Goal: Task Accomplishment & Management: Manage account settings

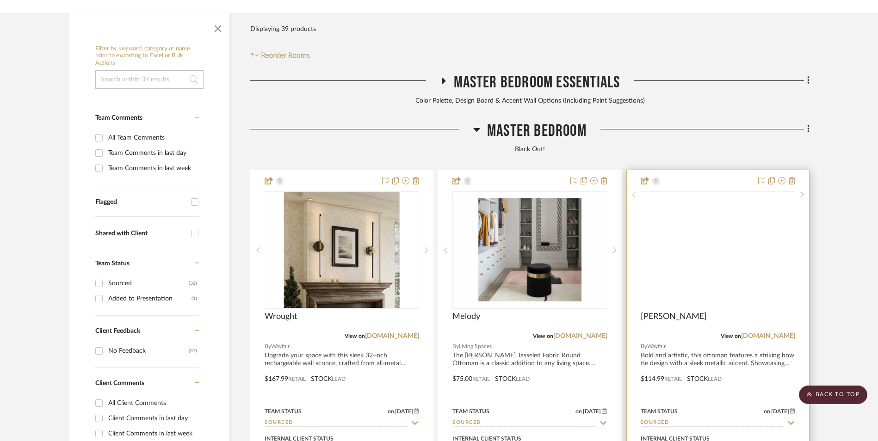
scroll to position [148, 0]
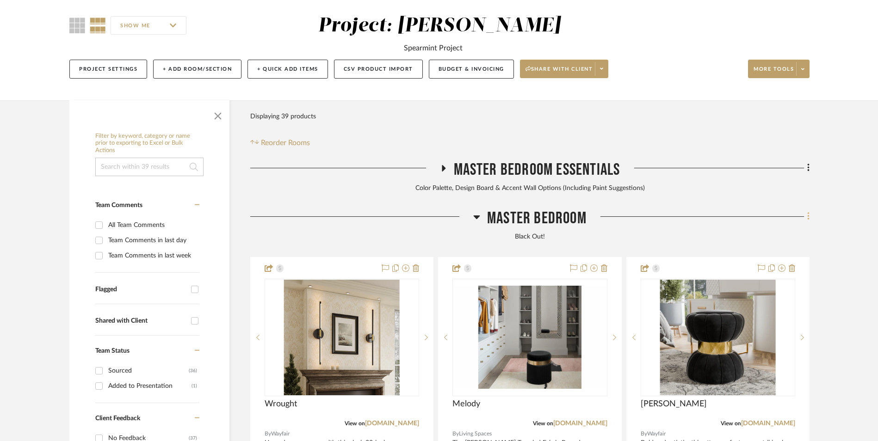
click at [808, 211] on icon at bounding box center [808, 216] width 3 height 10
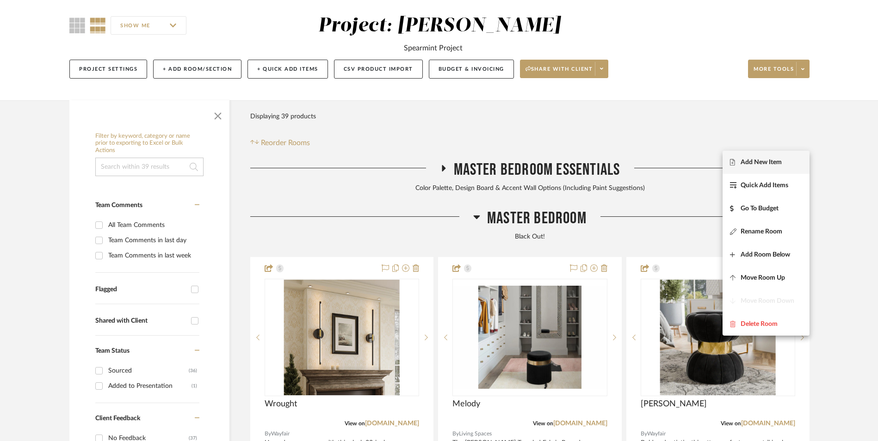
click at [783, 160] on span "Add New Item" at bounding box center [766, 162] width 72 height 8
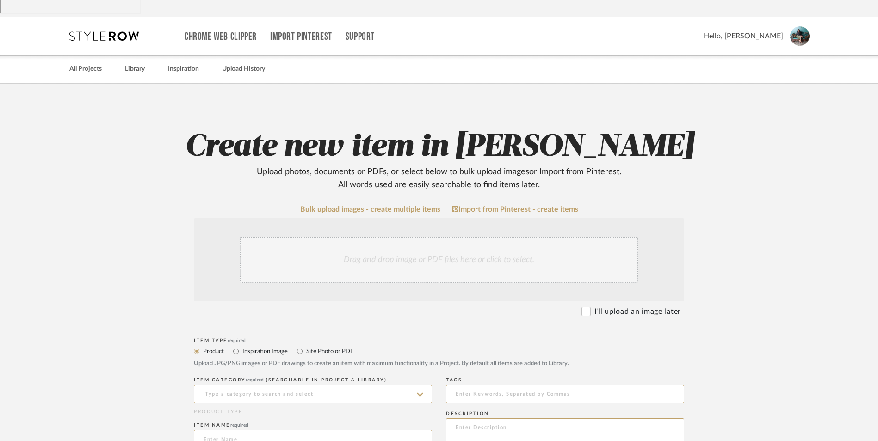
scroll to position [185, 0]
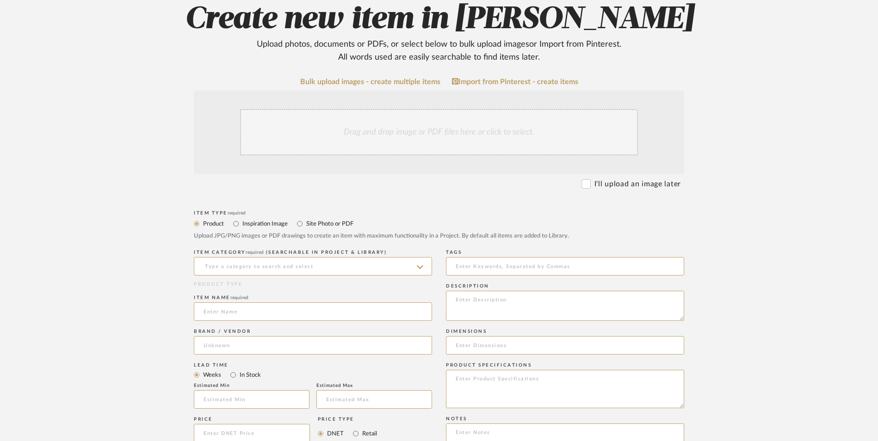
click at [396, 109] on div "Drag and drop image or PDF files here or click to select." at bounding box center [439, 132] width 398 height 46
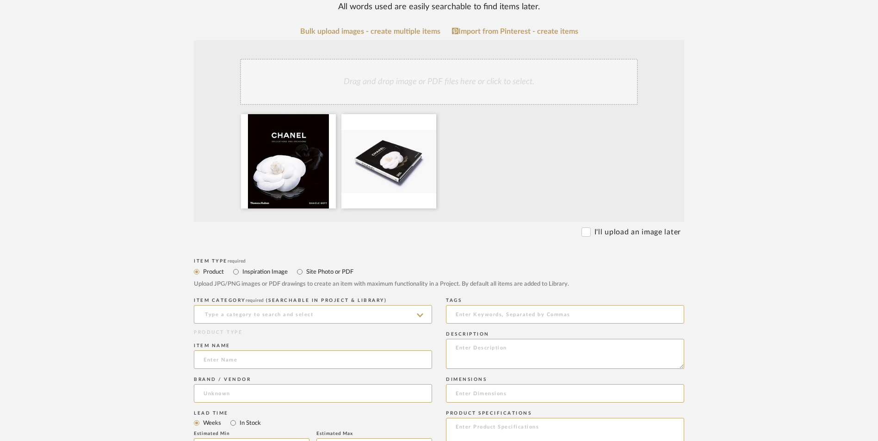
scroll to position [324, 0]
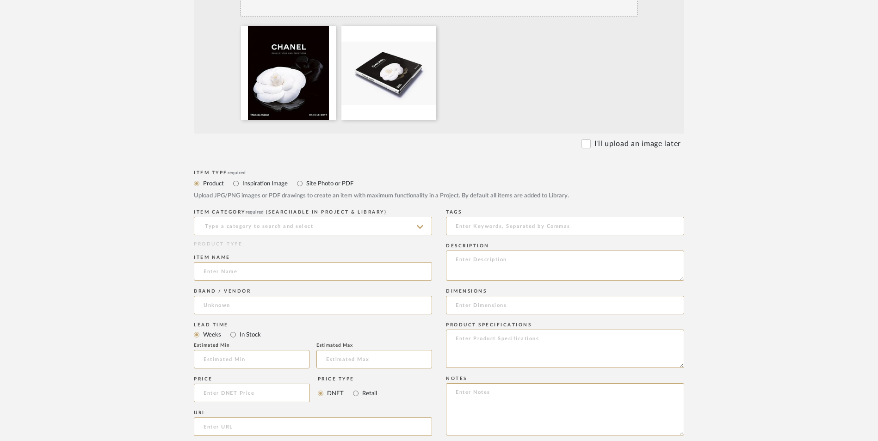
click at [272, 217] on input at bounding box center [313, 226] width 238 height 19
click at [262, 174] on span "Bookcases & Etageres" at bounding box center [242, 175] width 77 height 6
type input "Bookcases & Etageres"
click at [244, 262] on input at bounding box center [313, 271] width 238 height 19
paste input "Chanel"
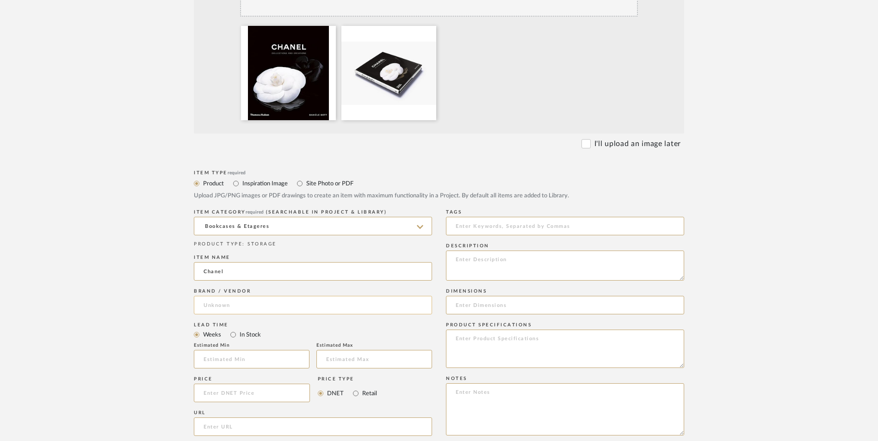
type input "Chanel"
click at [242, 296] on input at bounding box center [313, 305] width 238 height 19
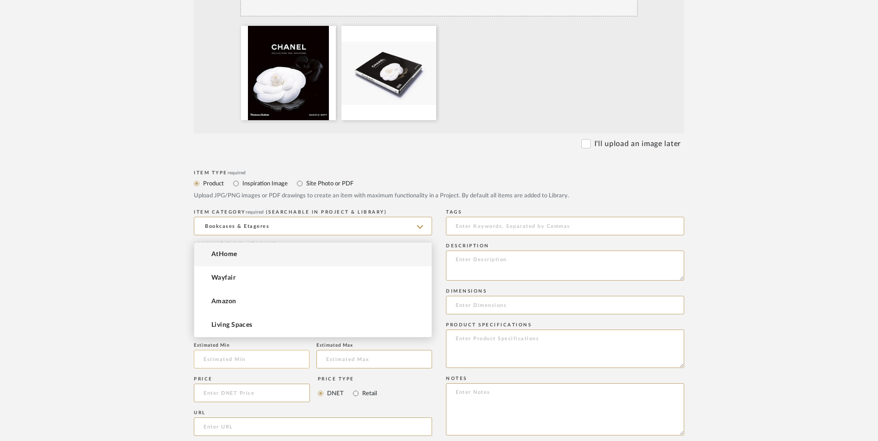
click at [241, 304] on mat-option "Amazon" at bounding box center [312, 302] width 237 height 24
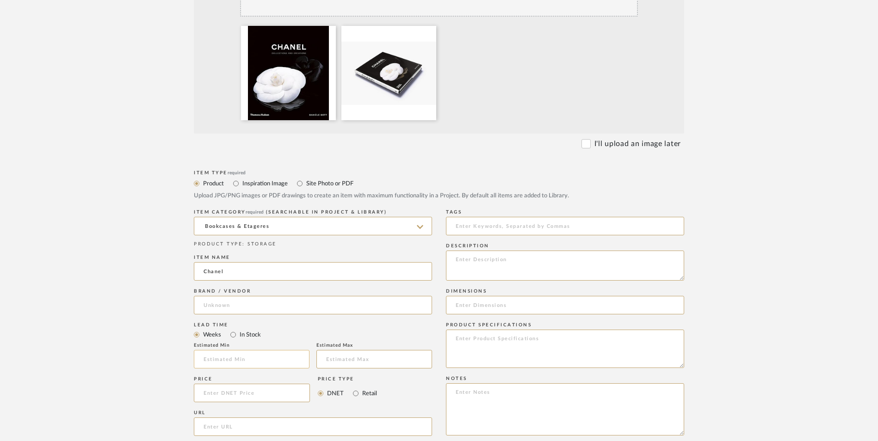
type input "Amazon"
click at [231, 329] on input "In Stock" at bounding box center [233, 334] width 11 height 11
radio input "true"
click at [354, 388] on input "Retail" at bounding box center [355, 393] width 11 height 11
radio input "true"
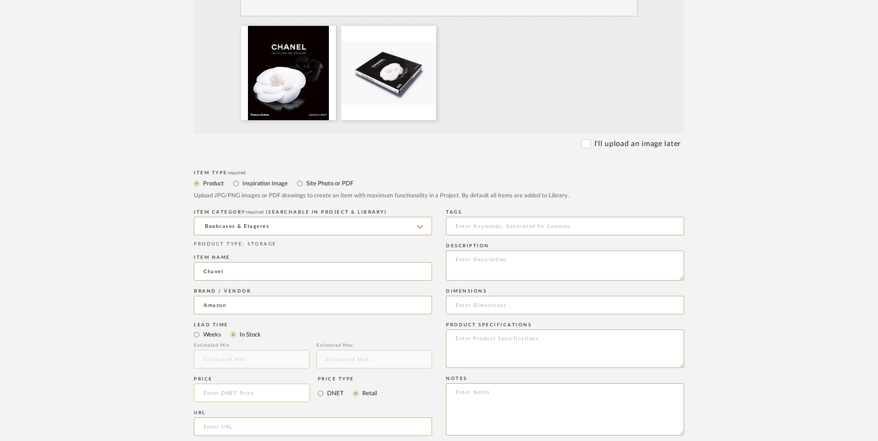
click at [244, 384] on input at bounding box center [252, 393] width 116 height 19
type input "$28.08"
drag, startPoint x: 136, startPoint y: 345, endPoint x: 207, endPoint y: 357, distance: 72.2
click at [138, 343] on upload-items "Create new item in LaMarion Patterson Upload photos, documents or PDFs, or sele…" at bounding box center [439, 274] width 878 height 914
click at [215, 418] on input "url" at bounding box center [313, 427] width 238 height 19
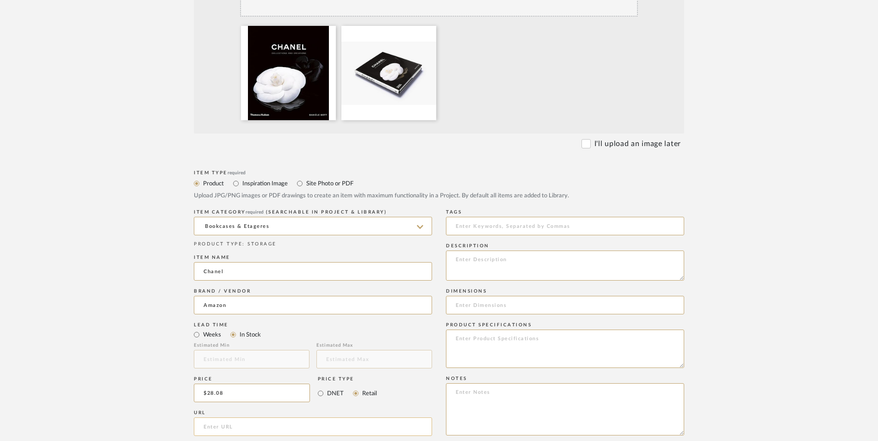
paste input "https://www.amazon.com/gp/product/0500513600/ref=ewc_pr_img_2?smid=ATVPDKIKX0DE…"
type input "https://www.amazon.com/gp/product/0500513600/ref=ewc_pr_img_2?smid=ATVPDKIKX0DE…"
click at [163, 281] on form "Bulk upload images - create multiple items Import from Pinterest - create items…" at bounding box center [438, 323] width 589 height 769
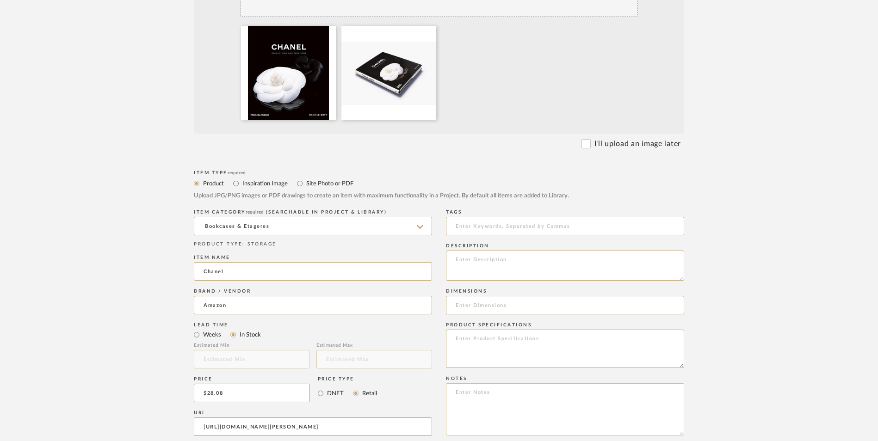
click at [494, 384] on textarea at bounding box center [565, 410] width 238 height 52
paste textarea "Option 1: ETA: SKU: Reviews - Stars Return | Refund Policy:"
drag, startPoint x: 487, startPoint y: 317, endPoint x: 399, endPoint y: 313, distance: 88.0
click at [399, 313] on div "Item Type required Product Inspiration Image Site Photo or PDF Upload JPG/PNG i…" at bounding box center [439, 438] width 490 height 540
click at [499, 384] on textarea "Decor Books ETA: SKU: Reviews - Stars Return | Refund Policy: 30 Days From Rece…" at bounding box center [565, 410] width 238 height 52
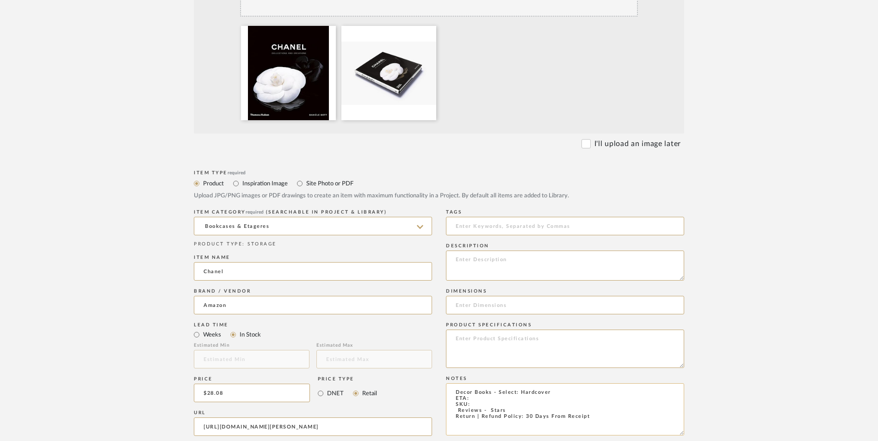
click at [478, 384] on textarea "Decor Books - Select: Hardcover ETA: SKU: Reviews - Stars Return | Refund Polic…" at bounding box center [565, 410] width 238 height 52
type textarea "Decor Books - Select: Hardcover ETA: Next Day Delivery SKU: Reviews - Stars Ret…"
click at [511, 251] on textarea at bounding box center [565, 266] width 238 height 30
paste textarea "Chanel's combination of tradition, originality and style has always made it the…"
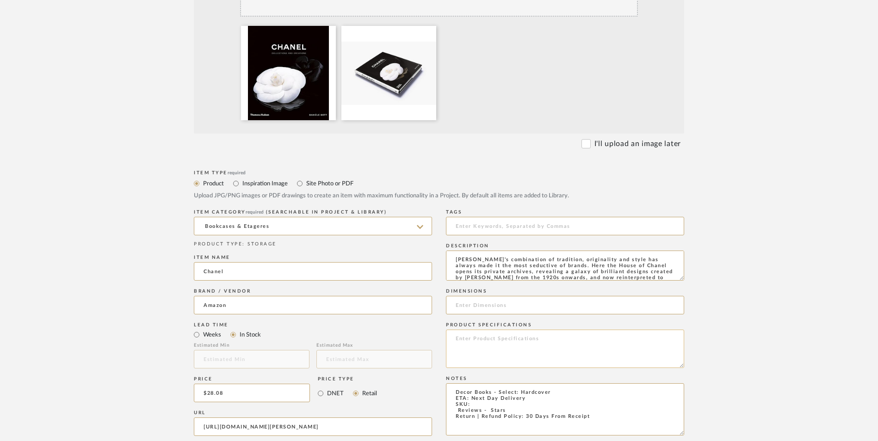
scroll to position [6, 0]
type textarea "Chanel's combination of tradition, originality and style has always made it the…"
click at [490, 296] on input at bounding box center [565, 305] width 238 height 19
paste input "9.9 x 1 x 11.3"
click at [463, 296] on input "9.9 x 1 x 11.3" at bounding box center [565, 305] width 238 height 19
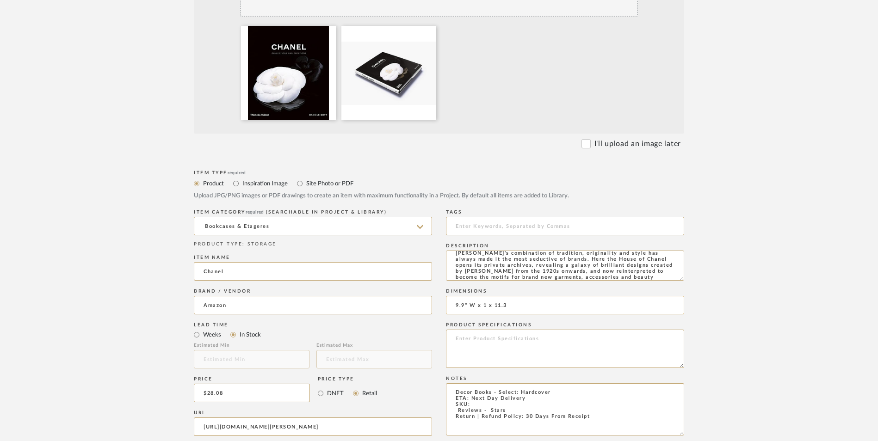
click at [485, 296] on input "9.9" W x 1 x 11.3" at bounding box center [565, 305] width 238 height 19
click at [525, 296] on input "9.9" W x 1" D x 11.3" at bounding box center [565, 305] width 238 height 19
type input "9.9" W x 1" D x 11.3" H"
click at [450, 384] on textarea "Decor Books - Select: Hardcover ETA: Next Day Delivery SKU: Reviews - Stars Ret…" at bounding box center [565, 410] width 238 height 52
drag, startPoint x: 484, startPoint y: 330, endPoint x: 507, endPoint y: 333, distance: 22.9
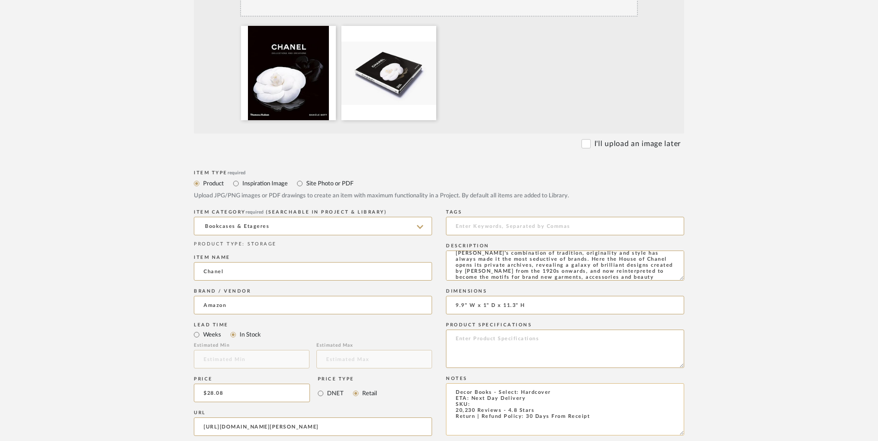
click at [484, 384] on textarea "Decor Books - Select: Hardcover ETA: Next Day Delivery SKU: 20,230 Reviews - 4.…" at bounding box center [565, 410] width 238 height 52
paste textarea "9780500513606"
type textarea "Decor Books - Select: Hardcover ETA: Next Day Delivery SKU: 9780500513606 20,23…"
click at [476, 330] on textarea at bounding box center [565, 349] width 238 height 38
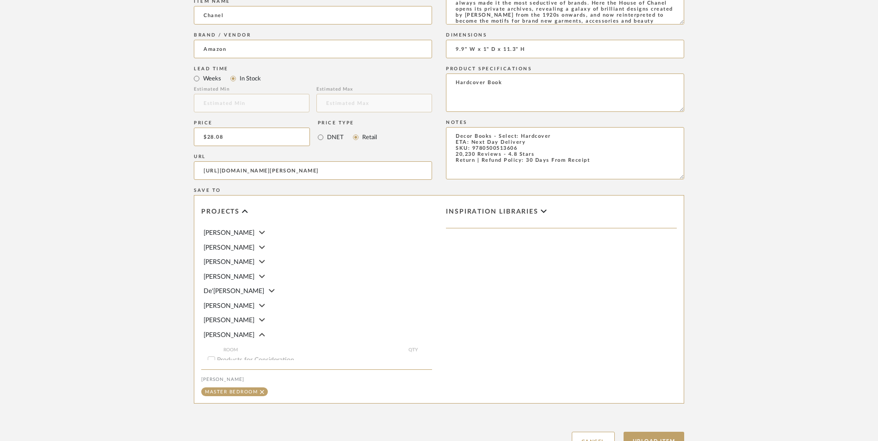
scroll to position [582, 0]
type textarea "Hardcover Book"
click at [649, 430] on button "Upload Item" at bounding box center [654, 439] width 61 height 19
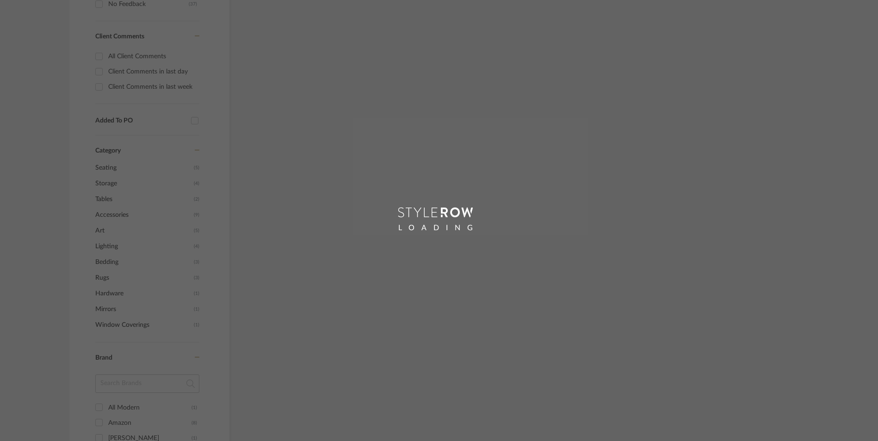
scroll to position [446, 0]
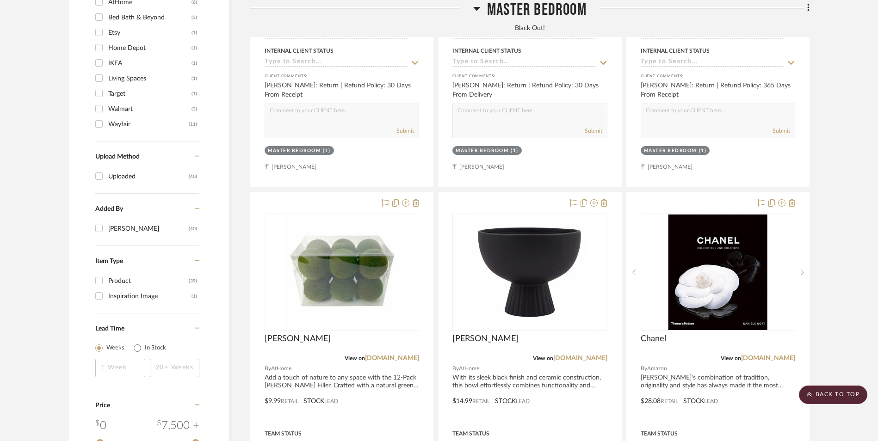
scroll to position [1161, 0]
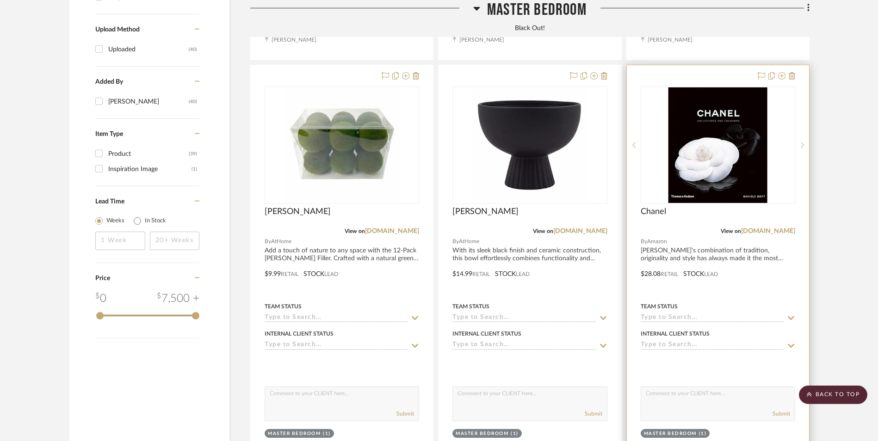
click at [712, 101] on img "0" at bounding box center [718, 145] width 99 height 116
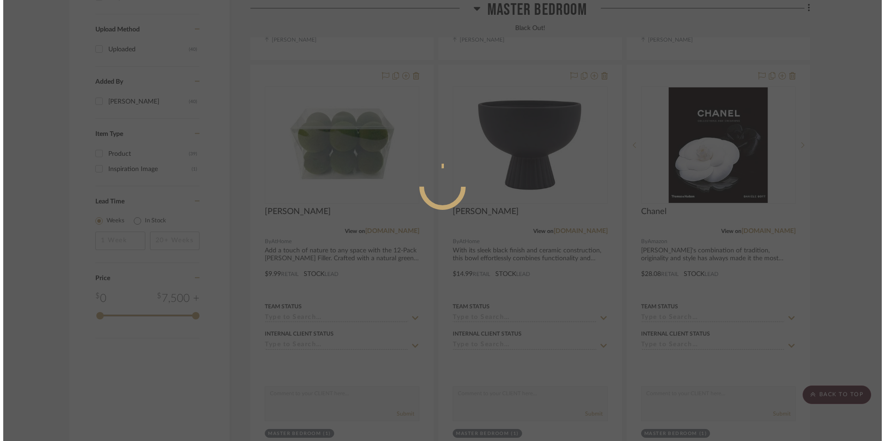
scroll to position [0, 0]
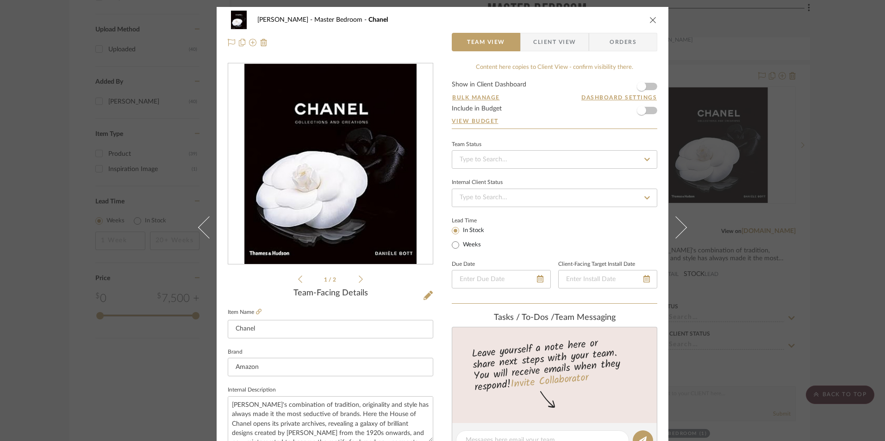
click at [801, 132] on div "LaMarion Patterson Master Bedroom Chanel Team View Client View Orders 1 / 2 Tea…" at bounding box center [442, 220] width 885 height 441
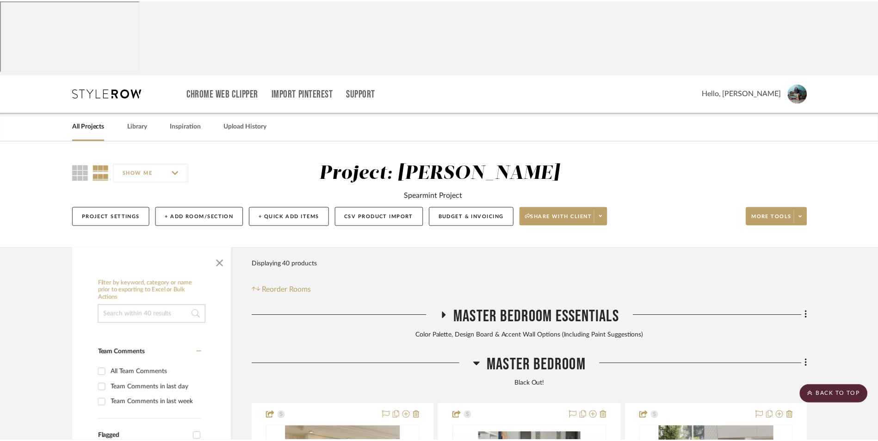
scroll to position [1161, 0]
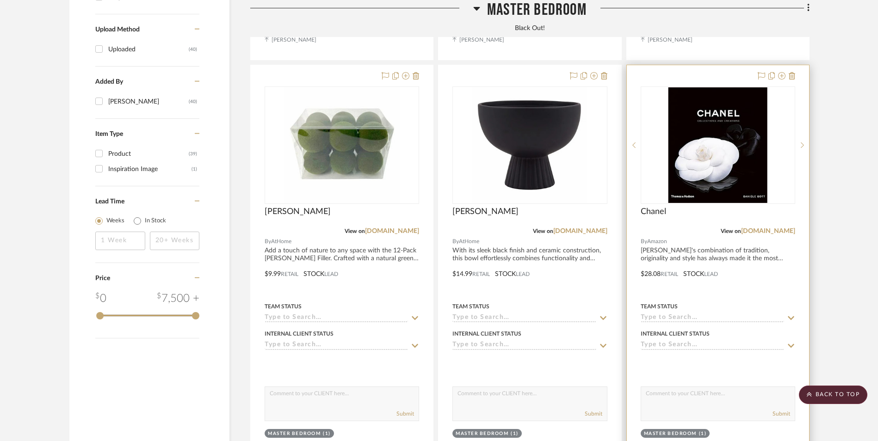
click at [699, 109] on img "0" at bounding box center [718, 145] width 99 height 116
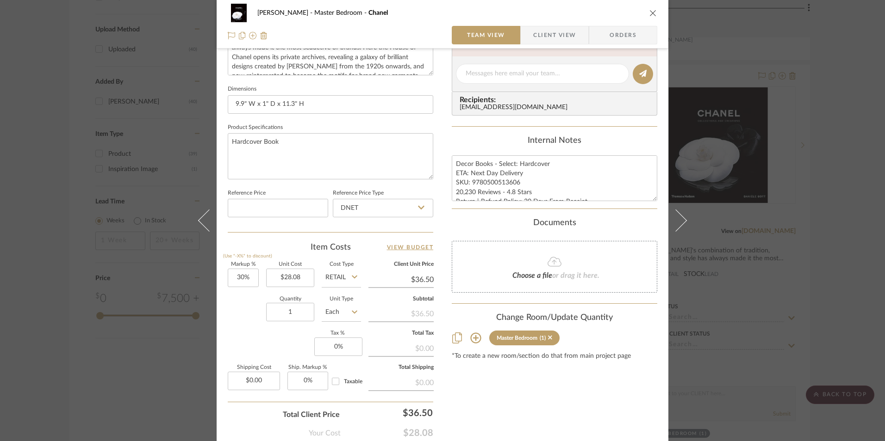
scroll to position [370, 0]
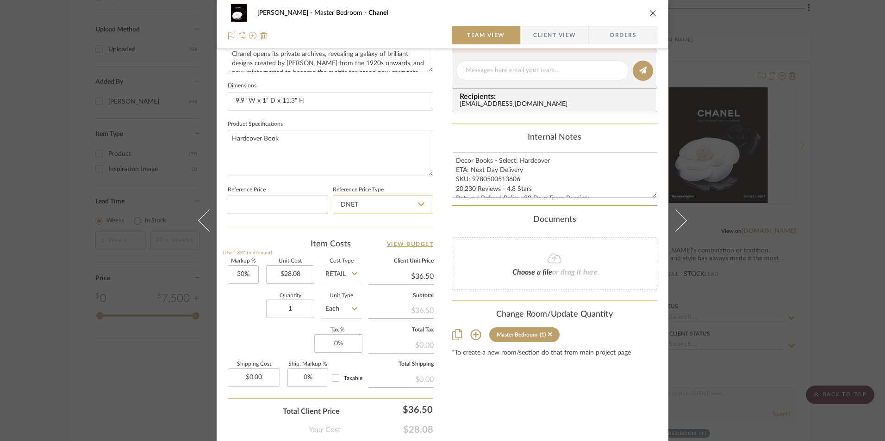
click at [371, 203] on input "DNET" at bounding box center [383, 205] width 100 height 19
drag, startPoint x: 372, startPoint y: 252, endPoint x: 407, endPoint y: 257, distance: 35.5
click at [372, 252] on div "Retail" at bounding box center [387, 252] width 114 height 24
type input "Retail"
type input "30"
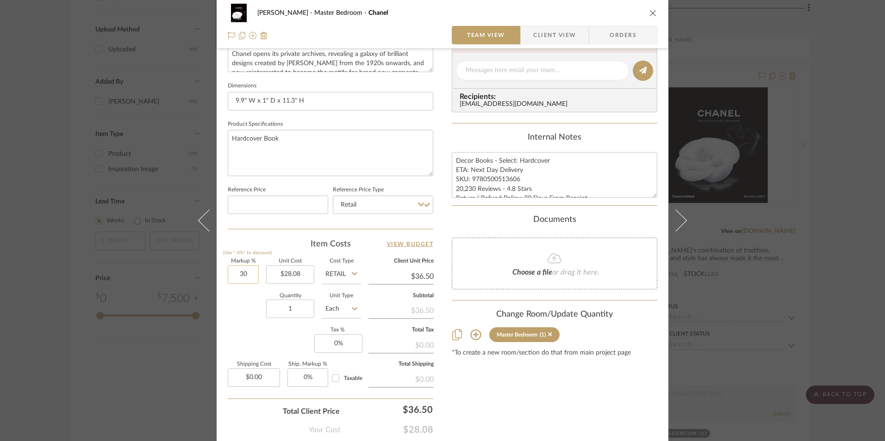
click at [238, 277] on input "30" at bounding box center [243, 275] width 31 height 19
click at [257, 325] on div "Quantity 1 Unit Type Each" at bounding box center [294, 310] width 133 height 33
type input "0"
click at [348, 341] on input "0" at bounding box center [338, 344] width 48 height 19
type input "0%"
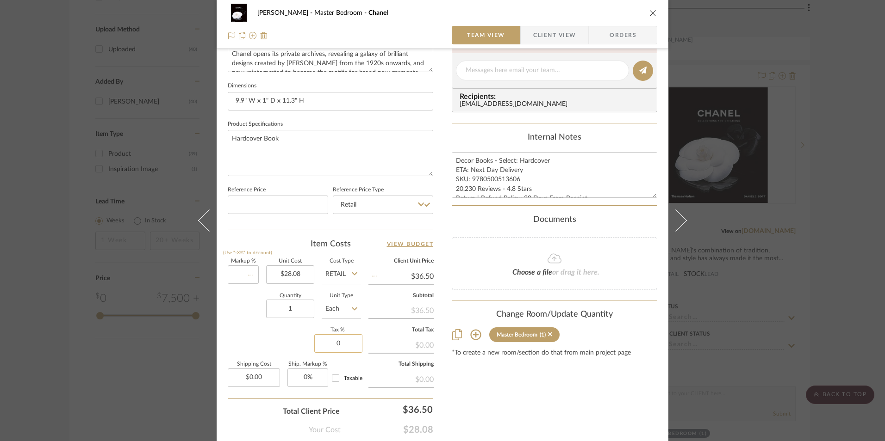
type input "$28.08"
type input "8.25%"
drag, startPoint x: 497, startPoint y: 389, endPoint x: 502, endPoint y: 351, distance: 38.7
click at [497, 388] on div "Content here copies to Client View - confirm visibility there. Show in Client D…" at bounding box center [554, 74] width 205 height 762
drag, startPoint x: 505, startPoint y: 190, endPoint x: 515, endPoint y: 181, distance: 12.8
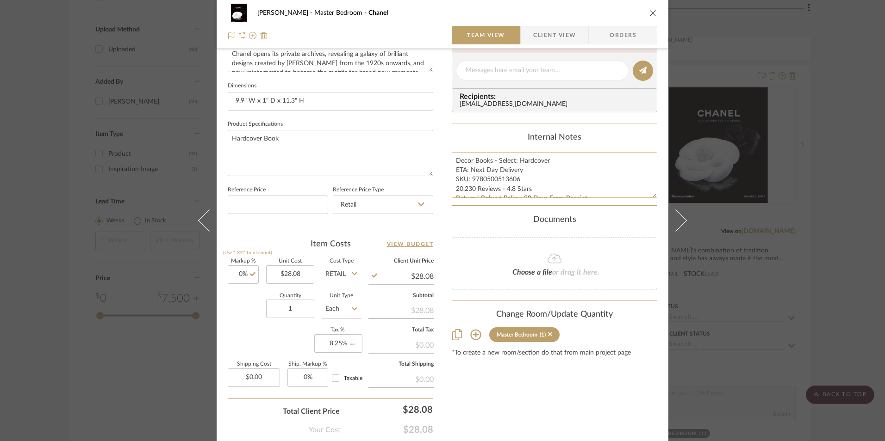
click at [505, 189] on textarea "Decor Books - Select: Hardcover ETA: Next Day Delivery SKU: 9780500513606 20,23…" at bounding box center [554, 175] width 205 height 46
drag, startPoint x: 517, startPoint y: 179, endPoint x: 470, endPoint y: 178, distance: 47.2
click at [470, 178] on textarea "Decor Books - Select: Hardcover ETA: Next Day Delivery SKU: 9780500513606 20,23…" at bounding box center [554, 175] width 205 height 46
click at [626, 26] on span "Orders" at bounding box center [622, 35] width 47 height 19
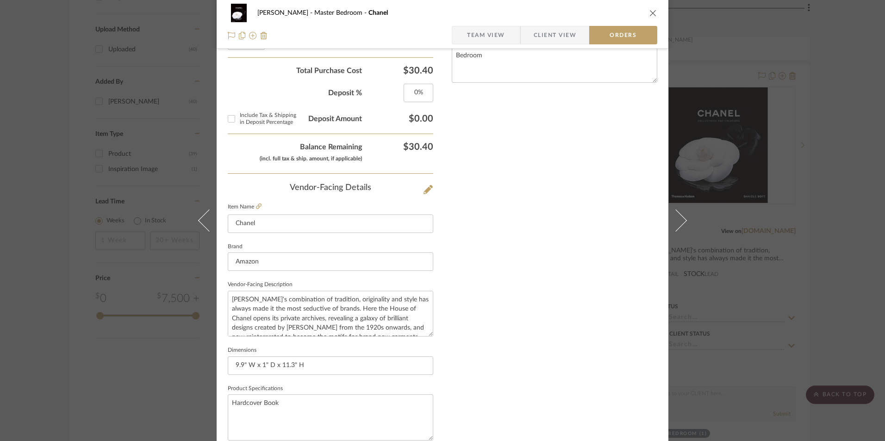
scroll to position [543, 0]
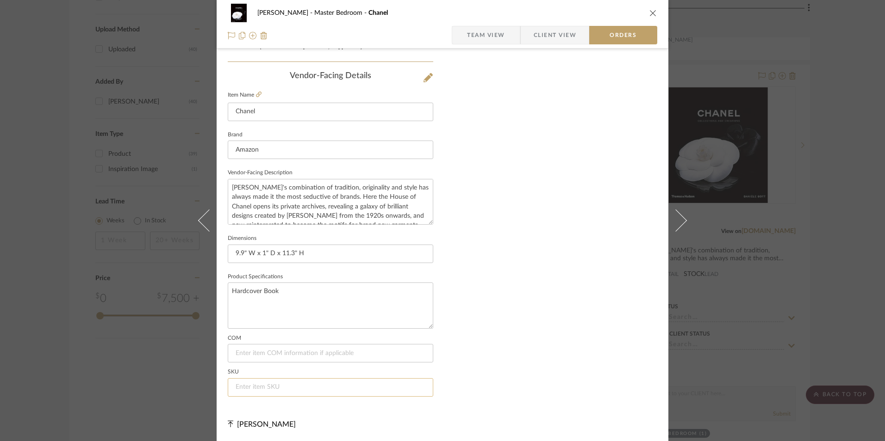
click at [283, 390] on input at bounding box center [330, 387] width 205 height 19
paste input "9780500513606"
type input "9780500513606"
click at [651, 13] on icon "close" at bounding box center [652, 12] width 7 height 7
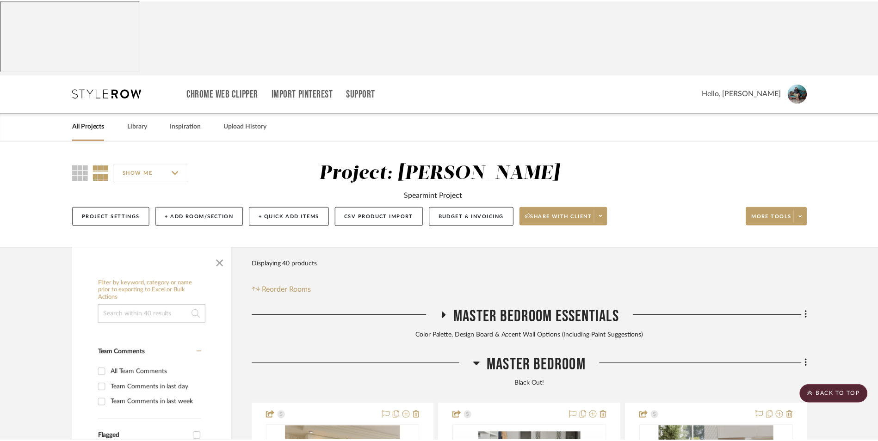
scroll to position [1161, 0]
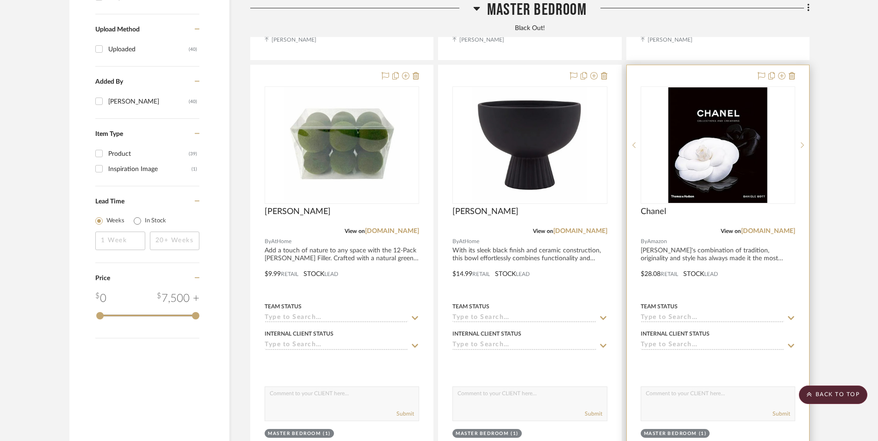
click at [688, 94] on img "0" at bounding box center [718, 145] width 99 height 116
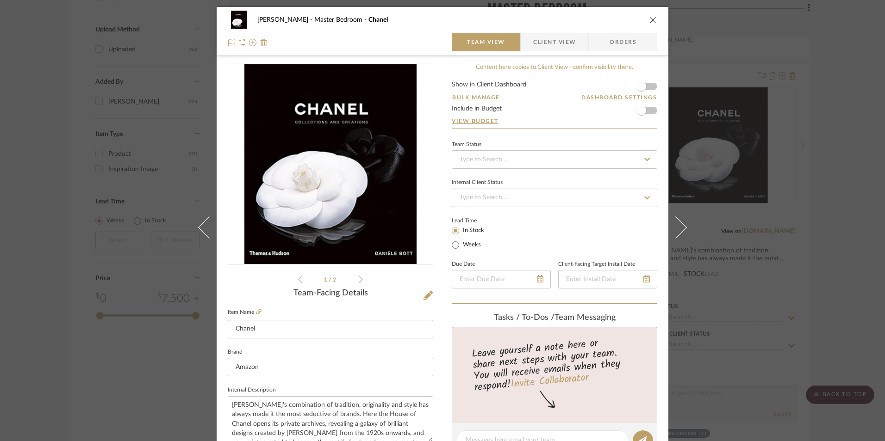
scroll to position [231, 0]
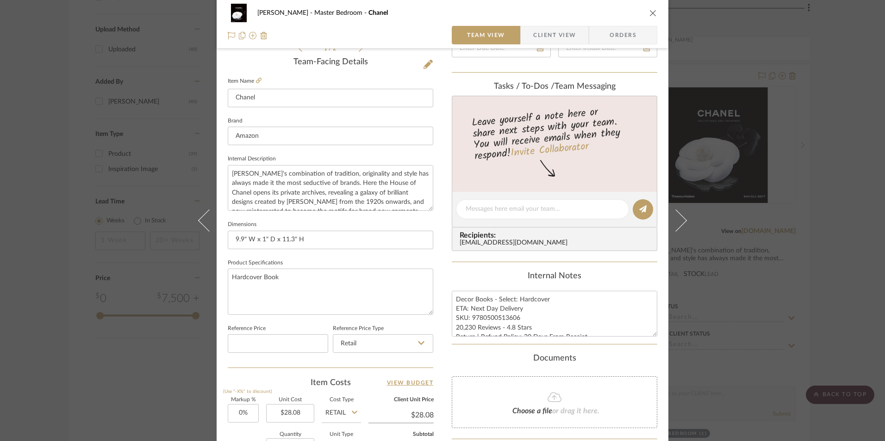
click at [808, 143] on div "LaMarion Patterson Master Bedroom Chanel Team View Client View Orders 1 / 2 Tea…" at bounding box center [442, 220] width 885 height 441
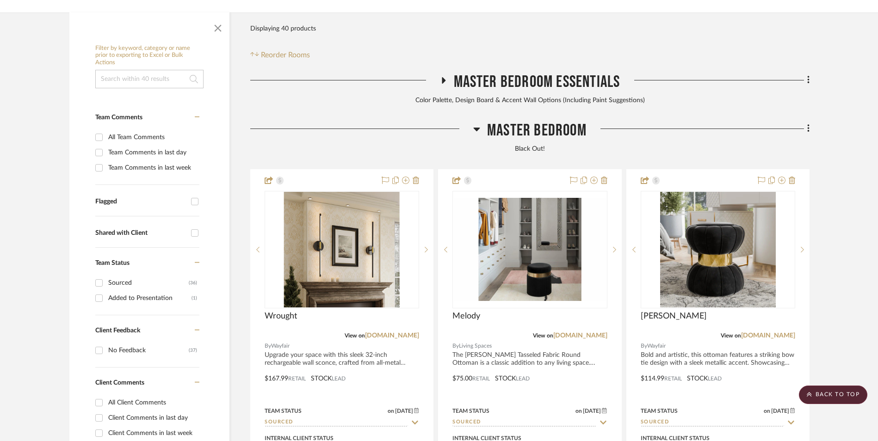
scroll to position [4, 0]
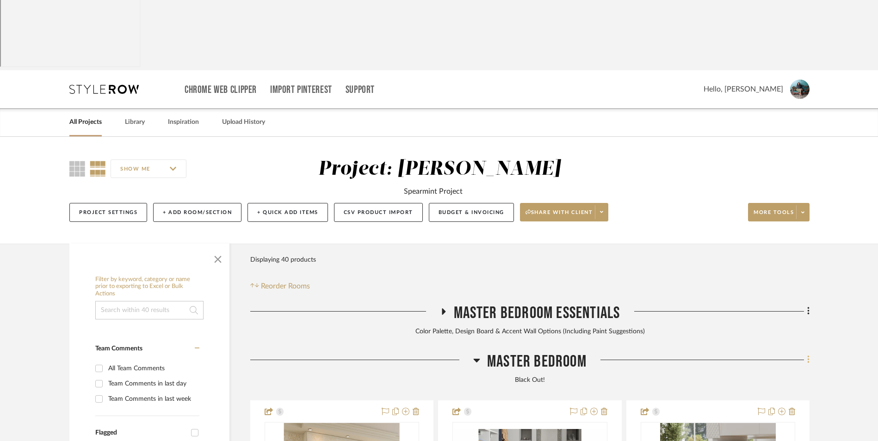
click at [809, 355] on icon at bounding box center [808, 360] width 3 height 10
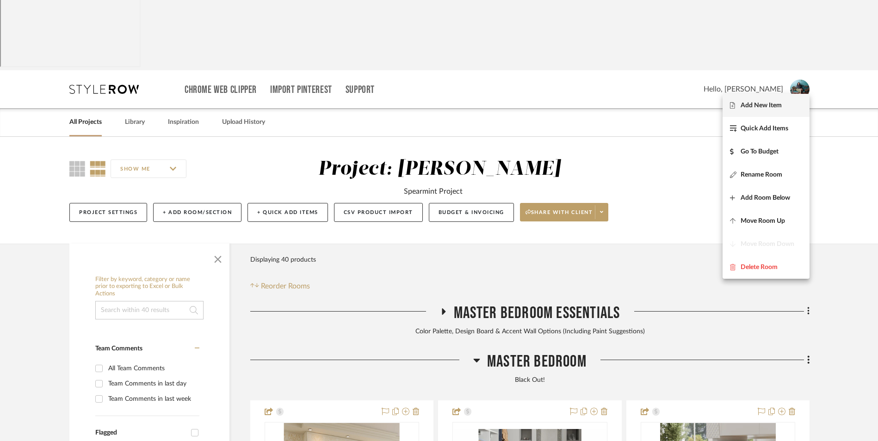
click at [761, 107] on span "Add New Item" at bounding box center [761, 105] width 41 height 8
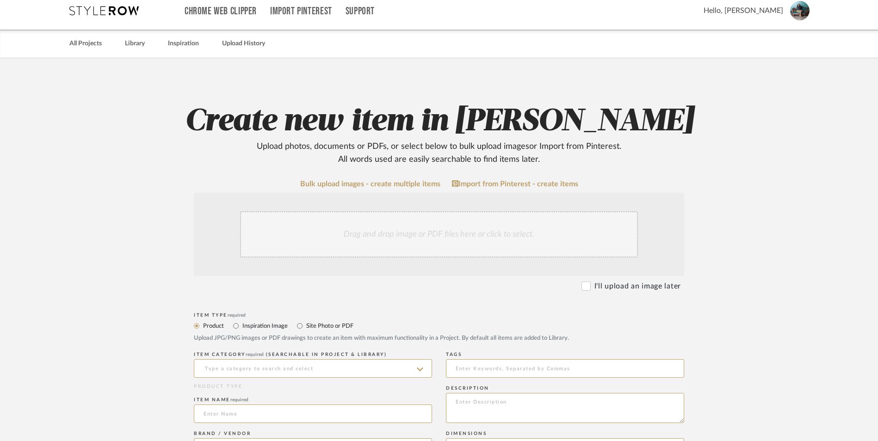
scroll to position [231, 0]
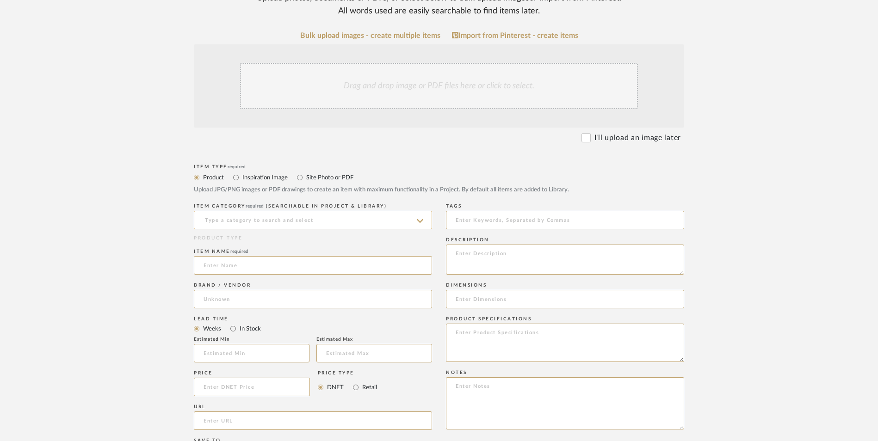
click at [252, 211] on input at bounding box center [313, 220] width 238 height 19
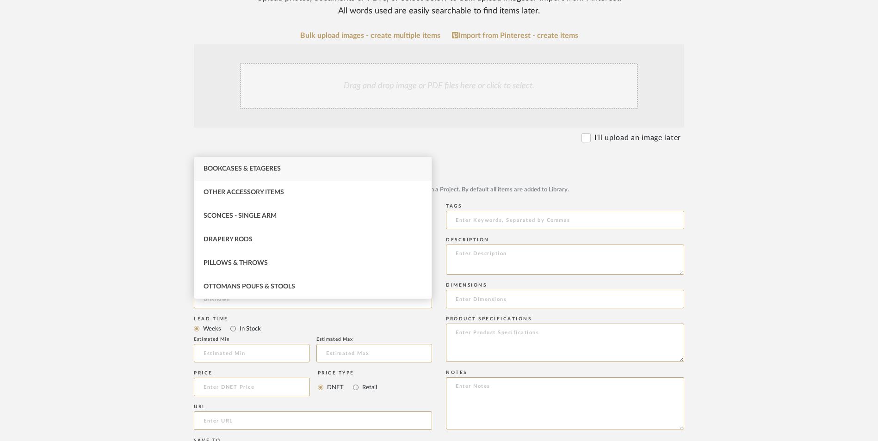
click at [241, 174] on div "Bookcases & Etageres" at bounding box center [312, 169] width 237 height 24
type input "Bookcases & Etageres"
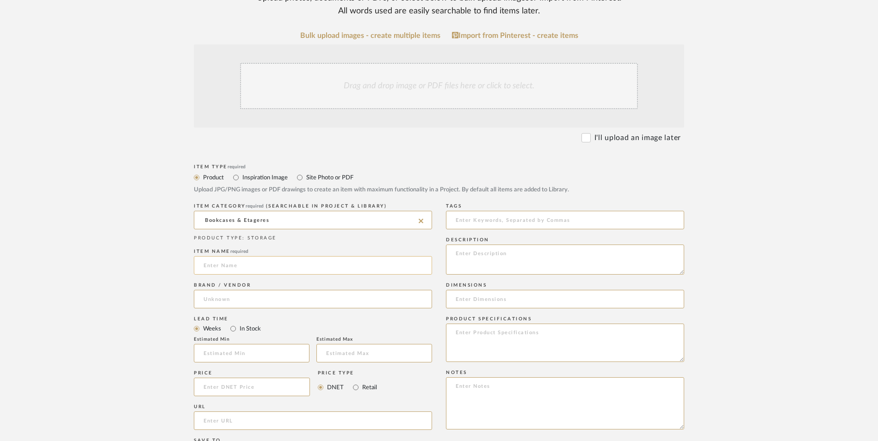
click at [228, 256] on input at bounding box center [313, 265] width 238 height 19
type input "Monochrome Home"
click at [218, 290] on input at bounding box center [313, 299] width 238 height 19
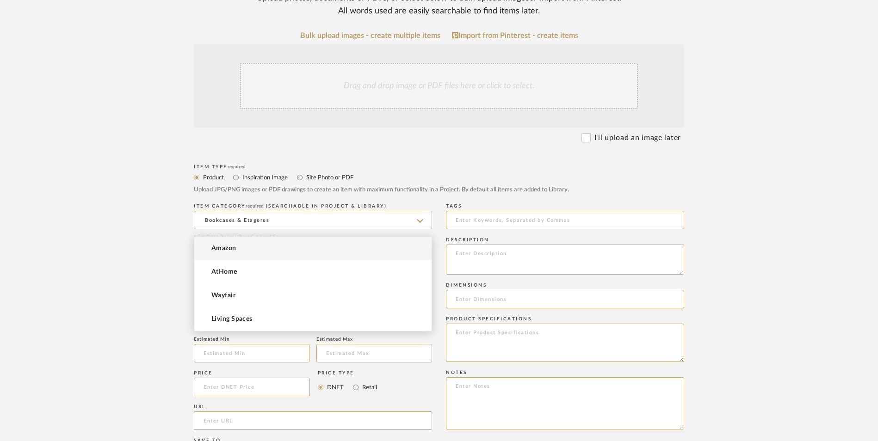
click at [222, 248] on span "Amazon" at bounding box center [223, 249] width 25 height 8
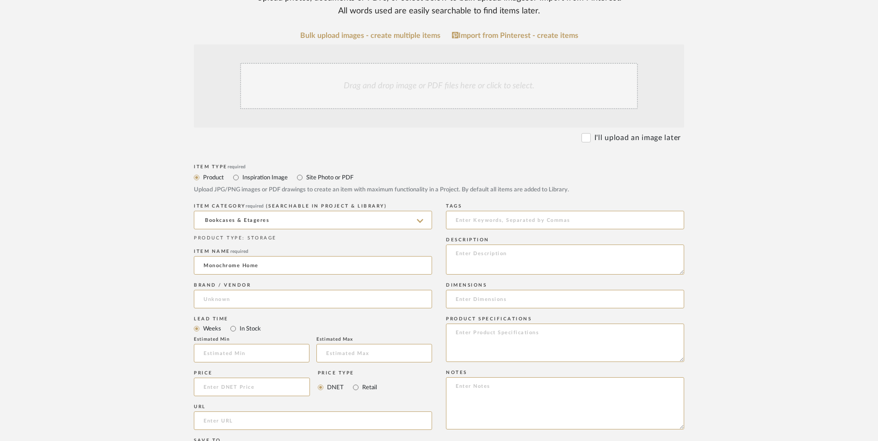
type input "Amazon"
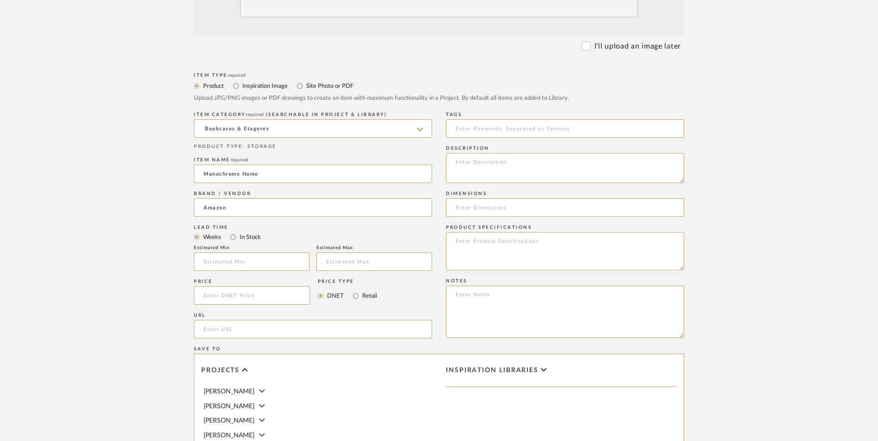
scroll to position [324, 0]
click at [229, 231] on input "In Stock" at bounding box center [233, 236] width 11 height 11
radio input "true"
click at [354, 290] on input "Retail" at bounding box center [355, 295] width 11 height 11
radio input "true"
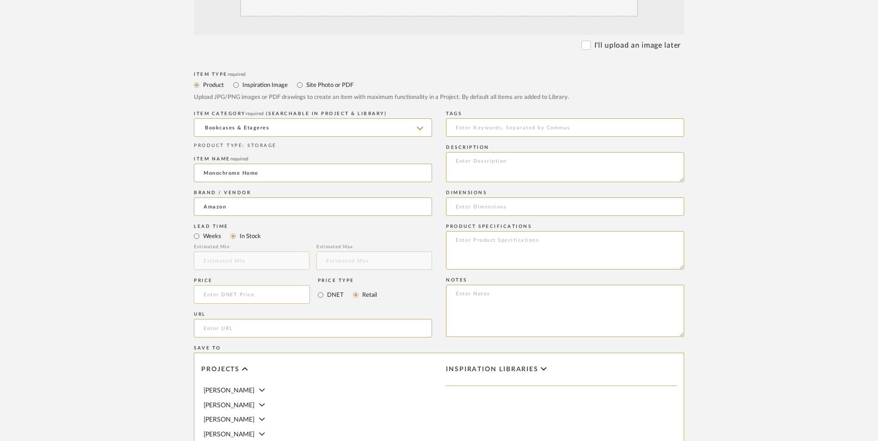
click at [238, 285] on input at bounding box center [252, 294] width 116 height 19
type input "$25.71"
drag, startPoint x: 112, startPoint y: 216, endPoint x: 138, endPoint y: 218, distance: 26.9
click at [118, 216] on upload-items "Create new item in LaMarion Patterson Upload photos, documents or PDFs, or sele…" at bounding box center [439, 225] width 878 height 816
click at [247, 319] on input "url" at bounding box center [313, 328] width 238 height 19
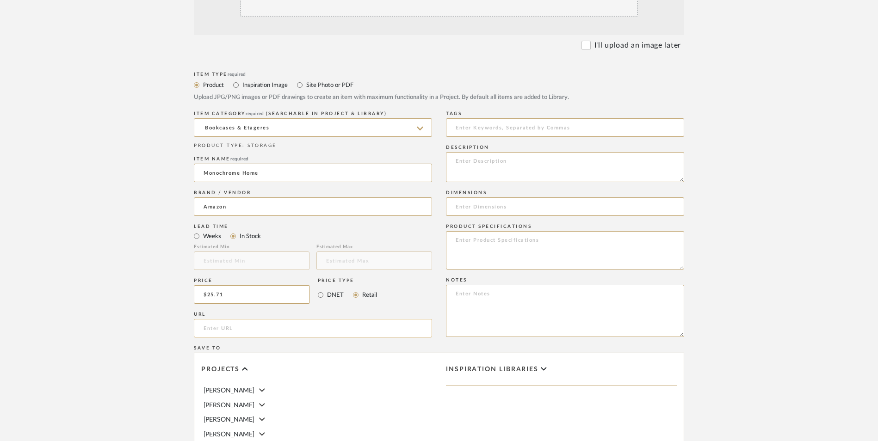
paste input "https://www.amazon.com/gp/product/1849756139/ref=ewc_pr_img_1?smid=ATVPDKIKX0DE…"
type input "https://www.amazon.com/gp/product/1849756139/ref=ewc_pr_img_1?smid=ATVPDKIKX0DE…"
click at [155, 285] on form "Bulk upload images - create multiple items Import from Pinterest - create items…" at bounding box center [438, 274] width 589 height 671
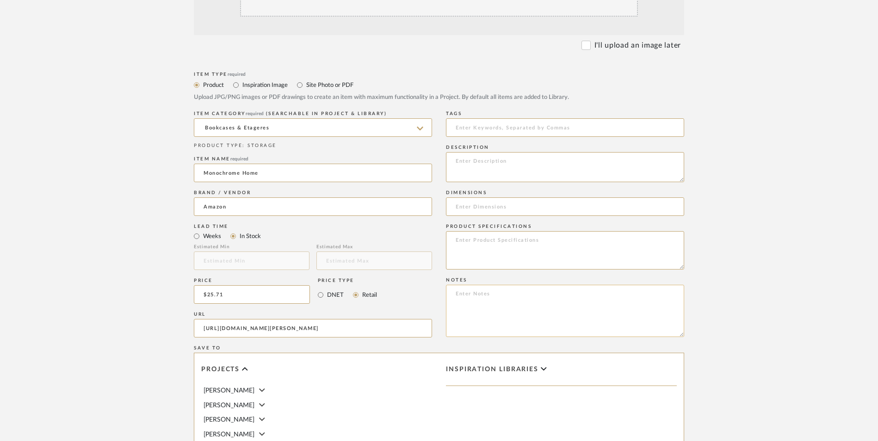
click at [553, 285] on textarea at bounding box center [565, 311] width 238 height 52
paste textarea "Option 1: ETA: SKU: Reviews - Stars Return | Refund Policy:"
click at [482, 285] on textarea "Option 1: ETA: SKU: Reviews - Stars Return | Refund Policy: 30 Days From Receipt" at bounding box center [565, 311] width 238 height 52
drag, startPoint x: 484, startPoint y: 218, endPoint x: 438, endPoint y: 217, distance: 46.3
click at [438, 217] on div "Item Type required Product Inspiration Image Site Photo or PDF Upload JPG/PNG i…" at bounding box center [439, 339] width 490 height 540
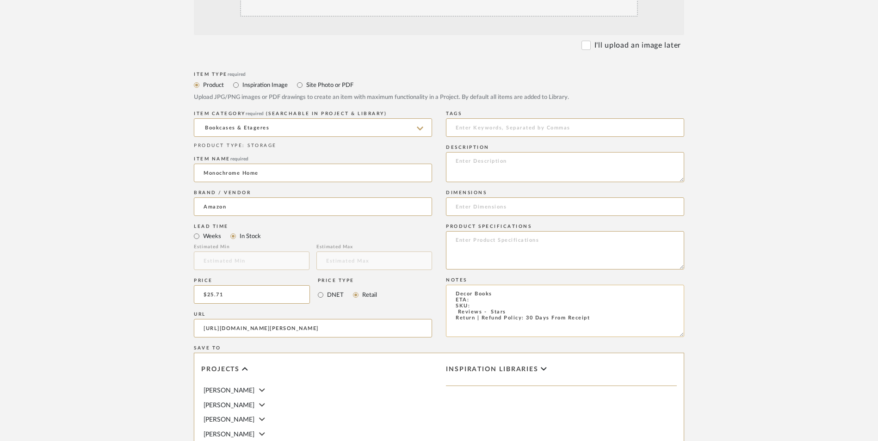
click at [487, 285] on textarea "Decor Books ETA: SKU: Reviews - Stars Return | Refund Policy: 30 Days From Rece…" at bounding box center [565, 311] width 238 height 52
click at [508, 285] on textarea "Decor Books ETA: 9.6.2025 SKU: Reviews - Stars Return | Refund Policy: 30 Days …" at bounding box center [565, 311] width 238 height 52
type textarea "Decor Books - Select: Hardcover ETA: 9.6.2025 SKU: Reviews - Stars Return | Ref…"
click at [502, 231] on textarea at bounding box center [565, 250] width 238 height 38
type textarea "Hardcover Book"
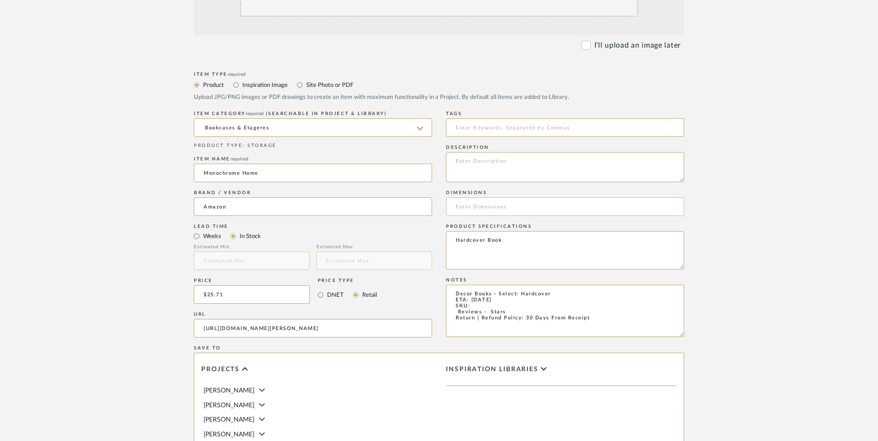
click at [485, 198] on input at bounding box center [565, 207] width 238 height 19
paste input "8.65 x 1 x 11"
click at [467, 198] on input "8.65 x 1 x 11" at bounding box center [565, 207] width 238 height 19
drag, startPoint x: 489, startPoint y: 129, endPoint x: 491, endPoint y: 133, distance: 5.0
click at [489, 198] on input "8.65" W x 1 x 11" at bounding box center [565, 207] width 238 height 19
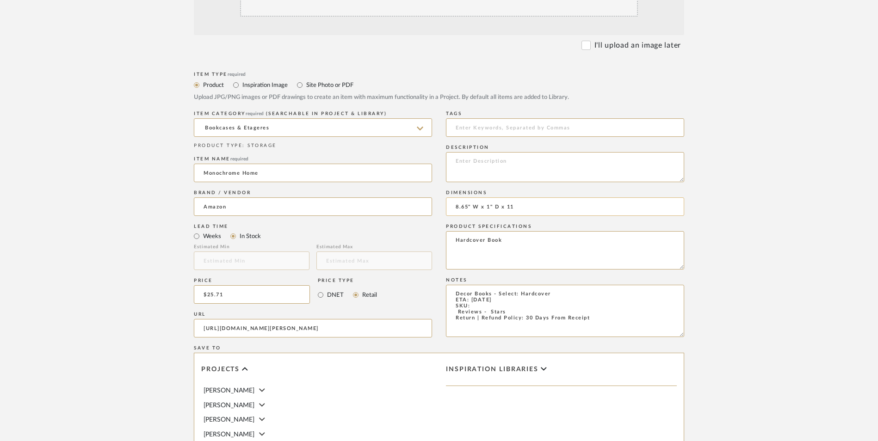
click at [516, 198] on input "8.65" W x 1" D x 11" at bounding box center [565, 207] width 238 height 19
type input "8.65" W x 1" D x 11" H"
click at [452, 285] on textarea "Decor Books - Select: Hardcover ETA: 9.6.2025 SKU: Reviews - Stars Return | Ref…" at bounding box center [565, 311] width 238 height 52
type textarea "Decor Books - Select: Hardcover ETA: 9.6.2025 SKU: 875 Reviews - 4.7 Stars Retu…"
click at [515, 152] on textarea at bounding box center [565, 167] width 238 height 30
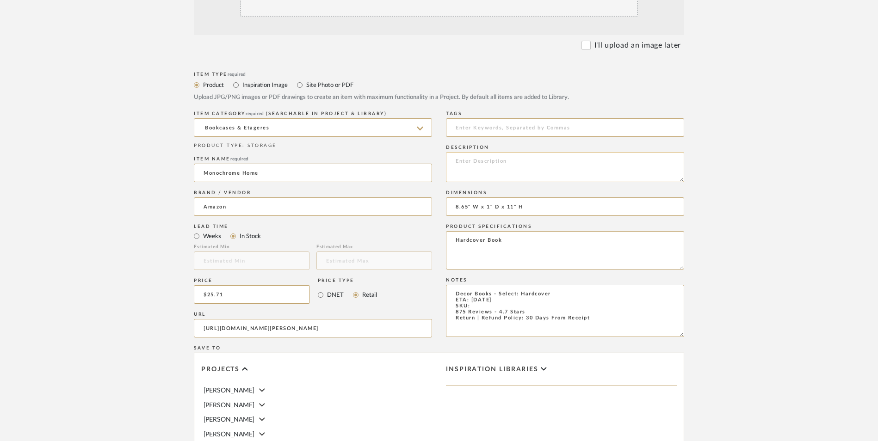
paste textarea "Sought-after interiors stylist [PERSON_NAME] celebrates the stylish simplicity …"
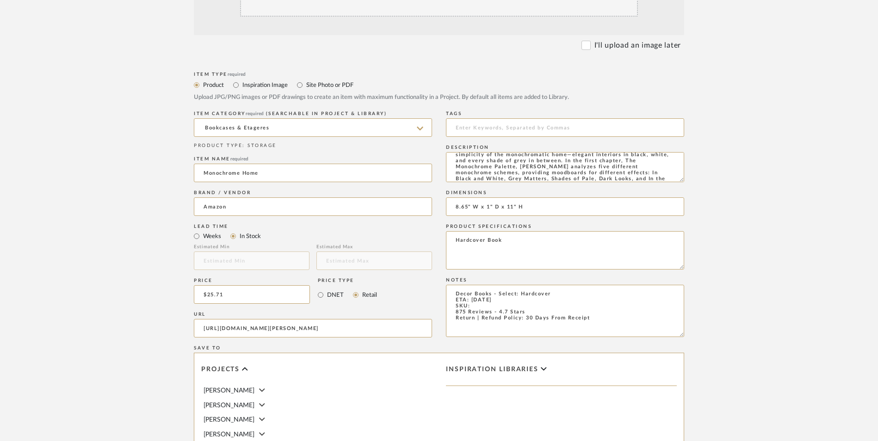
type textarea "Sought-after interiors stylist [PERSON_NAME] celebrates the stylish simplicity …"
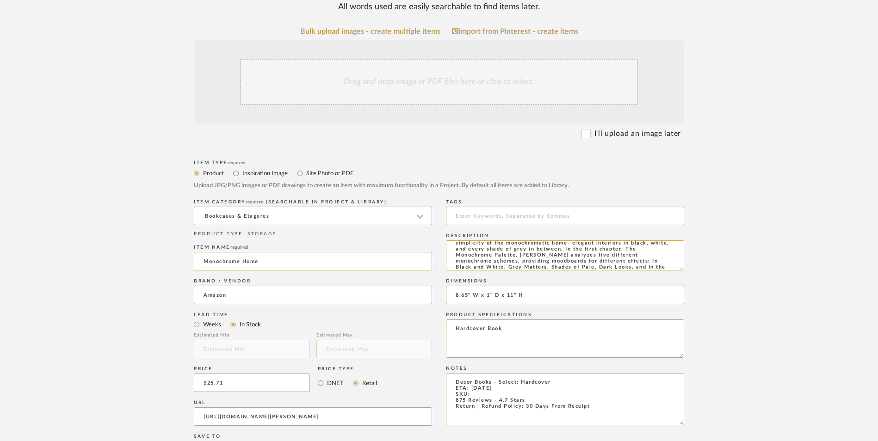
scroll to position [231, 0]
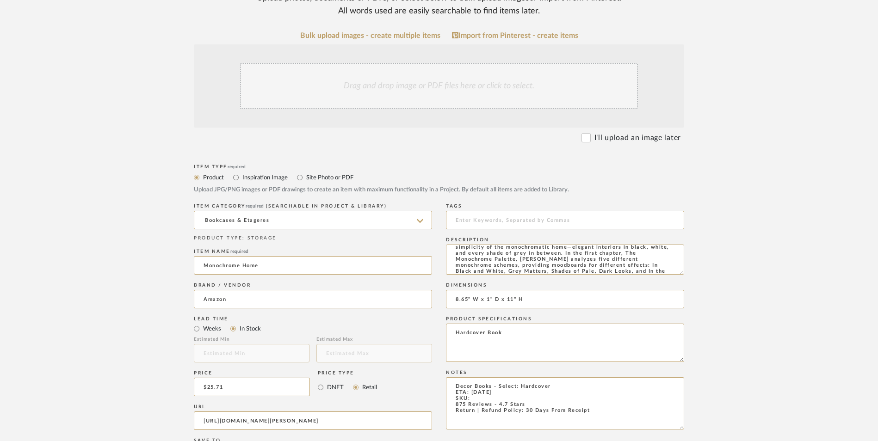
click at [420, 63] on div "Drag and drop image or PDF files here or click to select." at bounding box center [439, 86] width 398 height 46
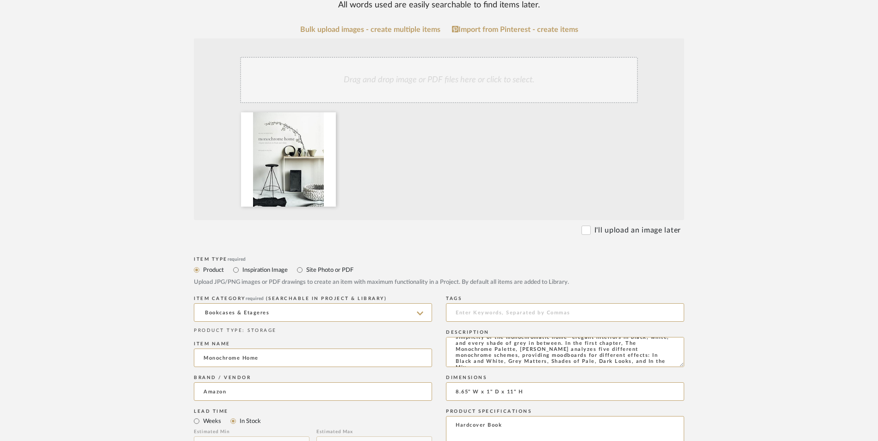
scroll to position [324, 0]
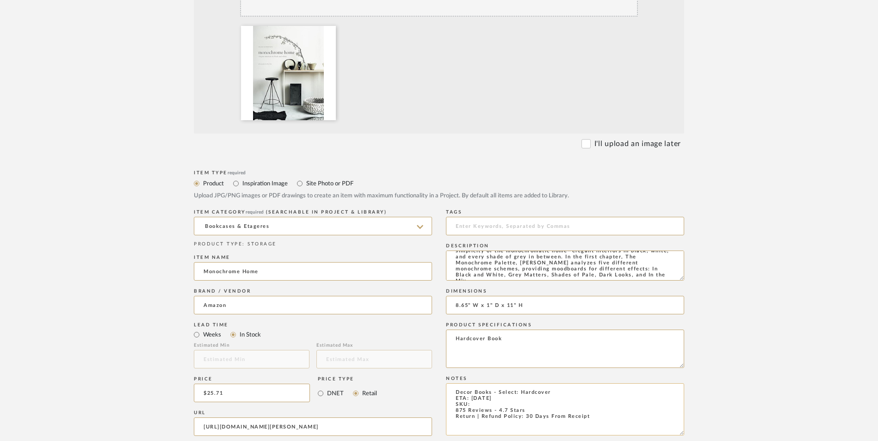
click at [475, 384] on textarea "Decor Books - Select: Hardcover ETA: 9.6.2025 SKU: 875 Reviews - 4.7 Stars Retu…" at bounding box center [565, 410] width 238 height 52
paste textarea "9123509902"
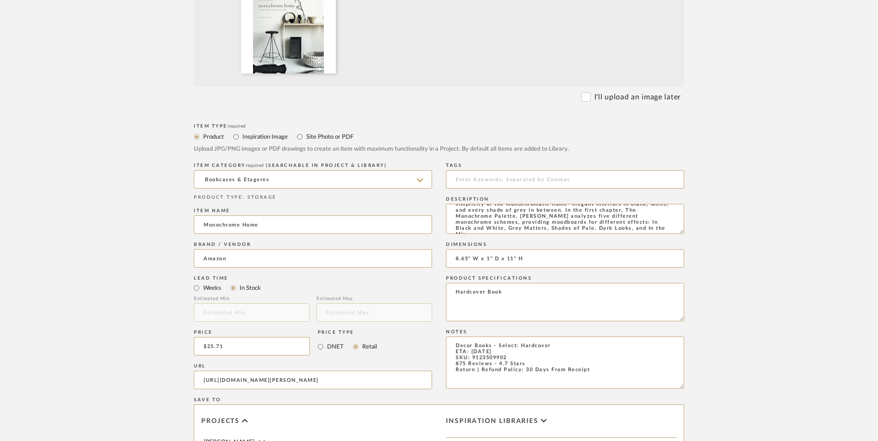
scroll to position [582, 0]
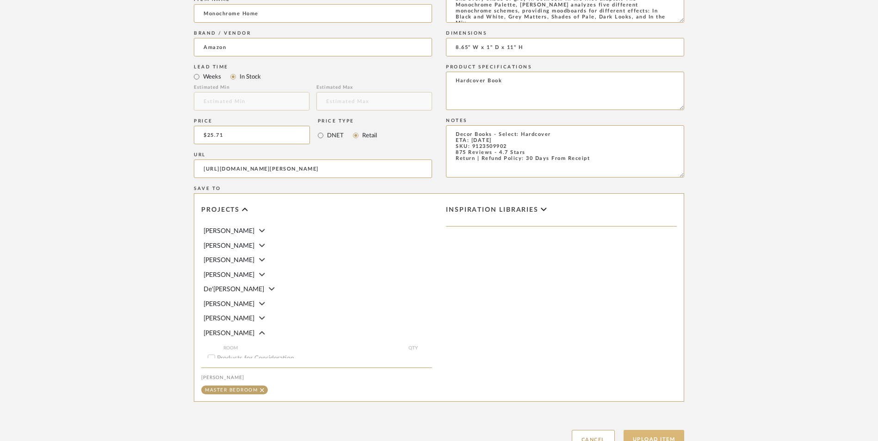
type textarea "Decor Books - Select: Hardcover ETA: 9.6.2025 SKU: 9123509902 875 Reviews - 4.7…"
click at [652, 430] on button "Upload Item" at bounding box center [654, 439] width 61 height 19
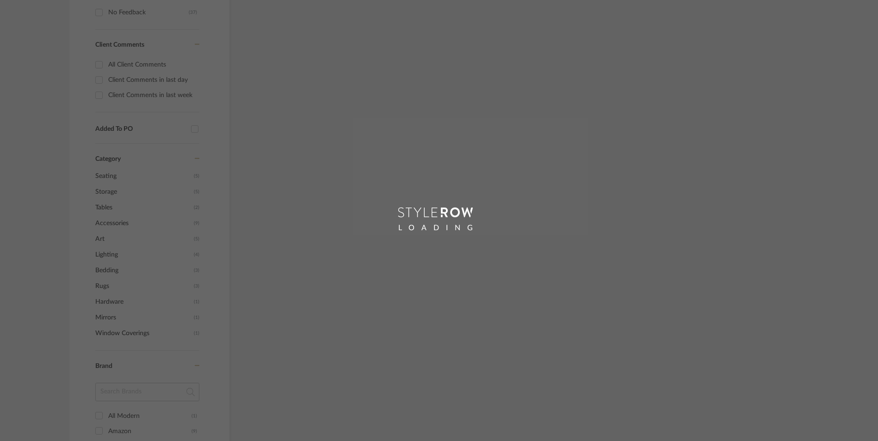
scroll to position [443, 0]
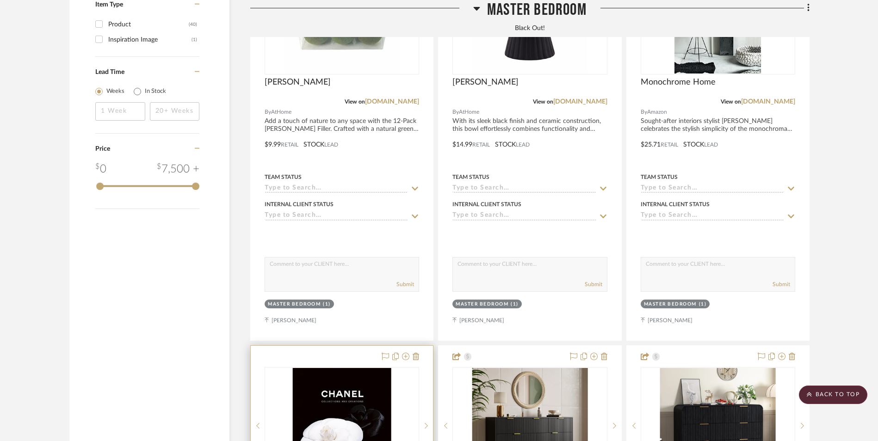
scroll to position [1352, 0]
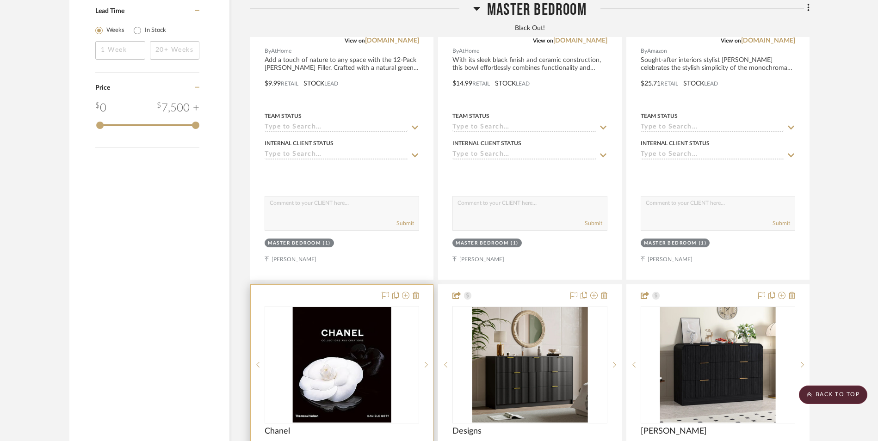
click at [339, 316] on img "0" at bounding box center [341, 365] width 99 height 116
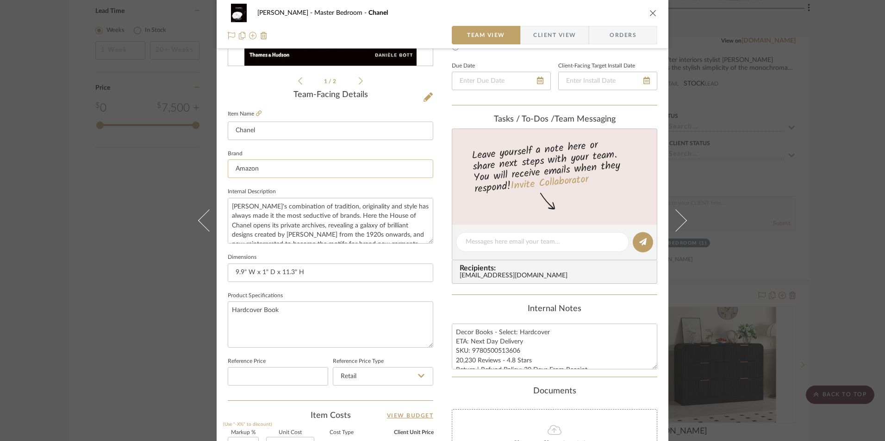
scroll to position [185, 0]
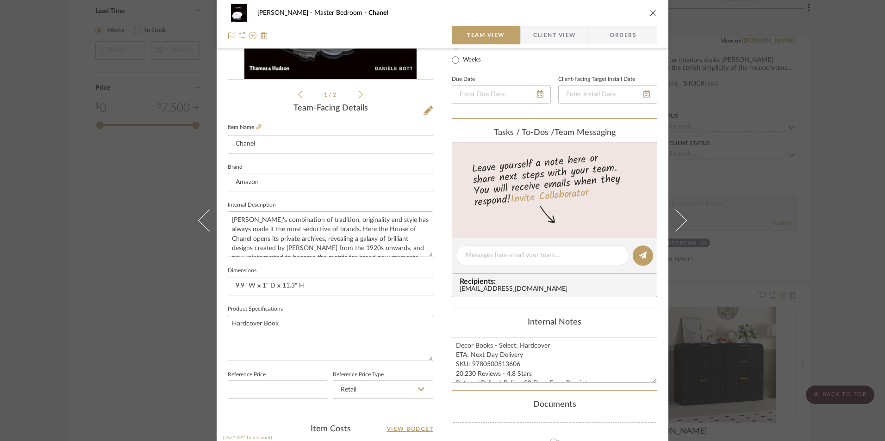
click at [254, 143] on input "Chanel" at bounding box center [330, 144] width 205 height 19
paste input "Noir Ampersand"
type input "Noir Ampersand"
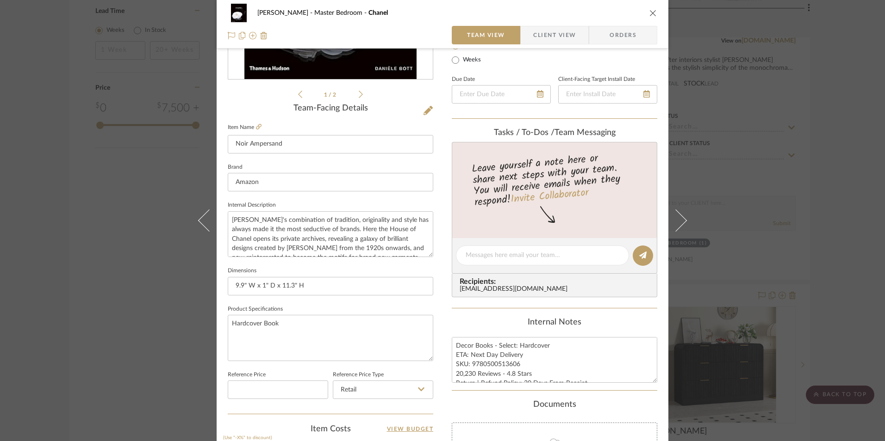
click at [251, 102] on div "1 / 2 Team-Facing Details Item Name Noir Ampersand Brand Amazon Internal Descri…" at bounding box center [330, 259] width 205 height 762
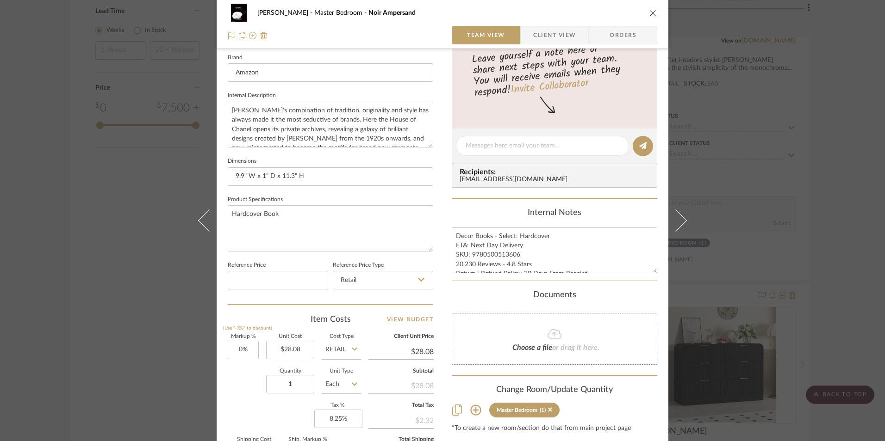
scroll to position [324, 0]
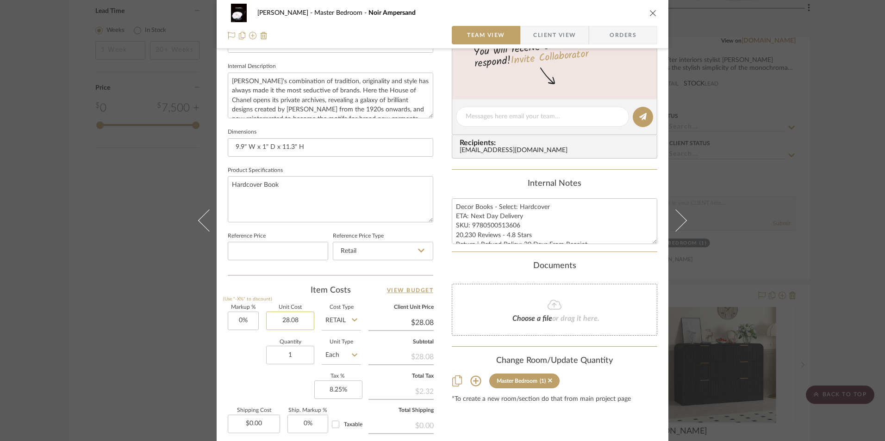
click at [298, 320] on input "28.08" at bounding box center [290, 321] width 48 height 19
type input "$29.99"
click at [292, 289] on div "Item Costs View Budget" at bounding box center [330, 290] width 205 height 11
type input "$29.99"
drag, startPoint x: 545, startPoint y: 207, endPoint x: 490, endPoint y: 207, distance: 54.6
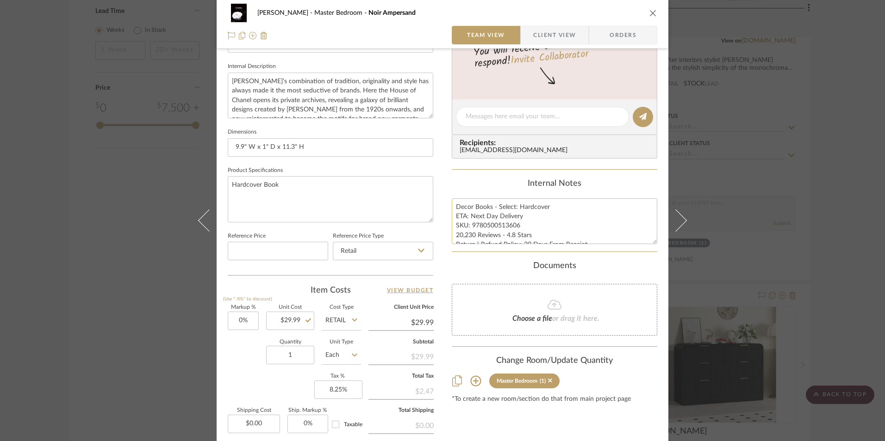
click at [490, 207] on textarea "Decor Books - Select: Hardcover ETA: Next Day Delivery SKU: 9780500513606 20,23…" at bounding box center [554, 221] width 205 height 46
type textarea "Decor Books ETA: Next Day Delivery SKU: 9780500513606 20,230 Reviews - 4.8 Star…"
click at [500, 186] on div "Internal Notes" at bounding box center [554, 184] width 205 height 10
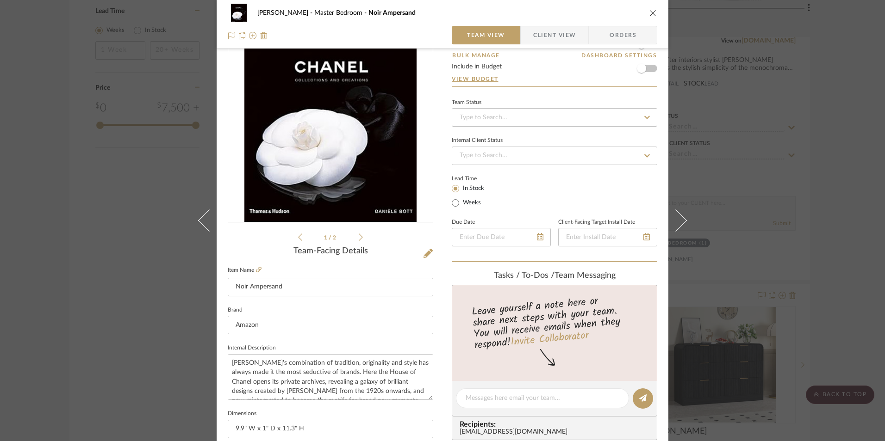
scroll to position [0, 0]
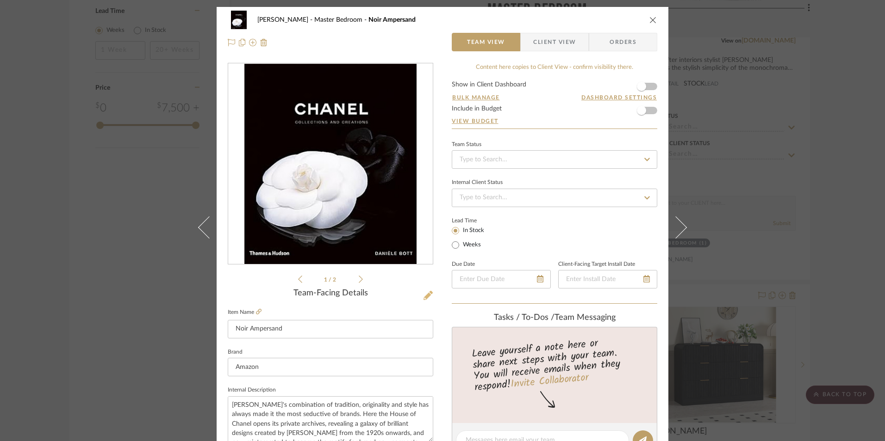
click at [424, 297] on icon at bounding box center [427, 295] width 9 height 9
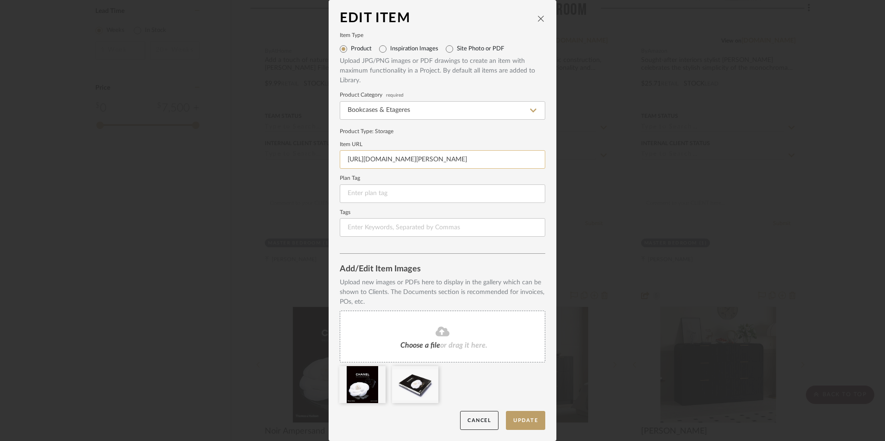
click at [408, 163] on input "https://www.amazon.com/gp/product/0500513600/ref=ewc_pr_img_2?smid=ATVPDKIKX0DE…" at bounding box center [442, 159] width 205 height 19
paste input "https://www.amazon.com/gp/product/B0DX1LXZPX/ref=sw_img_1?smid=ATVPDKIKX0DER&ps…"
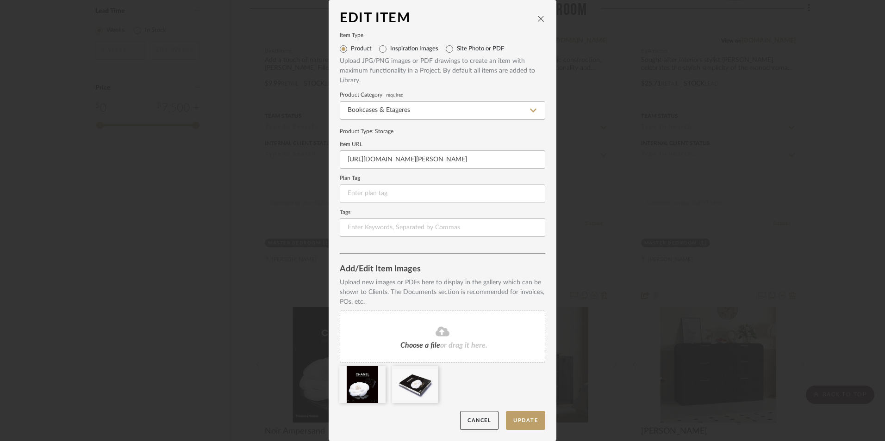
type input "https://www.amazon.com/gp/product/B0DX1LXZPX/ref=sw_img_1?smid=ATVPDKIKX0DER&ps…"
click at [428, 371] on icon at bounding box center [431, 372] width 6 height 7
click at [375, 374] on icon at bounding box center [378, 372] width 6 height 7
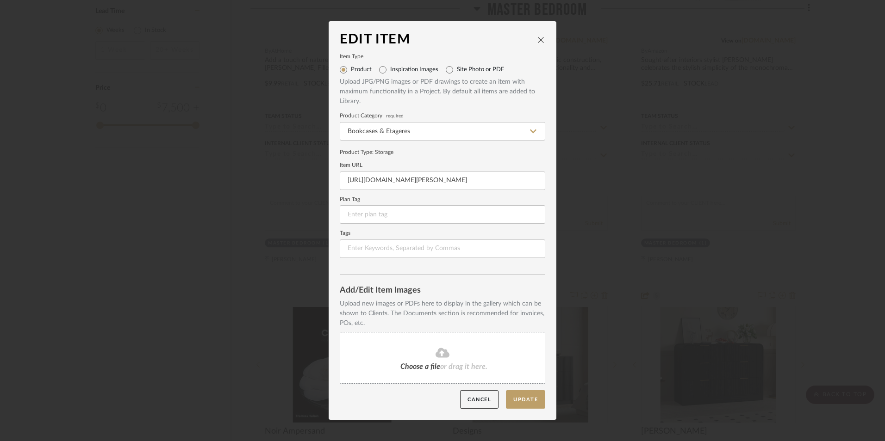
click at [441, 361] on div "Choose a file or drag it here." at bounding box center [442, 358] width 205 height 52
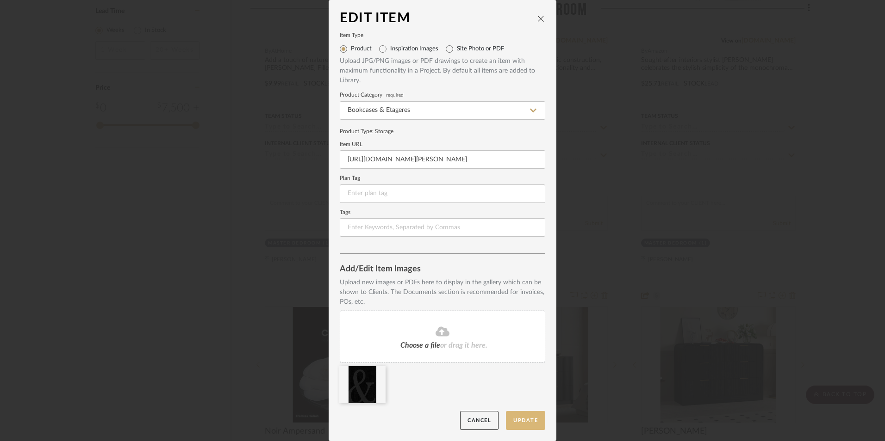
click at [524, 423] on button "Update" at bounding box center [525, 420] width 39 height 19
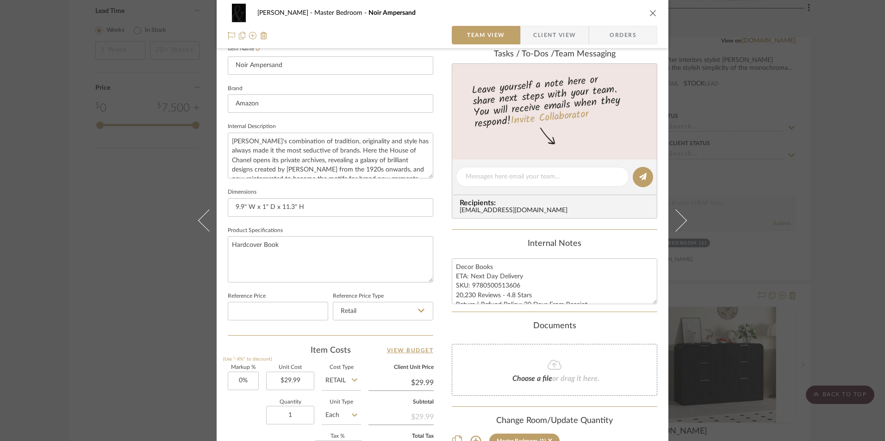
scroll to position [278, 0]
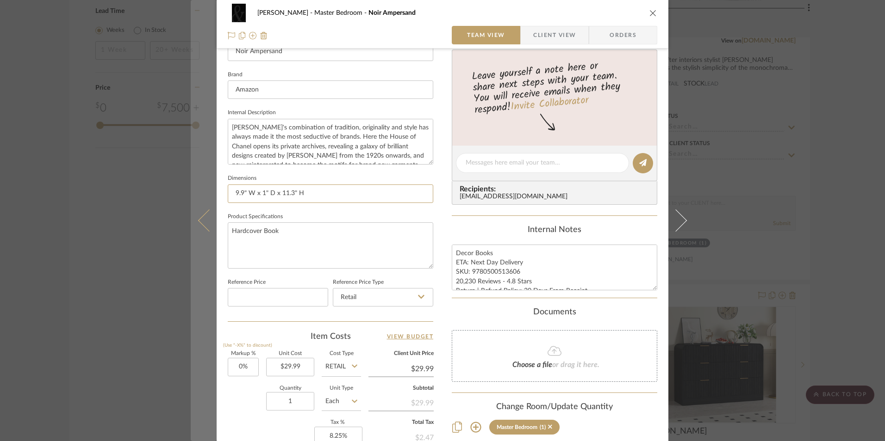
drag, startPoint x: 241, startPoint y: 192, endPoint x: 207, endPoint y: 192, distance: 33.8
click at [207, 192] on mat-dialog-content "LaMarion Patterson Master Bedroom Noir Ampersand Team View Client View Orders T…" at bounding box center [442, 156] width 503 height 855
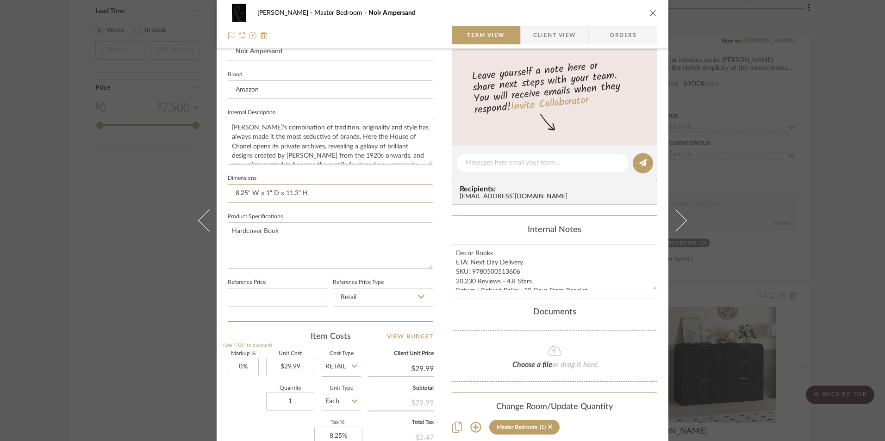
type input "8.25" W x 1" D x 11.3" H"
click at [267, 193] on input "8.25" W x 1" D x 11.3" H" at bounding box center [330, 194] width 205 height 19
type input "8.25" W x 0.85" D x 11.3" H"
click at [304, 192] on input "8.25" W x 0.85" D x 11.3" H" at bounding box center [330, 194] width 205 height 19
type input "8.25" W x 0.85" D x 11" H"
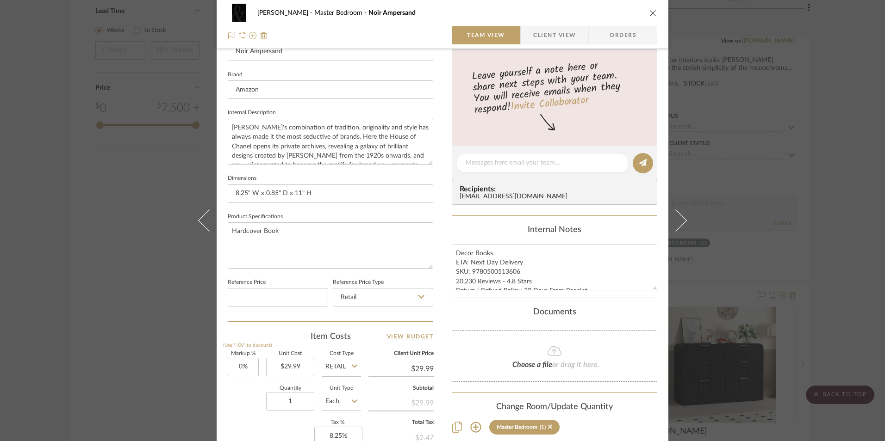
click at [340, 177] on fieldset "Dimensions 8.25" W x 0.85" D x 11" H" at bounding box center [330, 187] width 205 height 31
drag, startPoint x: 473, startPoint y: 281, endPoint x: 440, endPoint y: 280, distance: 33.3
click at [440, 280] on div "LaMarion Patterson Master Bedroom Noir Ampersand Team View Client View Orders T…" at bounding box center [443, 156] width 452 height 855
click at [496, 281] on textarea "Decor Books ETA: Next Day Delivery SKU: 9780500513606 1 Reviews - 4.8 Stars Ret…" at bounding box center [554, 268] width 205 height 46
drag, startPoint x: 519, startPoint y: 262, endPoint x: 468, endPoint y: 263, distance: 50.4
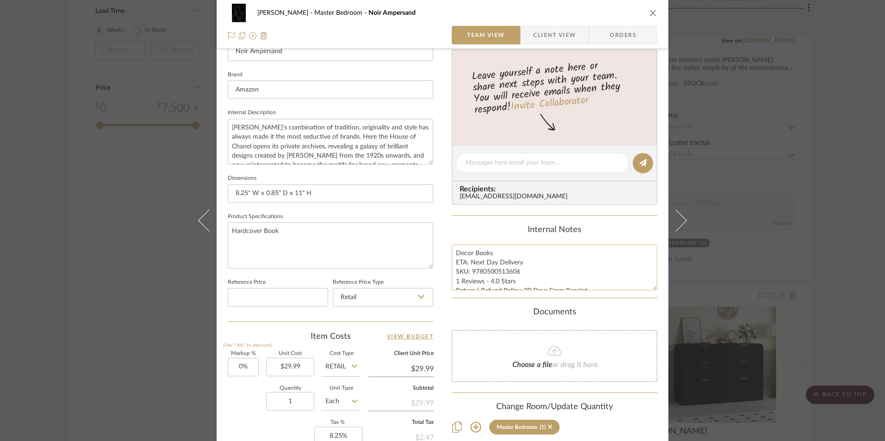
click at [468, 263] on textarea "Decor Books ETA: Next Day Delivery SKU: 9780500513606 1 Reviews - 4.0 Stars Ret…" at bounding box center [554, 268] width 205 height 46
type textarea "Decor Books ETA: 9.10.2025 SKU: 9780500513606 1 Reviews - 4.0 Stars Return | Re…"
click at [499, 234] on div "Internal Notes" at bounding box center [554, 230] width 205 height 10
click at [318, 141] on textarea "Chanel's combination of tradition, originality and style has always made it the…" at bounding box center [330, 142] width 205 height 46
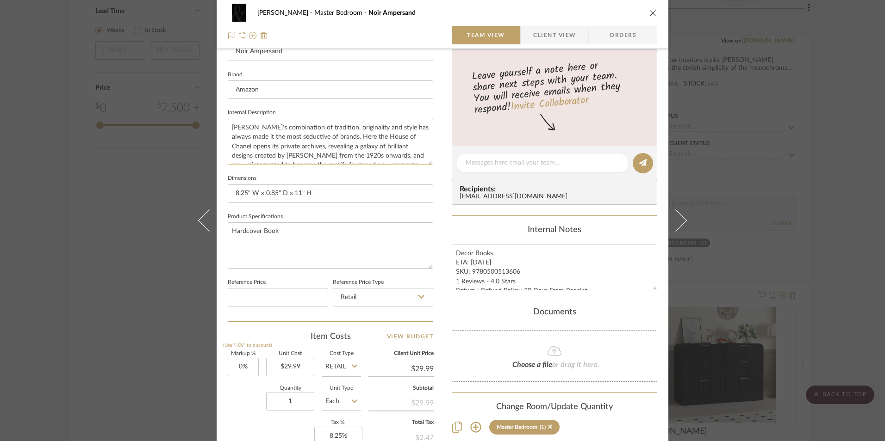
click at [318, 140] on textarea "Chanel's combination of tradition, originality and style has always made it the…" at bounding box center [330, 142] width 205 height 46
paste textarea "With its sleek and minimalist design, Noir Ampersand seamlessly blends into any…"
type textarea "With its sleek and minimalist design, Noir Ampersand seamlessly blends into any…"
click at [329, 112] on fieldset "Internal Description With its sleek and minimalist design, Noir Ampersand seaml…" at bounding box center [330, 135] width 205 height 58
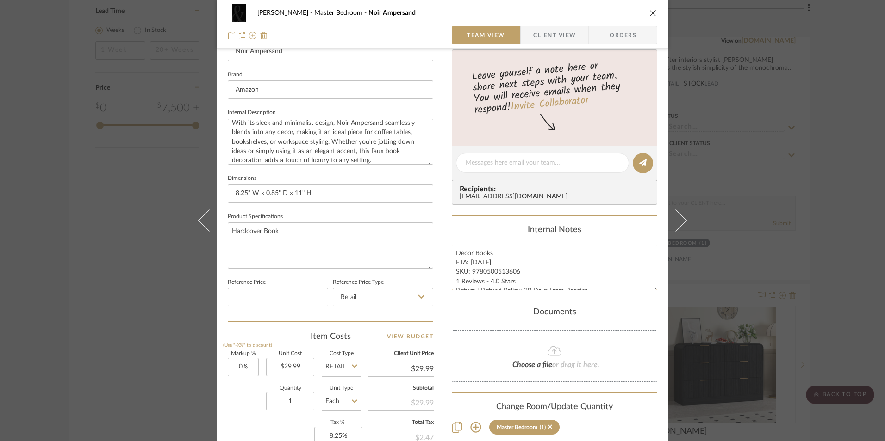
drag, startPoint x: 517, startPoint y: 272, endPoint x: 470, endPoint y: 272, distance: 47.2
click at [470, 272] on textarea "Decor Books ETA: 9.10.2025 SKU: 9780500513606 1 Reviews - 4.0 Stars Return | Re…" at bounding box center [554, 268] width 205 height 46
paste textarea "B0DX1LXZPX"
type textarea "Decor Books ETA: 9.10.2025 SKU: B0DX1LXZPX 1 Reviews - 4.0 Stars Return | Refun…"
click at [504, 229] on div "Internal Notes" at bounding box center [554, 230] width 205 height 10
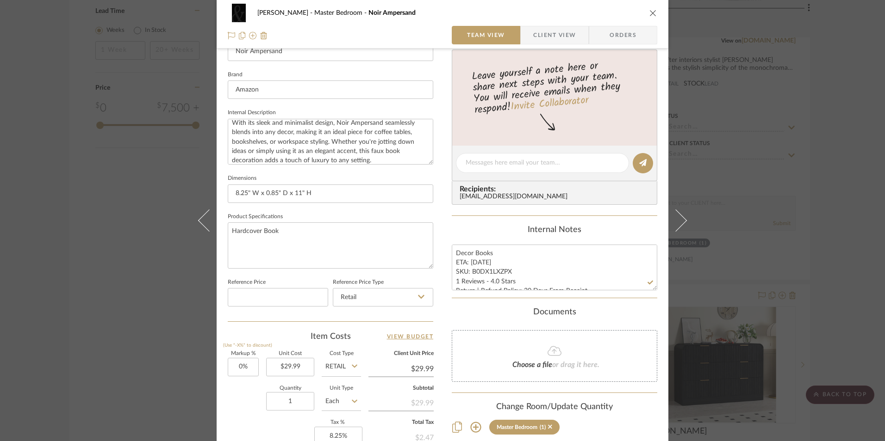
click at [609, 25] on div "LaMarion Patterson Master Bedroom Noir Ampersand Team View Client View Orders" at bounding box center [443, 24] width 452 height 49
click at [601, 33] on span "Orders" at bounding box center [622, 35] width 47 height 19
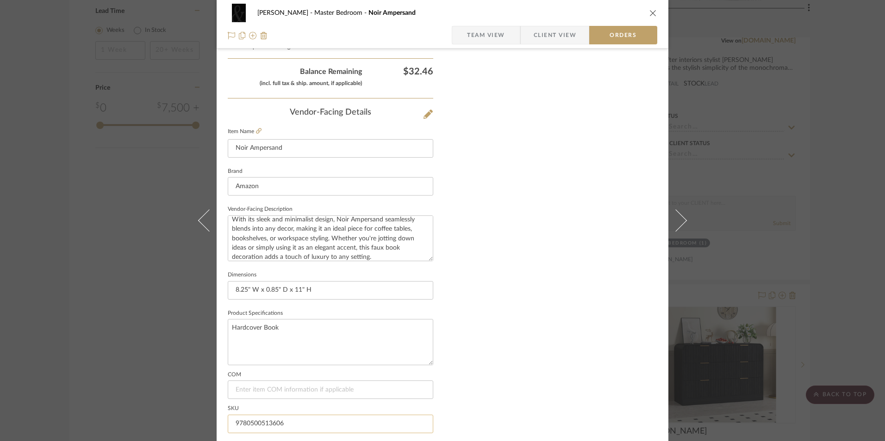
scroll to position [543, 0]
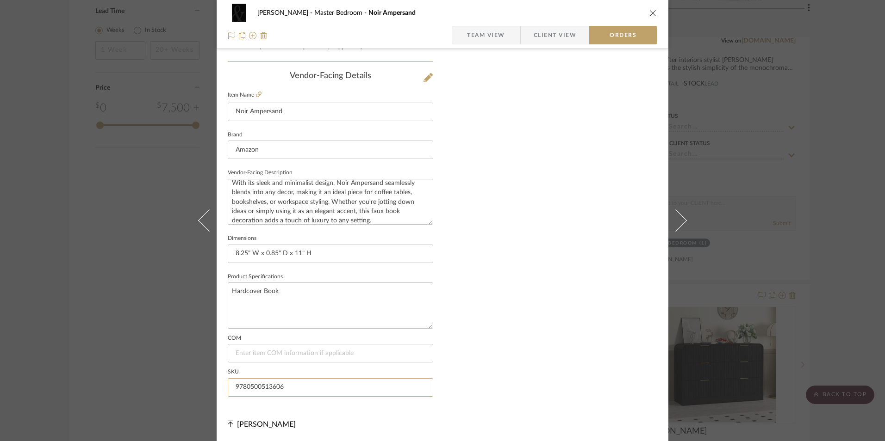
drag, startPoint x: 294, startPoint y: 389, endPoint x: 180, endPoint y: 374, distance: 114.8
click at [174, 375] on div "LaMarion Patterson Master Bedroom Noir Ampersand Team View Client View Orders O…" at bounding box center [442, 220] width 885 height 441
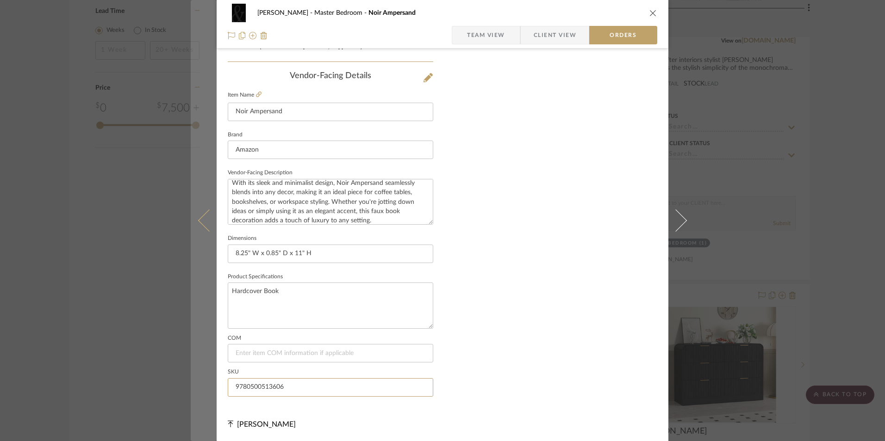
paste input "B0DX1LXZPX"
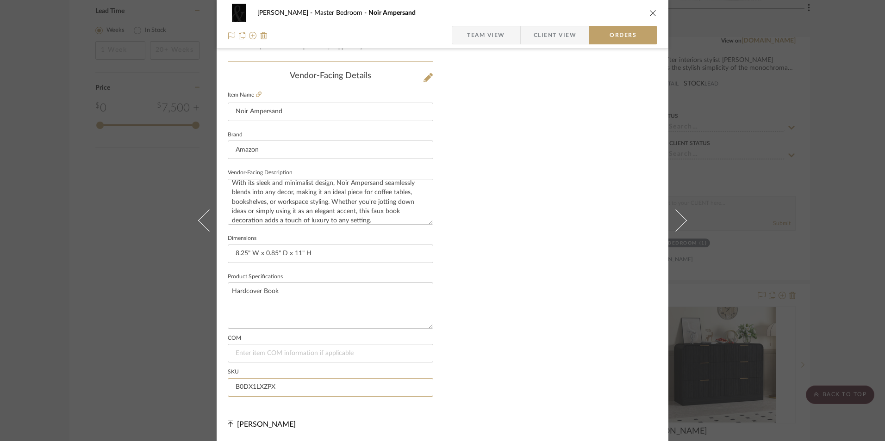
type input "B0DX1LXZPX"
click at [490, 35] on span "Team View" at bounding box center [486, 35] width 38 height 19
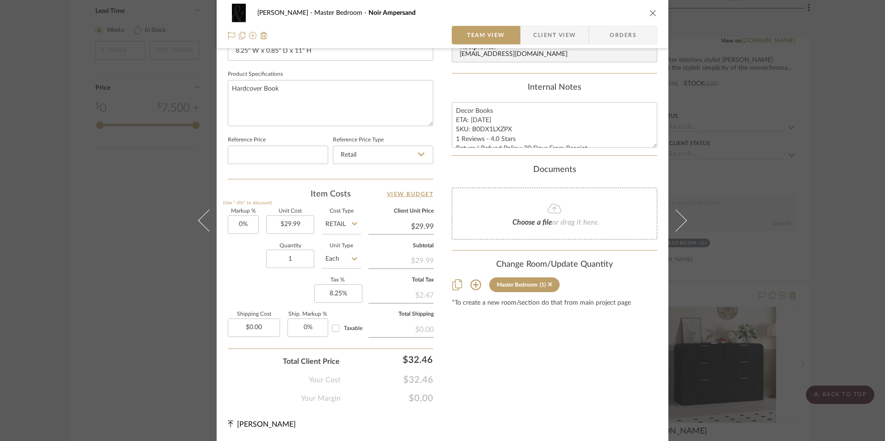
scroll to position [420, 0]
click at [544, 362] on div "Content here copies to Client View - confirm visibility there. Show in Client D…" at bounding box center [554, 24] width 205 height 762
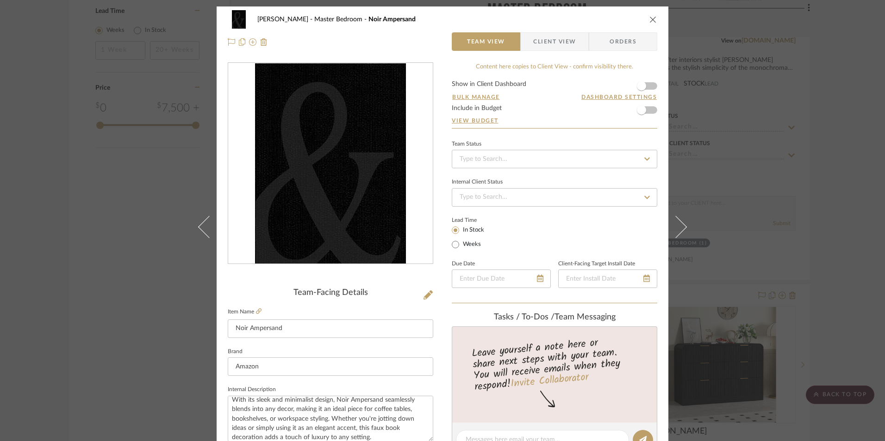
scroll to position [0, 0]
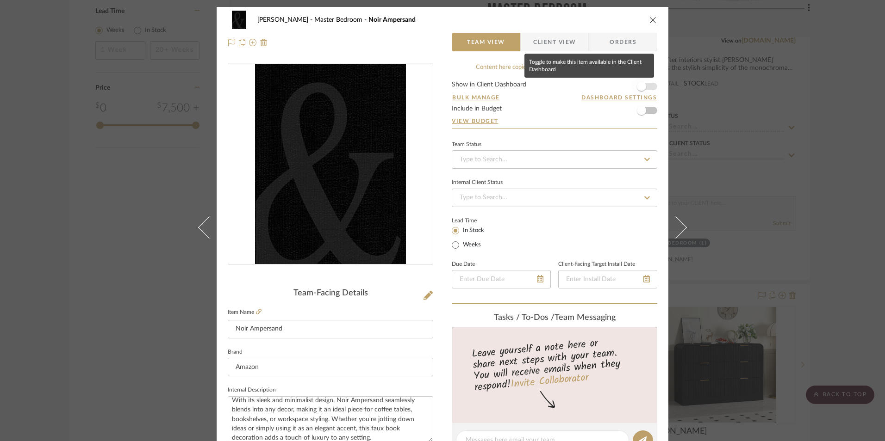
drag, startPoint x: 645, startPoint y: 85, endPoint x: 636, endPoint y: 90, distance: 11.2
click at [645, 85] on span "button" at bounding box center [641, 86] width 20 height 20
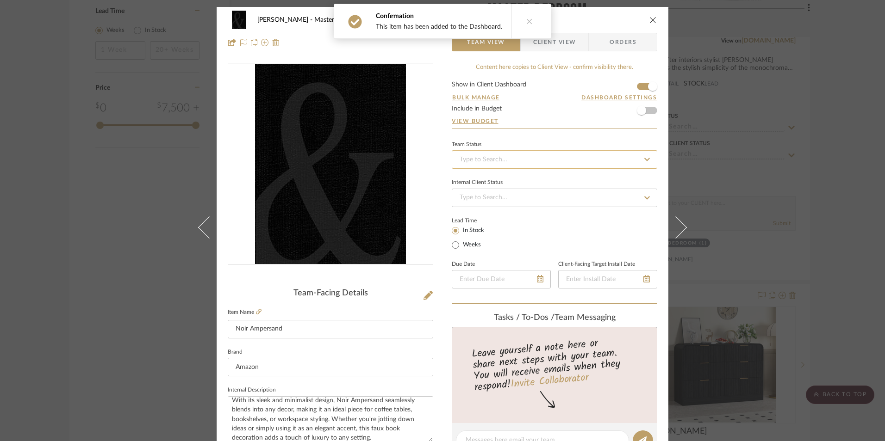
click at [522, 157] on input at bounding box center [554, 159] width 205 height 19
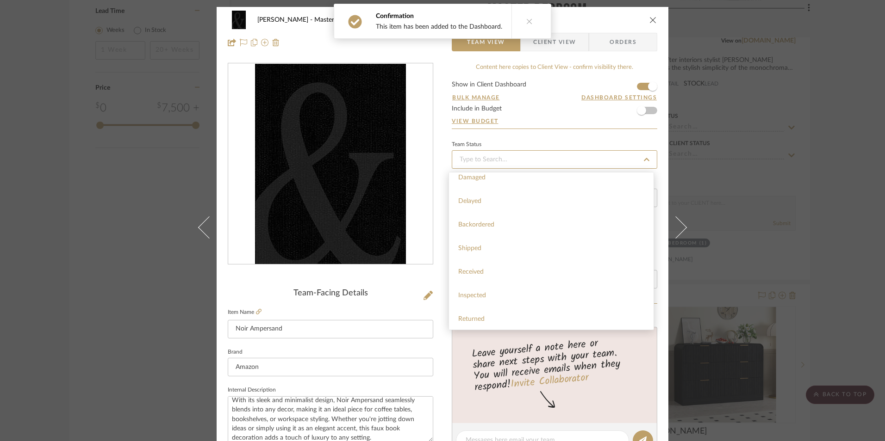
scroll to position [231, 0]
click at [489, 262] on div "Sourced" at bounding box center [551, 260] width 205 height 24
type input "[DATE]"
type input "Sourced"
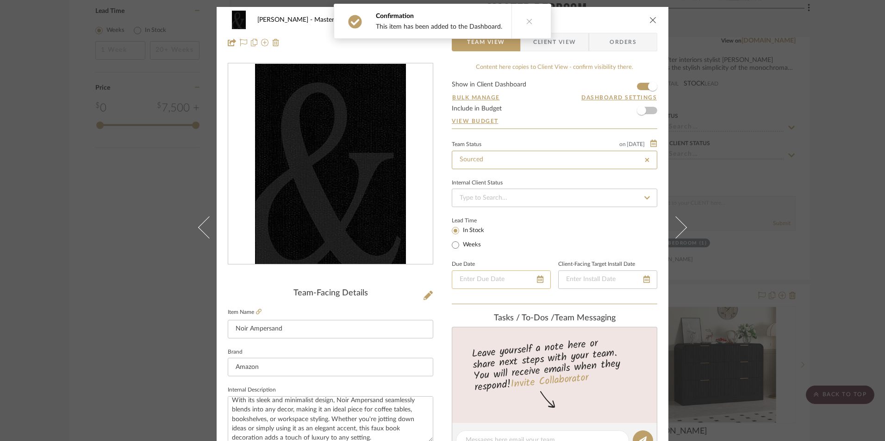
type input "[DATE]"
type input "Sourced"
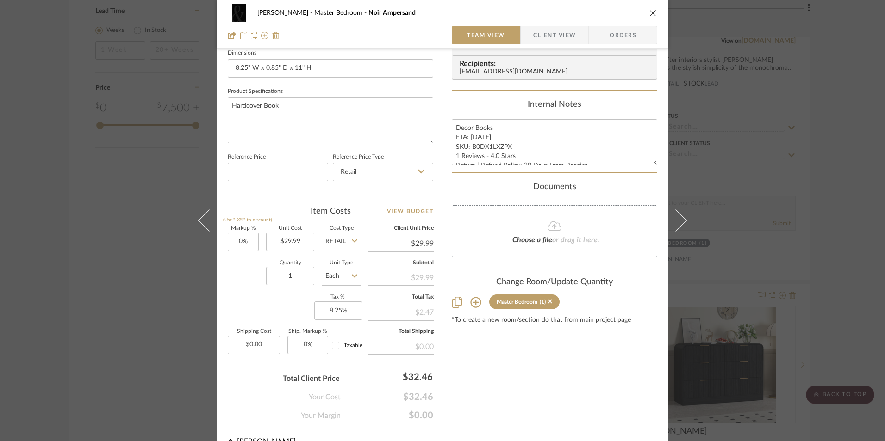
scroll to position [416, 0]
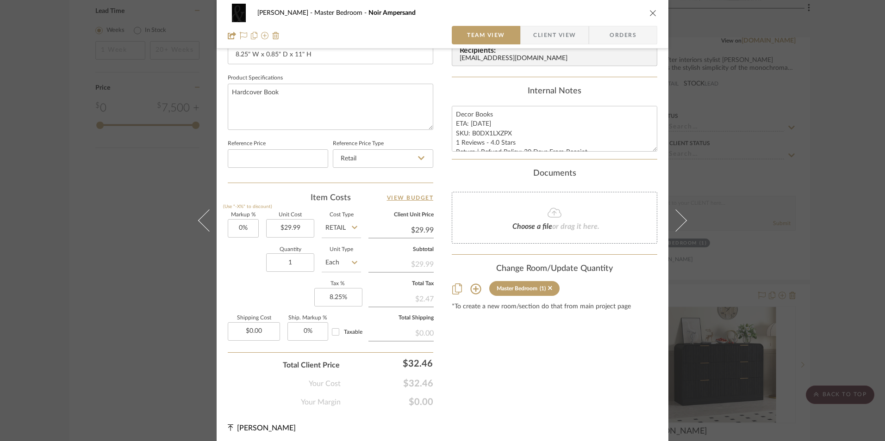
click at [617, 36] on span "Orders" at bounding box center [622, 35] width 47 height 19
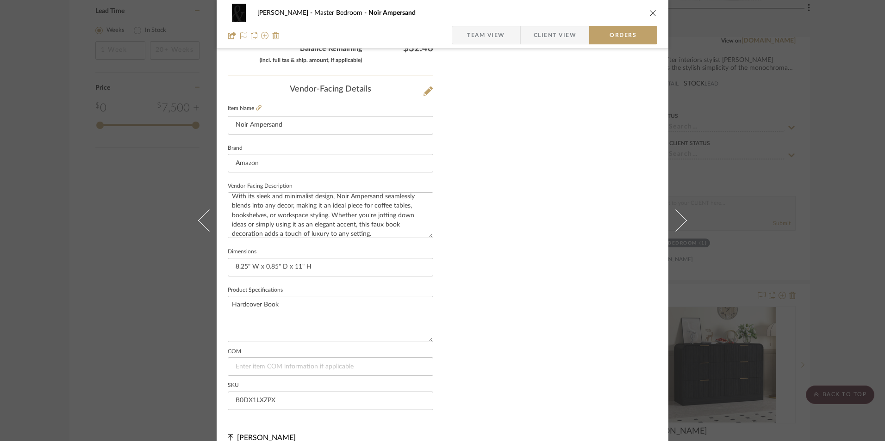
scroll to position [543, 0]
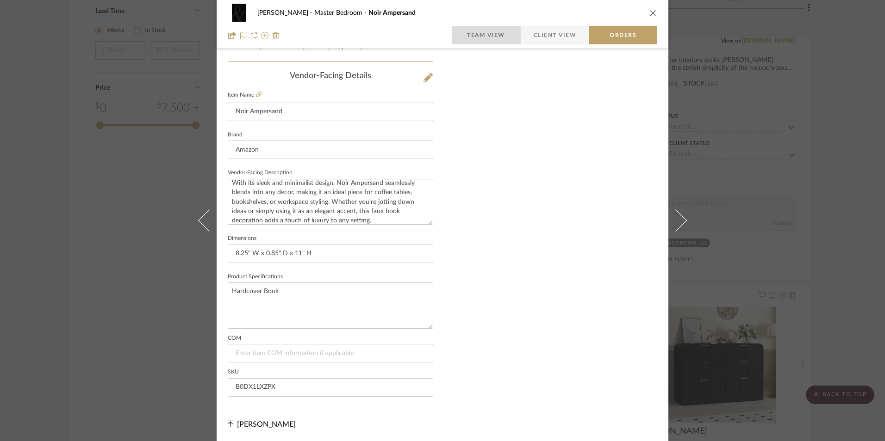
click at [467, 31] on span "Team View" at bounding box center [486, 35] width 38 height 19
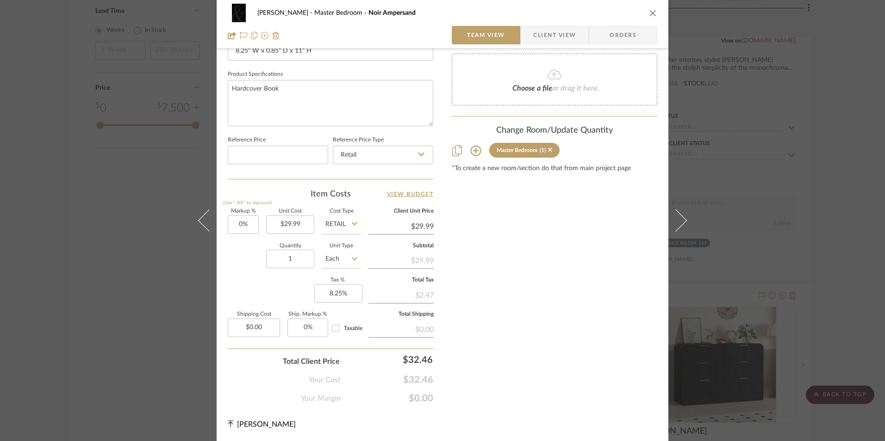
scroll to position [420, 0]
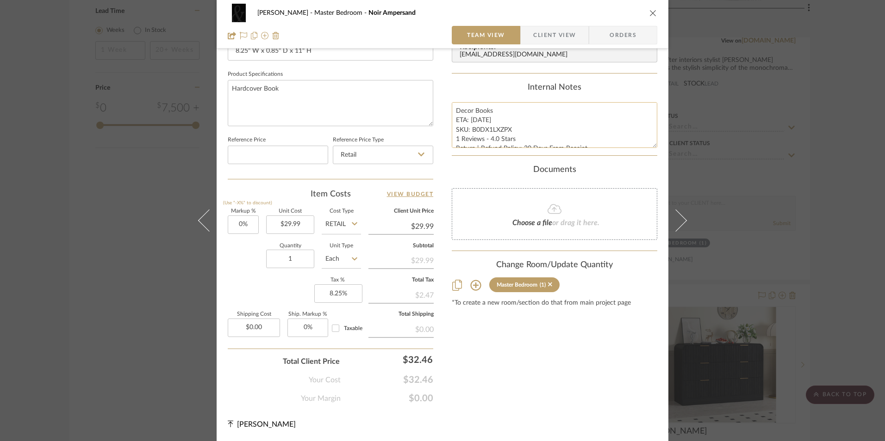
click at [476, 122] on textarea "Decor Books ETA: 9.10.2025 SKU: B0DX1LXZPX 1 Reviews - 4.0 Stars Return | Refun…" at bounding box center [554, 125] width 205 height 46
drag, startPoint x: 452, startPoint y: 109, endPoint x: 514, endPoint y: 131, distance: 65.4
click at [610, 156] on summary-project-notes "Internal Notes Decor Books ETA: 9.10.2025 SKU: B0DX1LXZPX 1 Reviews - 4.0 Stars…" at bounding box center [554, 119] width 205 height 73
click at [545, 39] on span "Client View" at bounding box center [554, 35] width 43 height 19
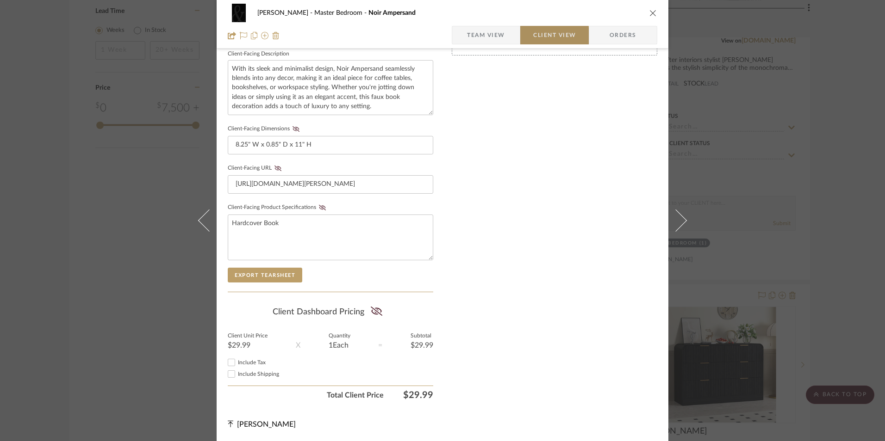
scroll to position [336, 0]
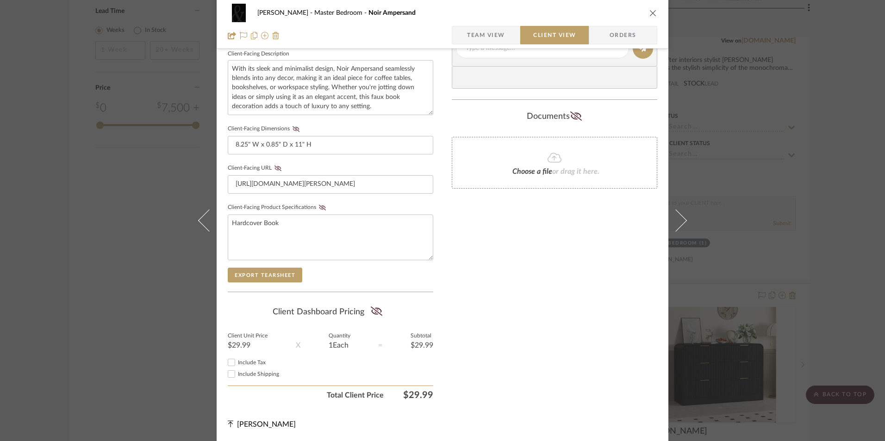
click at [228, 360] on input "Include Tax" at bounding box center [231, 362] width 11 height 11
checkbox input "true"
click at [372, 311] on icon at bounding box center [377, 311] width 12 height 9
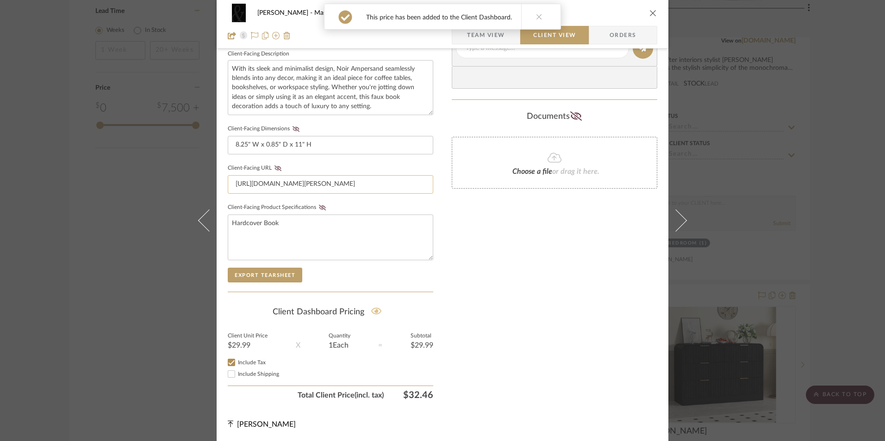
click at [319, 205] on icon at bounding box center [322, 208] width 7 height 6
click at [277, 167] on icon at bounding box center [277, 169] width 7 height 6
click at [294, 129] on icon at bounding box center [295, 129] width 7 height 6
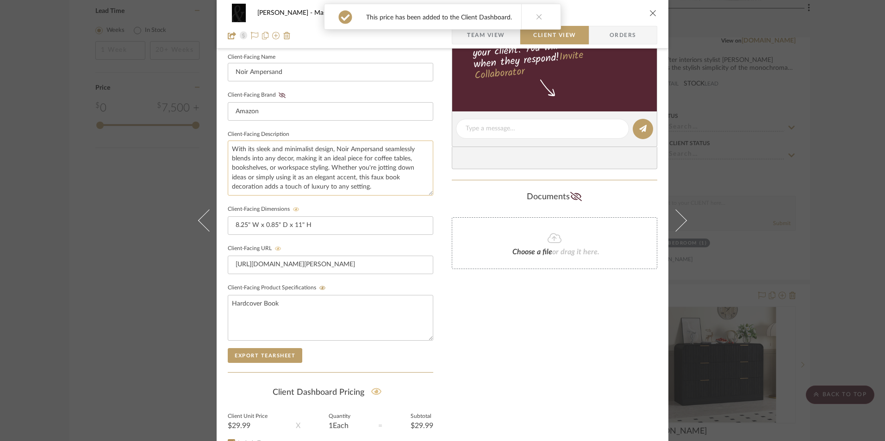
scroll to position [151, 0]
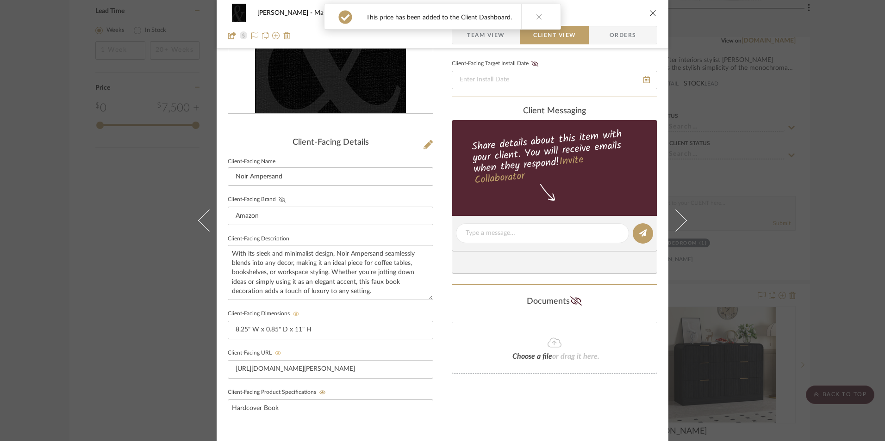
click at [276, 199] on fa-icon at bounding box center [282, 200] width 12 height 6
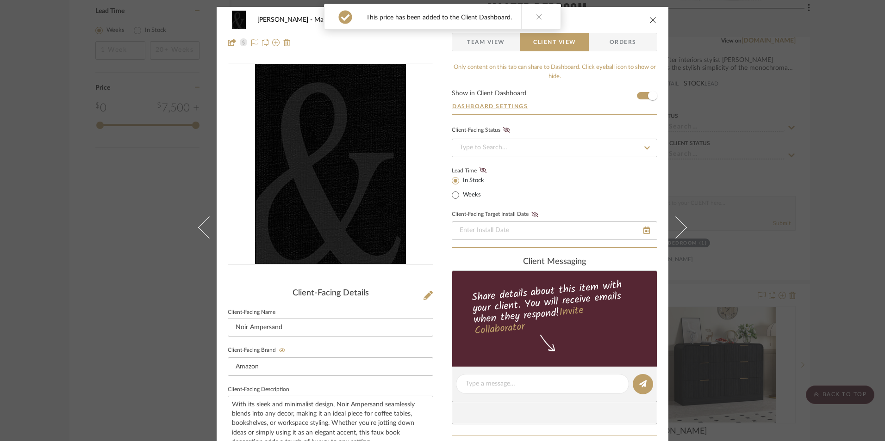
click at [482, 171] on icon at bounding box center [482, 170] width 7 height 6
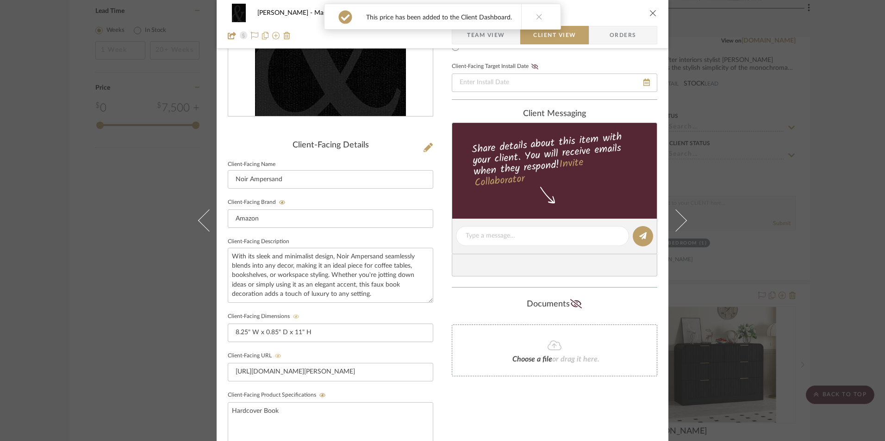
scroll to position [231, 0]
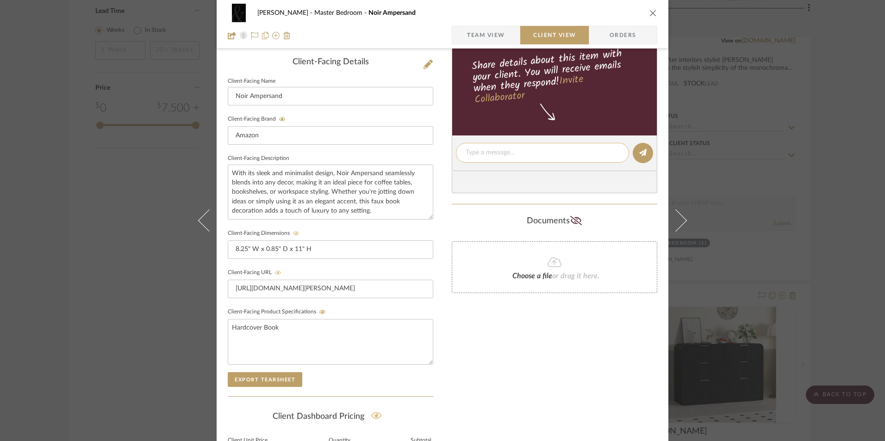
click at [496, 157] on textarea at bounding box center [542, 153] width 154 height 10
paste textarea "Decor Books ETA: 9.10.2025 SKU: B0DX1LXZPX 1 Reviews - 4.0 Stars Return | Refun…"
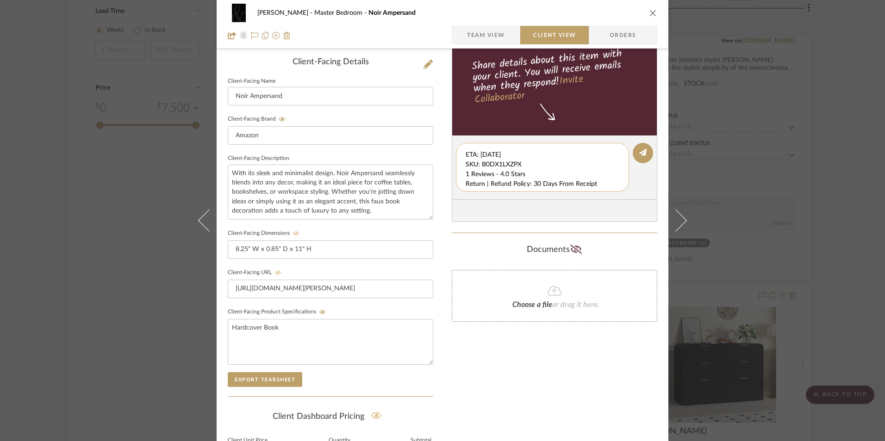
scroll to position [10, 0]
drag, startPoint x: 463, startPoint y: 151, endPoint x: 609, endPoint y: 179, distance: 149.4
click at [609, 179] on textarea "Decor Books ETA: 9.10.2025 SKU: B0DX1LXZPX 1 Reviews - 4.0 Stars Return | Refun…" at bounding box center [545, 167] width 161 height 39
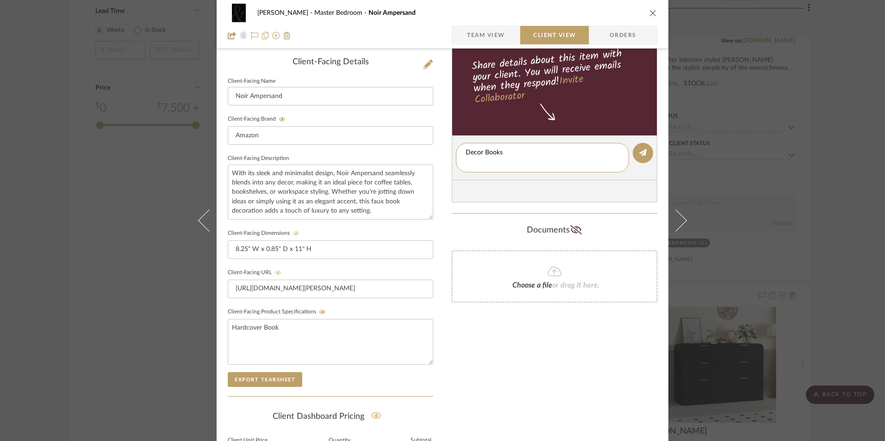
type textarea "Decor Books"
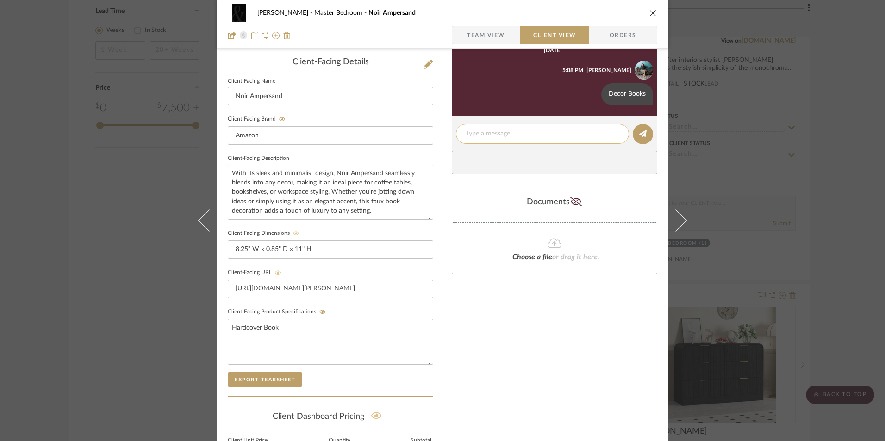
click at [484, 135] on textarea at bounding box center [542, 134] width 154 height 10
paste textarea "ETA: 9.10.2025 SKU: B0DX1LXZPX 1 Reviews - 4.0 Stars Return | Refund Policy: 30…"
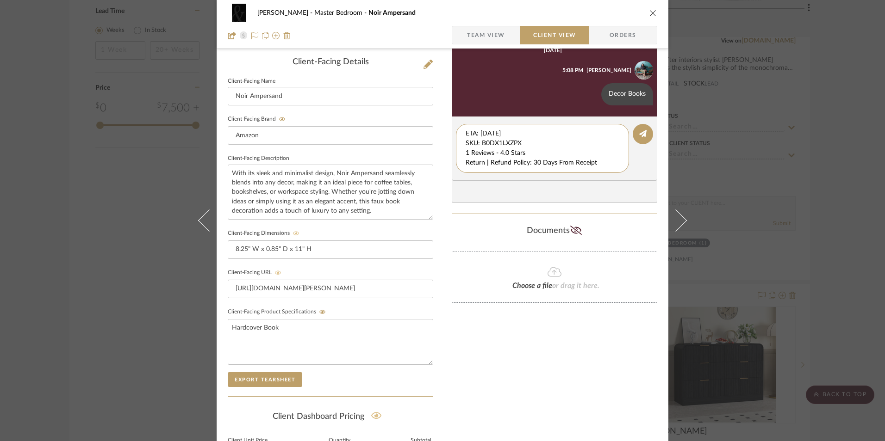
drag, startPoint x: 466, startPoint y: 140, endPoint x: 444, endPoint y: 119, distance: 30.8
click at [444, 119] on div "LaMarion Patterson Master Bedroom Noir Ampersand Team View Client View Orders C…" at bounding box center [443, 161] width 452 height 770
click at [461, 144] on div "1 Reviews - 4.0 Stars Return | Refund Policy: 30 Days From Receipt" at bounding box center [542, 143] width 173 height 39
click at [465, 143] on textarea "1 Reviews - 4.0 Stars Return | Refund Policy: 30 Days From Receipt" at bounding box center [542, 143] width 154 height 29
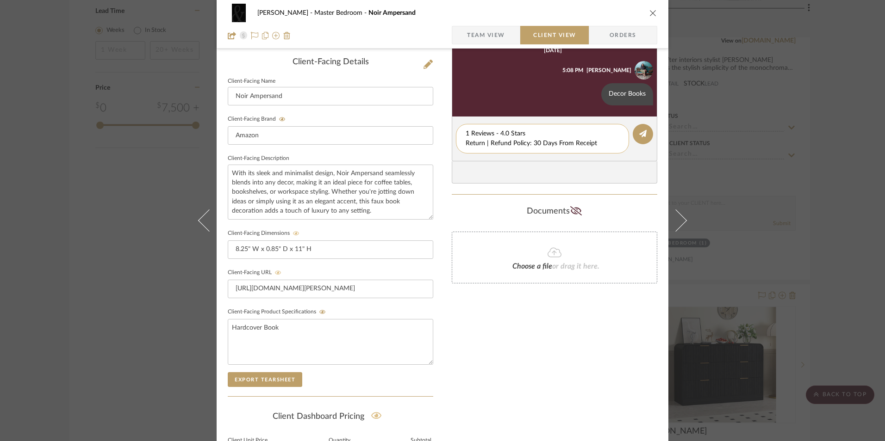
click at [491, 134] on textarea "1 Reviews - 4.0 Stars Return | Refund Policy: 30 Days From Receipt" at bounding box center [542, 138] width 154 height 19
drag, startPoint x: 428, startPoint y: 141, endPoint x: 473, endPoint y: 143, distance: 45.4
click at [431, 141] on div "LaMarion Patterson Master Bedroom Noir Ampersand Team View Client View Orders C…" at bounding box center [443, 161] width 452 height 770
type textarea "1 Review - 4.0 Stars"
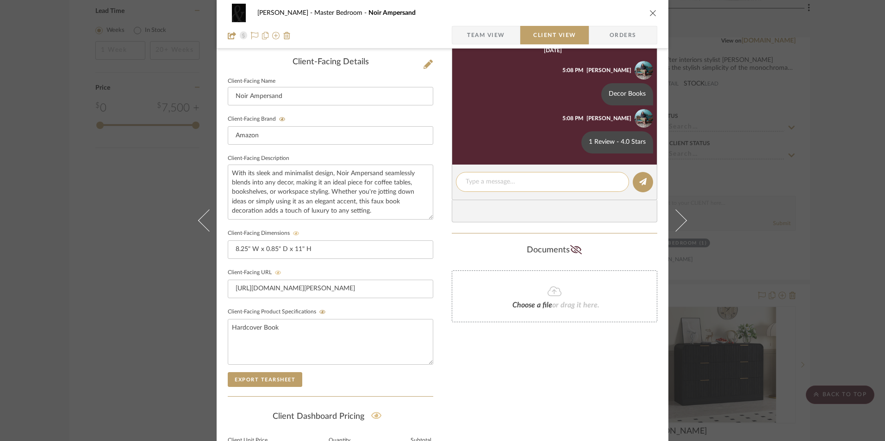
click at [494, 181] on textarea at bounding box center [542, 182] width 154 height 10
paste textarea "Return | Refund Policy: 30 Days From Receipt"
type textarea "Return | Refund Policy: 30 Days From Receipt"
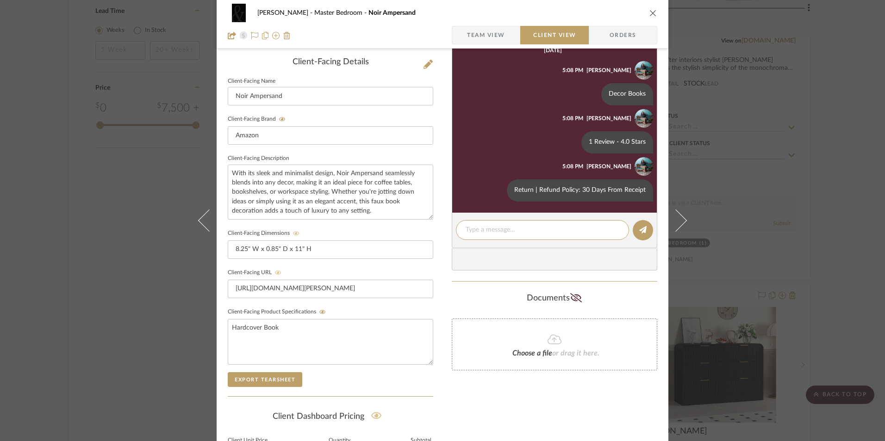
click at [487, 35] on span "Team View" at bounding box center [486, 35] width 38 height 19
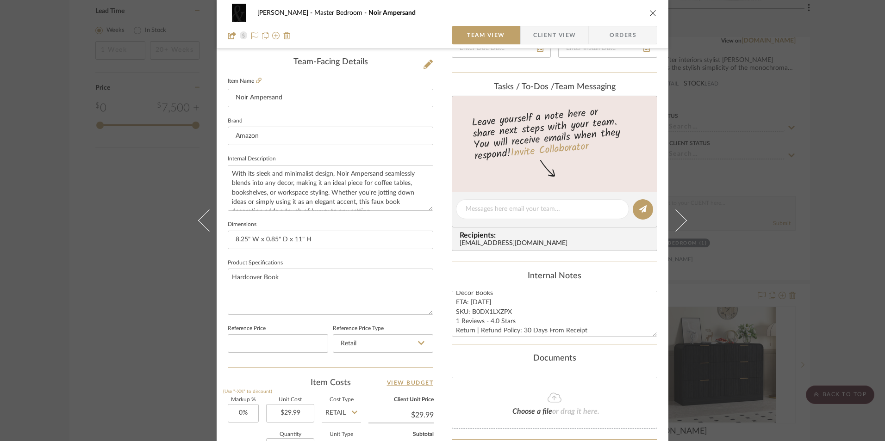
scroll to position [9, 0]
click at [480, 320] on textarea "Decor Books ETA: 9.10.2025 SKU: B0DX1LXZPX 1 Reviews - 4.0 Stars Return | Refun…" at bounding box center [554, 314] width 205 height 46
type textarea "Decor Books ETA: 9.10.2025 SKU: B0DX1LXZPX 1 Review - 4.0 Stars Return | Refund…"
click at [494, 264] on div "Content here copies to Client View - confirm visibility there. Show in Client D…" at bounding box center [554, 213] width 205 height 762
click at [650, 12] on icon "close" at bounding box center [652, 12] width 7 height 7
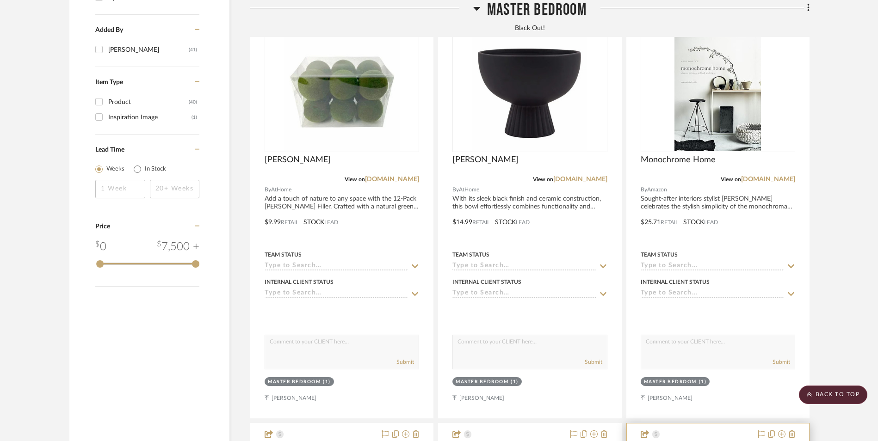
scroll to position [1120, 0]
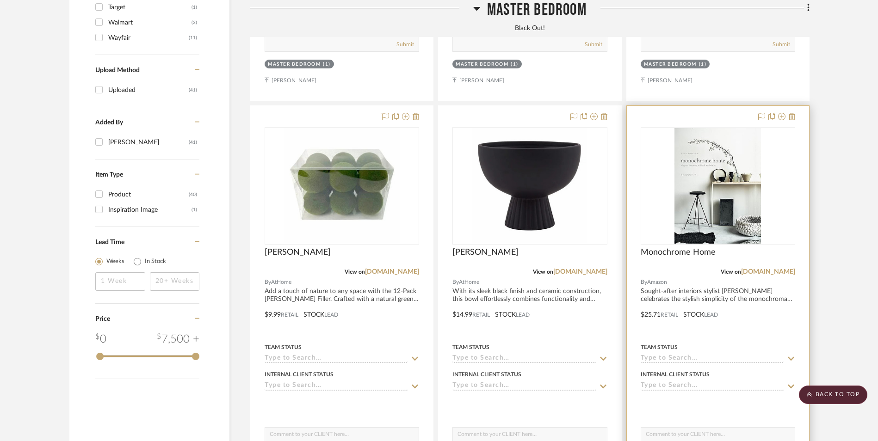
click at [710, 149] on img "0" at bounding box center [718, 186] width 87 height 116
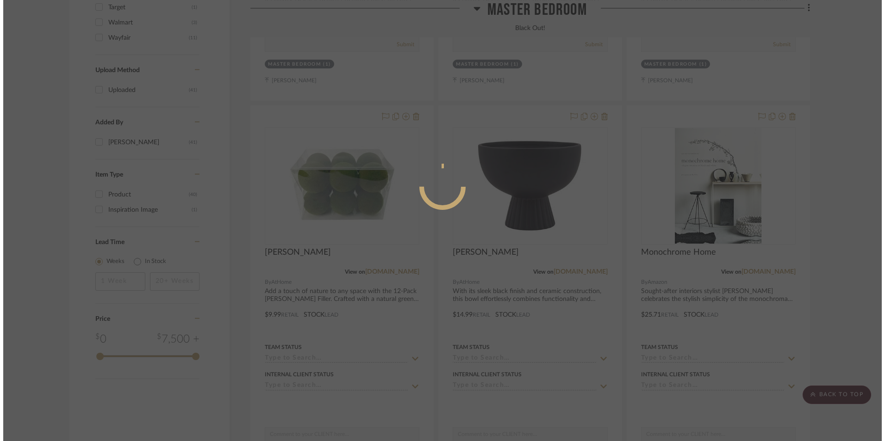
scroll to position [0, 0]
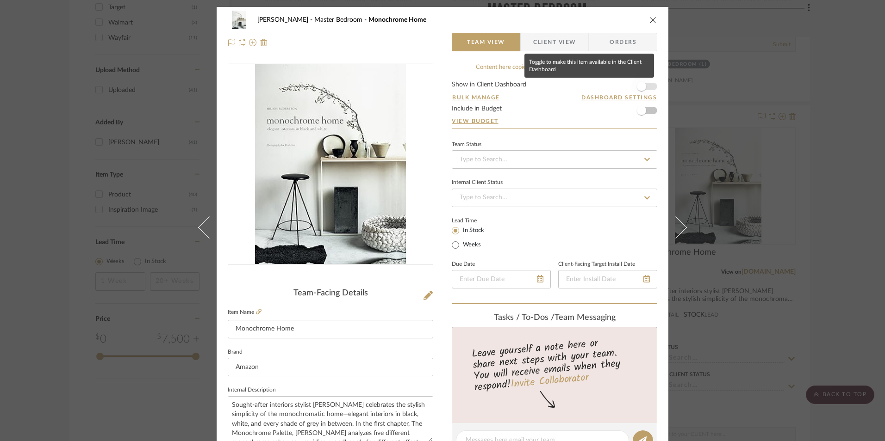
click at [641, 87] on span "button" at bounding box center [641, 86] width 9 height 9
click at [557, 160] on input at bounding box center [554, 159] width 205 height 19
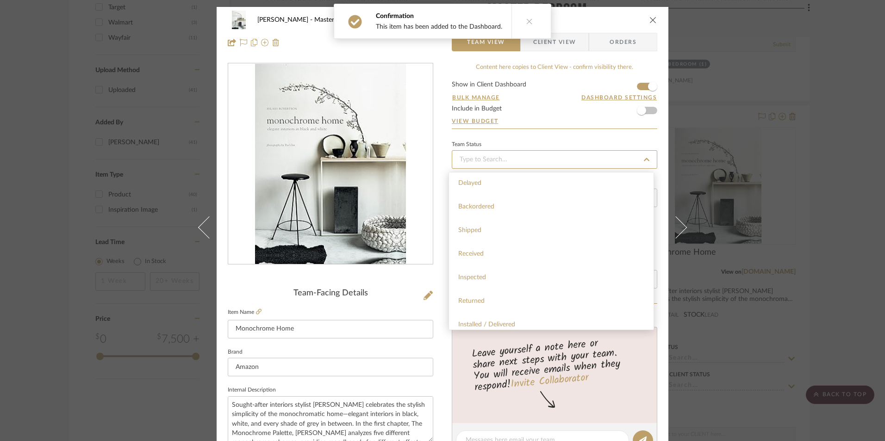
scroll to position [231, 0]
click at [492, 269] on div "Sourced" at bounding box center [551, 260] width 205 height 24
type input "[DATE]"
type input "Sourced"
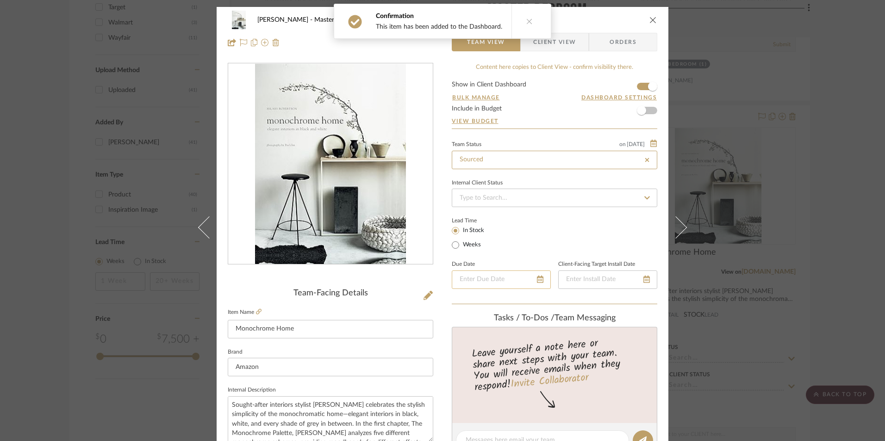
type input "[DATE]"
type input "Sourced"
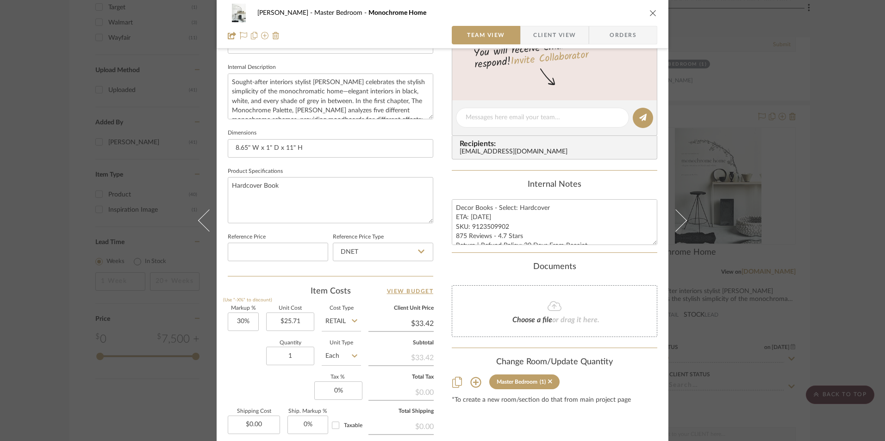
scroll to position [324, 0]
drag, startPoint x: 505, startPoint y: 226, endPoint x: 470, endPoint y: 228, distance: 35.7
click at [470, 228] on textarea "Decor Books - Select: Hardcover ETA: 9.6.2025 SKU: 9123509902 875 Reviews - 4.7…" at bounding box center [554, 221] width 205 height 46
click at [386, 245] on input "DNET" at bounding box center [383, 251] width 100 height 19
click at [372, 291] on div "Retail" at bounding box center [387, 298] width 114 height 24
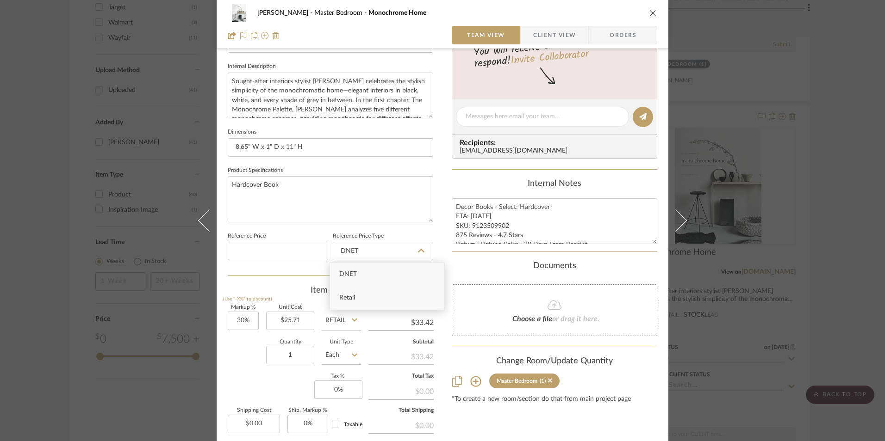
type input "Retail"
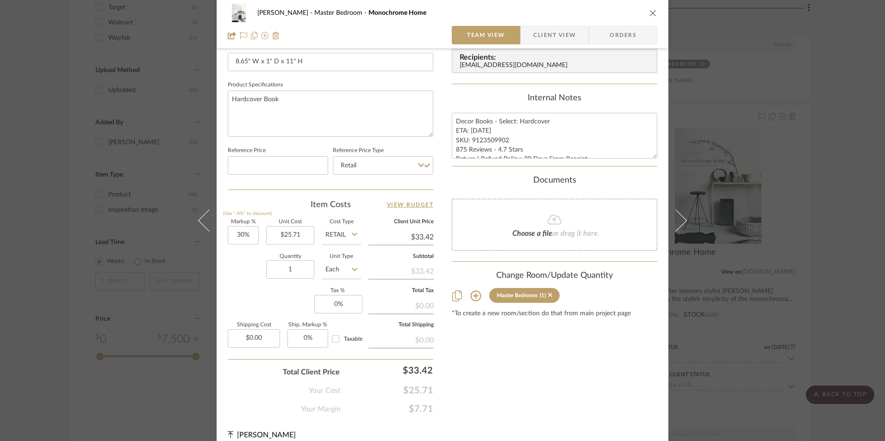
scroll to position [420, 0]
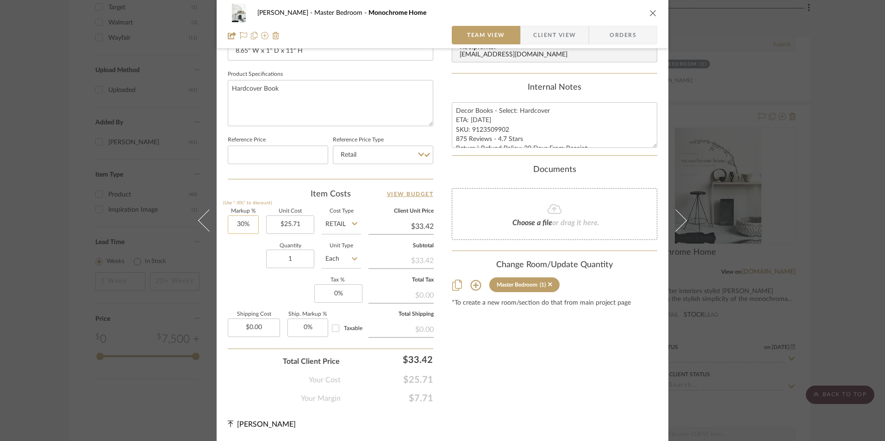
type input "30"
click at [246, 227] on input "30" at bounding box center [243, 225] width 31 height 19
click at [255, 269] on div "Quantity 1 Unit Type Each" at bounding box center [294, 260] width 133 height 33
type input "0%"
type input "$25.71"
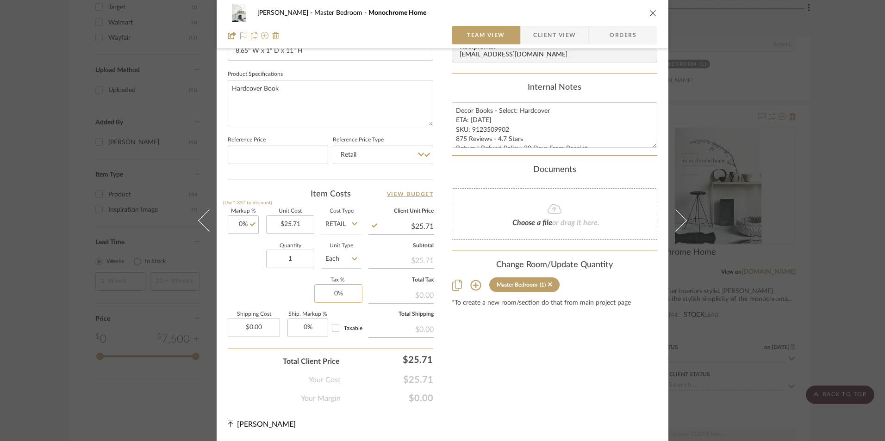
drag, startPoint x: 322, startPoint y: 285, endPoint x: 337, endPoint y: 296, distance: 18.6
click at [323, 286] on fieldset "Tax % 0%" at bounding box center [337, 290] width 47 height 25
click at [337, 296] on input "0" at bounding box center [338, 294] width 48 height 19
type input "8.25%"
drag, startPoint x: 507, startPoint y: 346, endPoint x: 511, endPoint y: 342, distance: 5.9
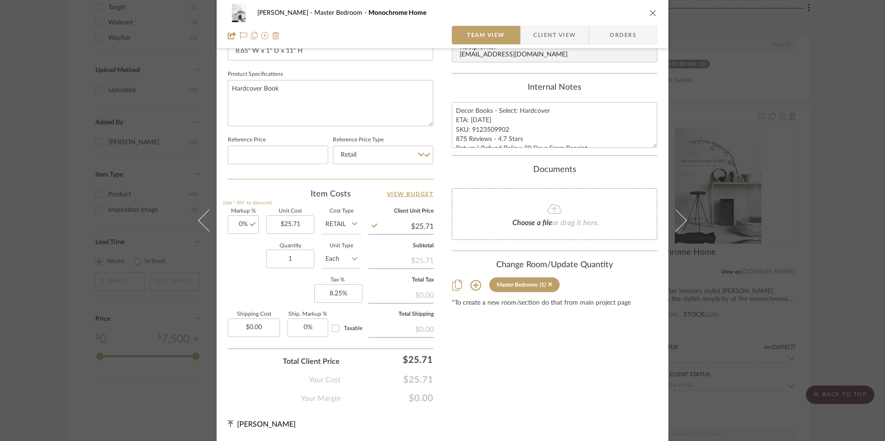
click at [507, 346] on div "Content here copies to Client View - confirm visibility there. Show in Client D…" at bounding box center [554, 24] width 205 height 762
click at [604, 20] on div "LaMarion Patterson Master Bedroom Monochrome Home" at bounding box center [442, 13] width 429 height 19
click at [604, 34] on span "Orders" at bounding box center [622, 35] width 47 height 19
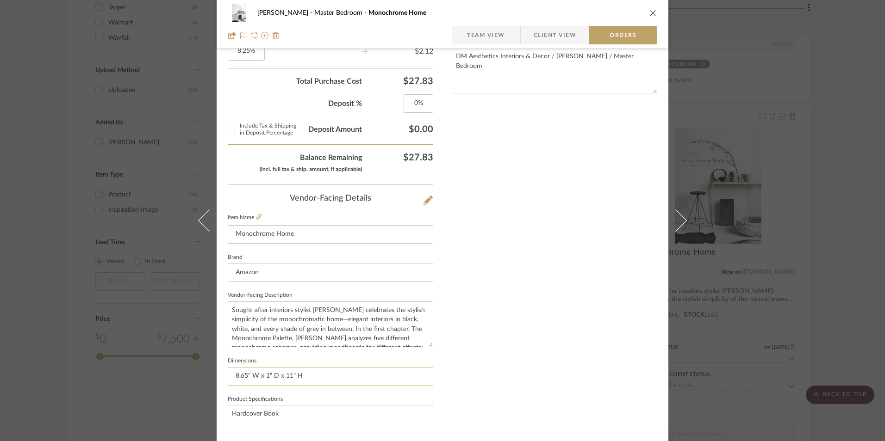
scroll to position [543, 0]
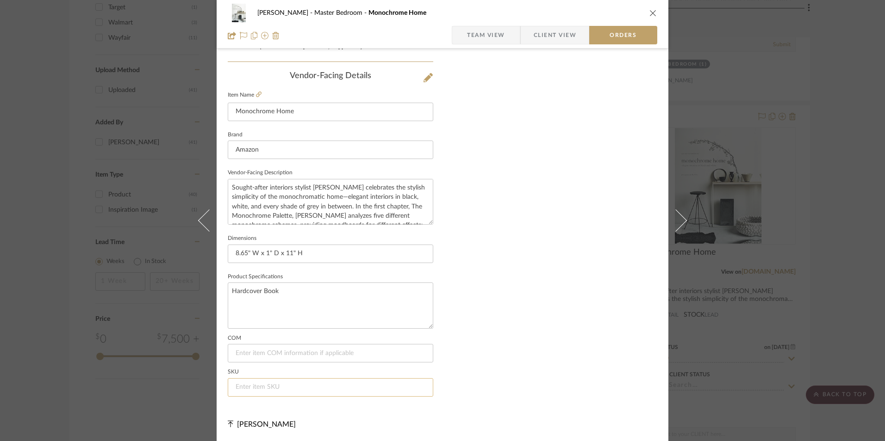
click at [273, 384] on input at bounding box center [330, 387] width 205 height 19
paste input "9123509902"
type input "912350990"
drag, startPoint x: 514, startPoint y: 281, endPoint x: 517, endPoint y: 274, distance: 7.2
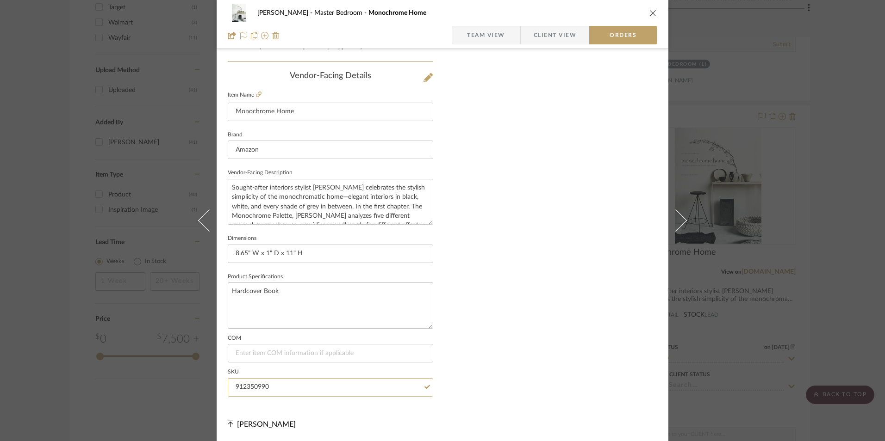
click at [342, 385] on input "912350990" at bounding box center [330, 387] width 205 height 19
type input "9123509902"
drag, startPoint x: 514, startPoint y: 326, endPoint x: 538, endPoint y: 316, distance: 26.4
click at [491, 35] on span "Team View" at bounding box center [486, 35] width 38 height 19
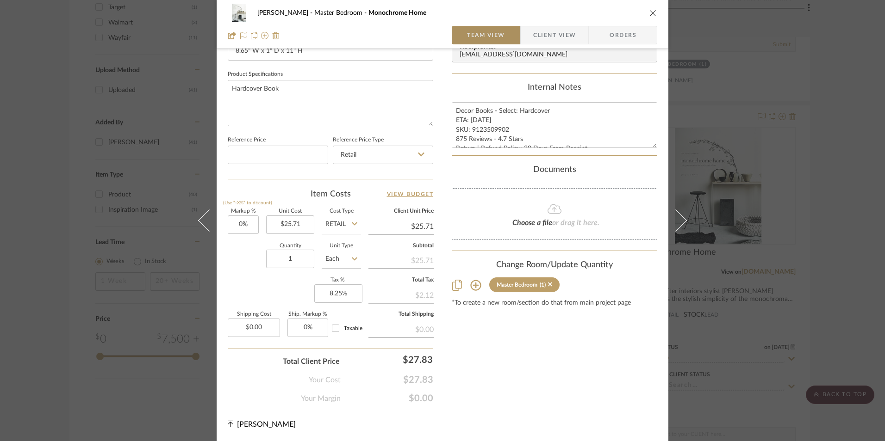
scroll to position [420, 0]
drag, startPoint x: 473, startPoint y: 123, endPoint x: 466, endPoint y: 121, distance: 7.1
click at [472, 123] on textarea "Decor Books - Select: Hardcover ETA: 9.6.2025 SKU: 9123509902 875 Reviews - 4.7…" at bounding box center [554, 125] width 205 height 46
drag, startPoint x: 453, startPoint y: 111, endPoint x: 569, endPoint y: 152, distance: 122.6
click at [610, 157] on div "Content here copies to Client View - confirm visibility there. Show in Client D…" at bounding box center [554, 24] width 205 height 762
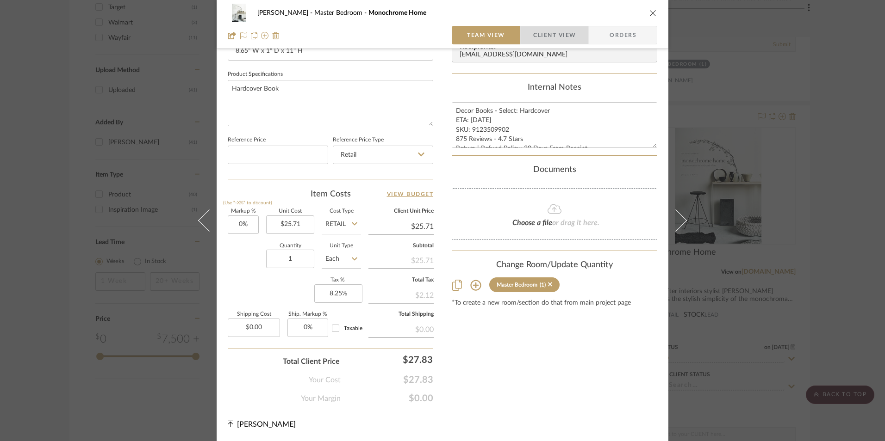
click at [559, 38] on span "Client View" at bounding box center [554, 35] width 43 height 19
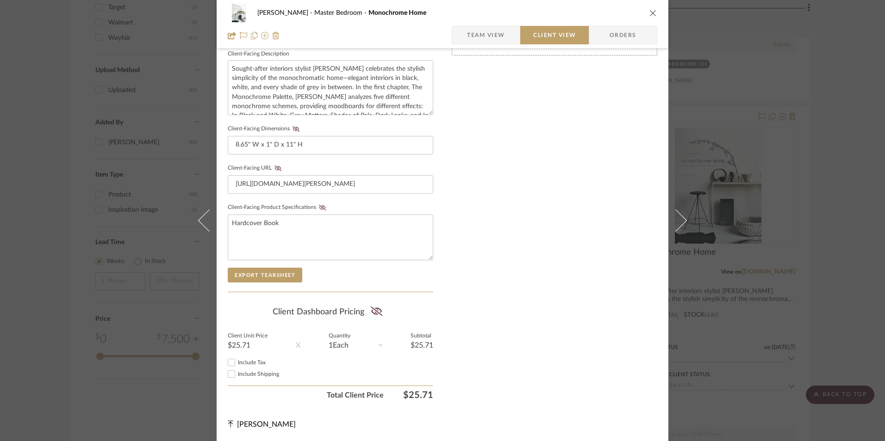
scroll to position [336, 0]
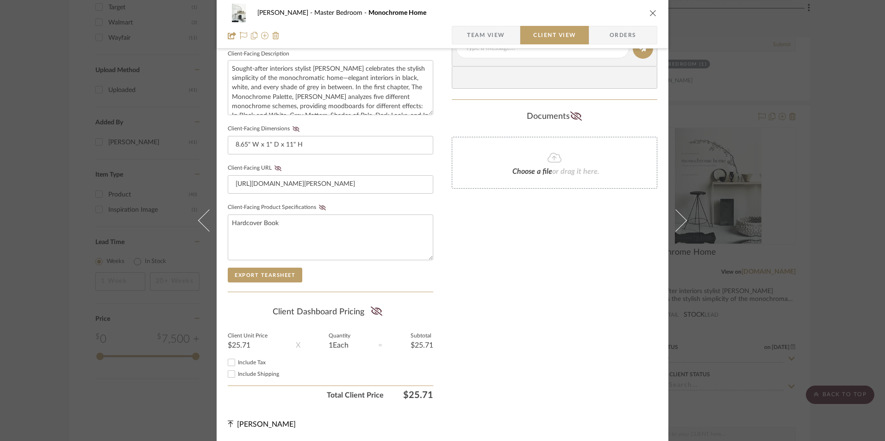
drag, startPoint x: 227, startPoint y: 361, endPoint x: 364, endPoint y: 311, distance: 145.9
click at [227, 362] on input "Include Tax" at bounding box center [231, 362] width 11 height 11
checkbox input "true"
click at [371, 311] on icon at bounding box center [377, 311] width 12 height 9
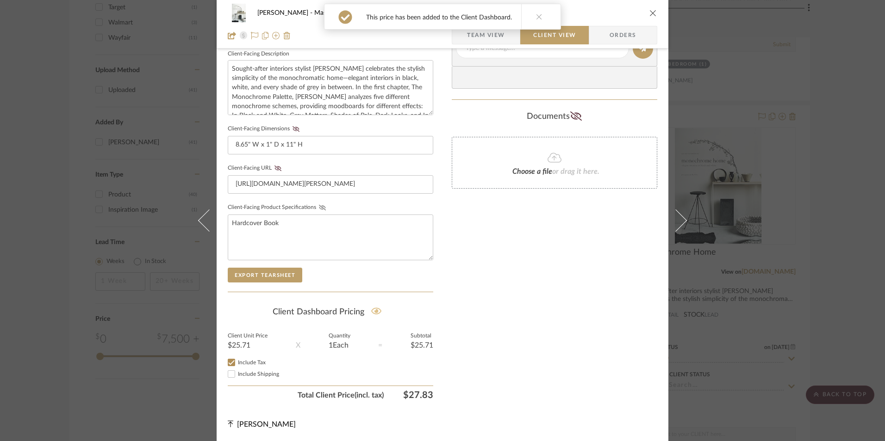
click at [319, 208] on icon at bounding box center [322, 208] width 7 height 6
click at [274, 169] on icon at bounding box center [277, 169] width 7 height 6
click at [293, 129] on icon at bounding box center [295, 129] width 7 height 6
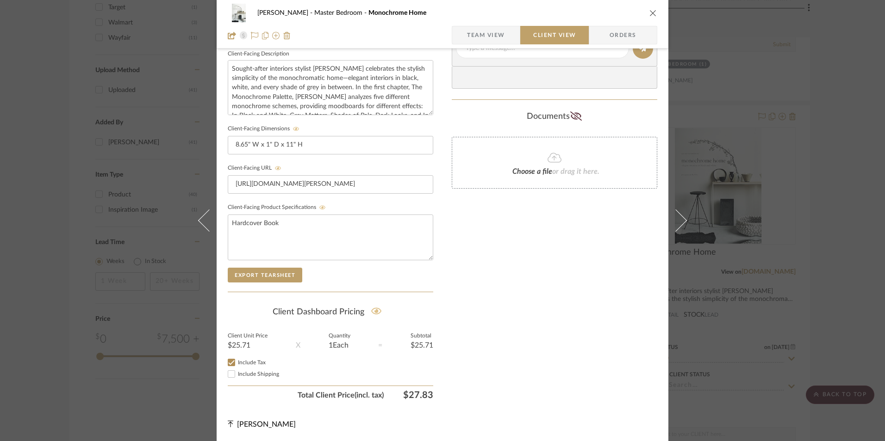
click at [489, 298] on div "Only content on this tab can share to Dashboard. Click eyeball icon to show or …" at bounding box center [554, 65] width 205 height 677
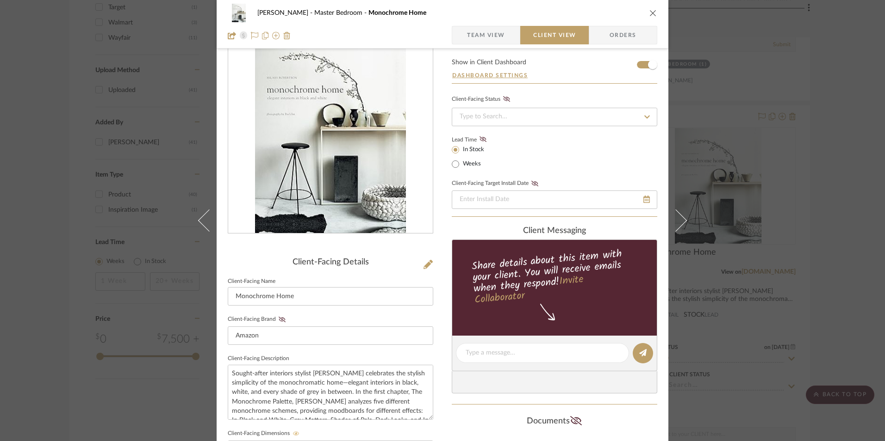
scroll to position [0, 0]
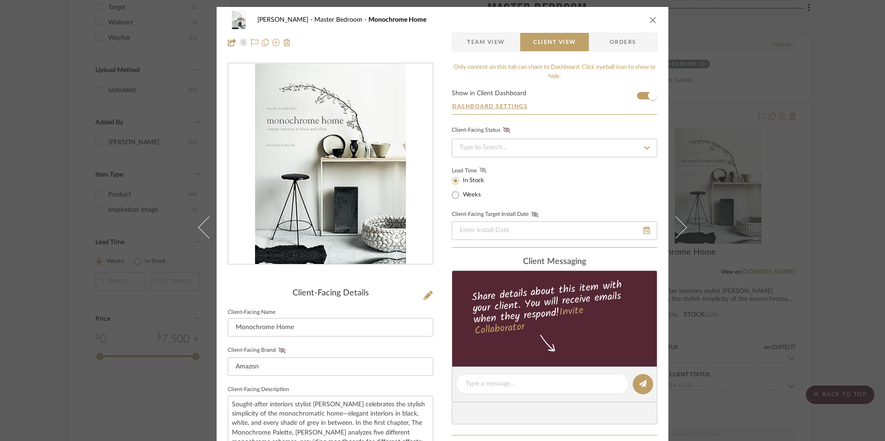
click at [479, 172] on icon at bounding box center [482, 170] width 7 height 6
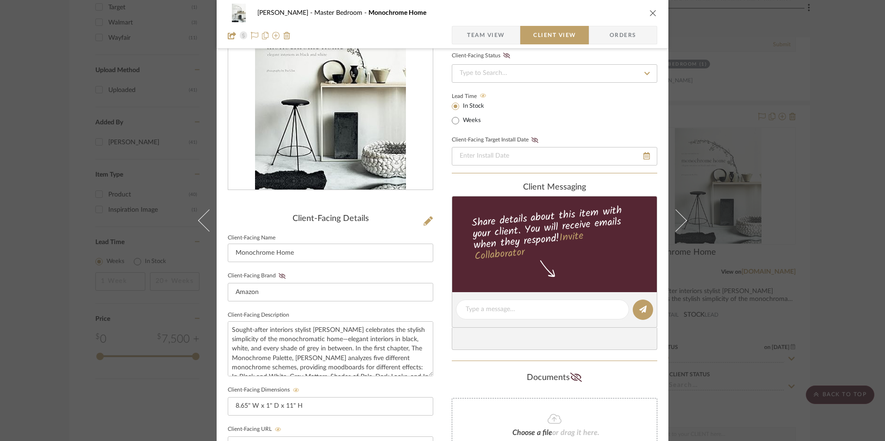
scroll to position [139, 0]
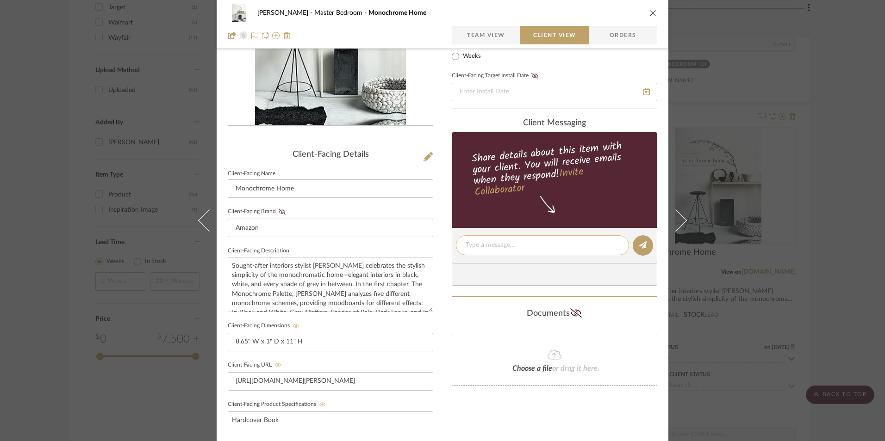
click at [502, 246] on textarea at bounding box center [542, 246] width 154 height 10
paste textarea "Decor Books - Select: Hardcover ETA: 9.6.2025 SKU: 9123509902 875 Reviews - 4.7…"
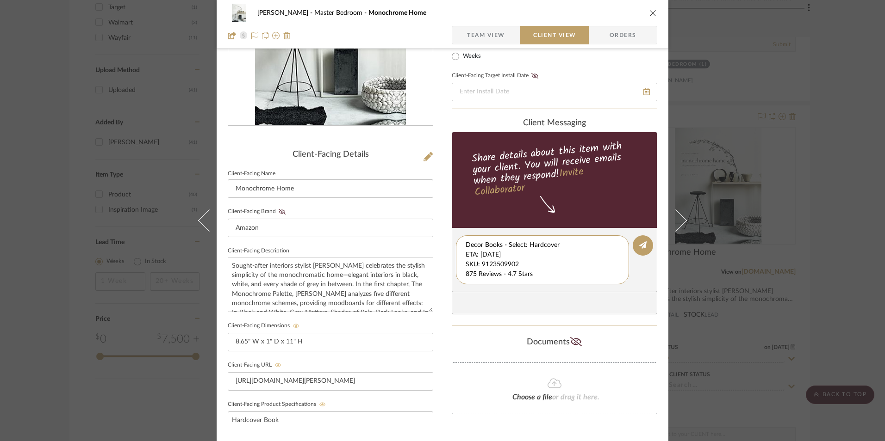
scroll to position [10, 0]
drag, startPoint x: 463, startPoint y: 253, endPoint x: 600, endPoint y: 289, distance: 141.7
click at [606, 291] on editor-of-message "Decor Books - Select: Hardcover ETA: 9.6.2025 SKU: 9123509902 875 Reviews - 4.7…" at bounding box center [554, 260] width 205 height 64
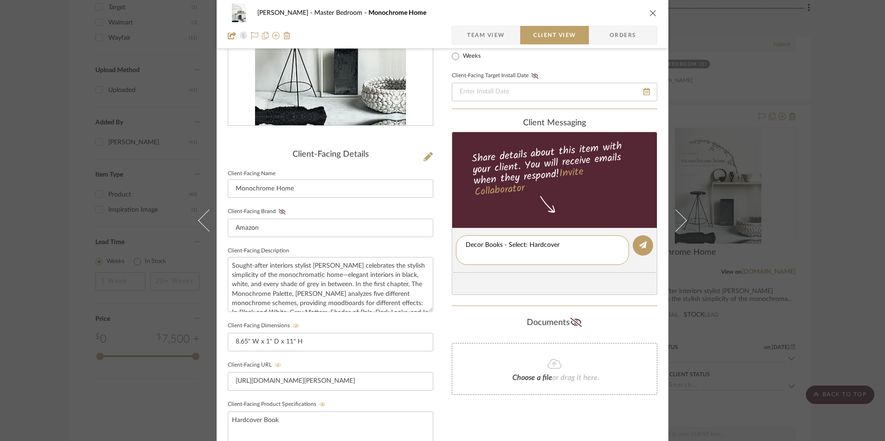
scroll to position [0, 0]
type textarea "Decor Books - Select: Hardcover"
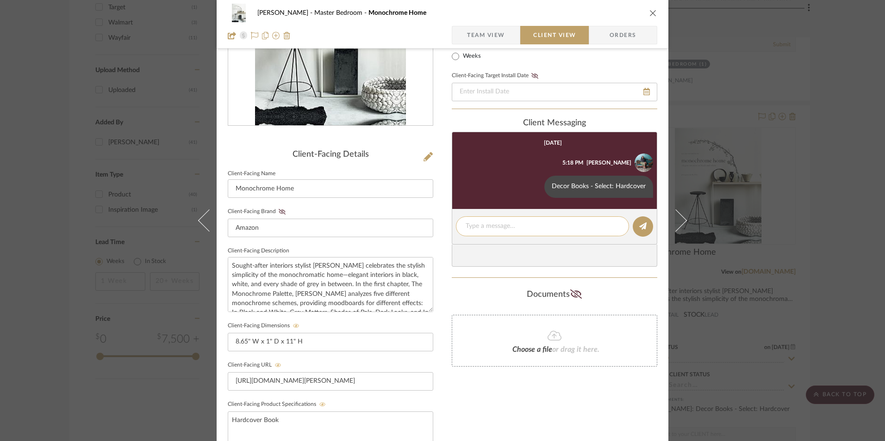
click at [490, 227] on textarea at bounding box center [542, 227] width 154 height 10
paste textarea "ETA: 9.6.2025 SKU: 9123509902 875 Reviews - 4.7 Stars Return | Refund Policy: 3…"
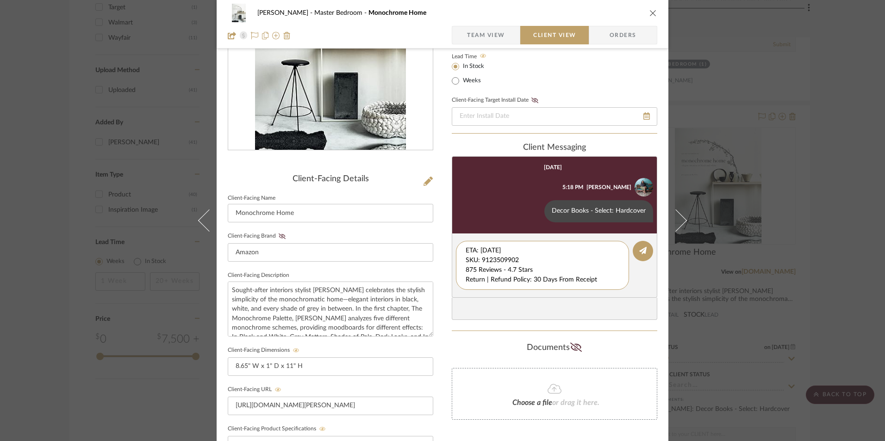
scroll to position [93, 0]
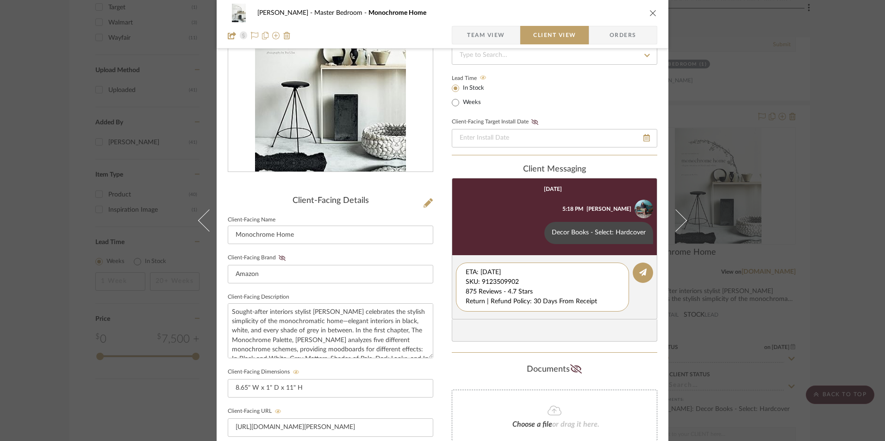
drag, startPoint x: 518, startPoint y: 282, endPoint x: 438, endPoint y: 254, distance: 84.9
click at [437, 254] on div "LaMarion Patterson Master Bedroom Monochrome Home Team View Client View Orders …" at bounding box center [443, 299] width 452 height 770
click at [465, 284] on textarea "875 Reviews - 4.7 Stars Return | Refund Policy: 30 Days From Receipt" at bounding box center [542, 282] width 154 height 29
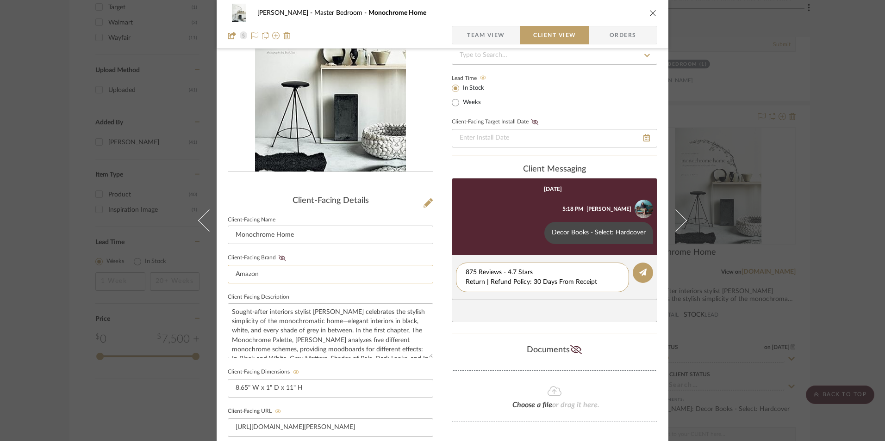
drag, startPoint x: 594, startPoint y: 283, endPoint x: 414, endPoint y: 272, distance: 180.4
click at [414, 272] on div "LaMarion Patterson Master Bedroom Monochrome Home Team View Client View Orders …" at bounding box center [443, 299] width 452 height 770
click at [492, 282] on textarea "875 Reviews - 4.7 Stars Return | Refund Policy: 30 Days From Receipt" at bounding box center [542, 277] width 154 height 19
drag, startPoint x: 597, startPoint y: 280, endPoint x: 459, endPoint y: 281, distance: 137.9
click at [459, 281] on div "875 Reviews - 4.7 Stars Return | Refund Policy: 30 Days From Receipt" at bounding box center [542, 278] width 173 height 30
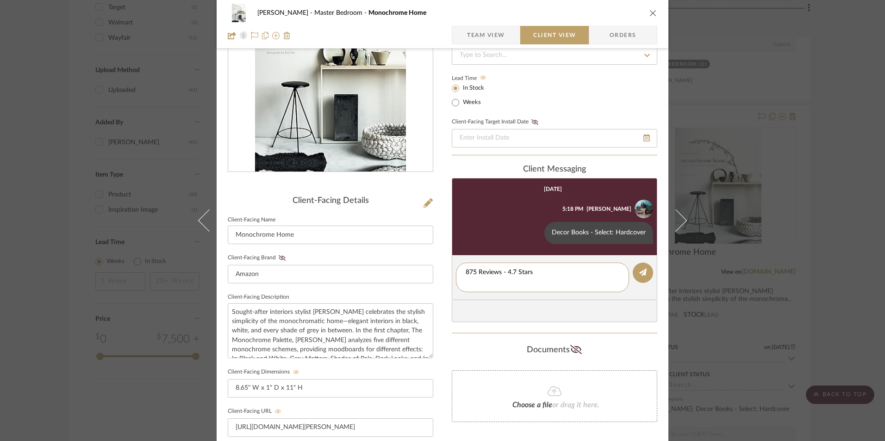
type textarea "875 Reviews - 4.7 Stars"
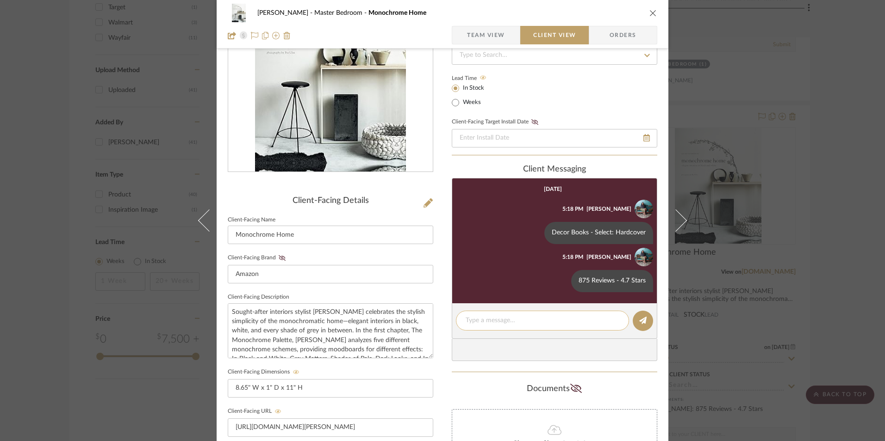
click at [495, 322] on textarea at bounding box center [542, 321] width 154 height 10
paste textarea "Return | Refund Policy: 30 Days From Receipt"
type textarea "Return | Refund Policy: 30 Days From Receipt"
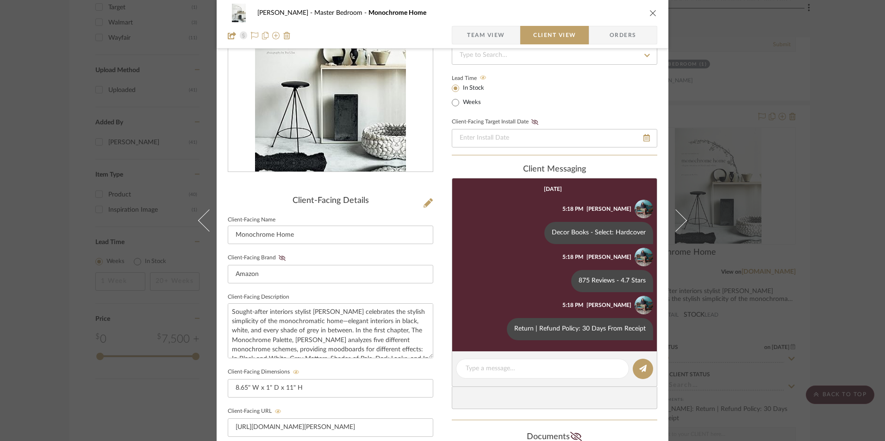
click at [650, 11] on icon "close" at bounding box center [652, 12] width 7 height 7
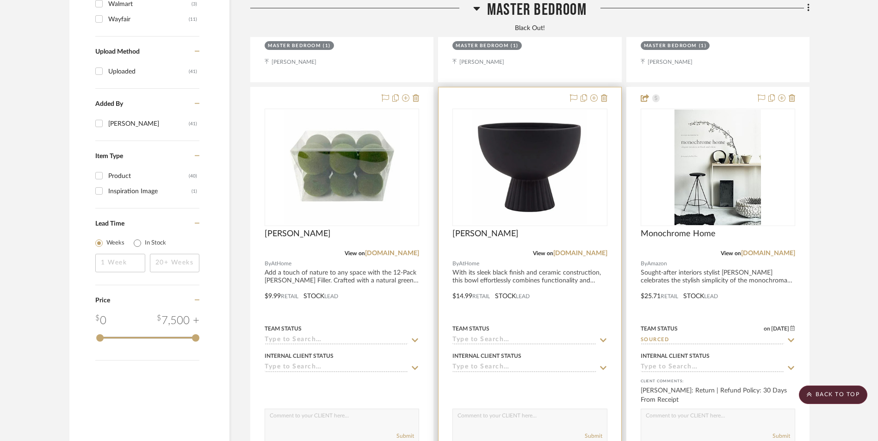
scroll to position [1120, 0]
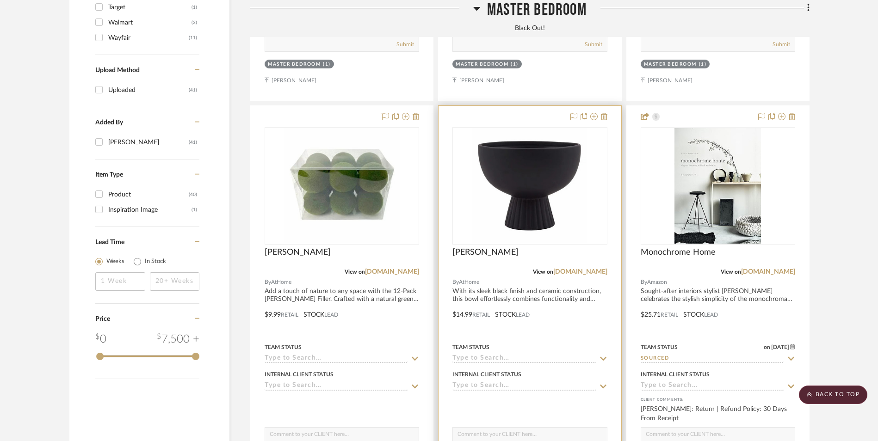
click at [539, 128] on img "0" at bounding box center [530, 186] width 116 height 116
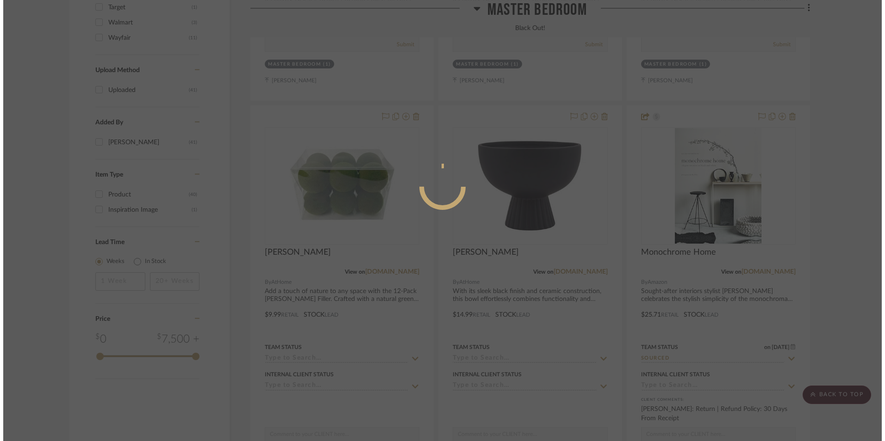
scroll to position [0, 0]
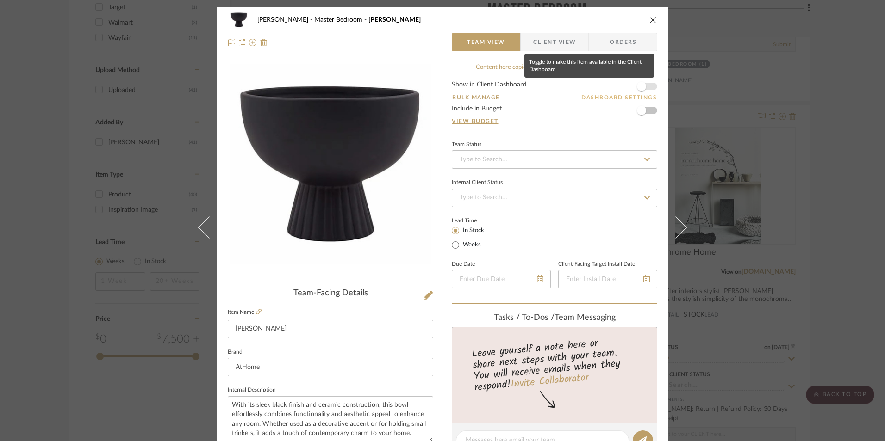
drag, startPoint x: 644, startPoint y: 87, endPoint x: 631, endPoint y: 98, distance: 17.1
click at [644, 87] on span "button" at bounding box center [641, 86] width 20 height 20
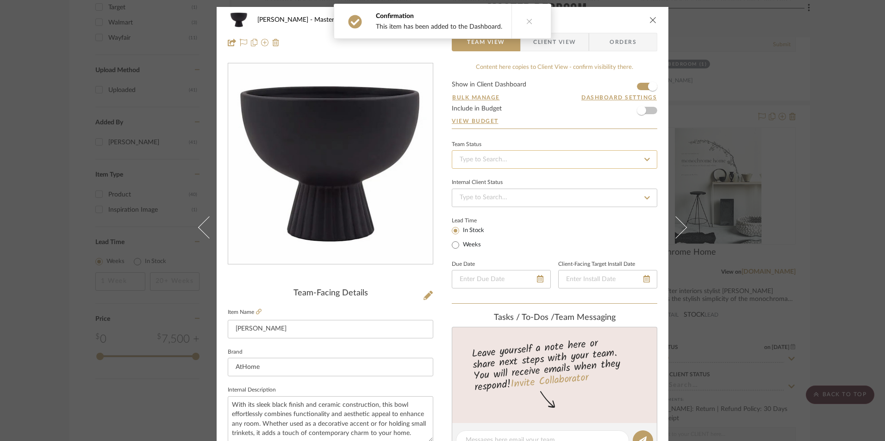
click at [533, 160] on input at bounding box center [554, 159] width 205 height 19
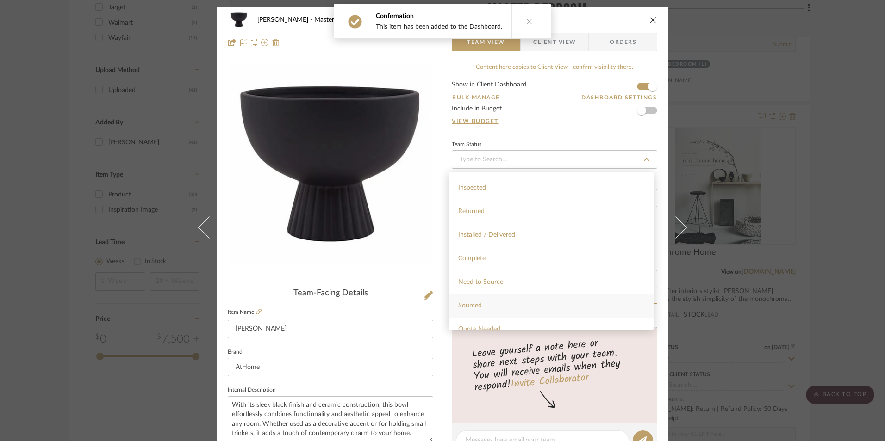
click at [469, 303] on span "Sourced" at bounding box center [470, 306] width 24 height 6
type input "[DATE]"
type input "Sourced"
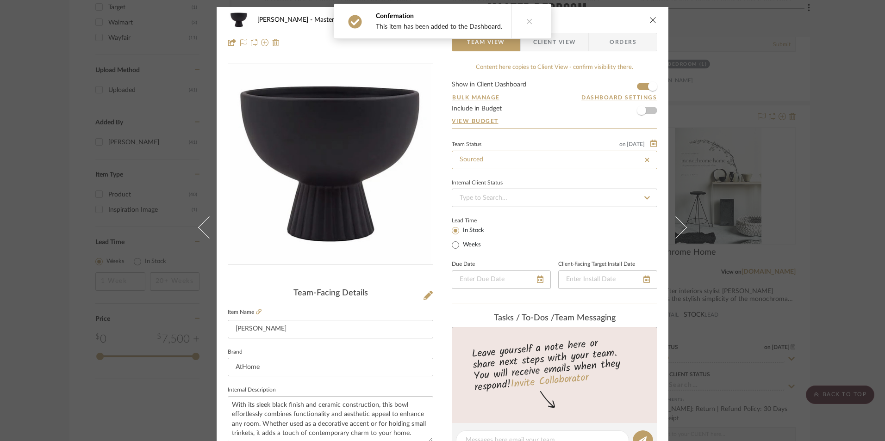
type input "[DATE]"
type input "Sourced"
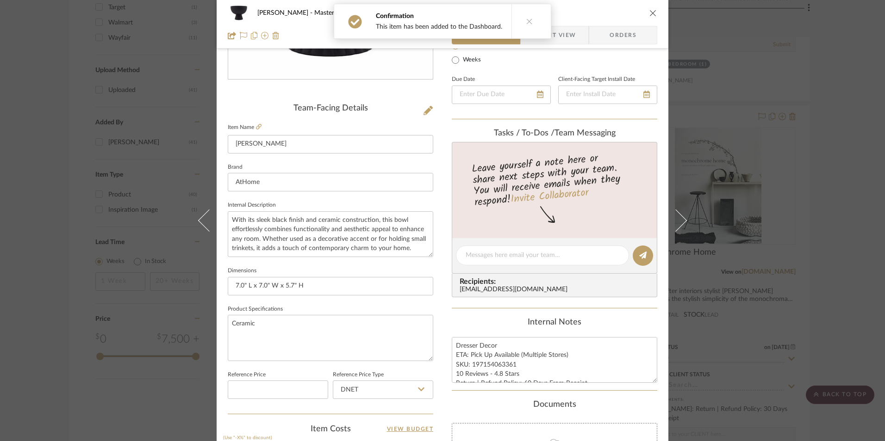
scroll to position [324, 0]
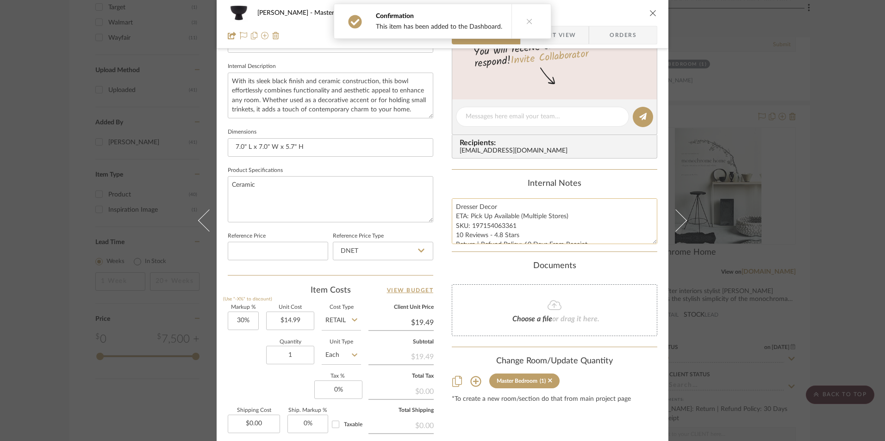
click at [491, 230] on textarea "Dresser Decor ETA: Pick Up Available (Multiple Stores) SKU: 197154063361 10 Rev…" at bounding box center [554, 221] width 205 height 46
drag, startPoint x: 513, startPoint y: 226, endPoint x: 470, endPoint y: 227, distance: 43.1
click at [470, 227] on textarea "Dresser Decor ETA: Pick Up Available (Multiple Stores) SKU: 197154063361 10 Rev…" at bounding box center [554, 221] width 205 height 46
click at [378, 258] on input "DNET" at bounding box center [383, 251] width 100 height 19
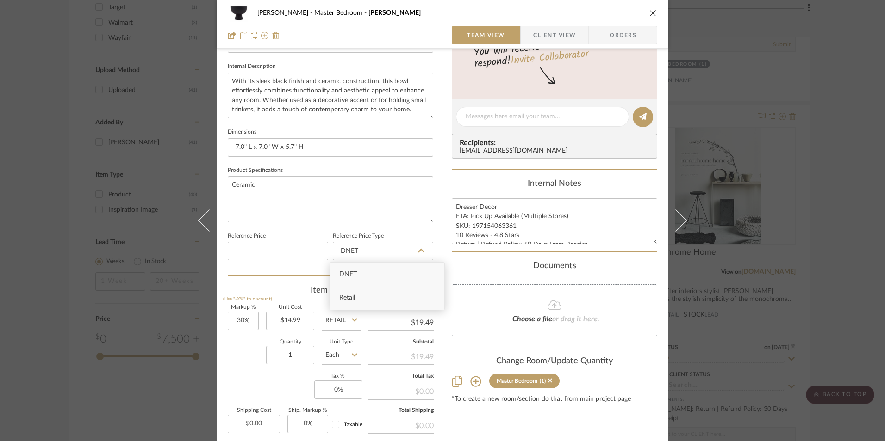
drag, startPoint x: 372, startPoint y: 301, endPoint x: 392, endPoint y: 294, distance: 21.9
click at [372, 300] on div "Retail" at bounding box center [387, 298] width 114 height 24
type input "Retail"
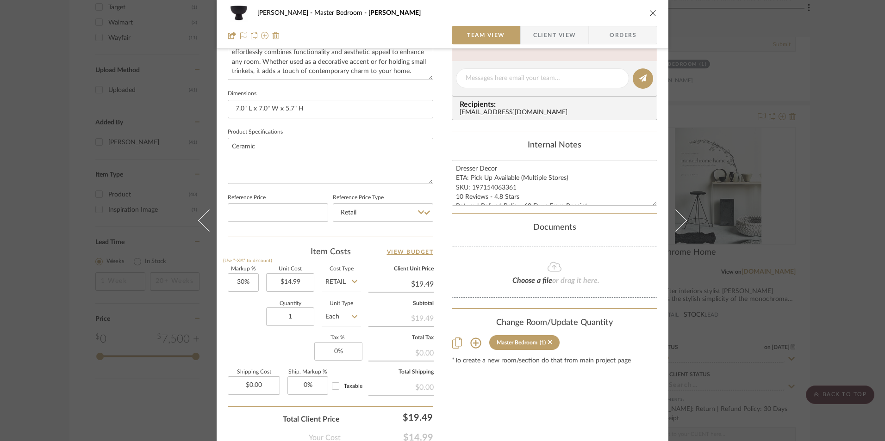
scroll to position [420, 0]
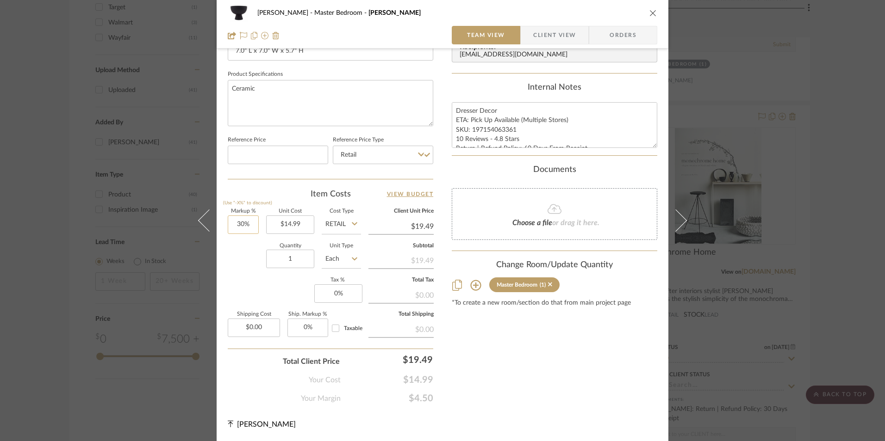
type input "30"
click at [244, 222] on input "30" at bounding box center [243, 225] width 31 height 19
type input "0%"
type input "$14.99"
drag, startPoint x: 246, startPoint y: 285, endPoint x: 272, endPoint y: 286, distance: 26.4
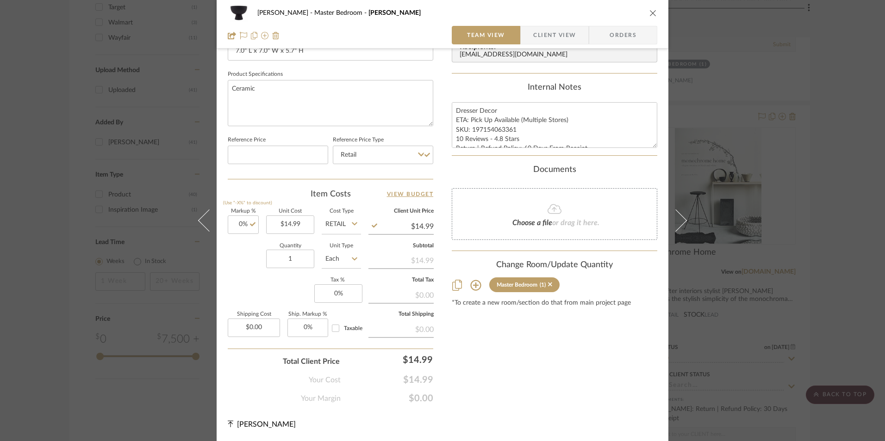
click at [246, 285] on div "Markup % (Use "-X%" to discount) 0% Unit Cost $14.99 Cost Type Retail Client Un…" at bounding box center [330, 276] width 205 height 135
type input "8.25%"
click at [589, 343] on div "Content here copies to Client View - confirm visibility there. Show in Client D…" at bounding box center [554, 24] width 205 height 762
click at [618, 41] on span "Orders" at bounding box center [622, 35] width 47 height 19
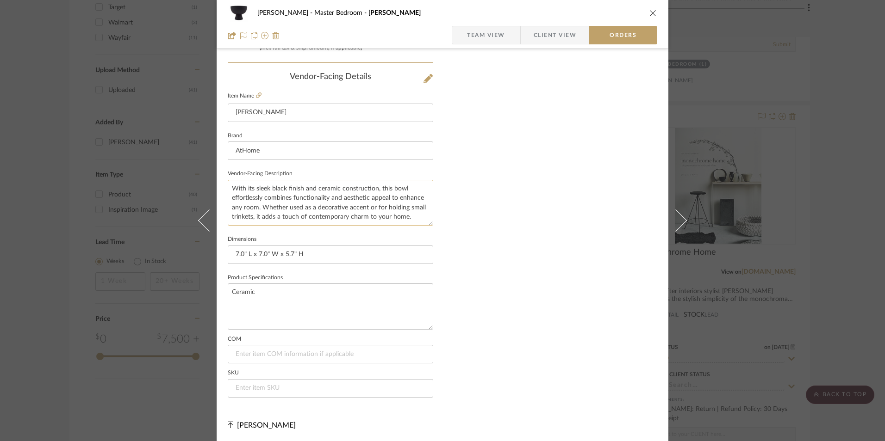
scroll to position [543, 0]
click at [261, 390] on input at bounding box center [330, 387] width 205 height 19
paste input "197154063361"
type input "197154063361"
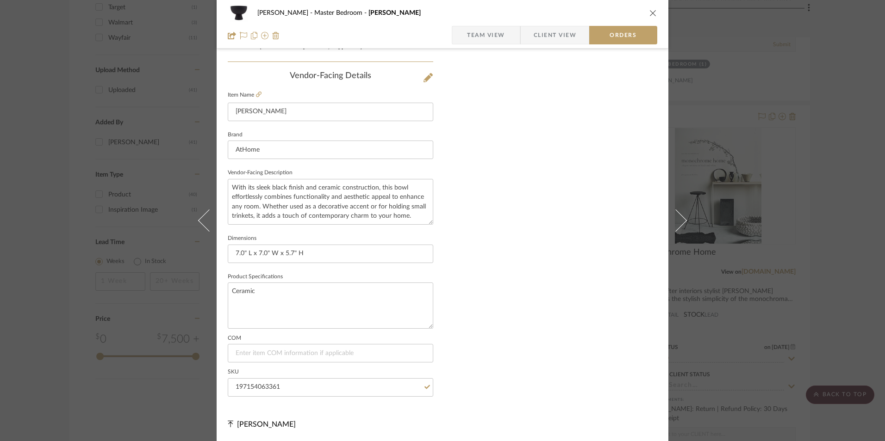
click at [479, 31] on span "Team View" at bounding box center [486, 35] width 38 height 19
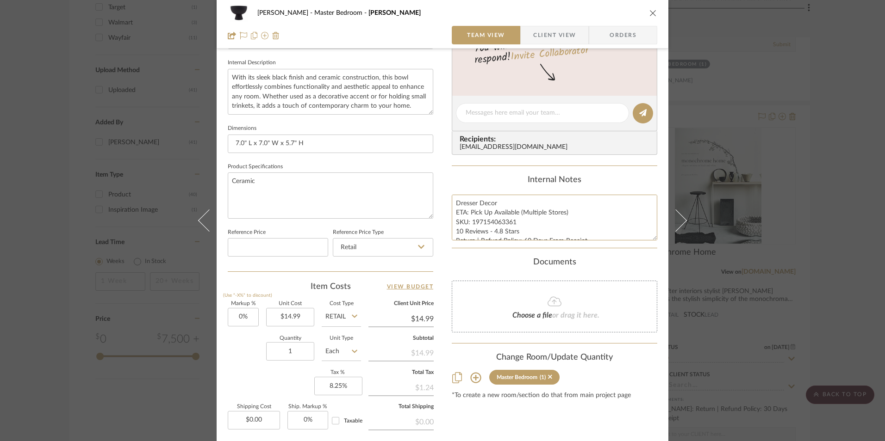
scroll to position [9, 0]
drag, startPoint x: 453, startPoint y: 203, endPoint x: 522, endPoint y: 232, distance: 75.3
click at [619, 254] on div "Content here copies to Client View - confirm visibility there. Show in Client D…" at bounding box center [554, 116] width 205 height 762
click at [561, 39] on span "Client View" at bounding box center [554, 35] width 43 height 19
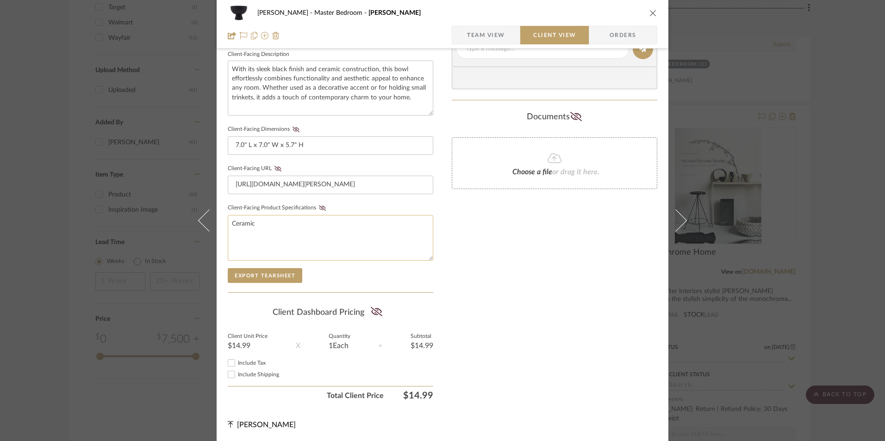
scroll to position [336, 0]
click at [226, 362] on input "Include Tax" at bounding box center [231, 362] width 11 height 11
checkbox input "true"
click at [378, 310] on icon at bounding box center [377, 311] width 12 height 9
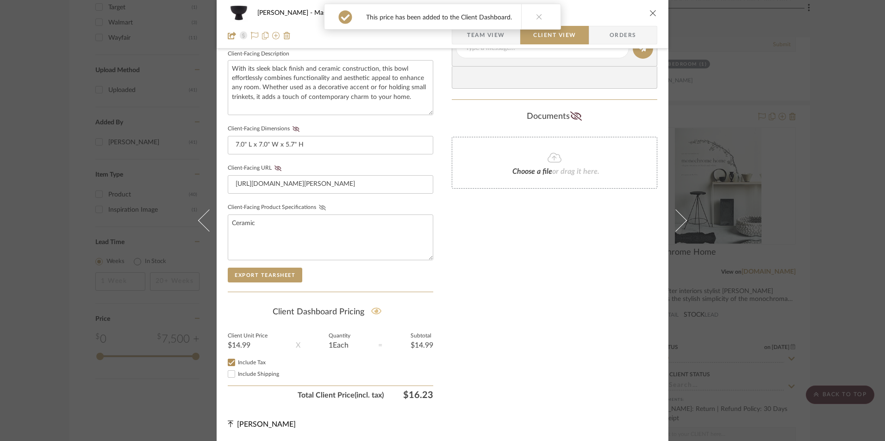
drag, startPoint x: 317, startPoint y: 207, endPoint x: 314, endPoint y: 204, distance: 4.9
click at [319, 206] on icon at bounding box center [322, 208] width 7 height 6
click at [276, 169] on icon at bounding box center [277, 169] width 7 height 6
click at [292, 131] on icon at bounding box center [295, 129] width 7 height 6
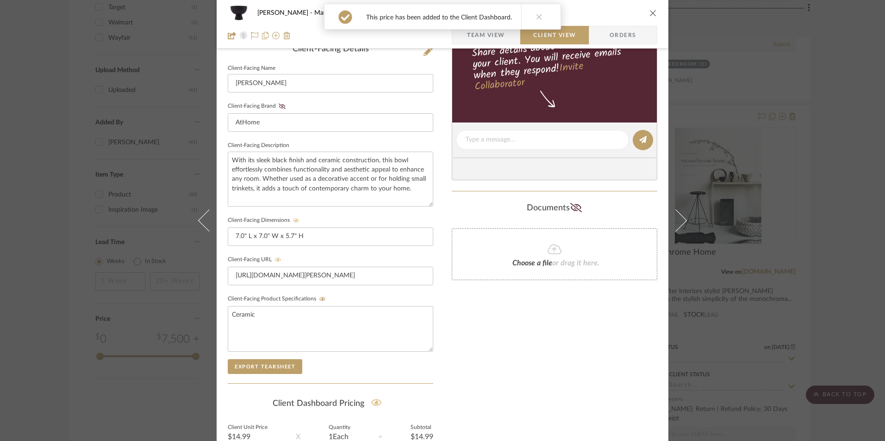
scroll to position [243, 0]
click at [279, 107] on icon at bounding box center [282, 108] width 7 height 6
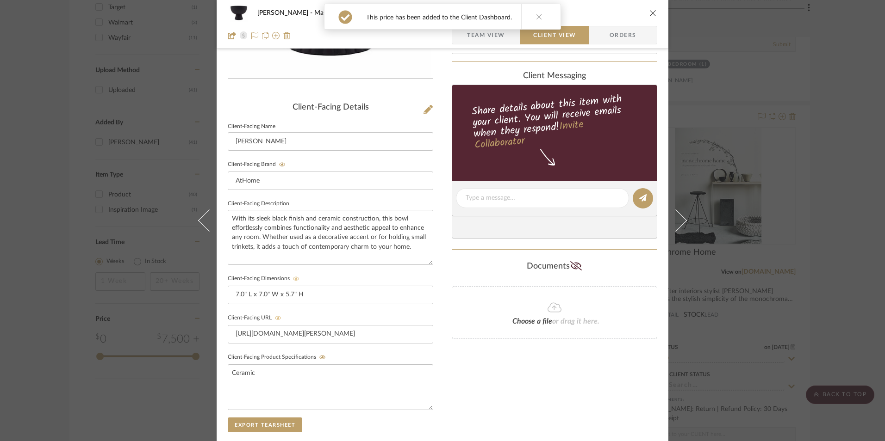
scroll to position [58, 0]
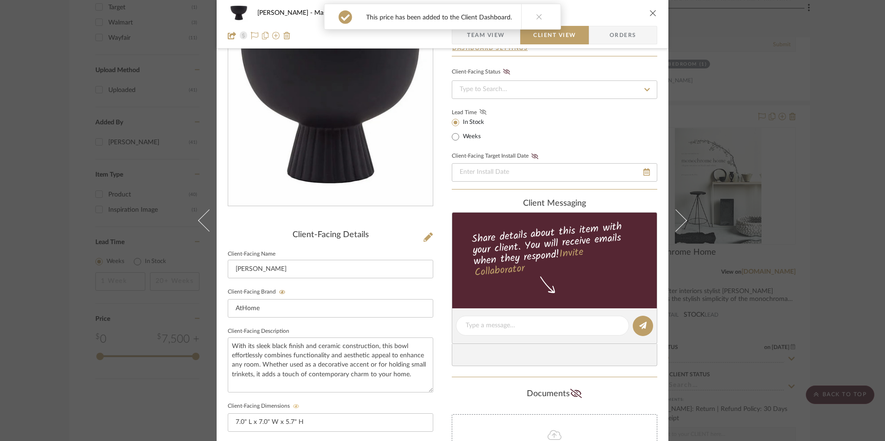
click at [482, 112] on icon at bounding box center [482, 112] width 7 height 6
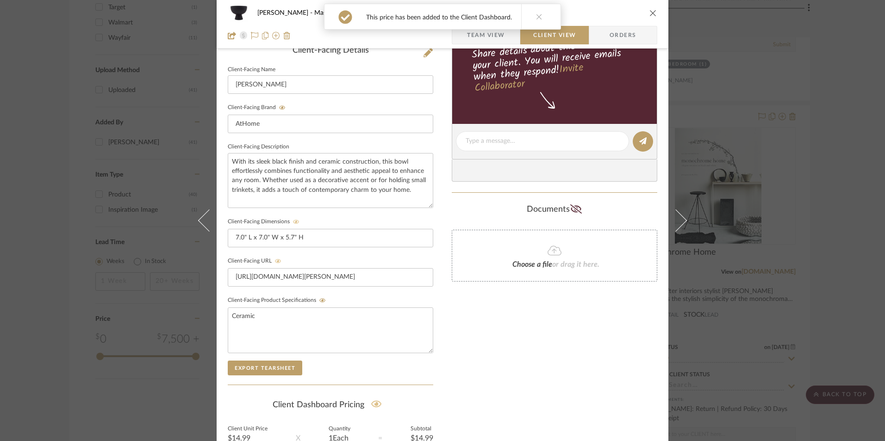
scroll to position [243, 0]
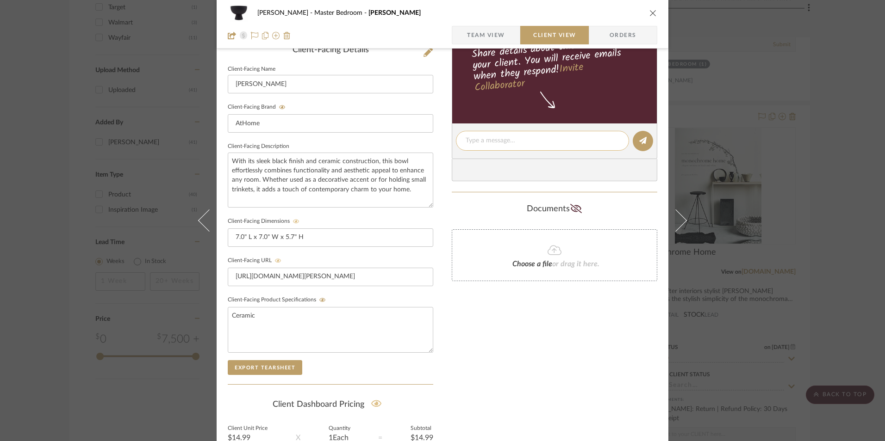
click at [509, 141] on textarea at bounding box center [542, 141] width 154 height 10
paste textarea "Dresser Decor ETA: Pick Up Available (Multiple Stores) SKU: 197154063361 10 Rev…"
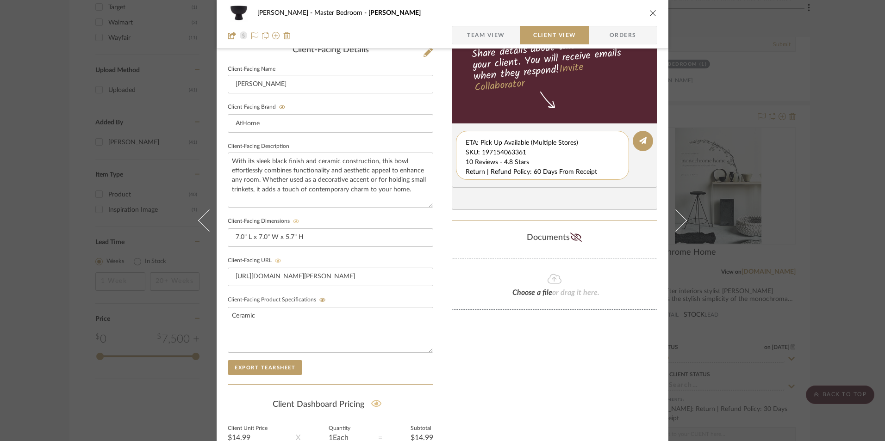
scroll to position [10, 0]
drag, startPoint x: 464, startPoint y: 139, endPoint x: 591, endPoint y: 174, distance: 132.0
click at [601, 175] on textarea "Dresser Decor ETA: Pick Up Available (Multiple Stores) SKU: 197154063361 10 Rev…" at bounding box center [545, 155] width 161 height 39
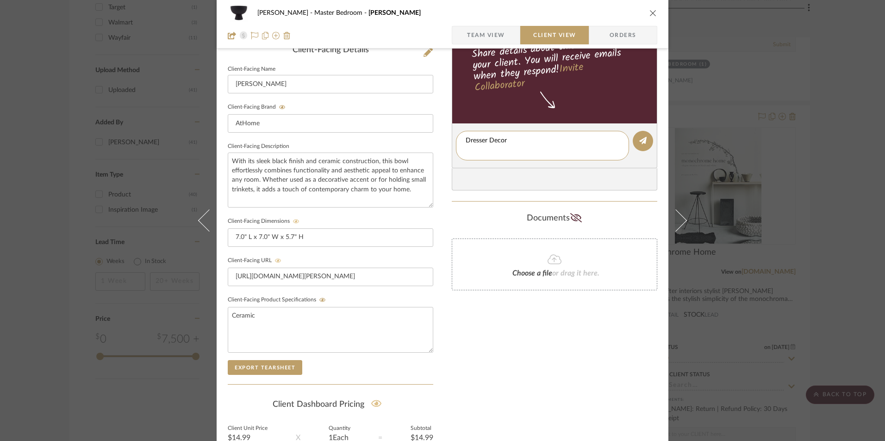
type textarea "Dresser Decor"
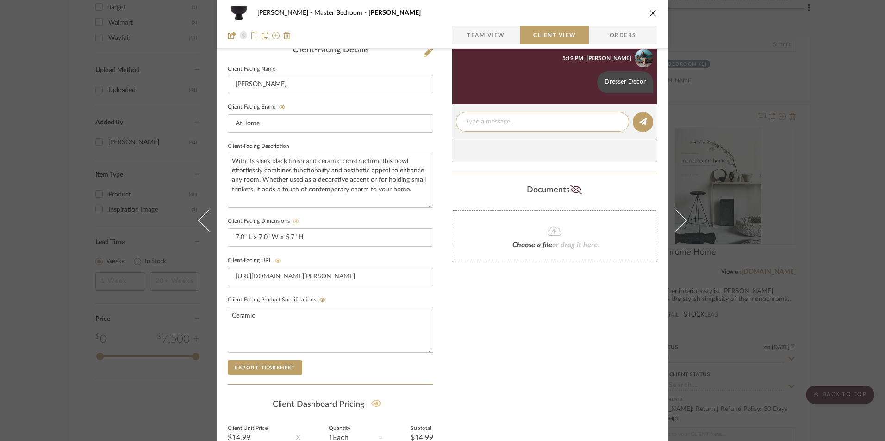
click at [484, 124] on textarea at bounding box center [542, 122] width 154 height 10
paste textarea "ETA: Pick Up Available (Multiple Stores) SKU: 197154063361 10 Reviews - 4.8 Sta…"
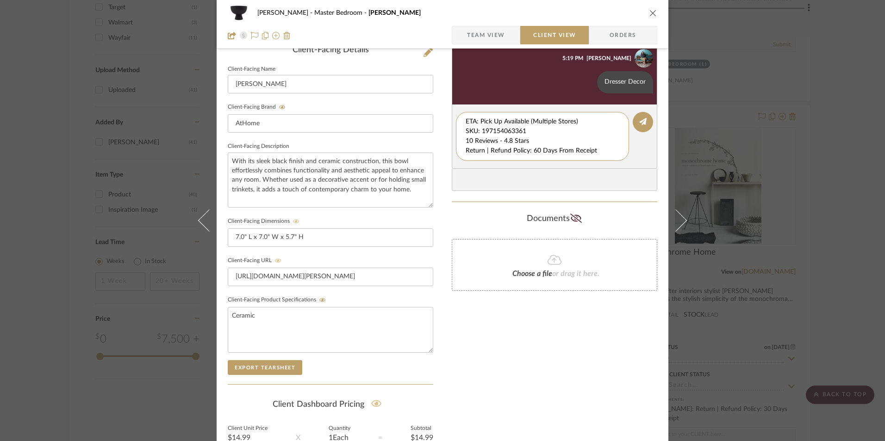
drag, startPoint x: 533, startPoint y: 134, endPoint x: 438, endPoint y: 111, distance: 98.0
click at [437, 112] on div "LaMarion Patterson Master Bedroom Tracey Team View Client View Orders Client-Fa…" at bounding box center [443, 149] width 452 height 770
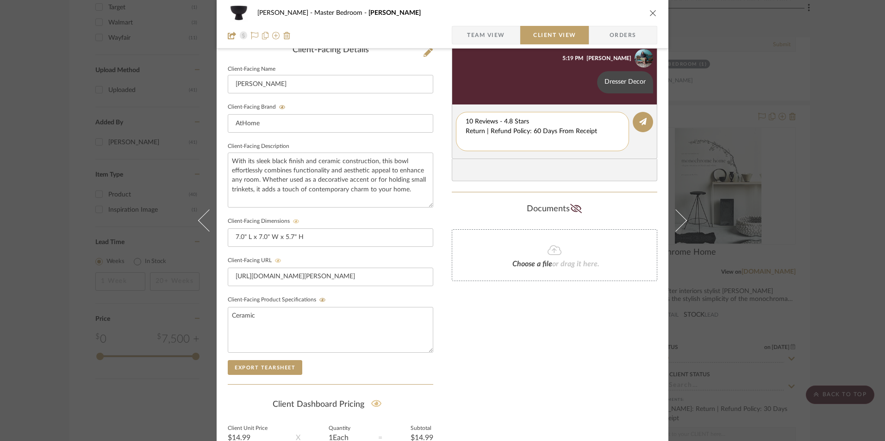
click at [465, 130] on textarea "10 Reviews - 4.8 Stars Return | Refund Policy: 60 Days From Receipt" at bounding box center [542, 131] width 154 height 29
drag, startPoint x: 596, startPoint y: 132, endPoint x: 486, endPoint y: 131, distance: 110.1
click at [456, 134] on div "10 Reviews - 4.8 Stars Return | Refund Policy: 60 Days From Receipt" at bounding box center [542, 127] width 173 height 30
type textarea "10 Reviews - 4.8 Stars"
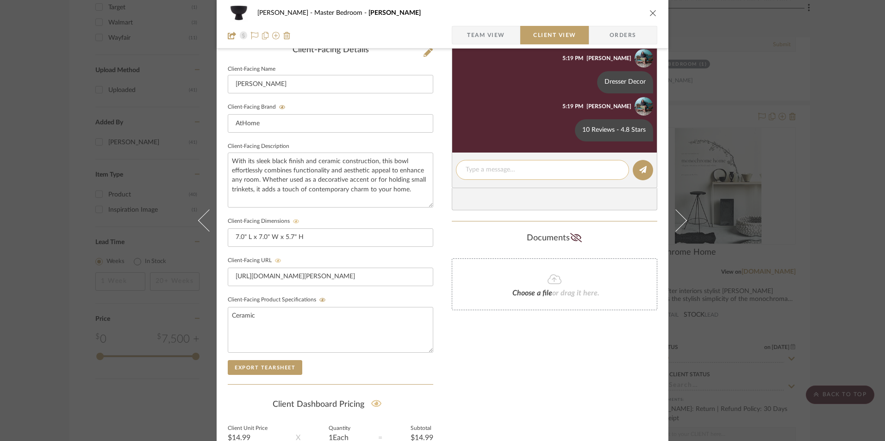
click at [494, 169] on textarea at bounding box center [542, 170] width 154 height 10
paste textarea "Return | Refund Policy: 60 Days From Receipt"
type textarea "Return | Refund Policy: 60 Days From Receipt"
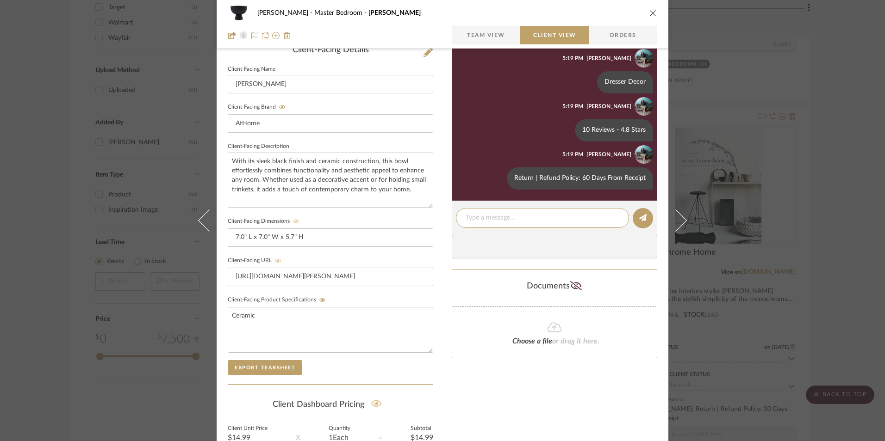
click at [650, 12] on icon "close" at bounding box center [652, 12] width 7 height 7
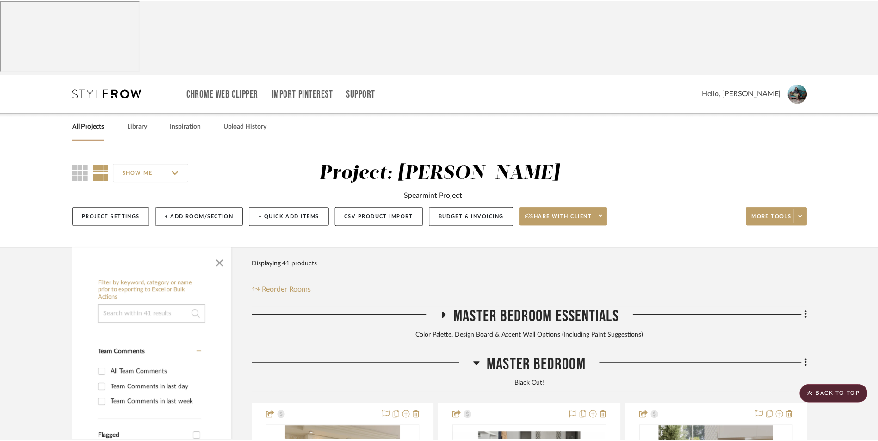
scroll to position [1120, 0]
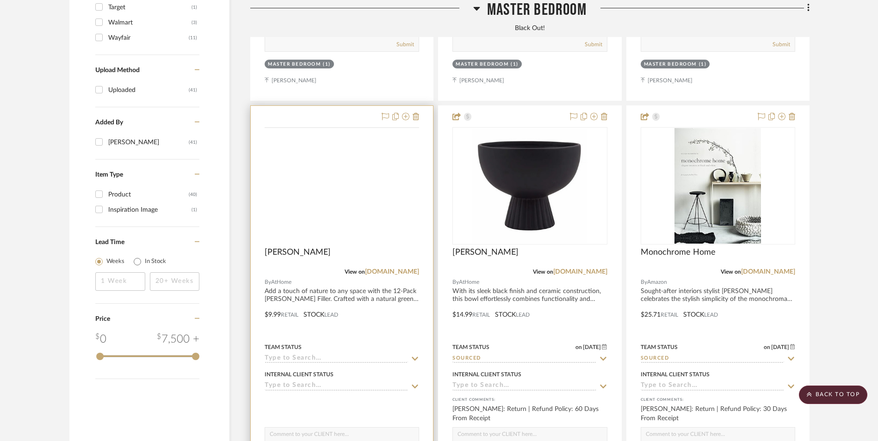
click at [0, 0] on img at bounding box center [0, 0] width 0 height 0
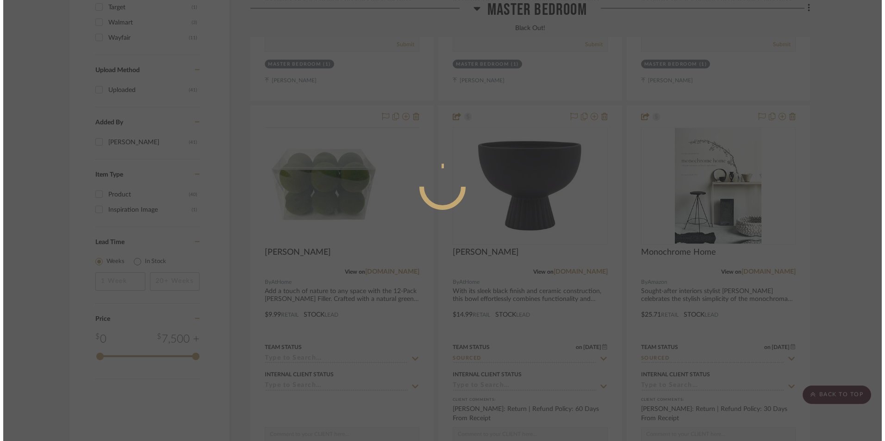
scroll to position [0, 0]
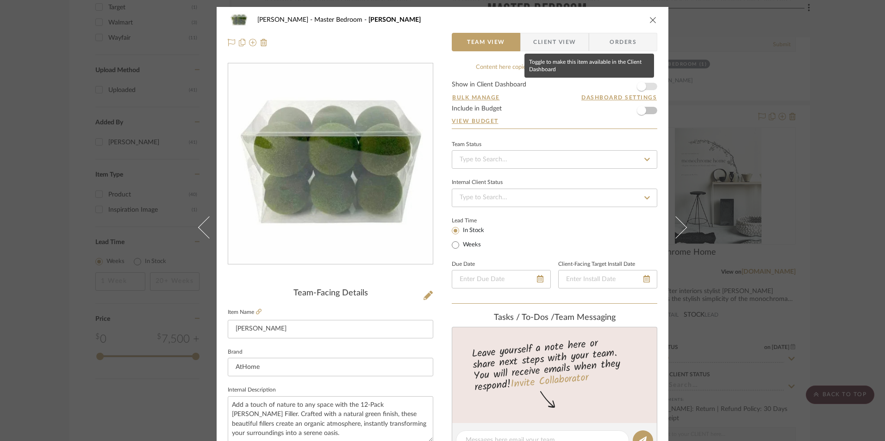
drag, startPoint x: 638, startPoint y: 87, endPoint x: 565, endPoint y: 149, distance: 95.5
click at [638, 87] on span "button" at bounding box center [641, 86] width 9 height 9
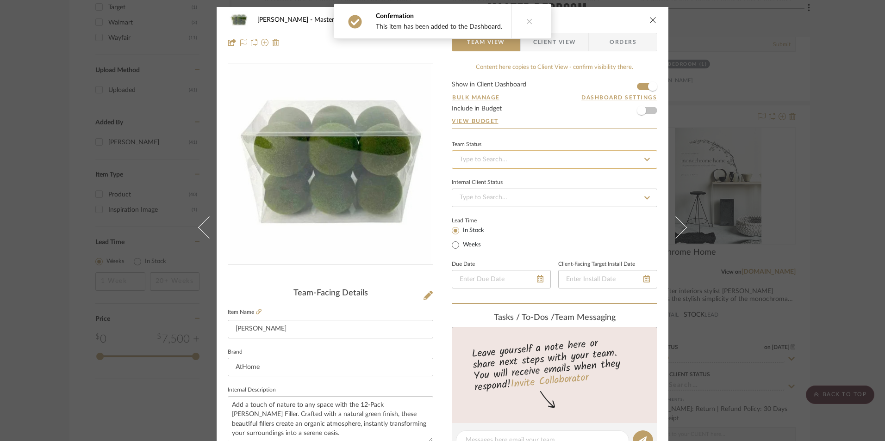
click at [549, 162] on input at bounding box center [554, 159] width 205 height 19
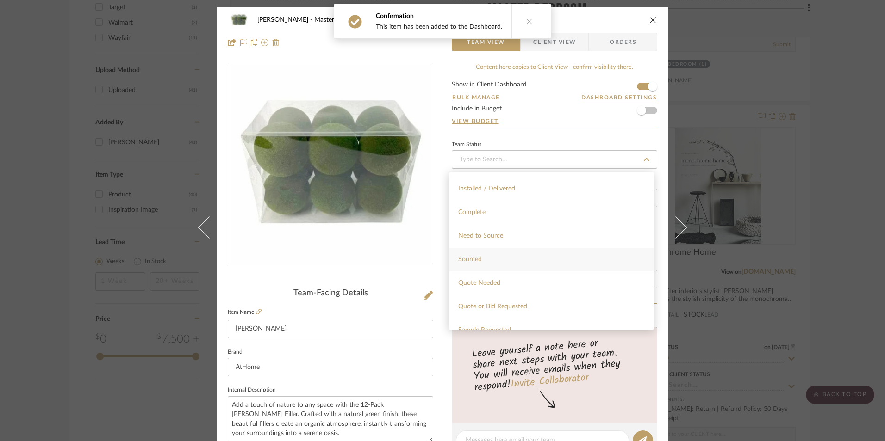
click at [486, 256] on div "Sourced" at bounding box center [551, 260] width 205 height 24
type input "[DATE]"
type input "Sourced"
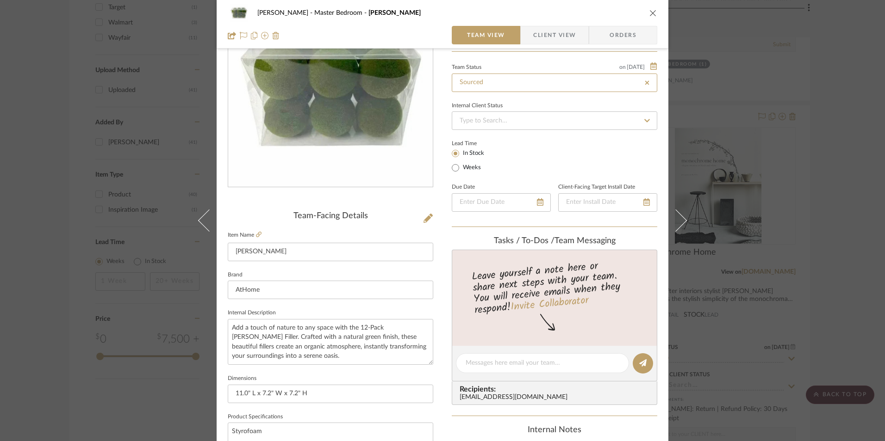
type input "[DATE]"
type input "Sourced"
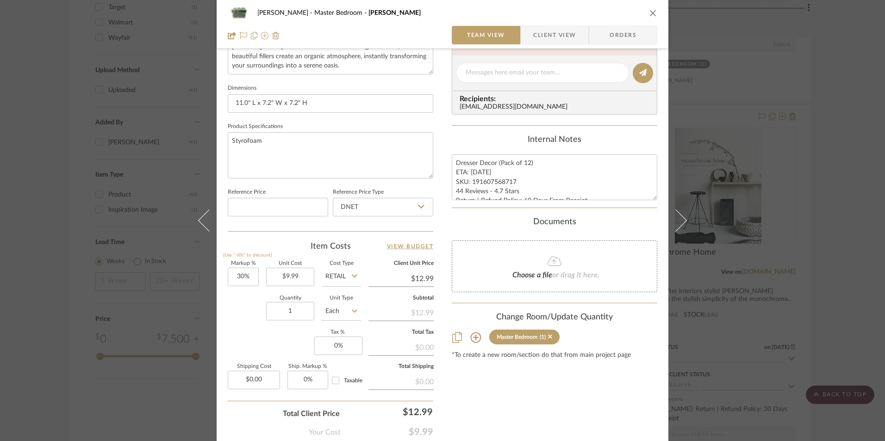
scroll to position [370, 0]
click at [496, 188] on textarea "Dresser Decor (Pack of 12) ETA: 9.9.2025 SKU: 191607568717 44 Reviews - 4.7 Sta…" at bounding box center [554, 175] width 205 height 46
drag, startPoint x: 512, startPoint y: 179, endPoint x: 469, endPoint y: 179, distance: 42.6
click at [469, 179] on textarea "Dresser Decor (Pack of 12) ETA: 9.9.2025 SKU: 191607568717 44 Reviews - 4.7 Sta…" at bounding box center [554, 175] width 205 height 46
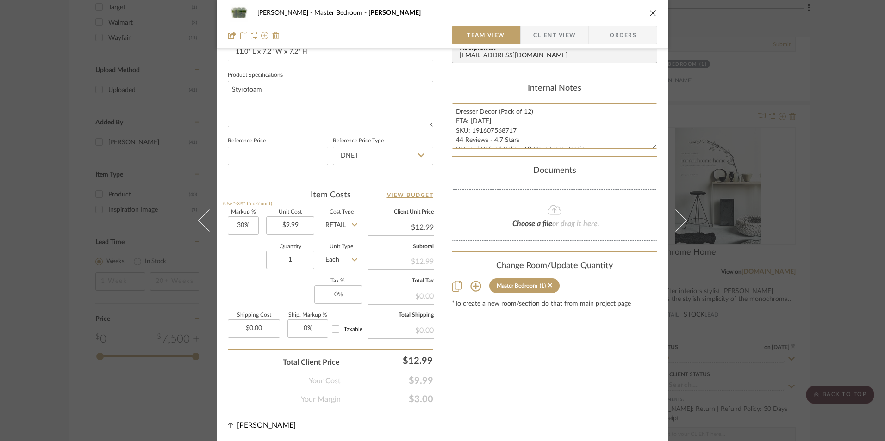
scroll to position [420, 0]
type input "30"
click at [246, 223] on input "30" at bounding box center [243, 225] width 31 height 19
drag, startPoint x: 253, startPoint y: 260, endPoint x: 366, endPoint y: 170, distance: 143.9
click at [258, 254] on div "Quantity 1 Unit Type Each" at bounding box center [294, 260] width 133 height 33
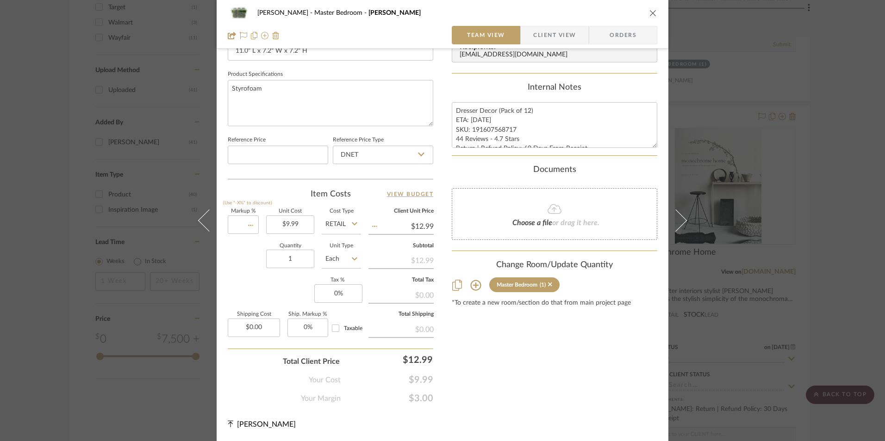
type input "0%"
type input "$9.99"
click at [374, 157] on input "DNET" at bounding box center [383, 155] width 100 height 19
click at [367, 203] on div "Retail" at bounding box center [387, 202] width 114 height 24
type input "Retail"
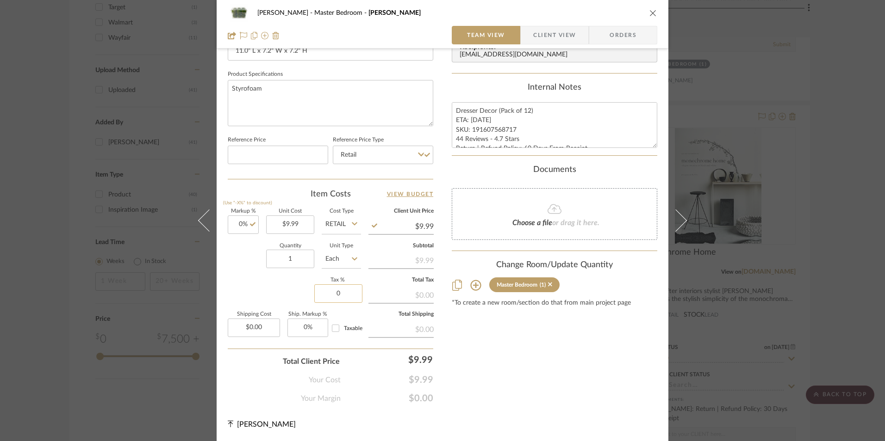
click at [339, 291] on input "0" at bounding box center [338, 294] width 48 height 19
type input "8.25%"
click at [534, 382] on div "Content here copies to Client View - confirm visibility there. Show in Client D…" at bounding box center [554, 24] width 205 height 762
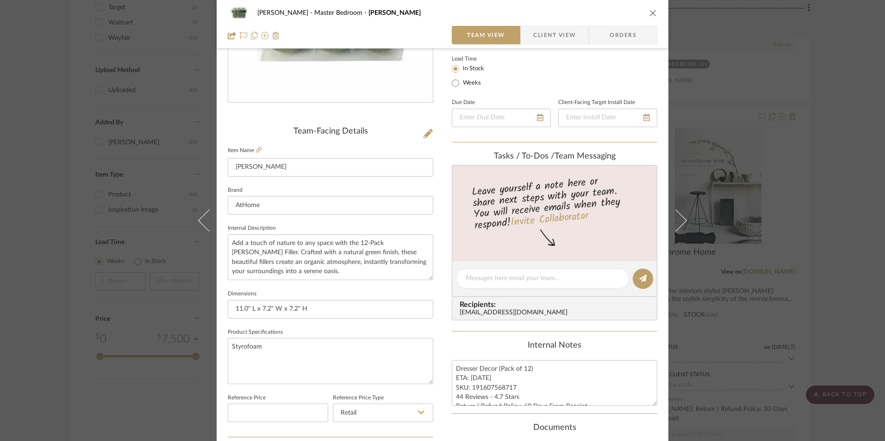
scroll to position [50, 0]
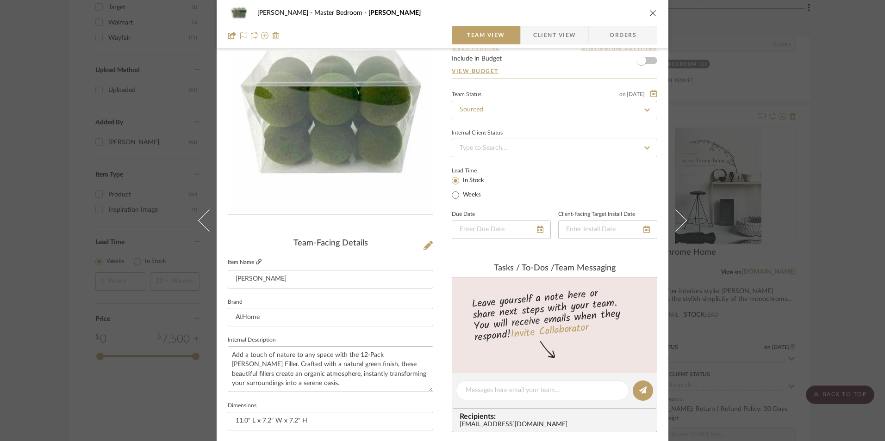
click at [257, 262] on icon at bounding box center [259, 262] width 6 height 6
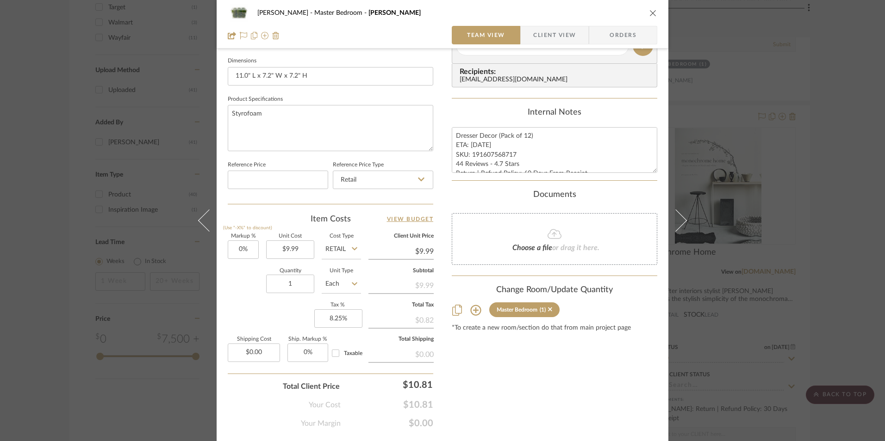
scroll to position [420, 0]
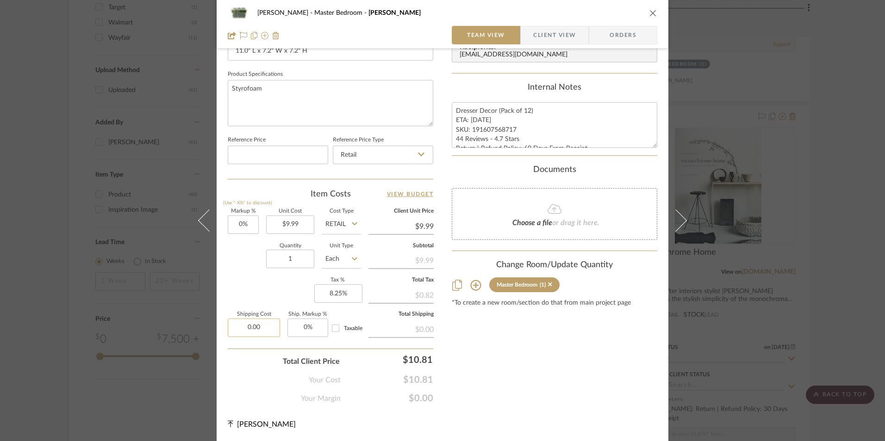
click at [254, 325] on input "0.00" at bounding box center [254, 328] width 52 height 19
type input "$6.99"
click at [277, 295] on div "Markup % (Use "-X%" to discount) 0% Unit Cost $9.99 Cost Type Retail Client Uni…" at bounding box center [330, 276] width 205 height 135
click at [307, 331] on input "0" at bounding box center [307, 328] width 41 height 19
type input "0%"
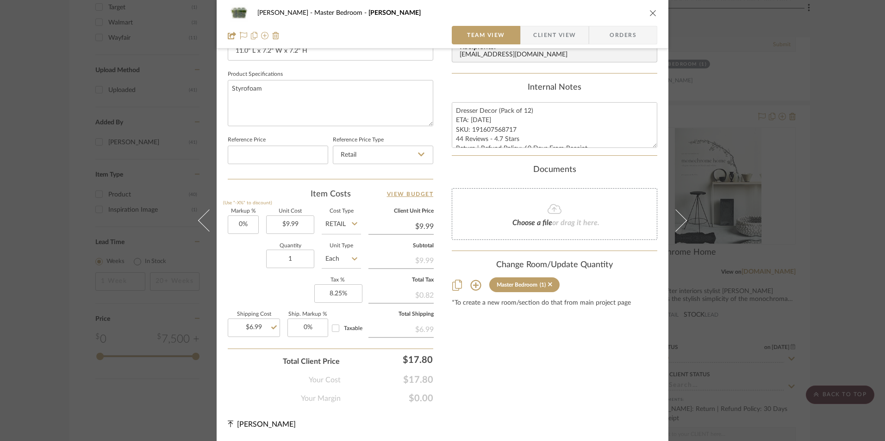
click at [545, 355] on div "Content here copies to Client View - confirm visibility there. Show in Client D…" at bounding box center [554, 24] width 205 height 762
click at [347, 293] on input "8.25" at bounding box center [338, 294] width 48 height 19
type input "10%"
click at [571, 361] on div "Content here copies to Client View - confirm visibility there. Show in Client D…" at bounding box center [554, 24] width 205 height 762
click at [337, 295] on input "10" at bounding box center [338, 294] width 48 height 19
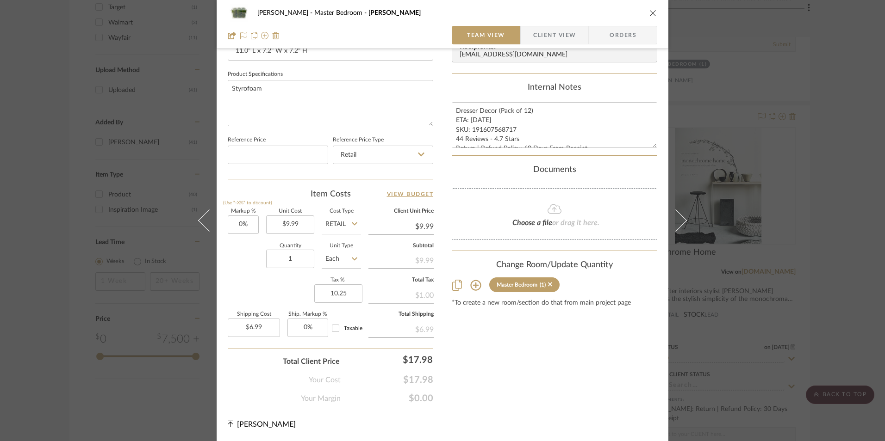
type input "10.25%"
click at [524, 350] on div "Content here copies to Client View - confirm visibility there. Show in Client D…" at bounding box center [554, 24] width 205 height 762
click at [337, 292] on input "10.25" at bounding box center [338, 294] width 48 height 19
type input "11%"
click at [452, 322] on div "Content here copies to Client View - confirm visibility there. Show in Client D…" at bounding box center [554, 24] width 205 height 762
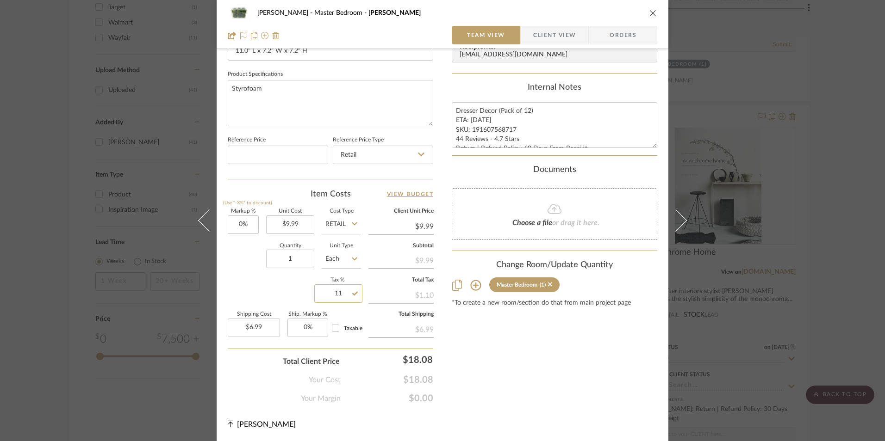
click at [335, 288] on input "11" at bounding box center [338, 294] width 48 height 19
type input "13%"
click at [568, 391] on div "Content here copies to Client View - confirm visibility there. Show in Client D…" at bounding box center [554, 24] width 205 height 762
click at [336, 299] on input "13" at bounding box center [338, 294] width 48 height 19
type input "14%"
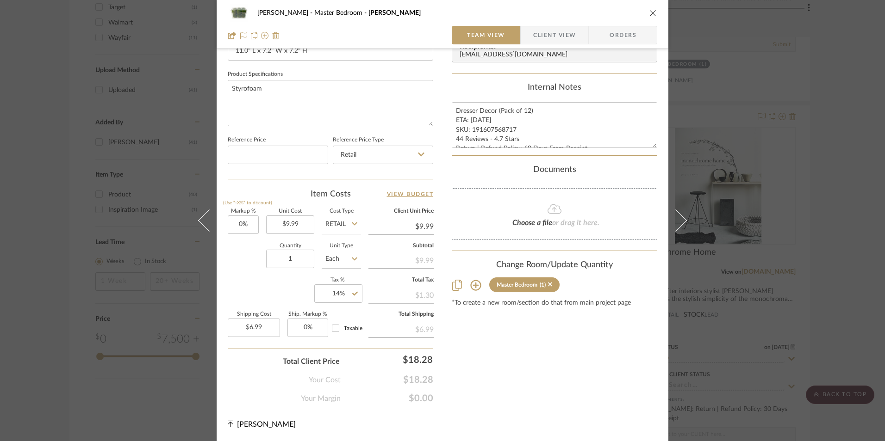
click at [488, 346] on div "Content here copies to Client View - confirm visibility there. Show in Client D…" at bounding box center [554, 24] width 205 height 762
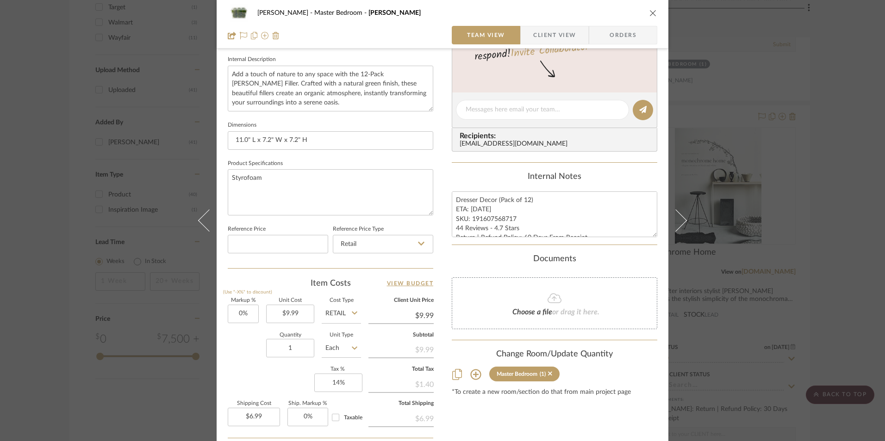
scroll to position [328, 0]
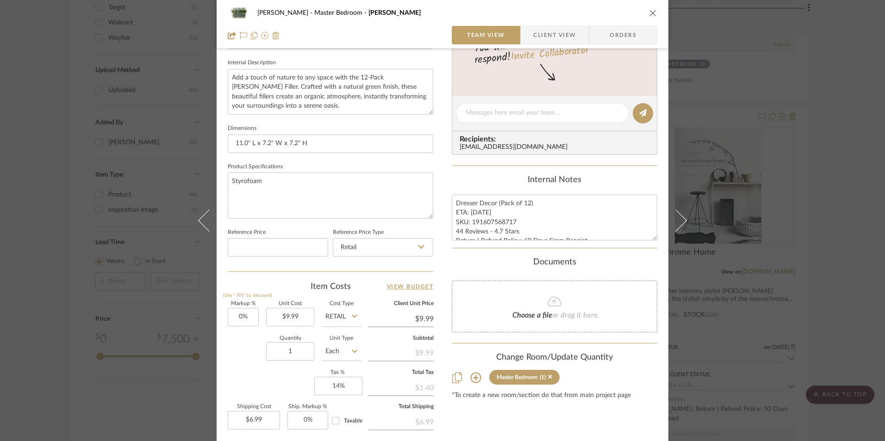
click at [610, 33] on span "Orders" at bounding box center [622, 35] width 47 height 19
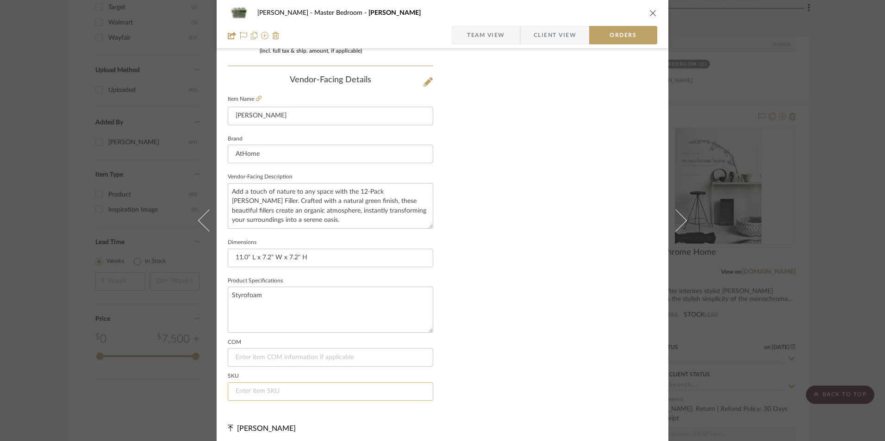
scroll to position [543, 0]
click at [265, 389] on input at bounding box center [330, 387] width 205 height 19
paste input "191607568717"
type input "191607568717"
drag, startPoint x: 532, startPoint y: 285, endPoint x: 528, endPoint y: 289, distance: 5.6
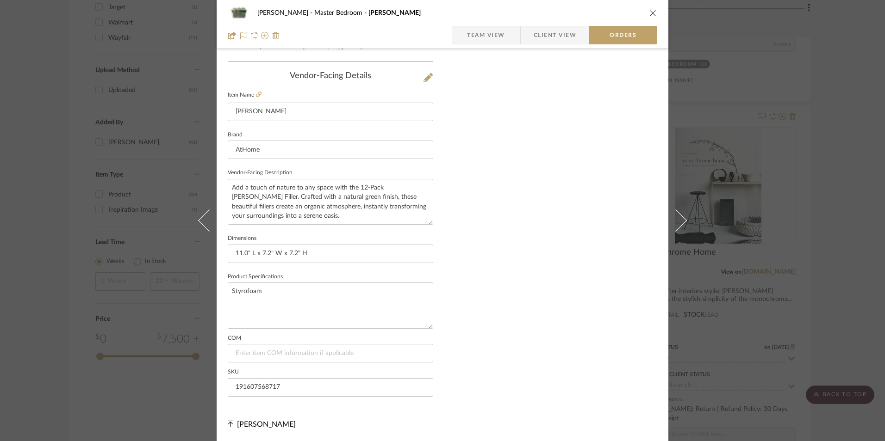
click at [480, 31] on span "Team View" at bounding box center [486, 35] width 38 height 19
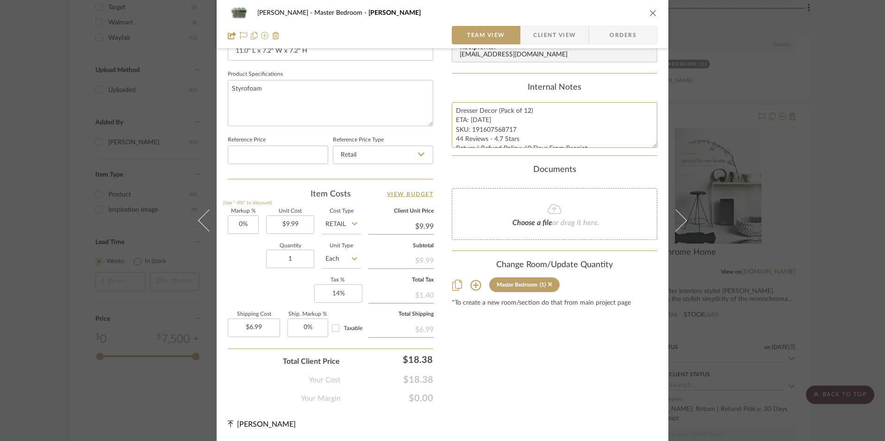
scroll to position [9, 0]
drag, startPoint x: 453, startPoint y: 110, endPoint x: 546, endPoint y: 140, distance: 97.7
click at [637, 161] on div "Content here copies to Client View - confirm visibility there. Show in Client D…" at bounding box center [554, 24] width 205 height 762
click at [557, 40] on span "Client View" at bounding box center [554, 35] width 43 height 19
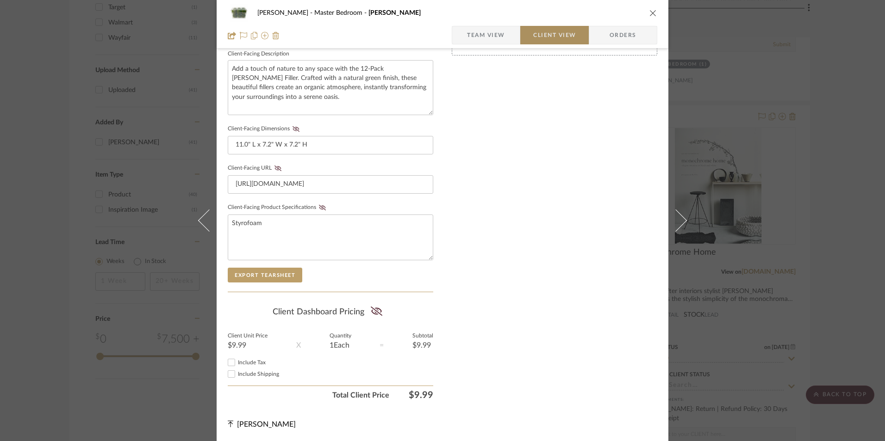
scroll to position [336, 0]
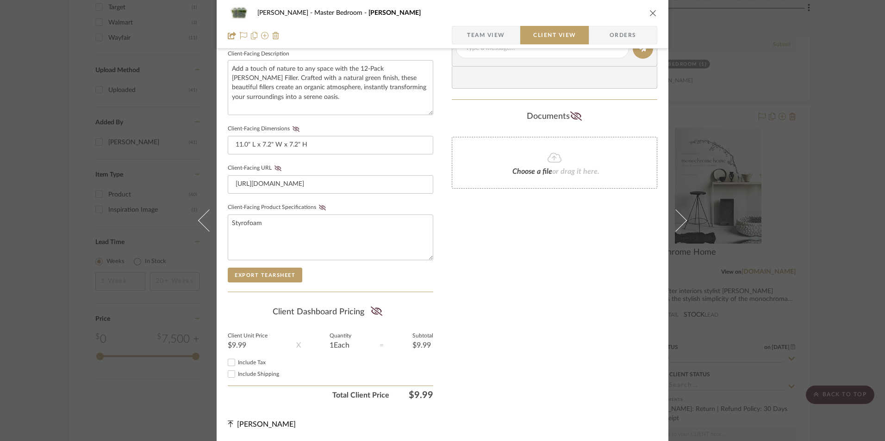
click at [228, 363] on input "Include Tax" at bounding box center [231, 362] width 11 height 11
checkbox input "true"
click at [378, 311] on icon at bounding box center [376, 311] width 12 height 9
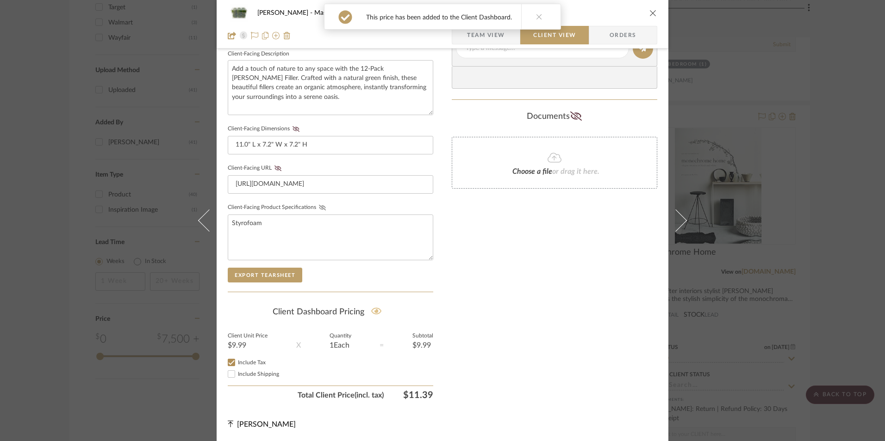
click at [319, 210] on icon at bounding box center [322, 208] width 7 height 6
click at [274, 169] on icon at bounding box center [277, 169] width 7 height 6
click at [296, 131] on icon at bounding box center [295, 129] width 7 height 6
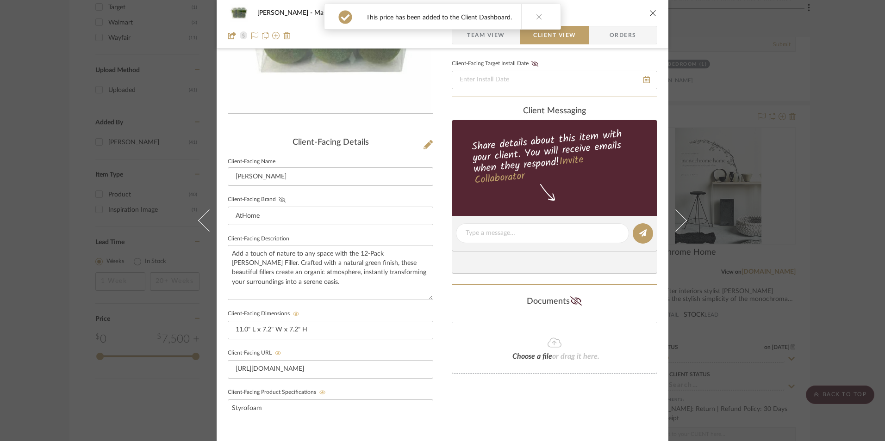
click at [279, 199] on icon at bounding box center [282, 200] width 7 height 6
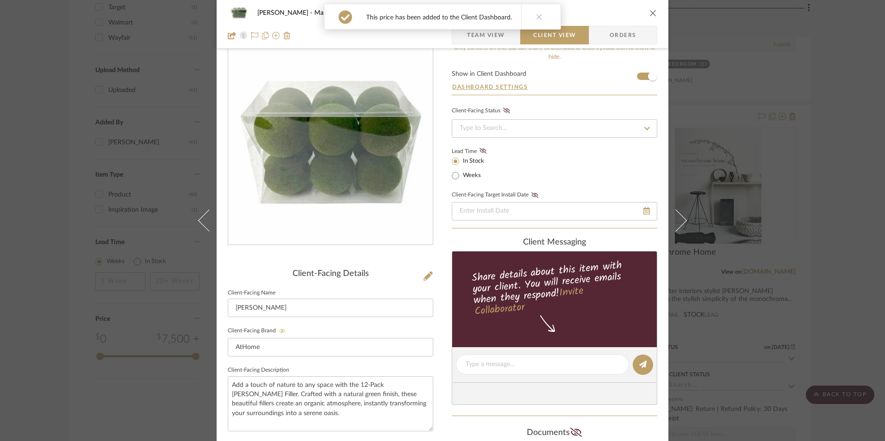
scroll to position [0, 0]
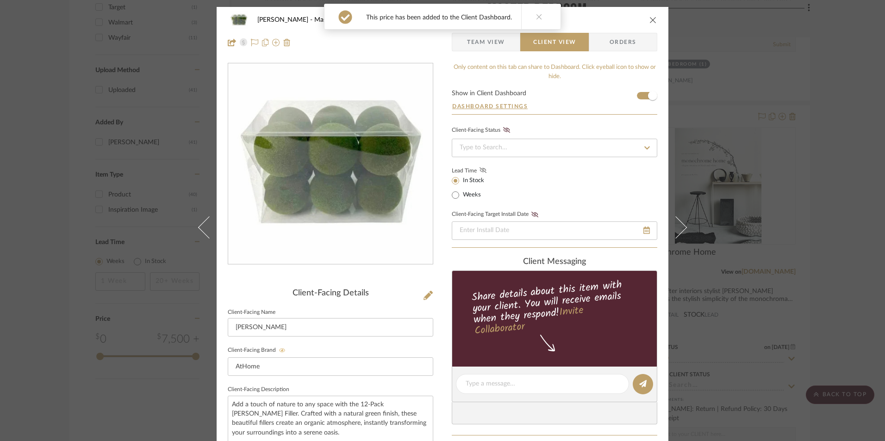
click at [479, 168] on icon at bounding box center [482, 170] width 7 height 6
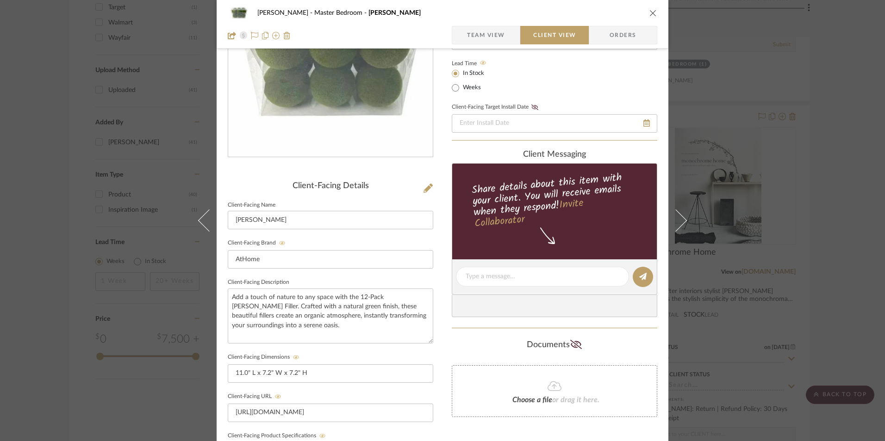
scroll to position [185, 0]
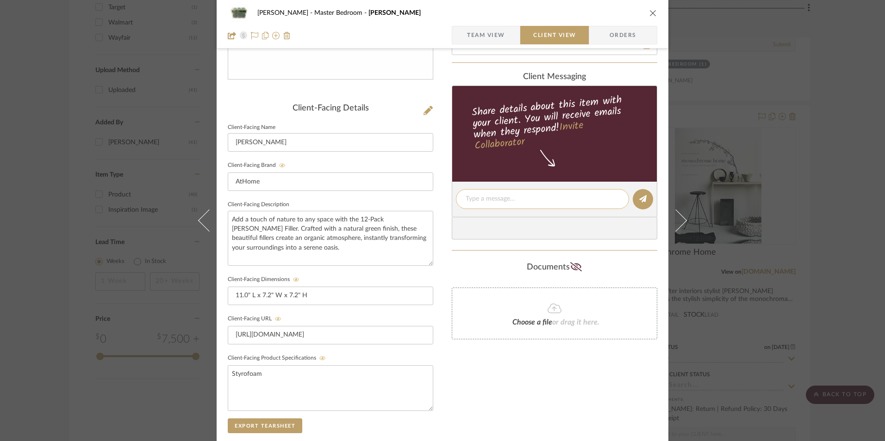
click at [501, 192] on div at bounding box center [542, 199] width 173 height 20
drag, startPoint x: 500, startPoint y: 196, endPoint x: 490, endPoint y: 202, distance: 11.4
click at [490, 202] on textarea at bounding box center [542, 199] width 154 height 10
paste textarea "Dresser Decor (Pack of 12) ETA: 9.9.2025 SKU: 191607568717 44 Reviews - 4.7 Sta…"
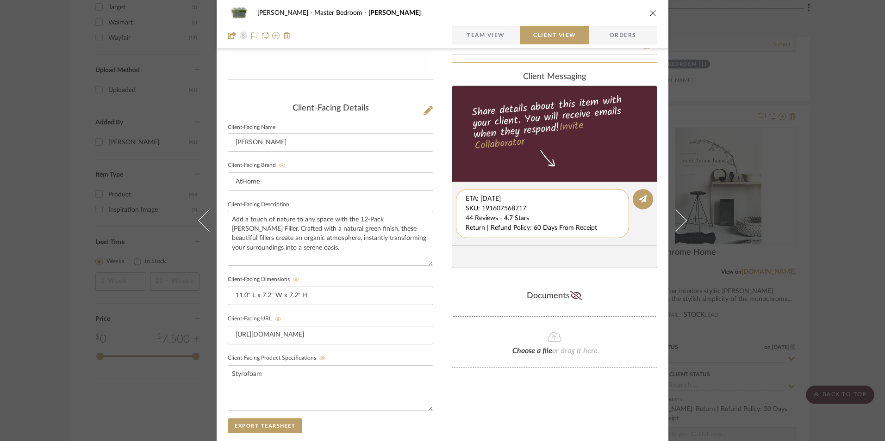
scroll to position [10, 0]
drag, startPoint x: 463, startPoint y: 198, endPoint x: 592, endPoint y: 227, distance: 132.2
click at [592, 227] on textarea "Dresser Decor (Pack of 12) ETA: 9.9.2025 SKU: 191607568717 44 Reviews - 4.7 Sta…" at bounding box center [545, 213] width 161 height 39
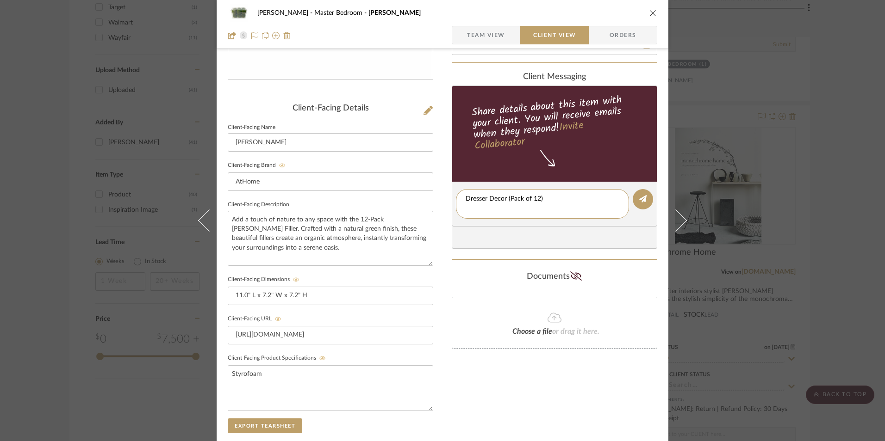
type textarea "Dresser Decor (Pack of 12)"
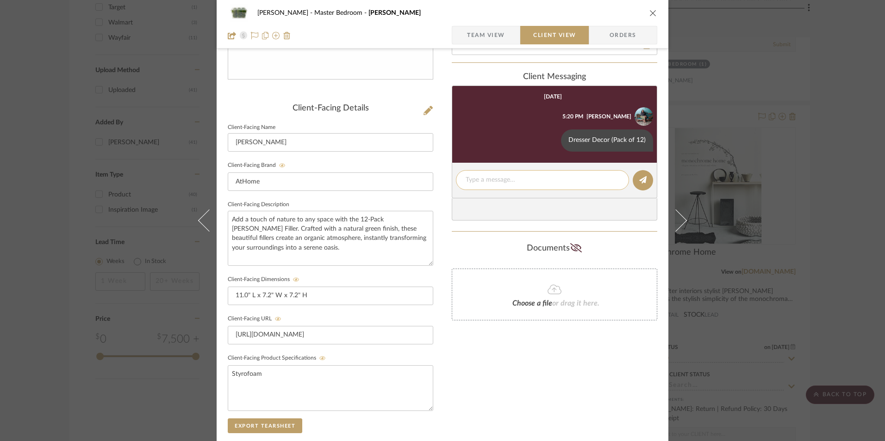
click at [488, 182] on textarea at bounding box center [542, 180] width 154 height 10
paste textarea "ETA: 9.9.2025 SKU: 191607568717 44 Reviews - 4.7 Stars Return | Refund Policy: …"
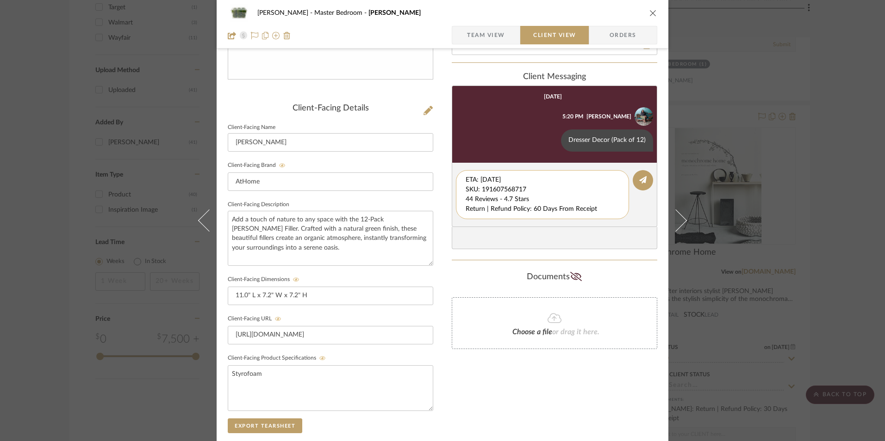
drag, startPoint x: 448, startPoint y: 185, endPoint x: 467, endPoint y: 190, distance: 19.6
click at [441, 169] on div "LaMarion Patterson Master Bedroom Moss Team View Client View Orders Client-Faci…" at bounding box center [443, 207] width 452 height 770
click at [465, 190] on textarea "44 Reviews - 4.7 Stars Return | Refund Policy: 60 Days From Receipt" at bounding box center [542, 189] width 154 height 29
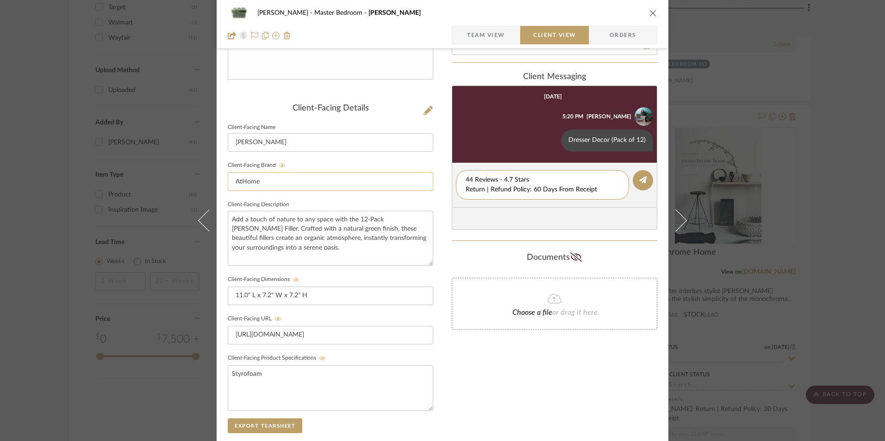
drag, startPoint x: 598, startPoint y: 189, endPoint x: 427, endPoint y: 186, distance: 171.2
click at [427, 186] on div "LaMarion Patterson Master Bedroom Moss Team View Client View Orders Client-Faci…" at bounding box center [443, 207] width 452 height 770
type textarea "44 Reviews - 4.7 Stars"
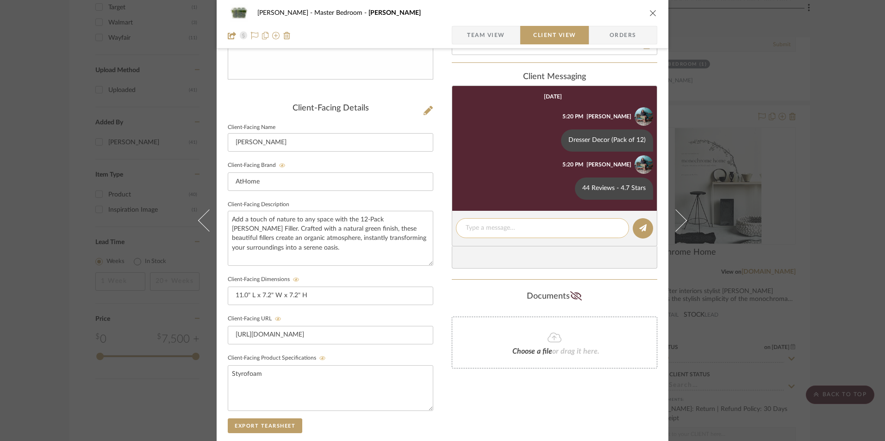
click at [497, 234] on div at bounding box center [542, 228] width 173 height 20
click at [499, 225] on textarea at bounding box center [542, 228] width 154 height 10
paste textarea "Return | Refund Policy: 60 Days From Receipt"
type textarea "Return | Refund Policy: 60 Days From Receipt"
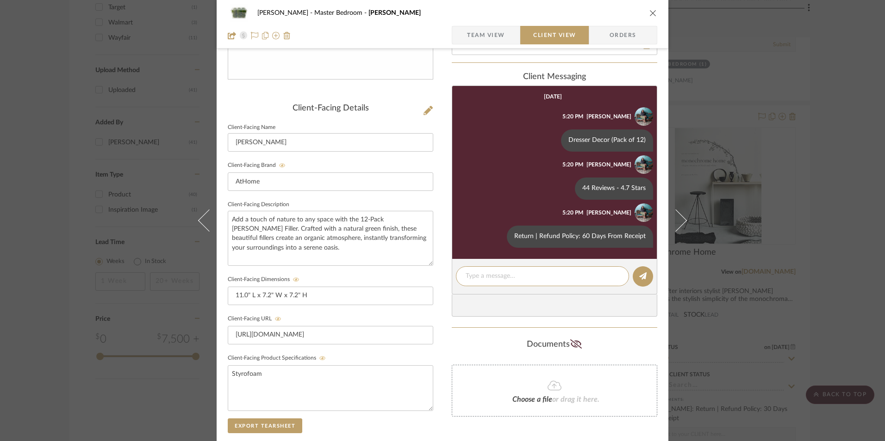
click at [651, 13] on icon "close" at bounding box center [652, 12] width 7 height 7
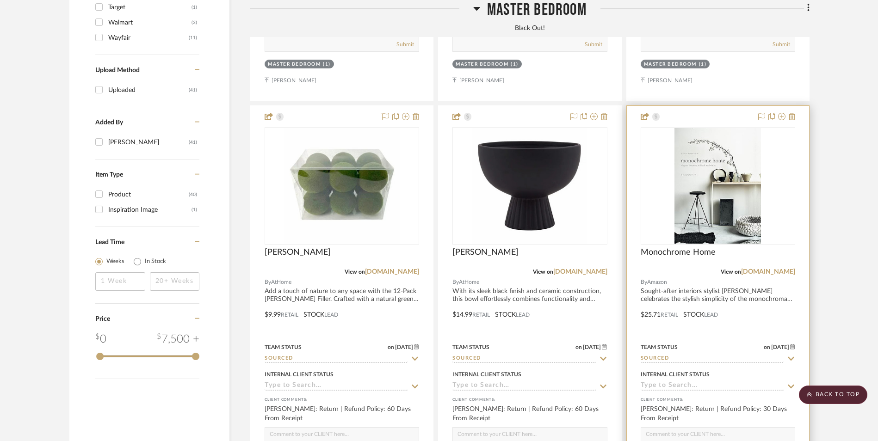
scroll to position [1352, 0]
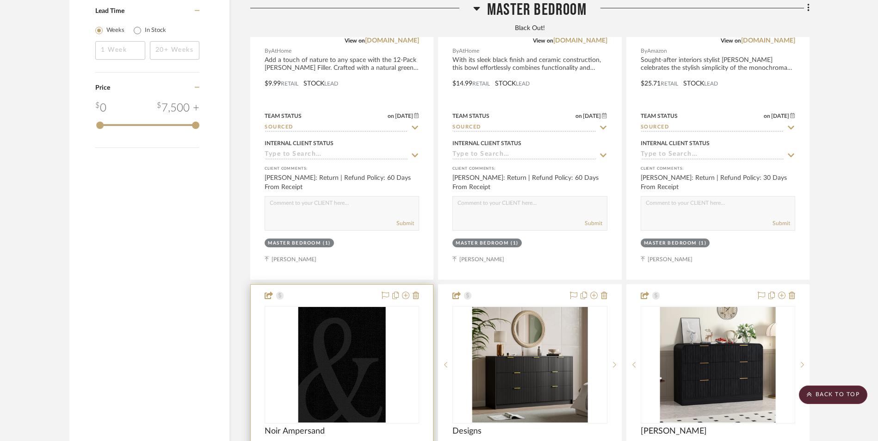
click at [339, 312] on img "0" at bounding box center [341, 365] width 87 height 116
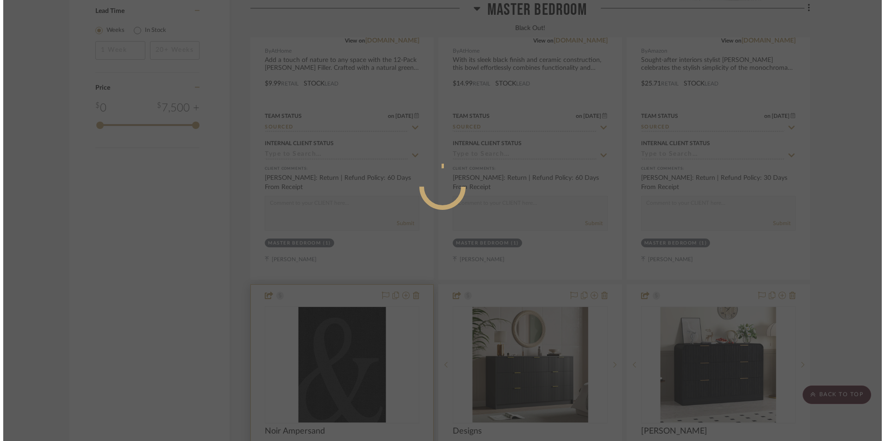
scroll to position [0, 0]
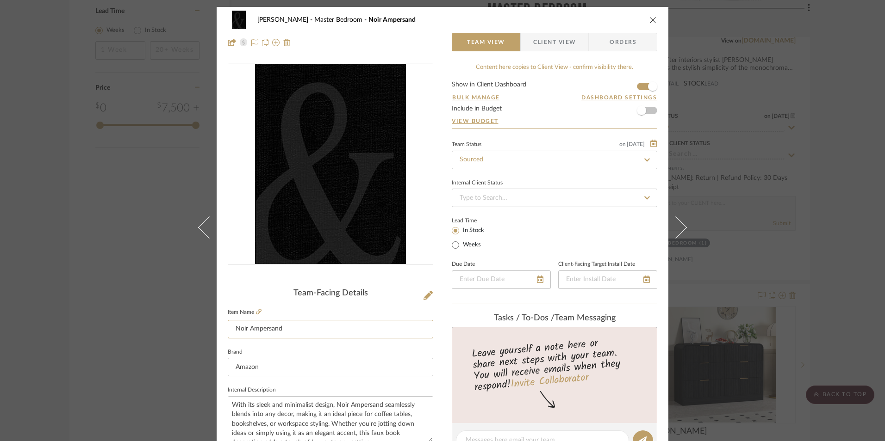
drag, startPoint x: 298, startPoint y: 327, endPoint x: 176, endPoint y: 321, distance: 121.9
click at [174, 321] on div "LaMarion Patterson Master Bedroom Noir Ampersand Team View Client View Orders T…" at bounding box center [442, 220] width 885 height 441
click at [815, 221] on div "LaMarion Patterson Master Bedroom Noir Ampersand Team View Client View Orders T…" at bounding box center [442, 220] width 885 height 441
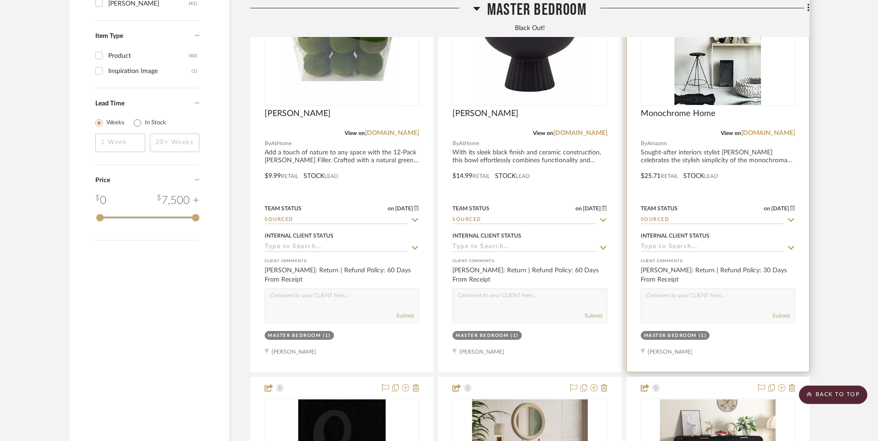
scroll to position [1120, 0]
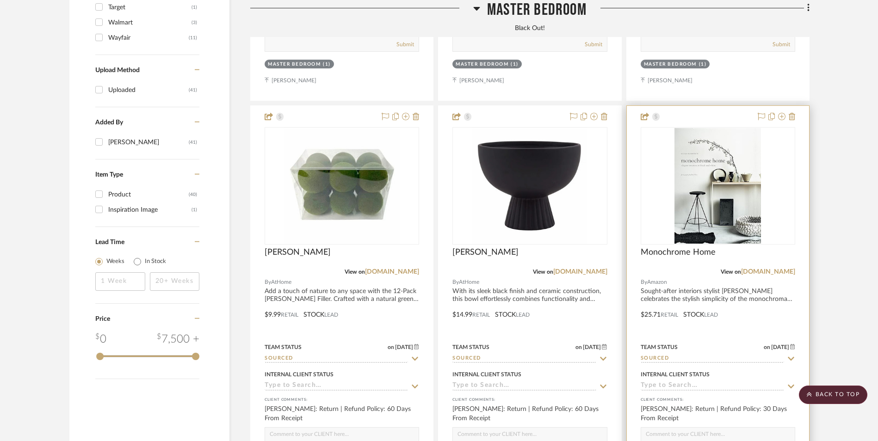
click at [699, 128] on img "0" at bounding box center [718, 186] width 87 height 116
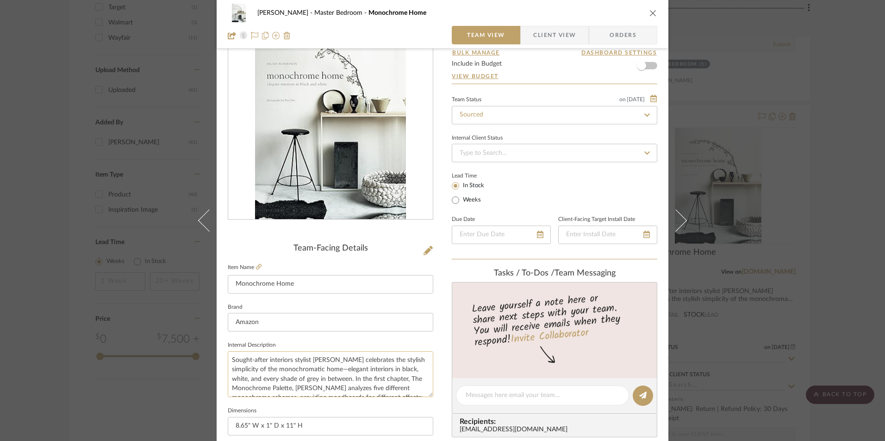
scroll to position [139, 0]
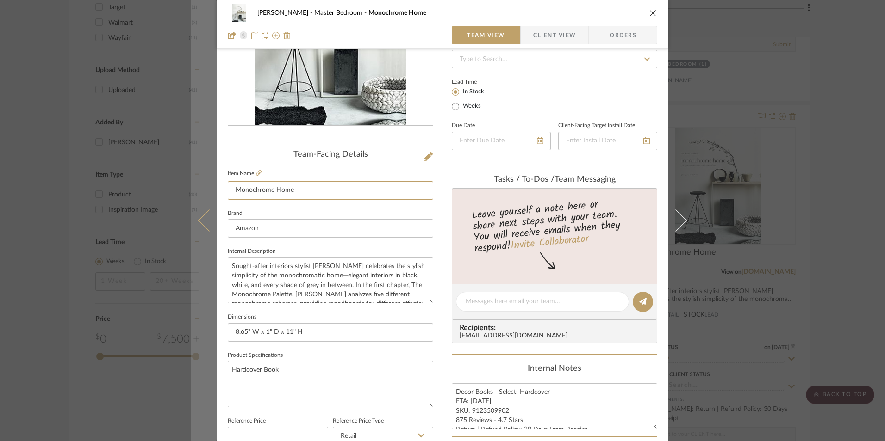
drag, startPoint x: 193, startPoint y: 188, endPoint x: 184, endPoint y: 188, distance: 9.3
click at [186, 188] on div "LaMarion Patterson Master Bedroom Monochrome Home Team View Client View Orders …" at bounding box center [442, 220] width 885 height 441
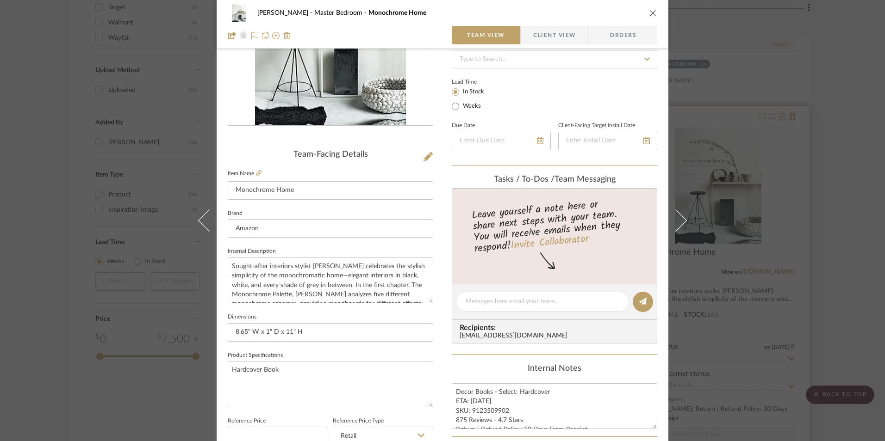
drag, startPoint x: 812, startPoint y: 111, endPoint x: 659, endPoint y: 236, distance: 197.6
click at [812, 111] on div "LaMarion Patterson Master Bedroom Monochrome Home Team View Client View Orders …" at bounding box center [442, 220] width 885 height 441
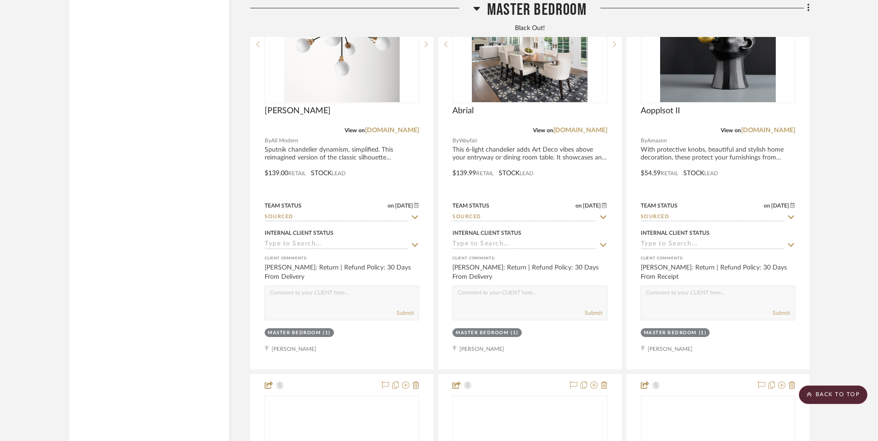
scroll to position [2508, 0]
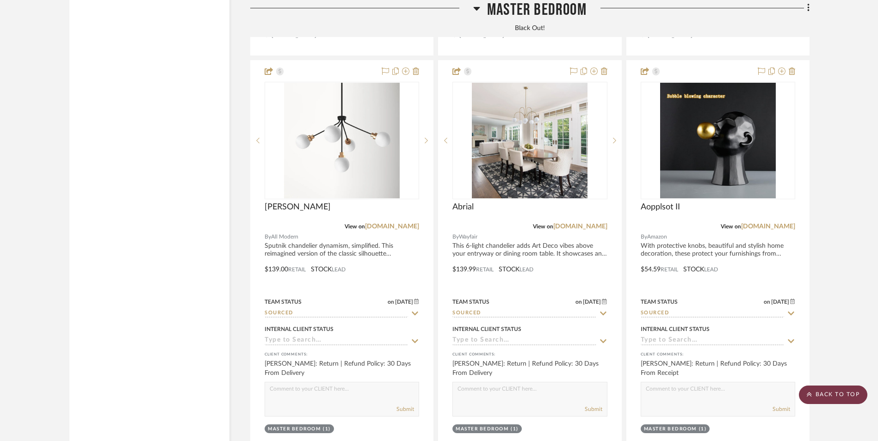
click at [837, 399] on scroll-to-top-button "BACK TO TOP" at bounding box center [833, 395] width 68 height 19
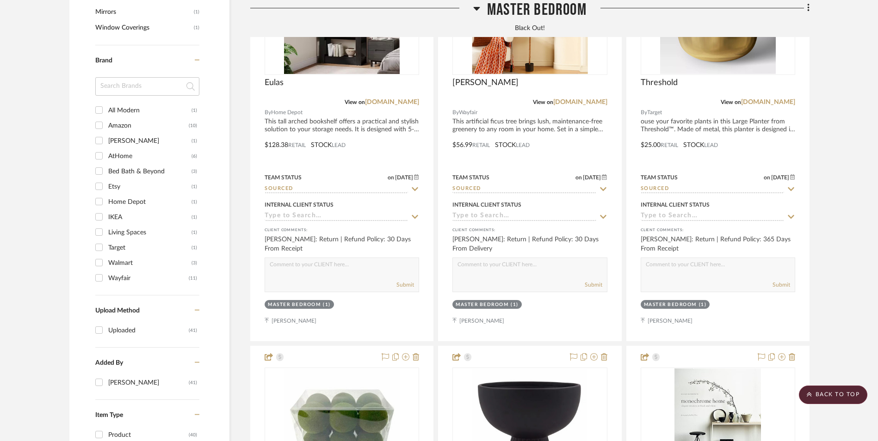
scroll to position [0, 0]
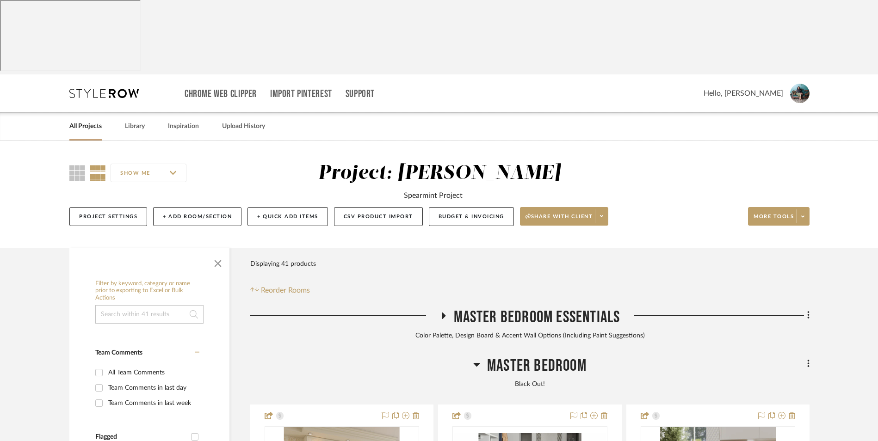
click at [216, 112] on div "All Projects Library Inspiration Upload History" at bounding box center [439, 126] width 767 height 28
click at [196, 120] on link "Inspiration" at bounding box center [183, 126] width 31 height 12
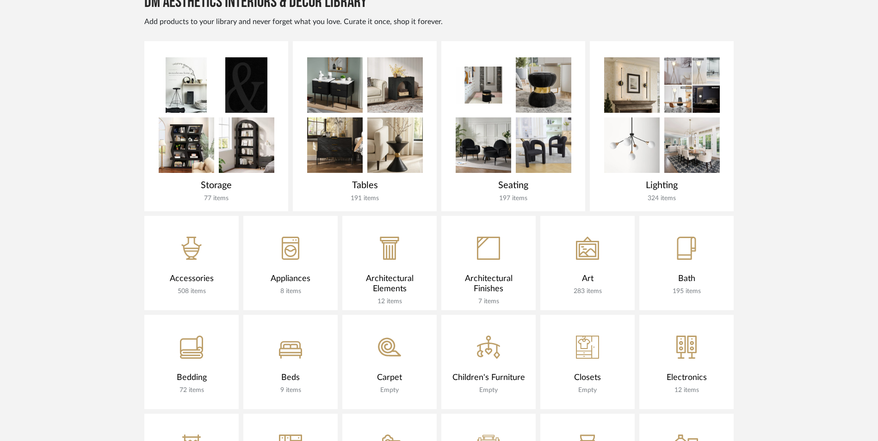
scroll to position [463, 0]
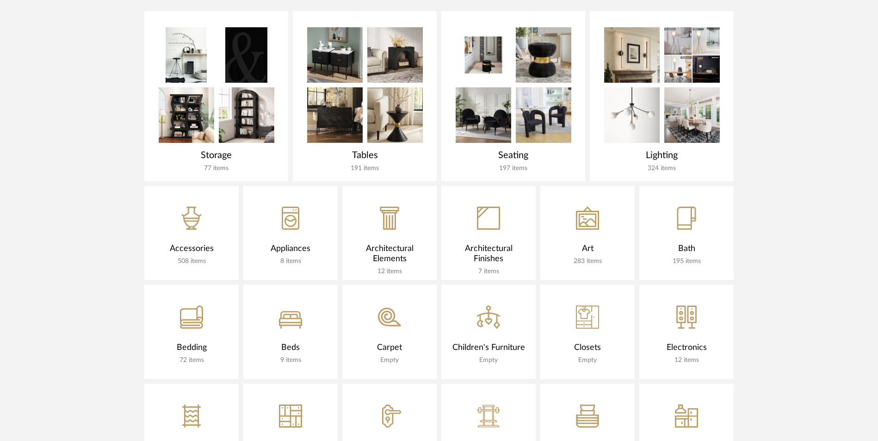
click at [591, 186] on div "CategoryIconArt Created with Sketch." at bounding box center [587, 212] width 94 height 53
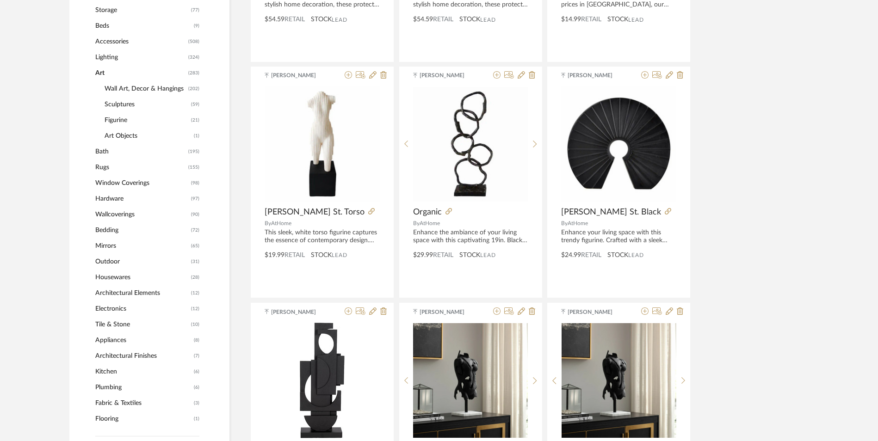
scroll to position [416, 0]
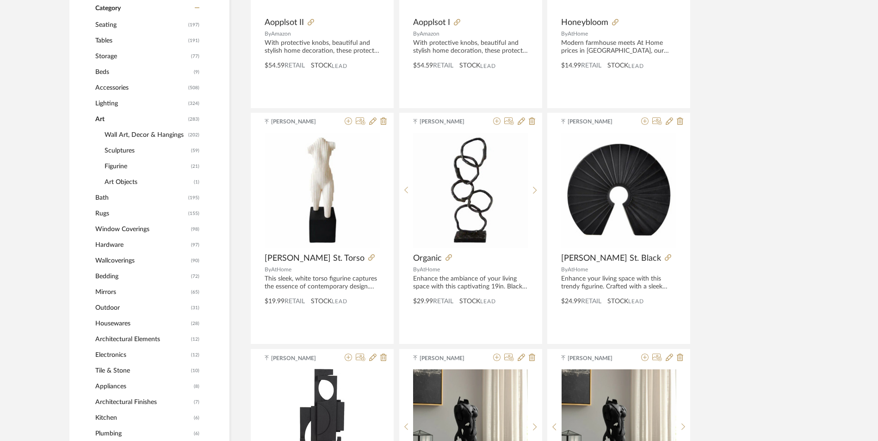
click at [140, 127] on span "Wall Art, Decor & Hangings" at bounding box center [145, 135] width 81 height 16
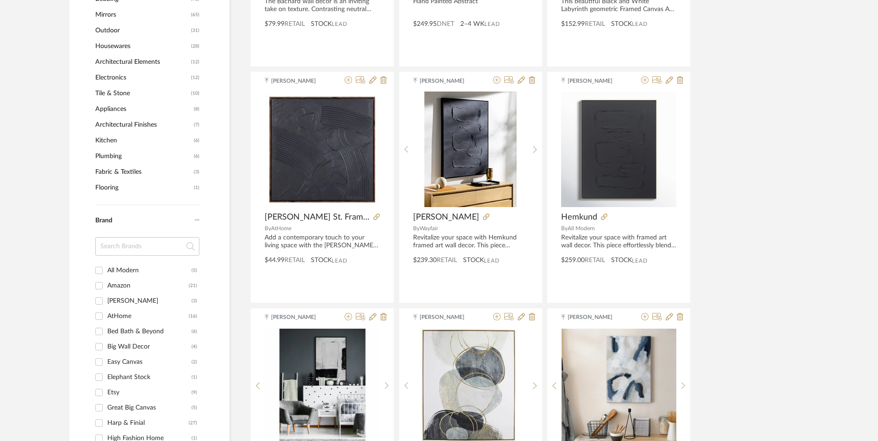
scroll to position [648, 0]
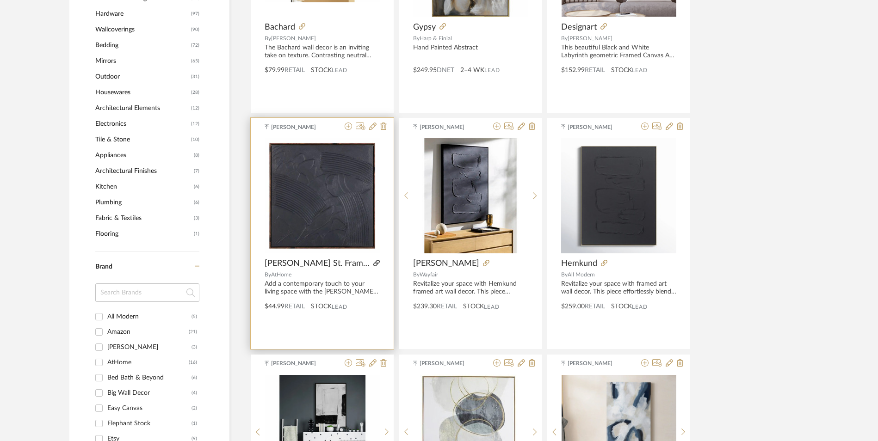
click at [373, 260] on icon at bounding box center [376, 263] width 6 height 6
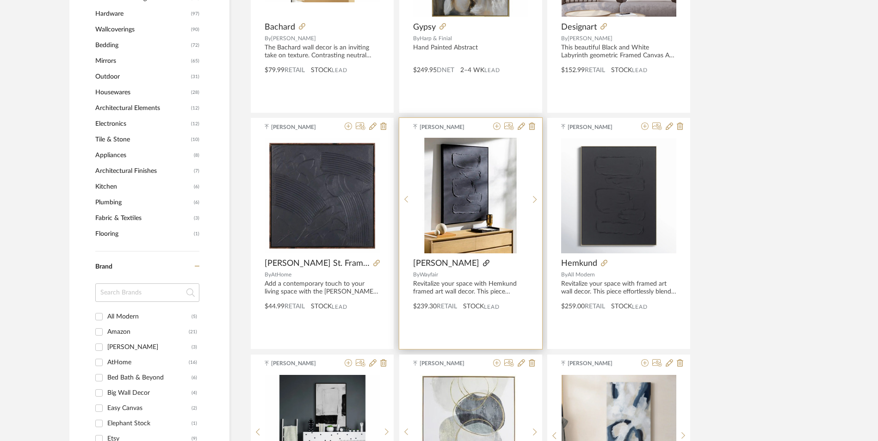
click at [483, 260] on icon at bounding box center [486, 263] width 6 height 6
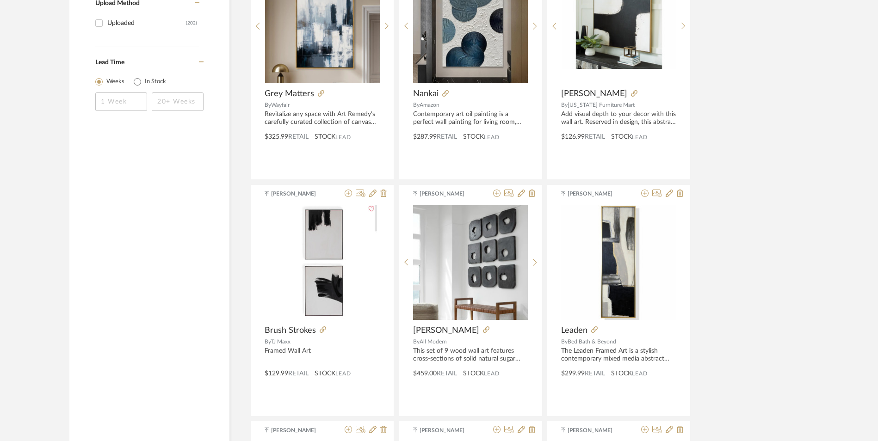
scroll to position [1296, 0]
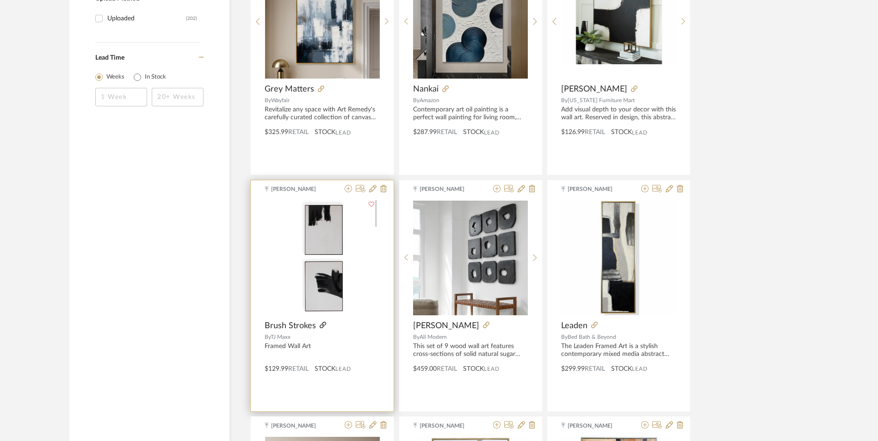
click at [322, 322] on icon at bounding box center [323, 325] width 6 height 6
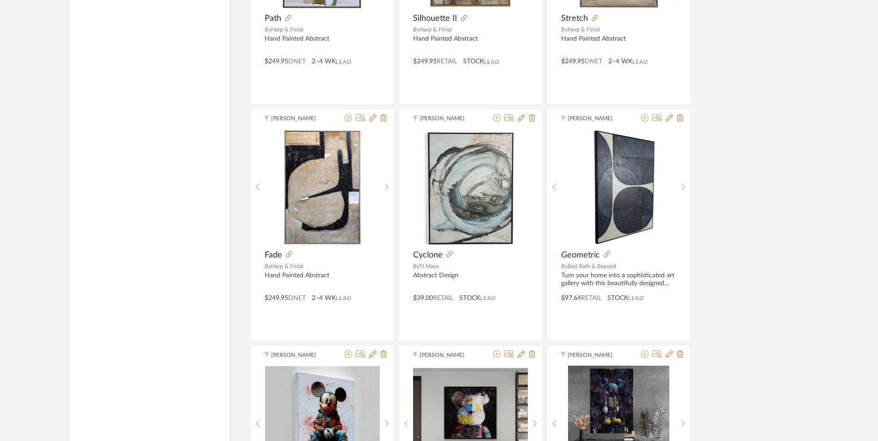
scroll to position [2313, 0]
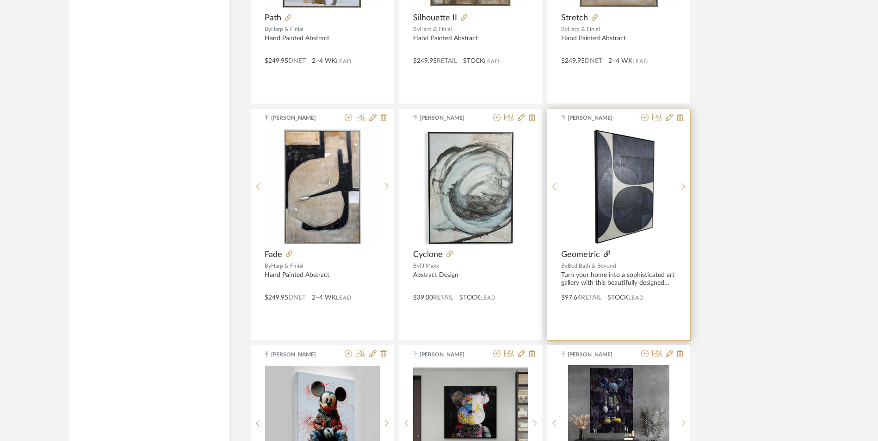
click at [606, 251] on icon at bounding box center [607, 254] width 6 height 6
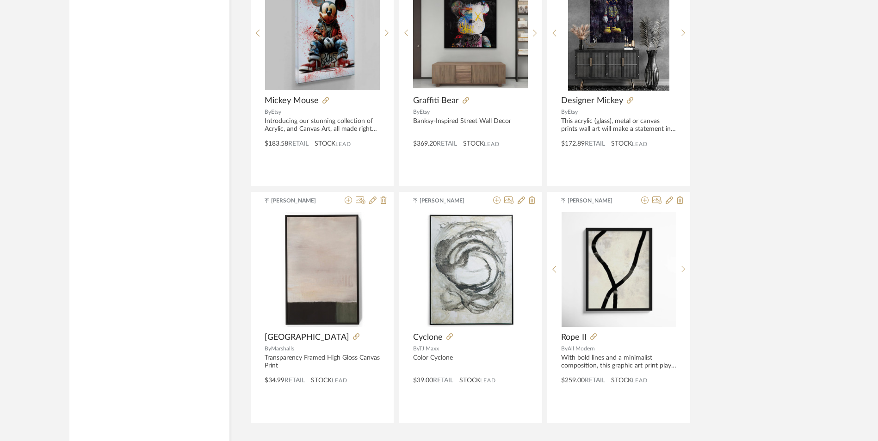
scroll to position [2710, 0]
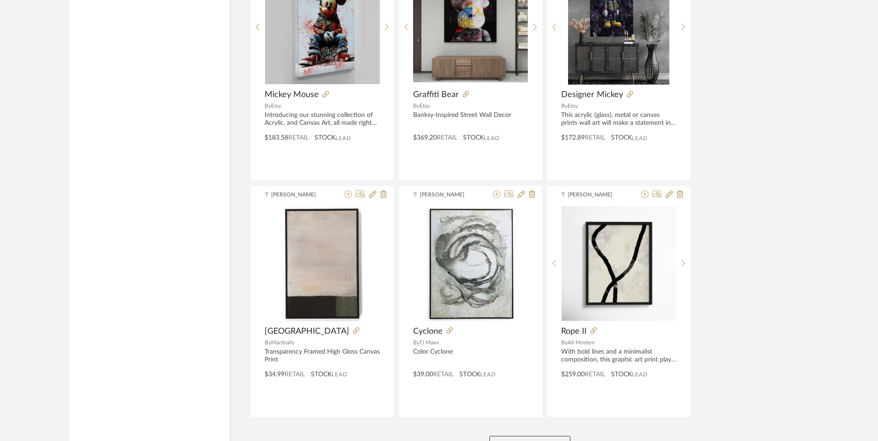
click at [540, 436] on button "View More" at bounding box center [530, 445] width 81 height 19
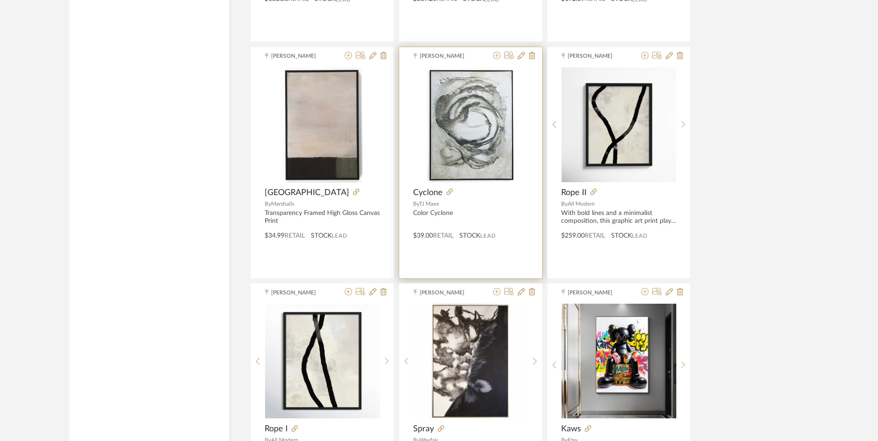
click at [353, 189] on icon at bounding box center [356, 192] width 6 height 6
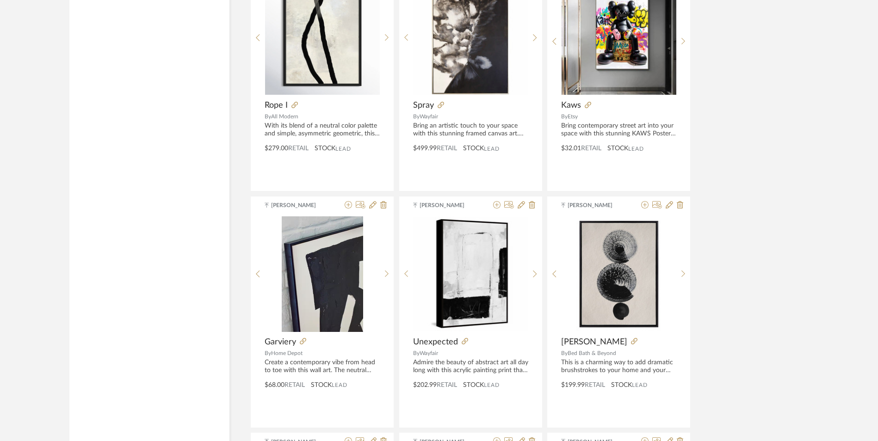
scroll to position [3219, 0]
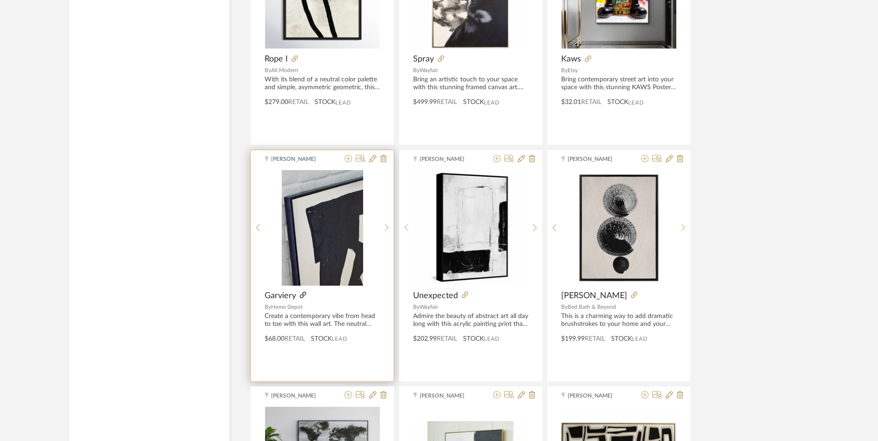
click at [302, 292] on icon at bounding box center [303, 295] width 6 height 6
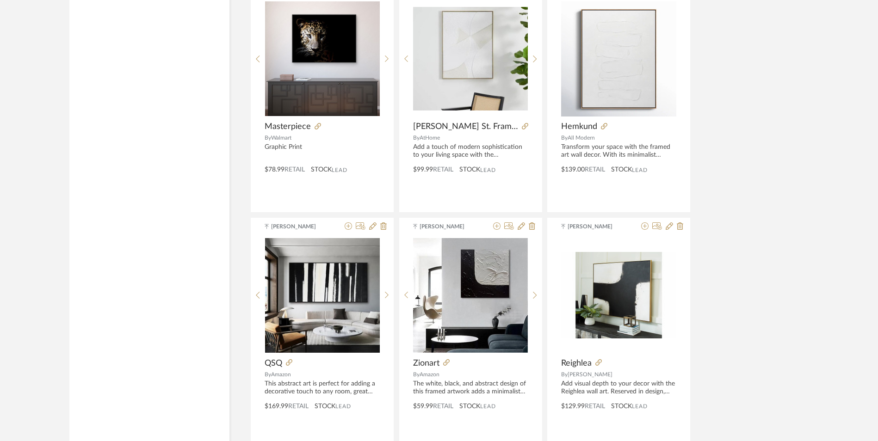
scroll to position [4144, 0]
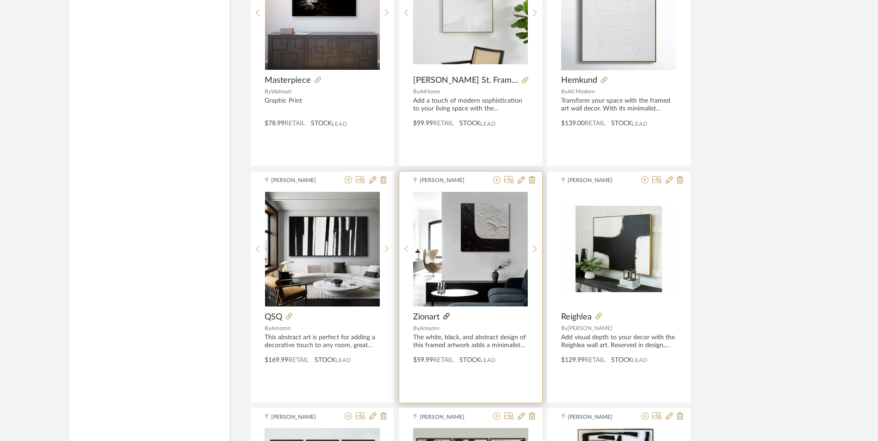
click at [446, 313] on icon at bounding box center [446, 316] width 6 height 6
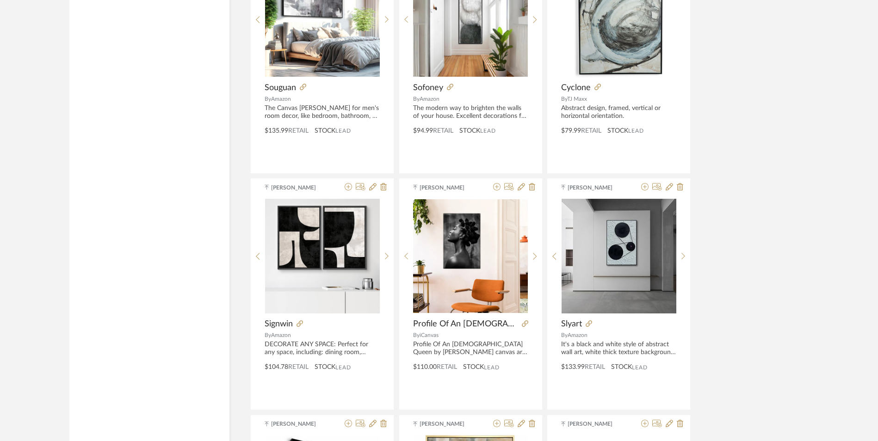
scroll to position [5347, 0]
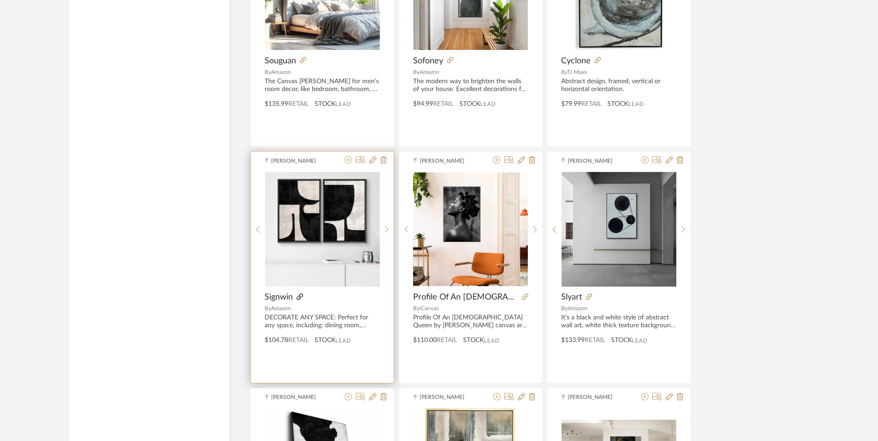
click at [297, 294] on icon at bounding box center [300, 297] width 6 height 6
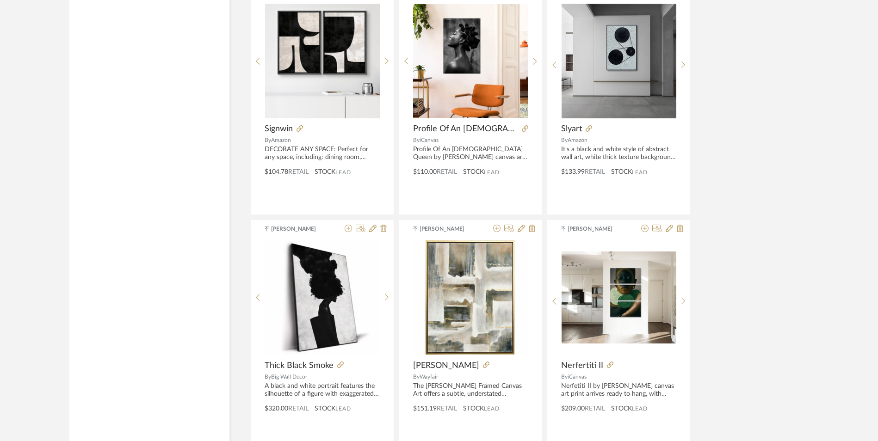
scroll to position [5532, 0]
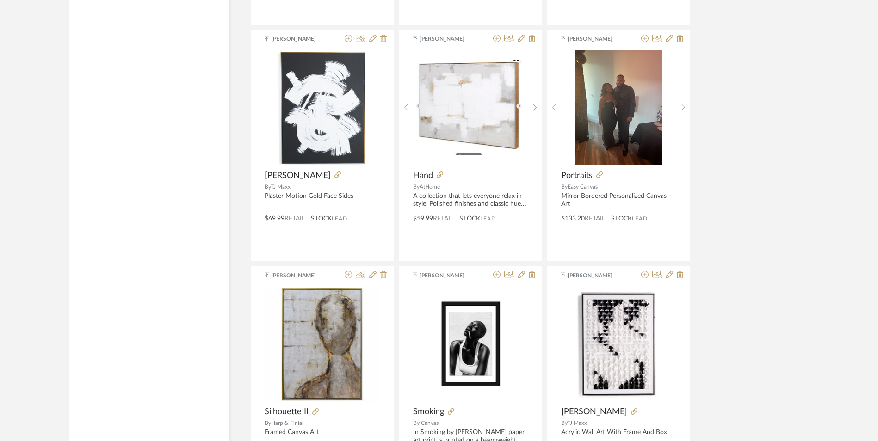
scroll to position [6643, 0]
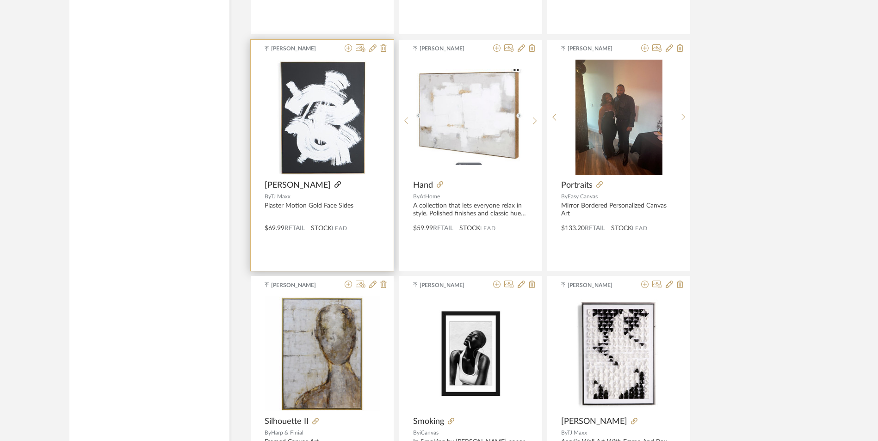
click at [335, 181] on icon at bounding box center [338, 184] width 6 height 6
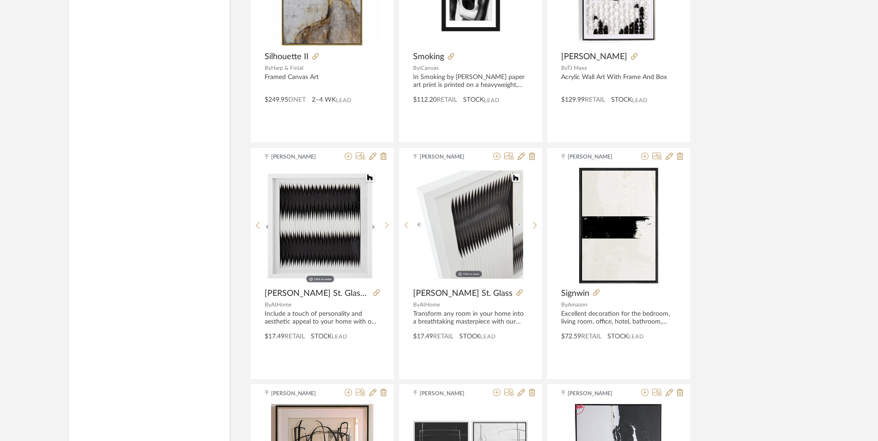
scroll to position [7013, 0]
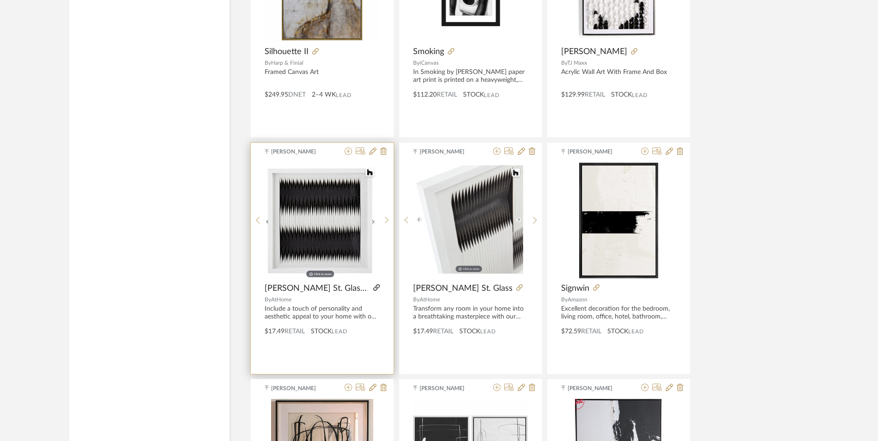
click at [373, 285] on icon at bounding box center [376, 288] width 6 height 6
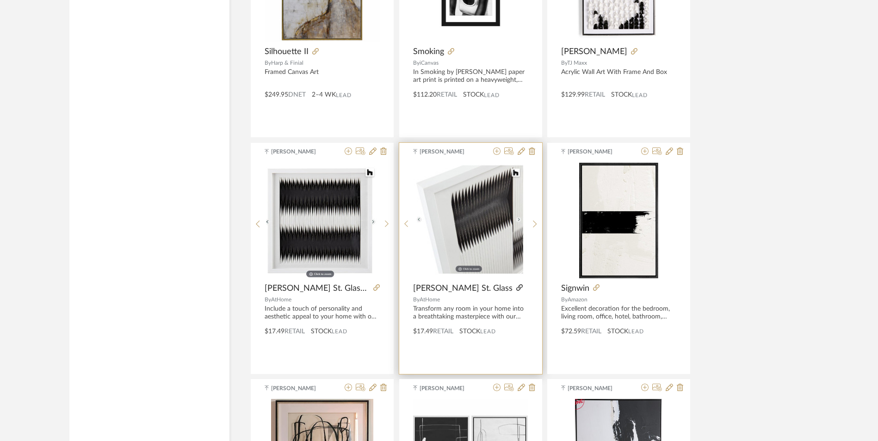
click at [516, 285] on icon at bounding box center [519, 288] width 6 height 6
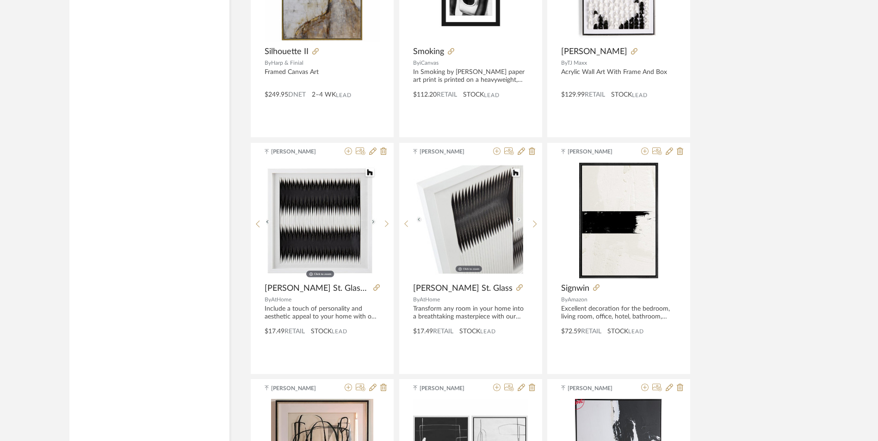
scroll to position [7059, 0]
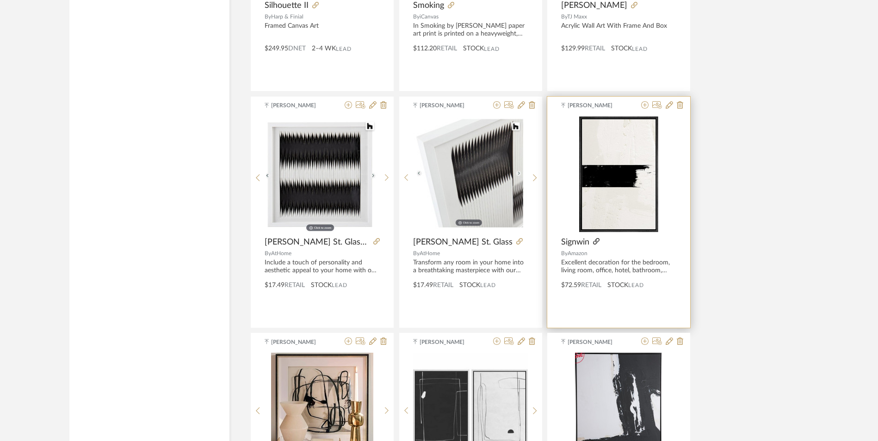
click at [596, 238] on icon at bounding box center [596, 241] width 6 height 6
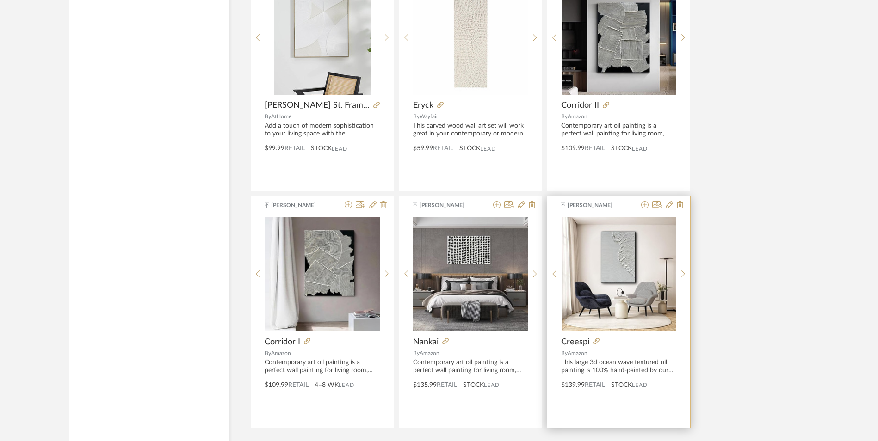
scroll to position [8390, 0]
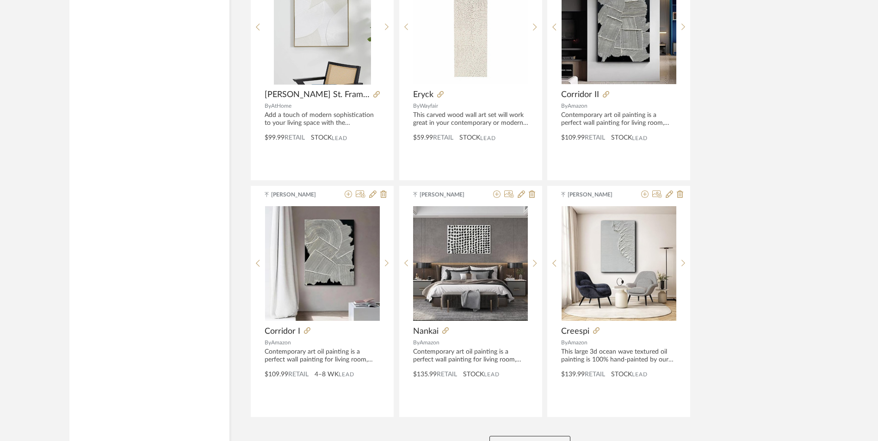
click at [531, 436] on button "View More" at bounding box center [530, 445] width 81 height 19
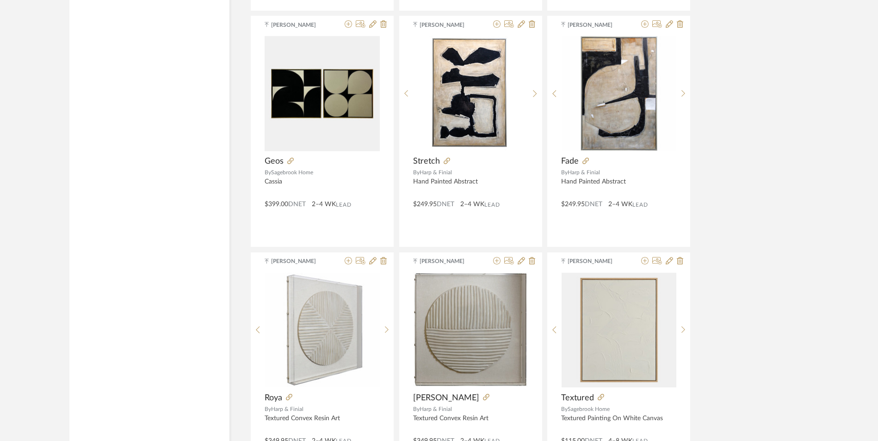
scroll to position [11230, 0]
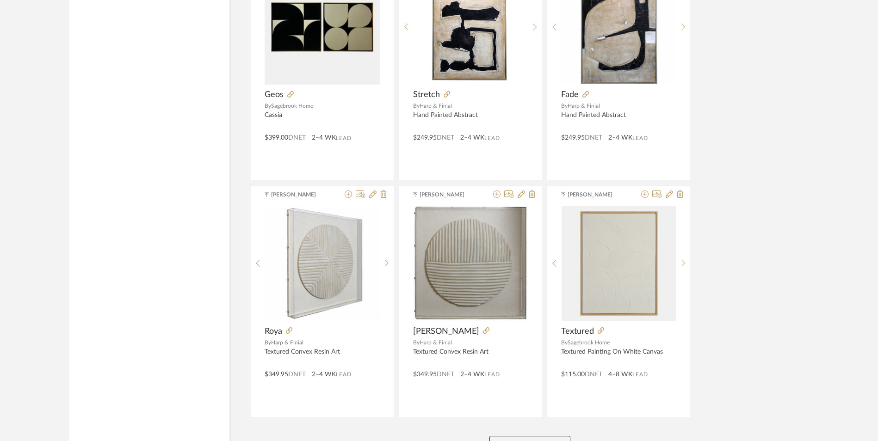
click at [549, 436] on button "View More" at bounding box center [530, 445] width 81 height 19
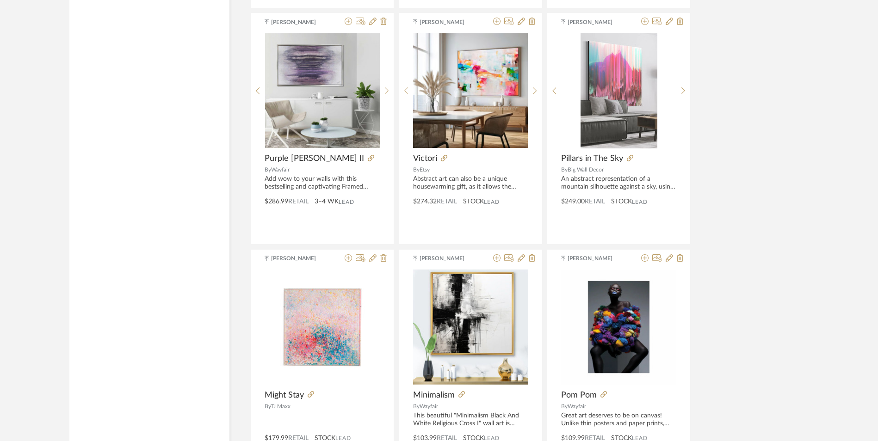
scroll to position [14070, 0]
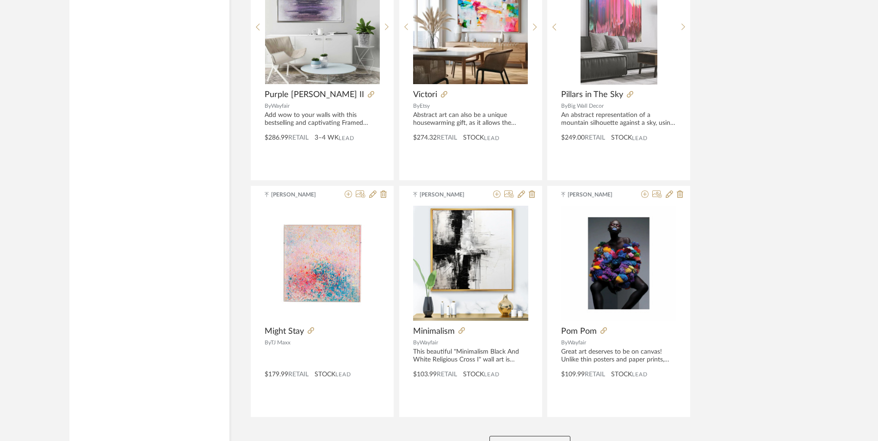
click at [514, 436] on button "View More" at bounding box center [530, 445] width 81 height 19
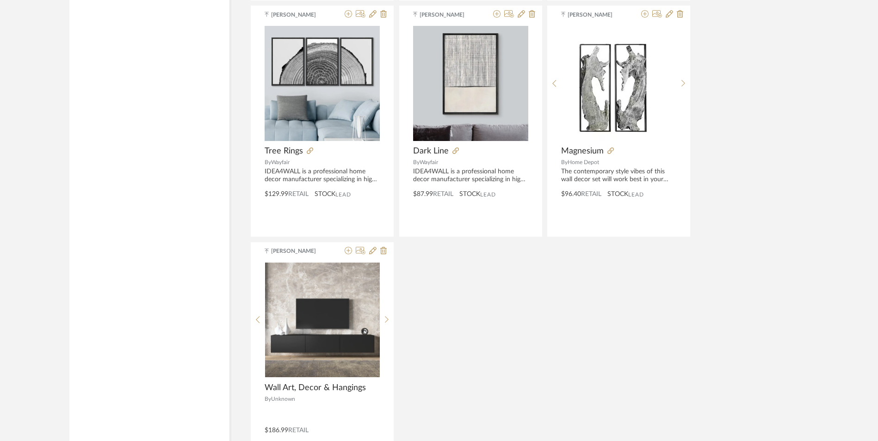
scroll to position [15926, 0]
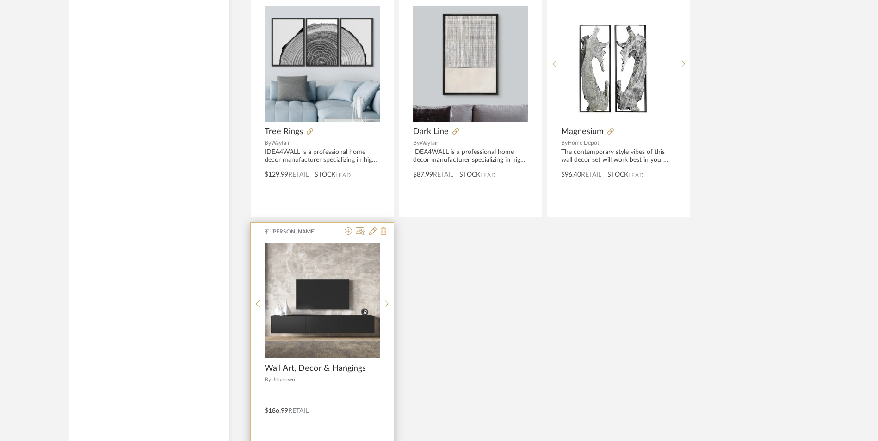
click at [383, 228] on icon at bounding box center [383, 231] width 6 height 7
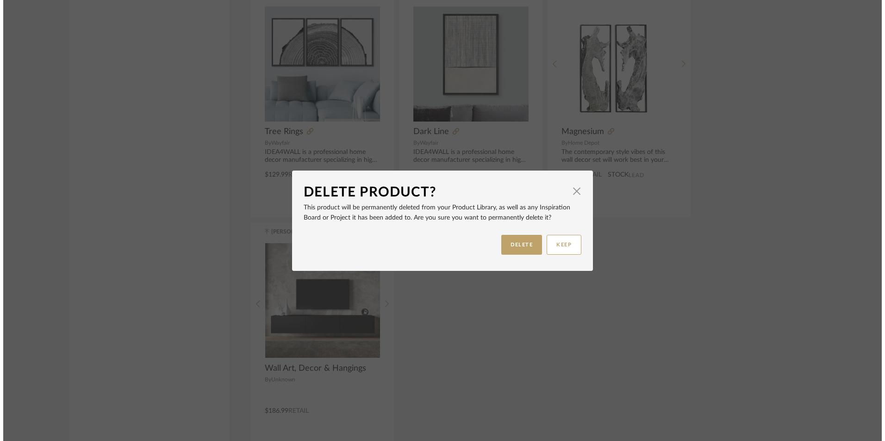
scroll to position [0, 0]
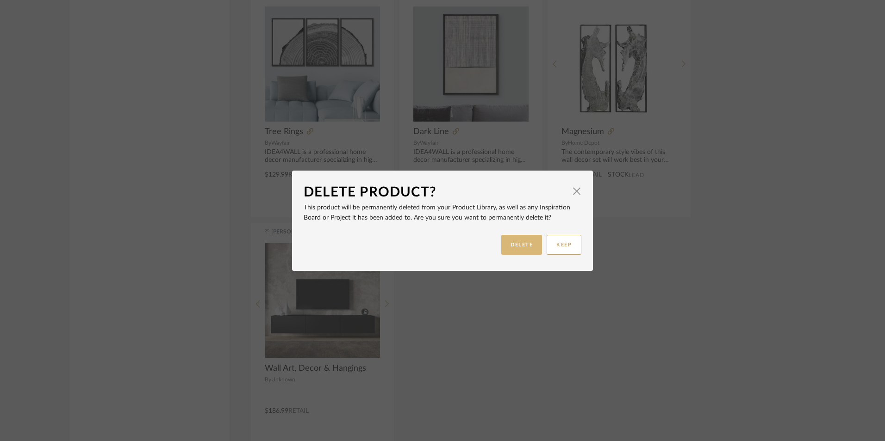
click at [508, 250] on button "DELETE" at bounding box center [521, 245] width 41 height 20
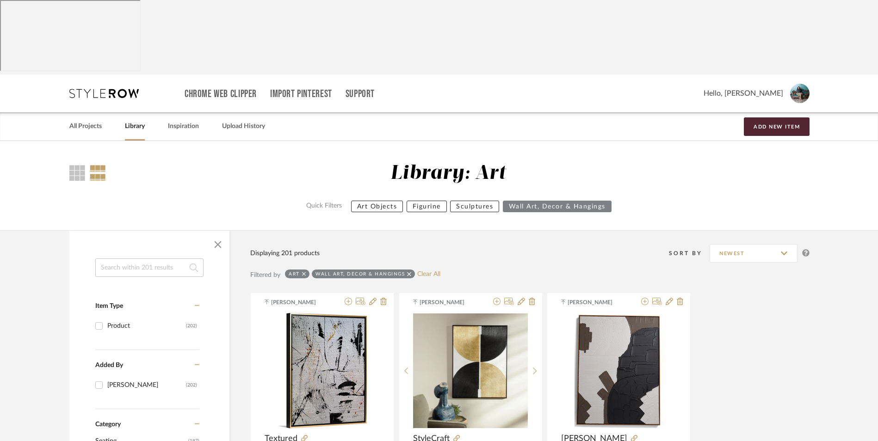
drag, startPoint x: 99, startPoint y: 51, endPoint x: 148, endPoint y: 60, distance: 49.0
click at [99, 120] on link "All Projects" at bounding box center [85, 126] width 32 height 12
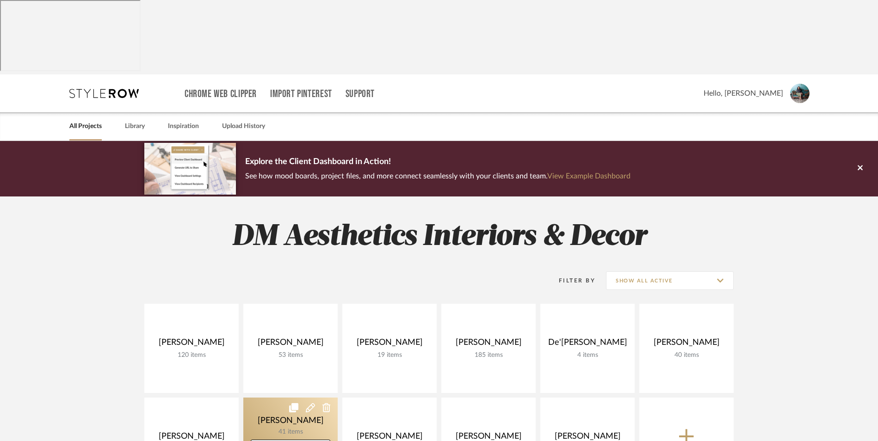
click at [279, 398] on link at bounding box center [290, 442] width 94 height 89
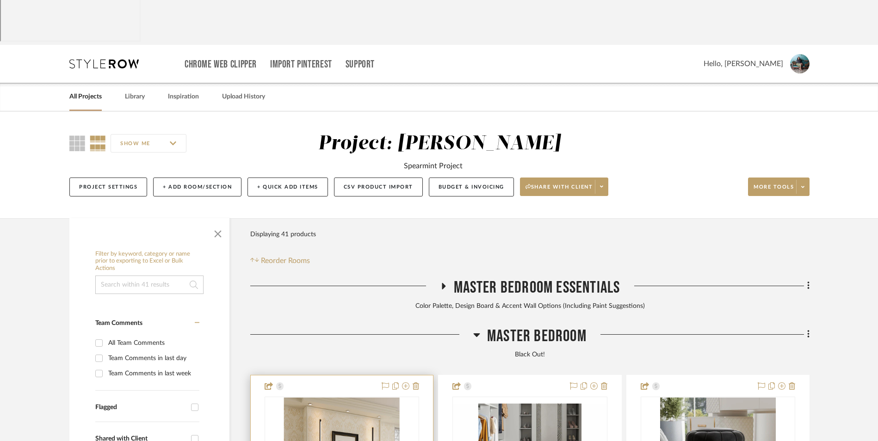
scroll to position [46, 0]
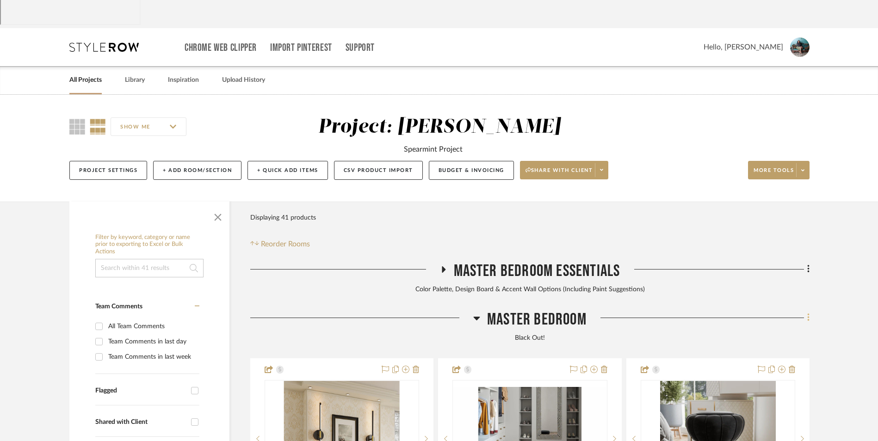
click at [808, 314] on icon at bounding box center [808, 318] width 2 height 8
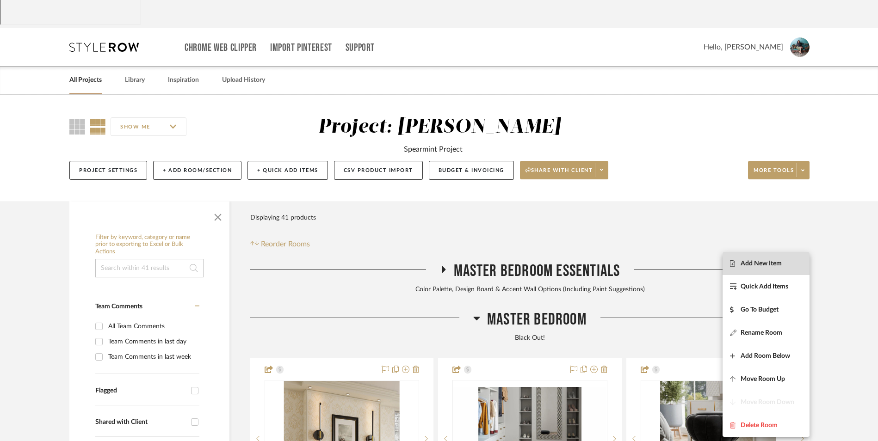
click at [790, 264] on span "Add New Item" at bounding box center [766, 264] width 72 height 8
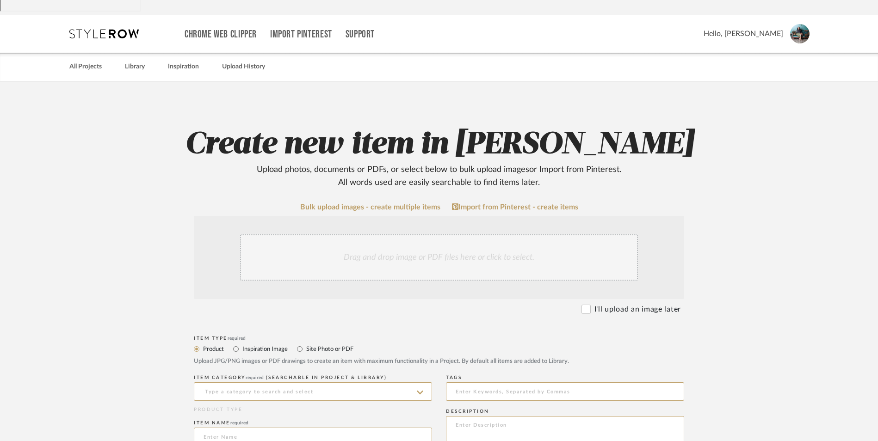
scroll to position [231, 0]
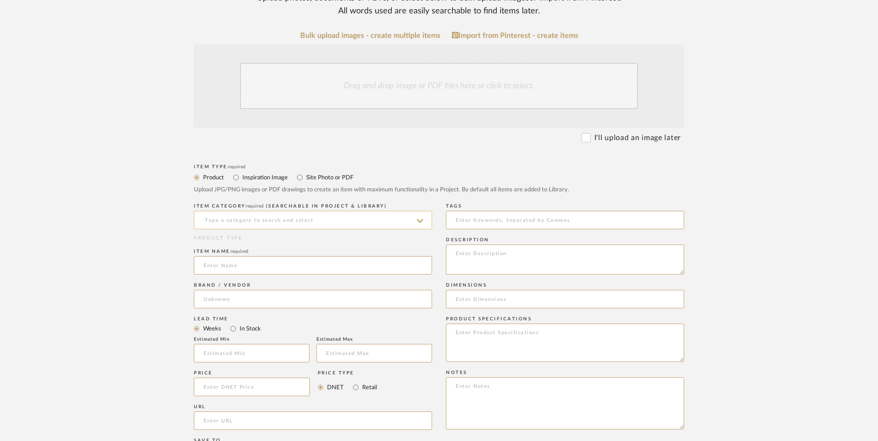
click at [303, 211] on input at bounding box center [313, 220] width 238 height 19
click at [283, 166] on span "Wall Art, Decor & Hangings" at bounding box center [253, 169] width 98 height 6
type input "Wall Art, Decor & Hangings"
click at [251, 256] on input at bounding box center [313, 265] width 238 height 19
type input "[PERSON_NAME]"
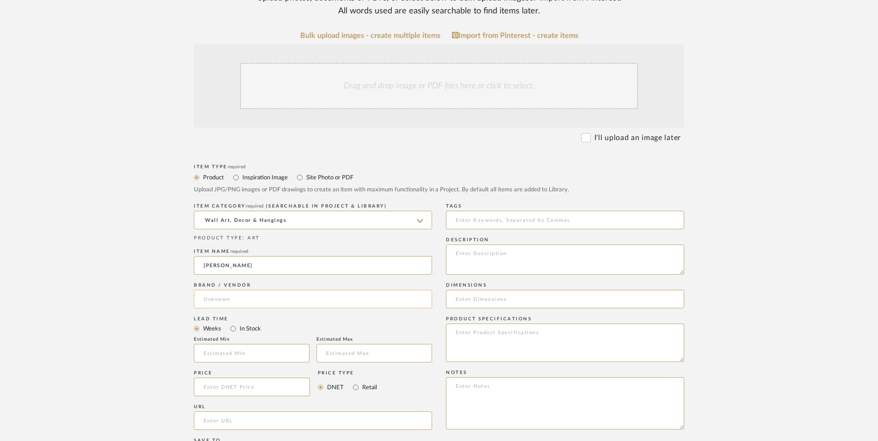
click at [245, 290] on input at bounding box center [313, 299] width 238 height 19
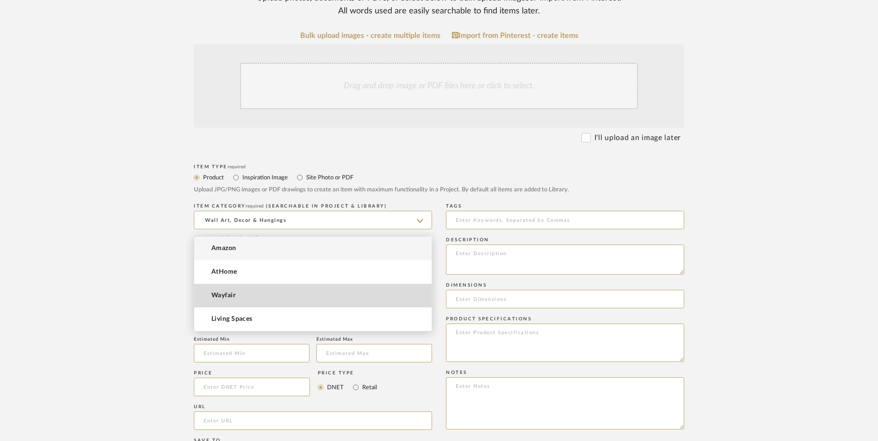
click at [242, 301] on mat-option "Wayfair" at bounding box center [312, 296] width 237 height 24
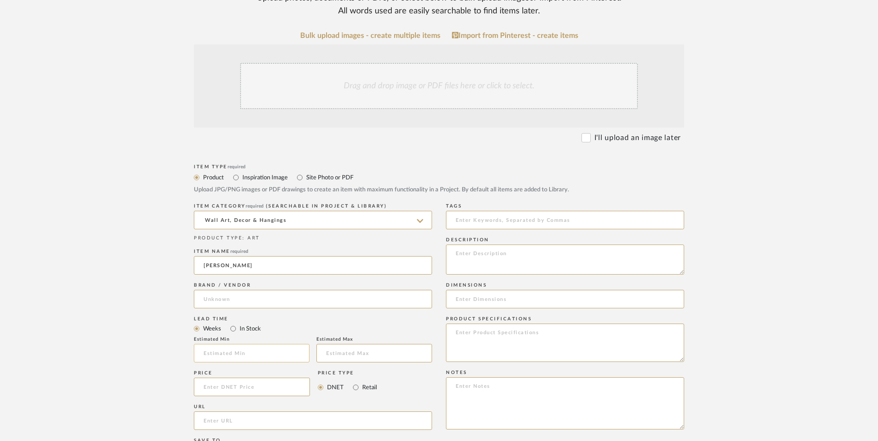
type input "Wayfair"
click at [237, 323] on input "In Stock" at bounding box center [233, 328] width 11 height 11
radio input "true"
click at [356, 382] on input "Retail" at bounding box center [355, 387] width 11 height 11
radio input "true"
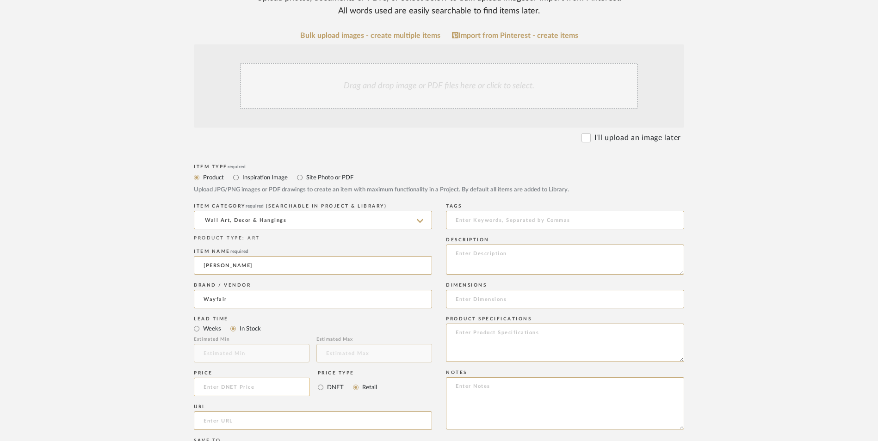
click at [294, 378] on input at bounding box center [252, 387] width 116 height 19
click at [281, 378] on input at bounding box center [252, 387] width 116 height 19
type input "$149.00"
click at [54, 272] on upload-items "Create new item in [PERSON_NAME] Upload photos, documents or PDFs, or select be…" at bounding box center [439, 318] width 878 height 816
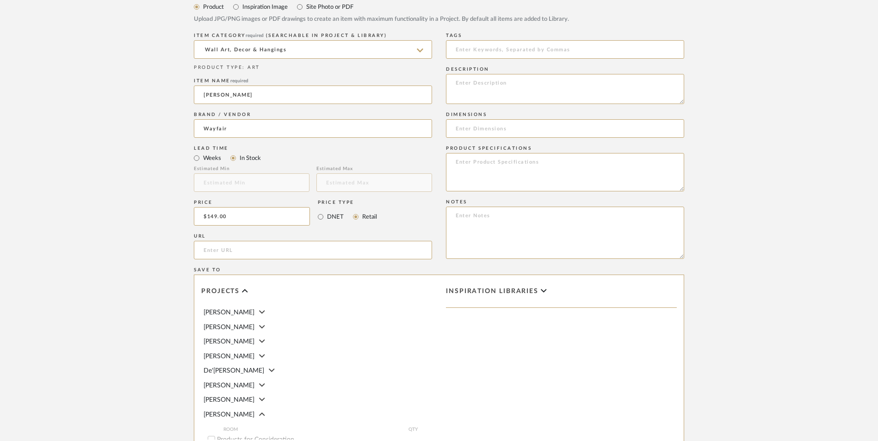
scroll to position [416, 0]
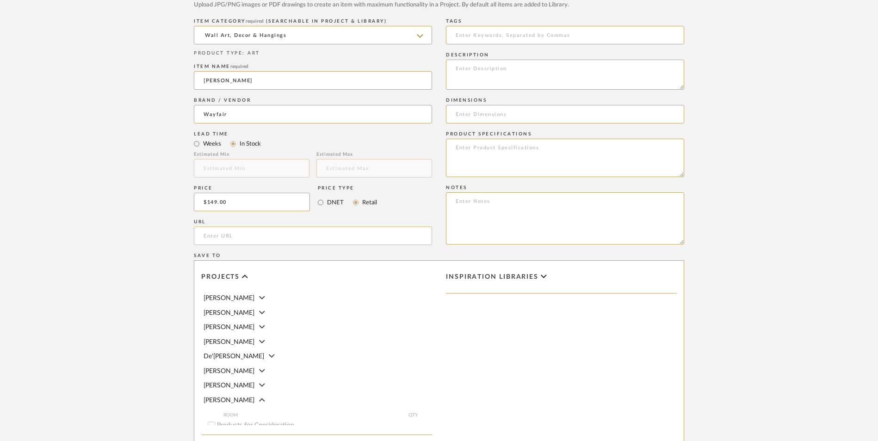
click at [246, 227] on input "url" at bounding box center [313, 236] width 238 height 19
paste input "[URL][DOMAIN_NAME]"
type input "[URL][DOMAIN_NAME]"
drag, startPoint x: 162, startPoint y: 205, endPoint x: 245, endPoint y: 228, distance: 86.3
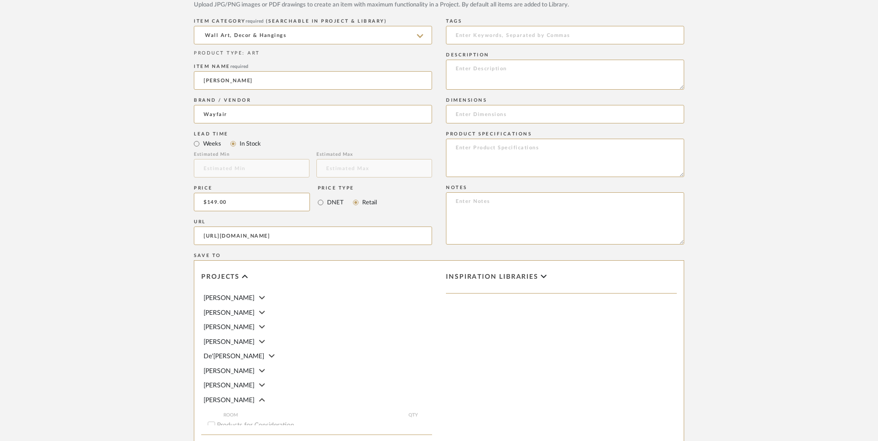
click at [162, 205] on form "Bulk upload images - create multiple items Import from Pinterest - create items…" at bounding box center [438, 181] width 589 height 671
click at [508, 192] on textarea at bounding box center [565, 218] width 238 height 52
paste textarea "Option 1: ETA: SKU: Reviews - Stars Return | Refund Policy:"
click at [479, 192] on textarea "Option 1: ETA: SKU: Reviews - Stars Return | Refund Policy: 30 Days From Delive…" at bounding box center [565, 218] width 238 height 52
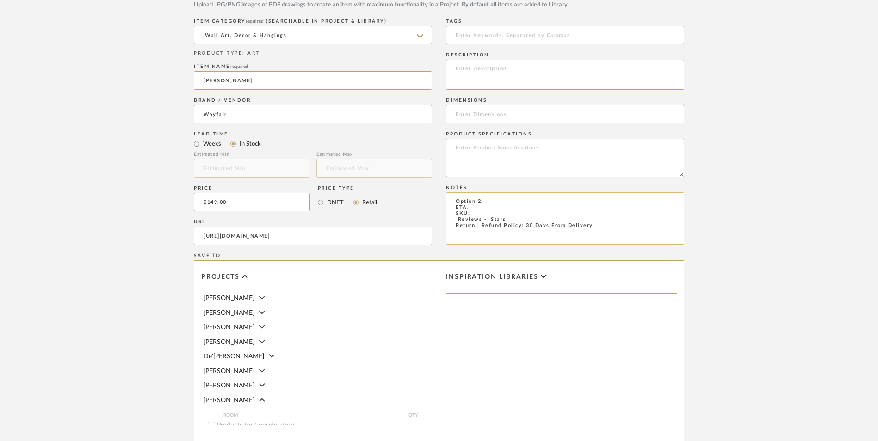
click at [501, 192] on textarea "Option 2: ETA: SKU: Reviews - Stars Return | Refund Policy: 30 Days From Delive…" at bounding box center [565, 218] width 238 height 52
click at [475, 192] on textarea "Option 2: Wall Art - Select: Black + 2 ETA: SKU: Reviews - Stars Return | Refun…" at bounding box center [565, 218] width 238 height 52
click at [454, 192] on textarea "Option 2: Wall Art - Select: Black + 2 ETA: [DATE] SKU: Reviews - Stars Return …" at bounding box center [565, 218] width 238 height 52
click at [479, 192] on textarea "Option 2: Wall Art - Select: Black + 2 ETA: [DATE] SKU: 148 Reviews - 4.8 Stars…" at bounding box center [565, 218] width 238 height 52
paste textarea "YA83997"
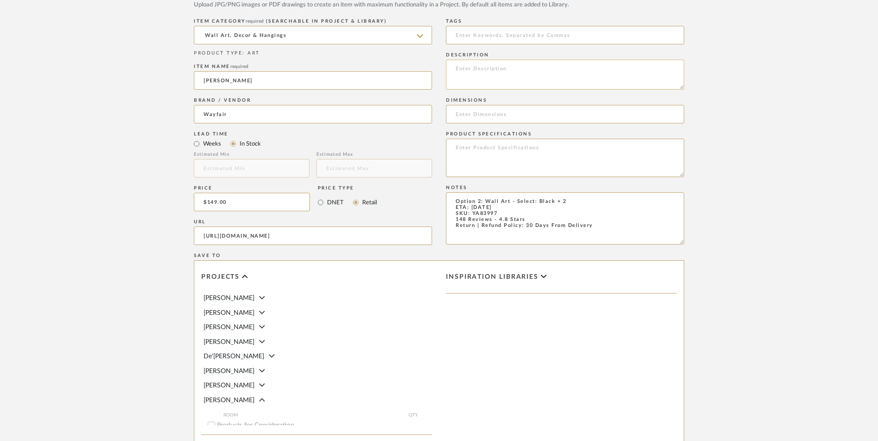
type textarea "Option 2: Wall Art - Select: Black + 2 ETA: [DATE] SKU: YA83997 148 Reviews - 4…"
click at [492, 105] on input at bounding box center [565, 114] width 238 height 19
paste input "32" H x 25" W"
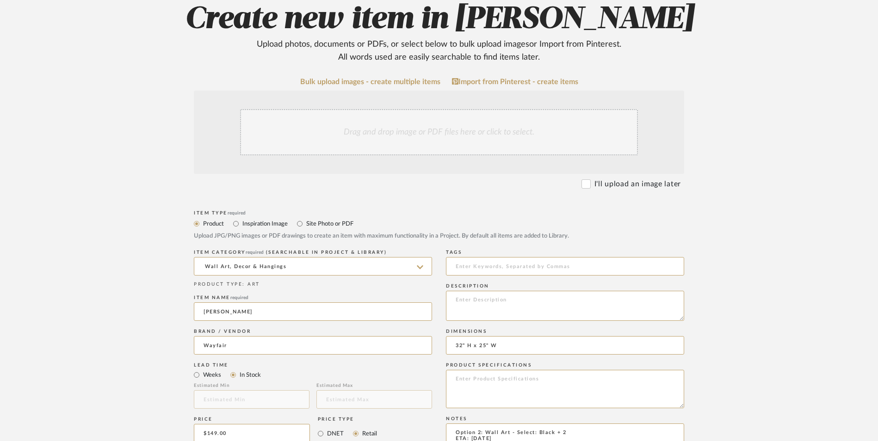
click at [426, 109] on div "Drag and drop image or PDF files here or click to select." at bounding box center [439, 132] width 398 height 46
type input "32" H x 25" W"
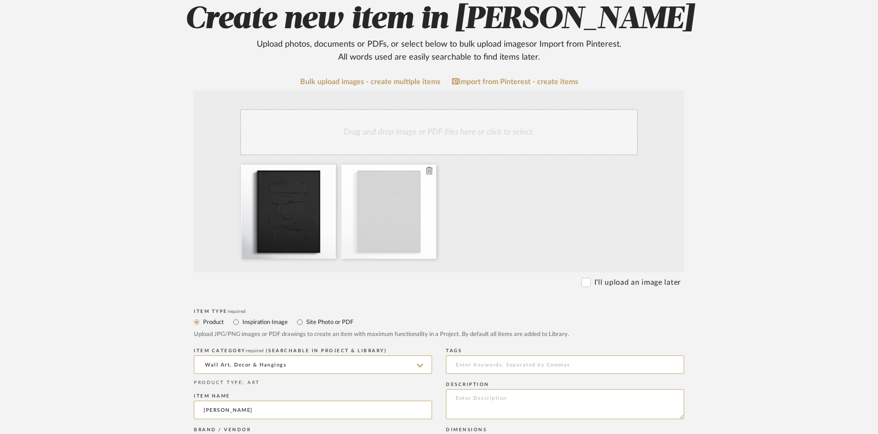
click at [431, 167] on icon at bounding box center [429, 170] width 6 height 7
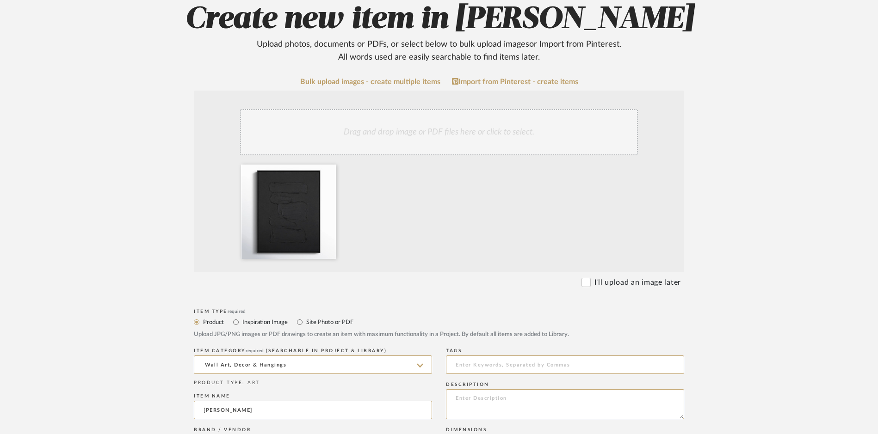
click at [436, 109] on div "Drag and drop image or PDF files here or click to select." at bounding box center [439, 132] width 398 height 46
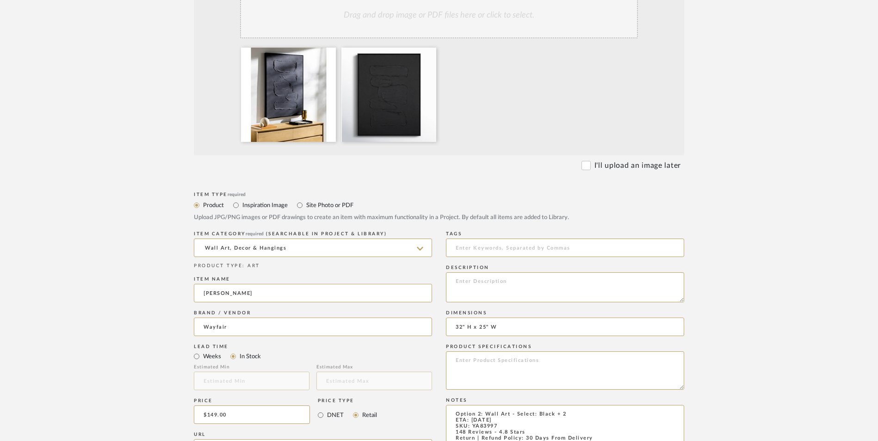
scroll to position [370, 0]
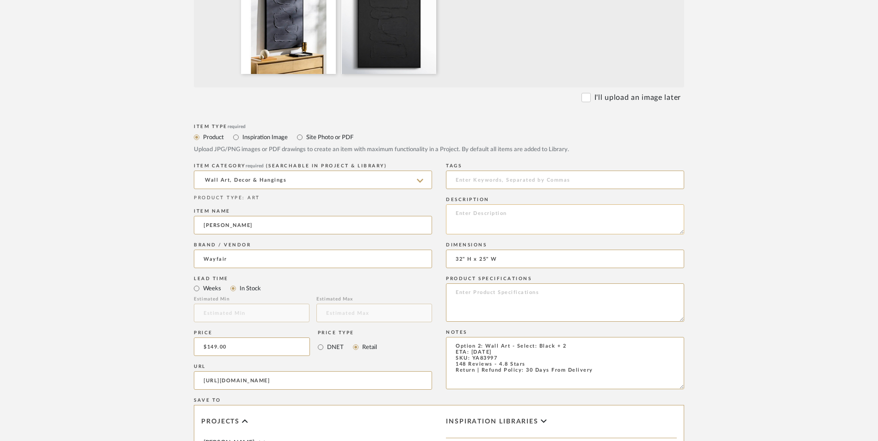
click at [500, 205] on textarea at bounding box center [565, 220] width 238 height 30
paste textarea "Revitalize your space with Hemkund framed art wall decor. This piece effortless…"
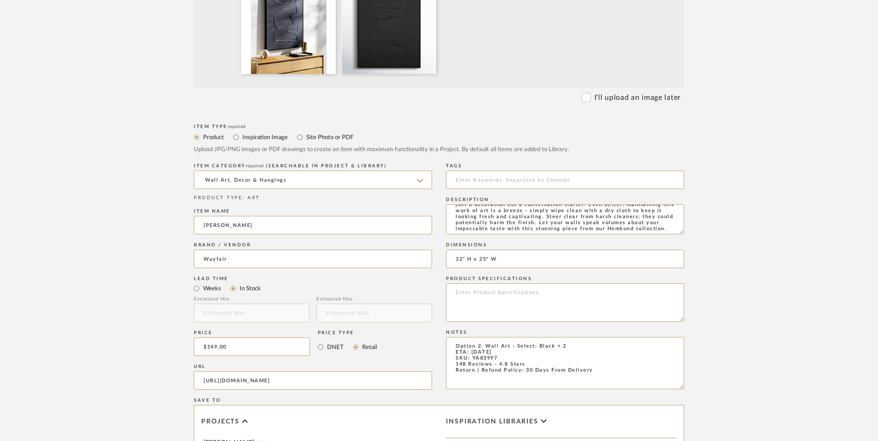
type textarea "Revitalize your space with Hemkund framed art wall decor. This piece effortless…"
click at [541, 284] on textarea at bounding box center [565, 303] width 238 height 38
type textarea "Resin"
click at [508, 205] on textarea "Revitalize your space with Hemkund framed art wall decor. This piece effortless…" at bounding box center [565, 220] width 238 height 30
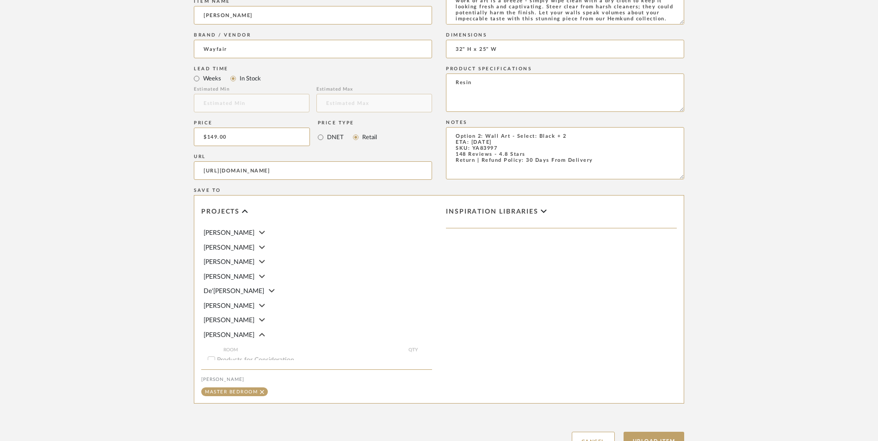
scroll to position [582, 0]
type textarea "Revitalize your space with Hemkund framed art wall decor. This piece effortless…"
click at [663, 430] on button "Upload Item" at bounding box center [654, 439] width 61 height 19
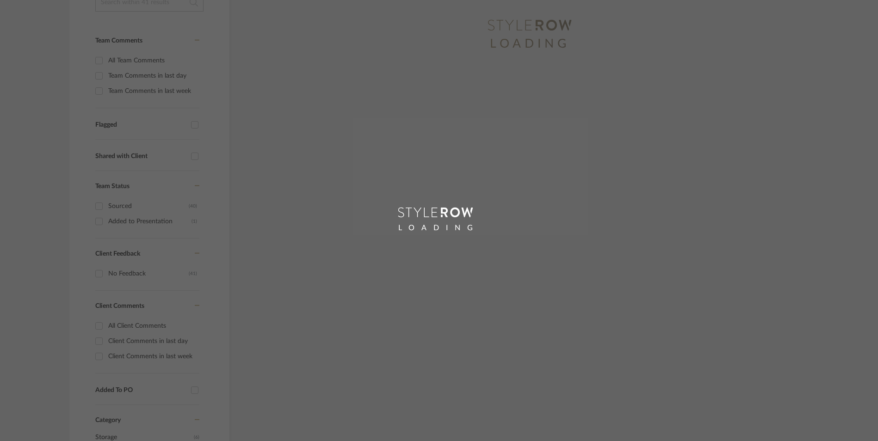
scroll to position [2, 0]
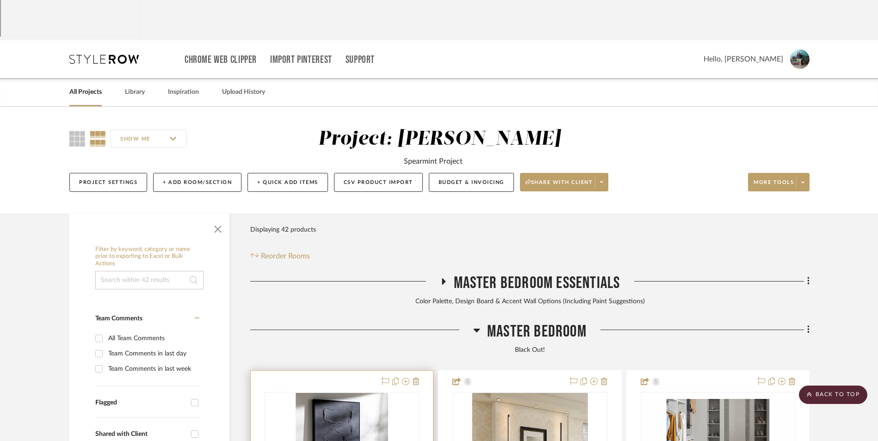
scroll to position [282, 0]
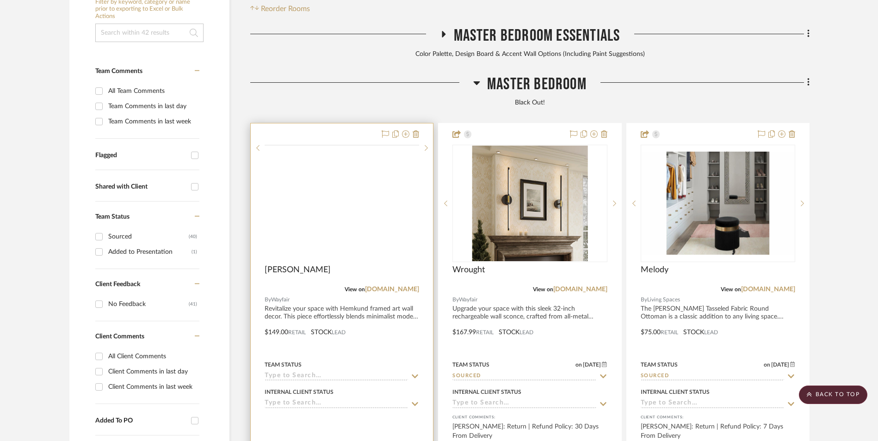
click at [0, 0] on img at bounding box center [0, 0] width 0 height 0
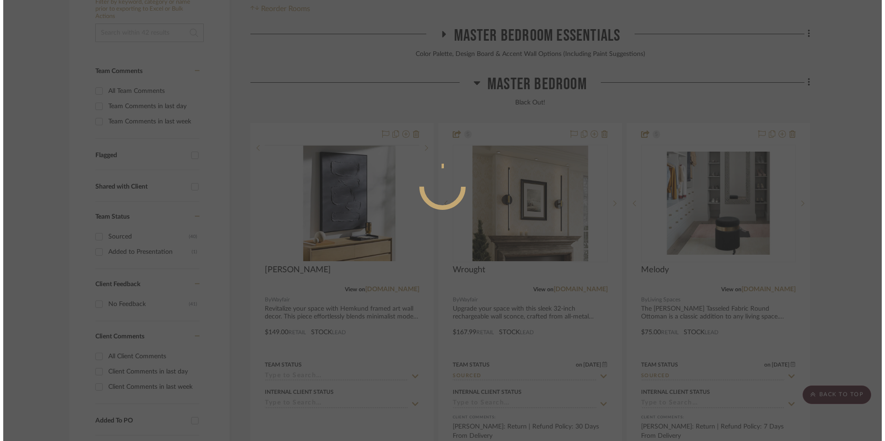
scroll to position [0, 0]
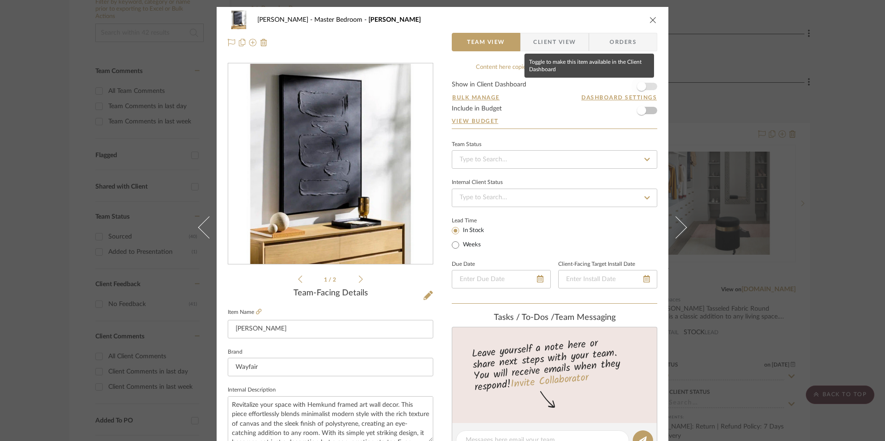
click at [644, 86] on span "button" at bounding box center [641, 86] width 20 height 20
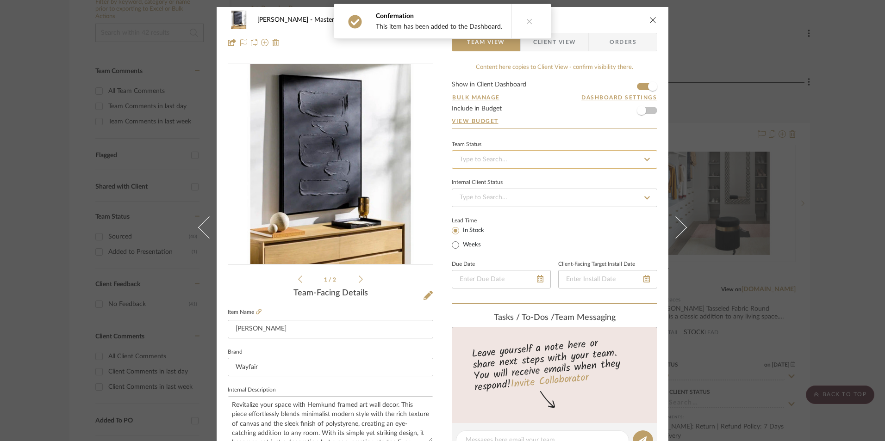
click at [569, 156] on input at bounding box center [554, 159] width 205 height 19
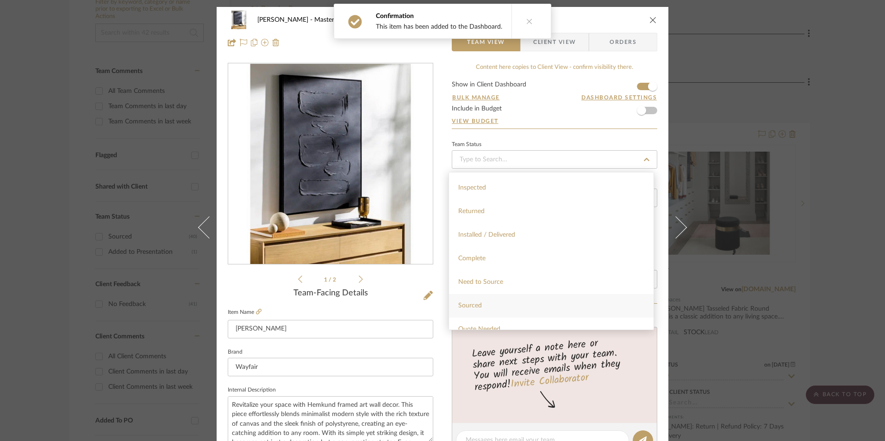
click at [504, 308] on div "Sourced" at bounding box center [551, 306] width 205 height 24
type input "[DATE]"
type input "Sourced"
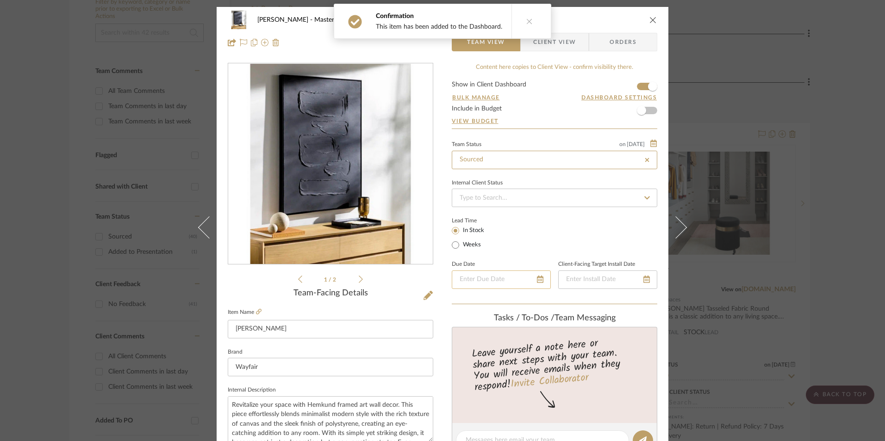
type input "[DATE]"
type input "Sourced"
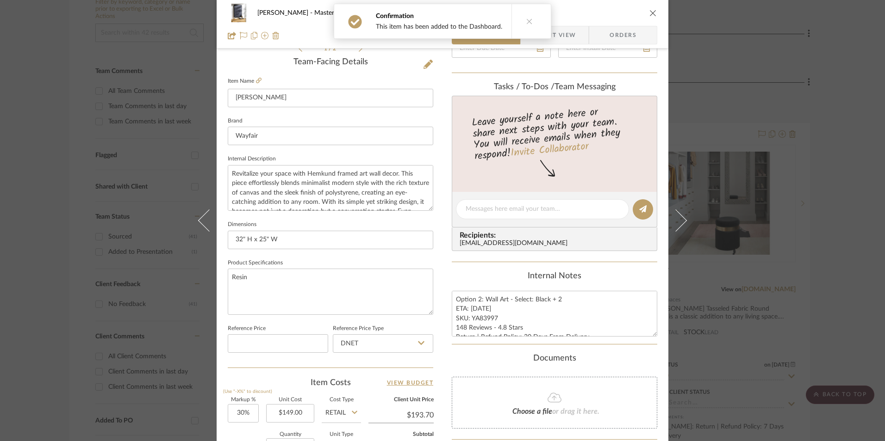
scroll to position [370, 0]
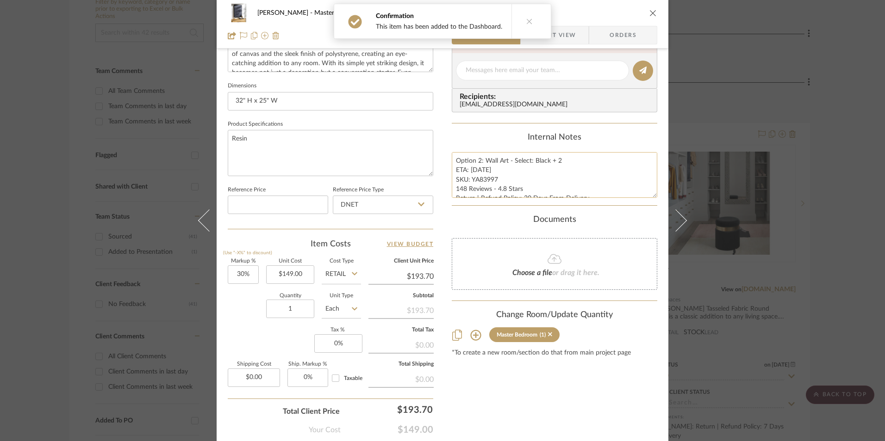
click at [483, 178] on textarea "Option 2: Wall Art - Select: Black + 2 ETA: [DATE] SKU: YA83997 148 Reviews - 4…" at bounding box center [554, 175] width 205 height 46
drag, startPoint x: 494, startPoint y: 180, endPoint x: 469, endPoint y: 181, distance: 25.0
click at [469, 181] on textarea "Option 2: Wall Art - Select: Black + 2 ETA: [DATE] SKU: YA83997 148 Reviews - 4…" at bounding box center [554, 175] width 205 height 46
drag, startPoint x: 385, startPoint y: 207, endPoint x: 372, endPoint y: 249, distance: 44.2
click at [385, 207] on input "DNET" at bounding box center [383, 205] width 100 height 19
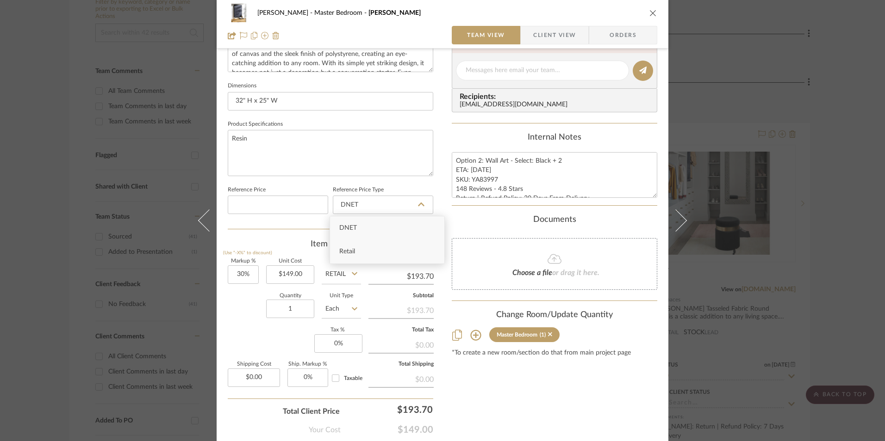
click at [363, 257] on div "Retail" at bounding box center [387, 252] width 114 height 24
type input "Retail"
type input "30"
click at [240, 270] on input "30" at bounding box center [243, 275] width 31 height 19
click at [244, 311] on div "Quantity 1 Unit Type Each" at bounding box center [294, 310] width 133 height 33
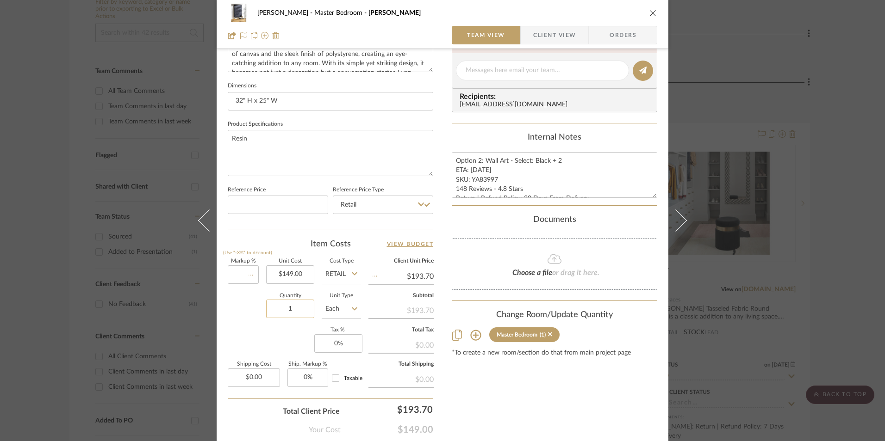
type input "0%"
type input "$149.00"
drag, startPoint x: 305, startPoint y: 306, endPoint x: 300, endPoint y: 307, distance: 5.3
click at [305, 306] on input "1" at bounding box center [290, 309] width 48 height 19
type input "2"
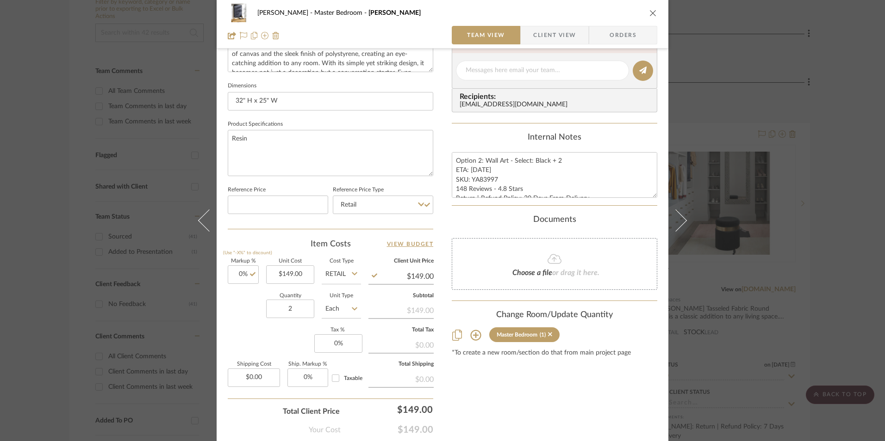
drag, startPoint x: 253, startPoint y: 327, endPoint x: 363, endPoint y: 352, distance: 113.0
click at [253, 327] on div "Markup % (Use "-X%" to discount) 0% Unit Cost $149.00 Cost Type Retail Client U…" at bounding box center [330, 326] width 205 height 135
click at [387, 351] on div "$0.00" at bounding box center [400, 344] width 65 height 17
click at [348, 344] on input "0" at bounding box center [338, 344] width 48 height 19
click at [538, 387] on div "Content here copies to Client View - confirm visibility there. Show in Client D…" at bounding box center [554, 74] width 205 height 762
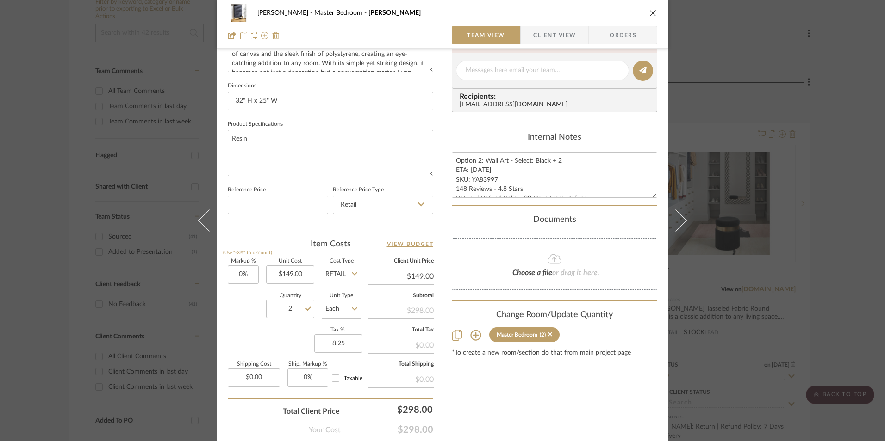
type input "8.25%"
click at [629, 37] on span "Orders" at bounding box center [622, 35] width 47 height 19
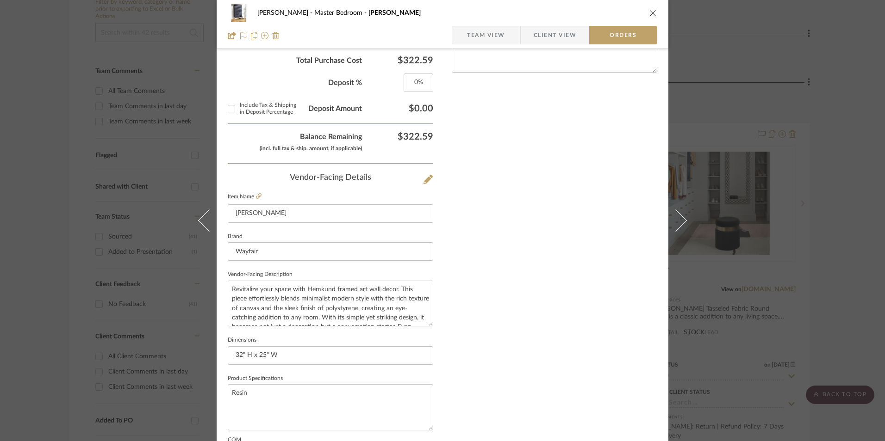
scroll to position [543, 0]
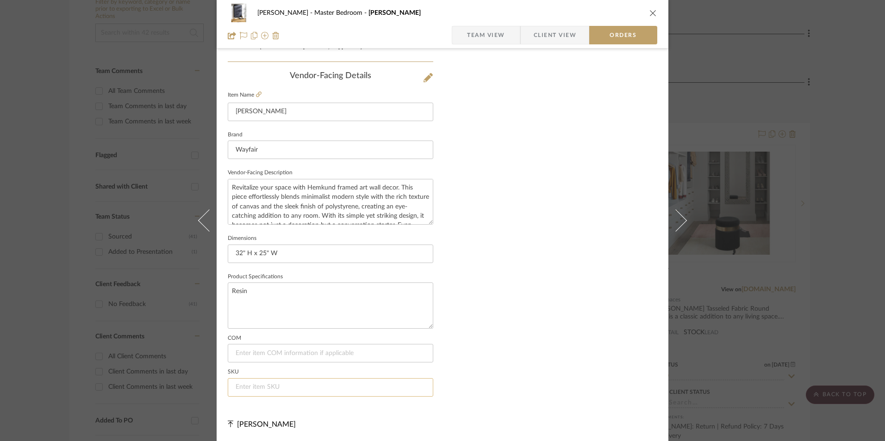
click at [267, 392] on input at bounding box center [330, 387] width 205 height 19
paste input "YA83997"
type input "YA83997"
click at [490, 36] on span "Team View" at bounding box center [486, 35] width 38 height 19
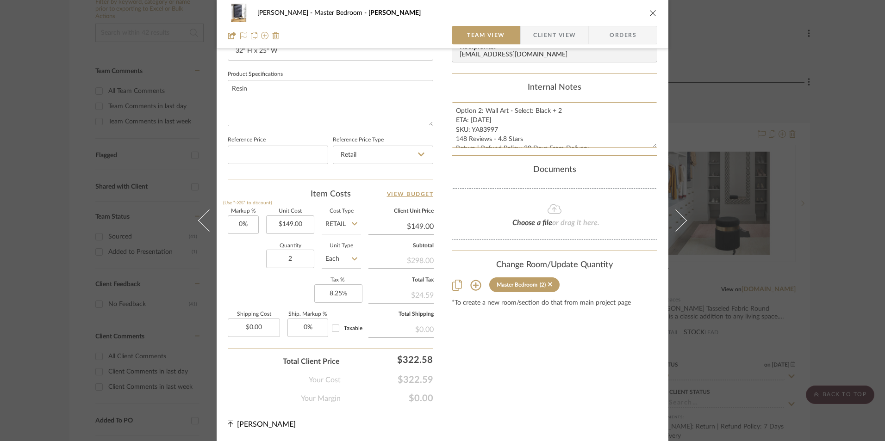
scroll to position [9, 0]
drag, startPoint x: 452, startPoint y: 109, endPoint x: 500, endPoint y: 134, distance: 53.8
click at [617, 162] on div "Content here copies to Client View - confirm visibility there. Show in Client D…" at bounding box center [554, 24] width 205 height 762
click at [548, 42] on span "Client View" at bounding box center [554, 35] width 43 height 19
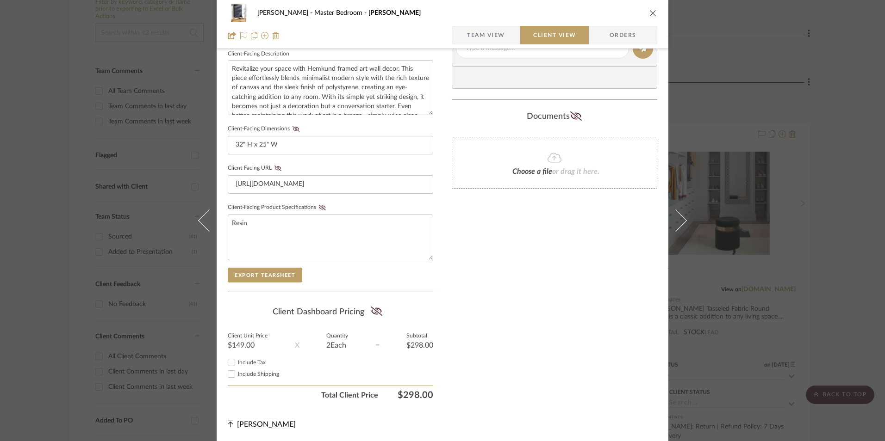
scroll to position [336, 0]
click at [232, 362] on input "Include Tax" at bounding box center [231, 362] width 11 height 11
checkbox input "true"
click at [375, 315] on icon at bounding box center [376, 311] width 12 height 9
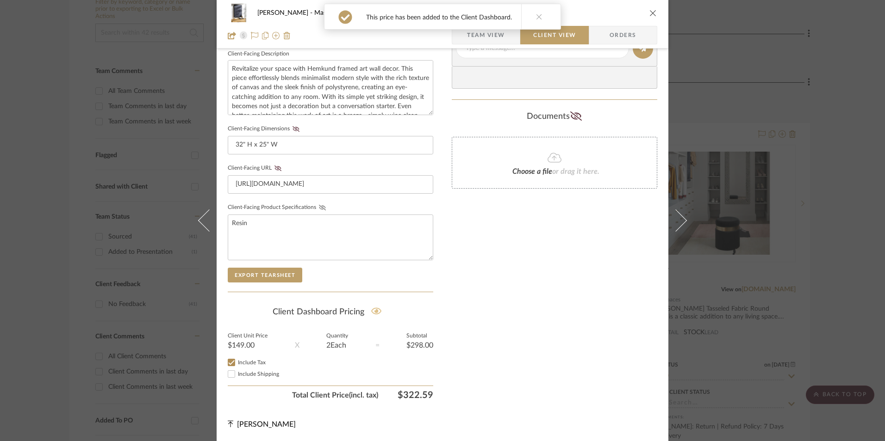
click at [322, 208] on icon at bounding box center [322, 208] width 7 height 6
drag, startPoint x: 274, startPoint y: 167, endPoint x: 288, endPoint y: 140, distance: 30.2
click at [274, 167] on icon at bounding box center [277, 169] width 7 height 6
drag, startPoint x: 288, startPoint y: 133, endPoint x: 292, endPoint y: 130, distance: 5.0
click at [289, 132] on fieldset "Client-Facing Dimensions 32" H x 25" W" at bounding box center [330, 139] width 205 height 32
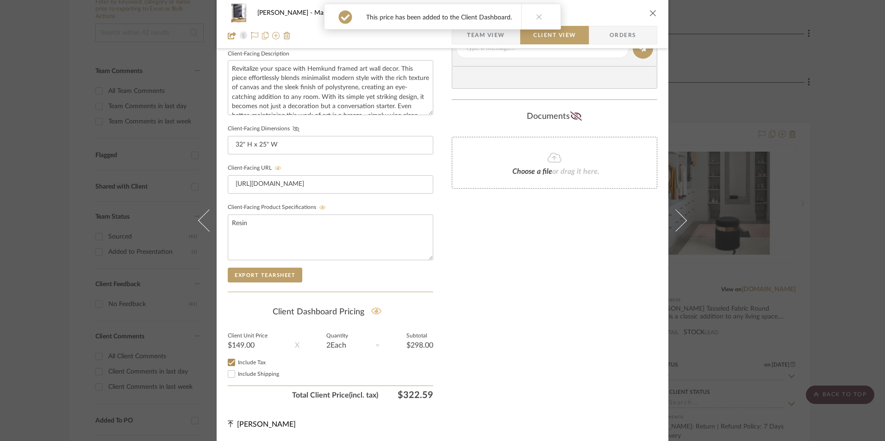
click at [292, 129] on icon at bounding box center [295, 129] width 7 height 6
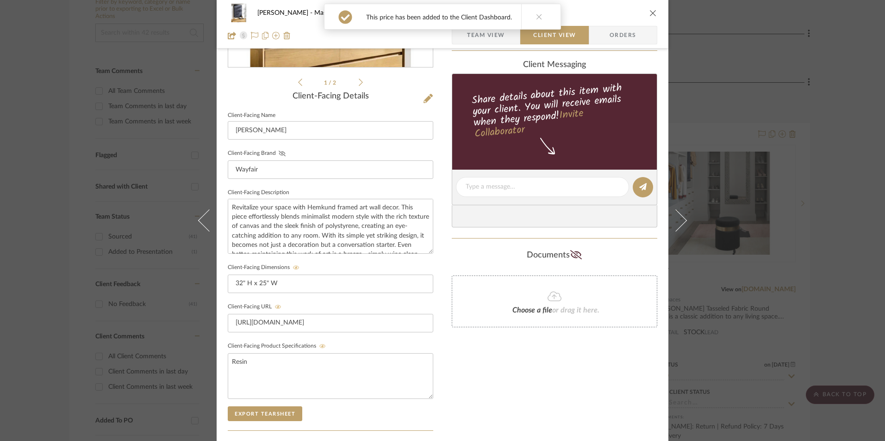
click at [280, 152] on icon at bounding box center [282, 154] width 7 height 6
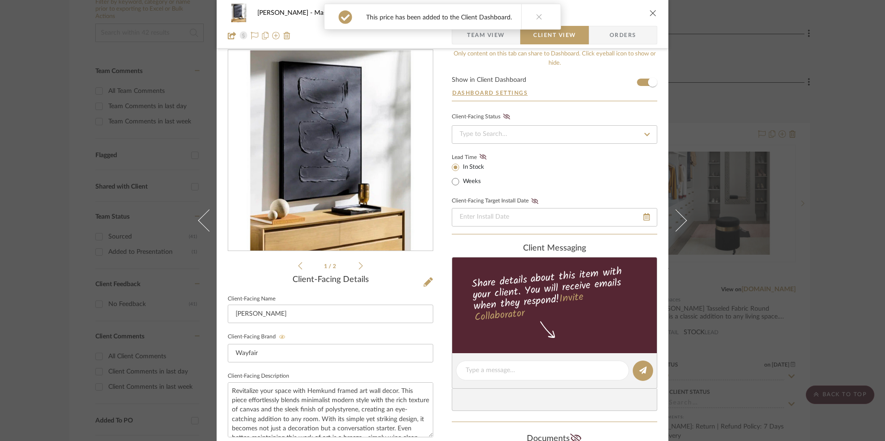
scroll to position [12, 0]
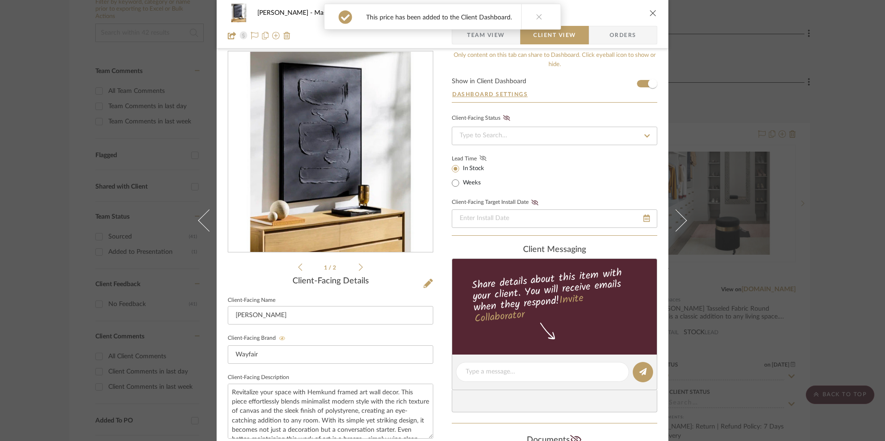
click at [481, 161] on icon at bounding box center [482, 158] width 7 height 6
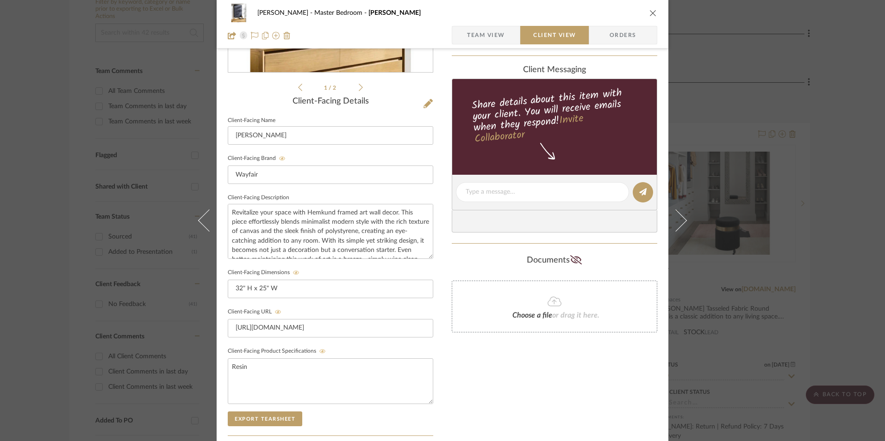
scroll to position [197, 0]
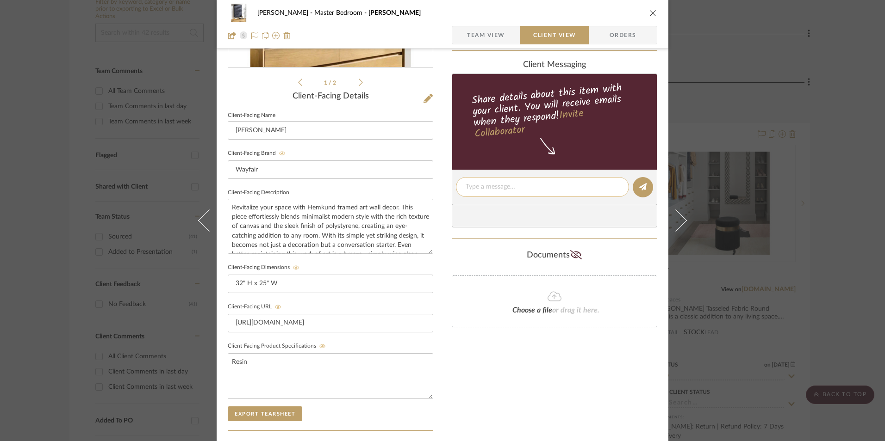
click at [480, 191] on textarea at bounding box center [542, 187] width 154 height 10
paste textarea "Option 2: Wall Art - Select: Black + 2 ETA: [DATE] SKU: YA83997 148 Reviews - 4…"
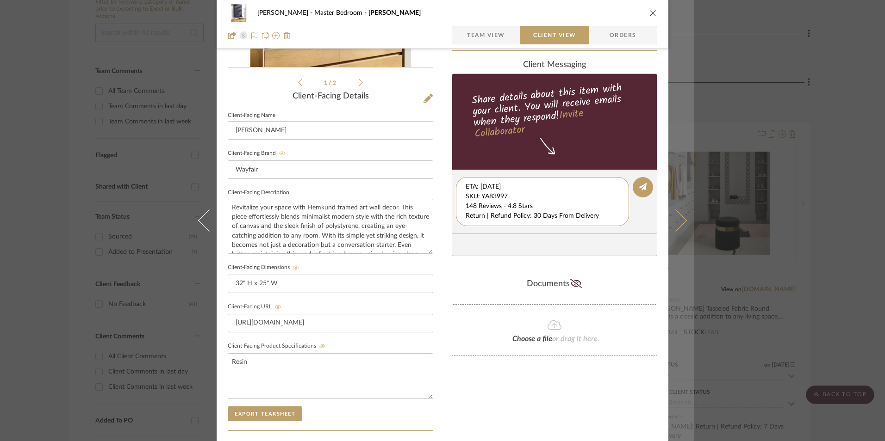
scroll to position [10, 0]
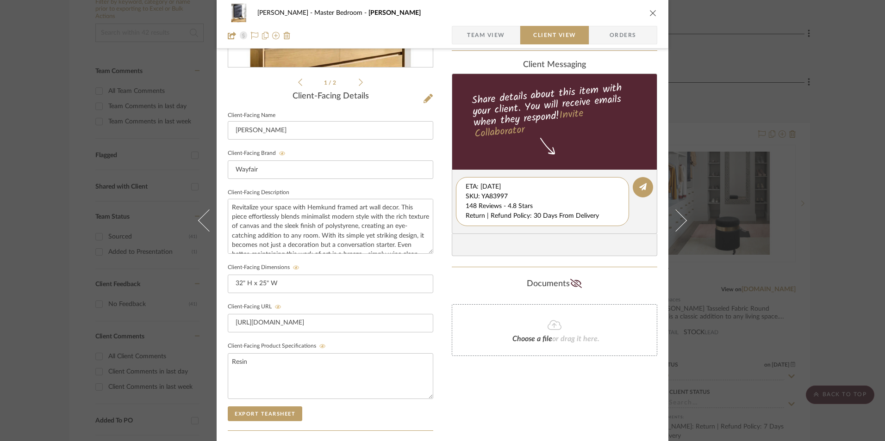
drag, startPoint x: 462, startPoint y: 187, endPoint x: 648, endPoint y: 226, distance: 189.7
click at [661, 230] on div "[PERSON_NAME] Master Bedroom Adriana Team View Client View Orders 1 / 2 Client-…" at bounding box center [443, 195] width 452 height 770
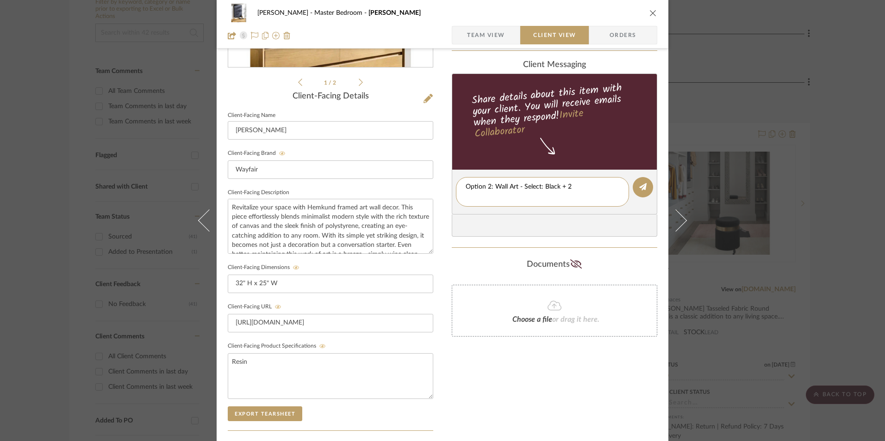
scroll to position [0, 0]
type textarea "Option 2: Wall Art - Select: Black + 2"
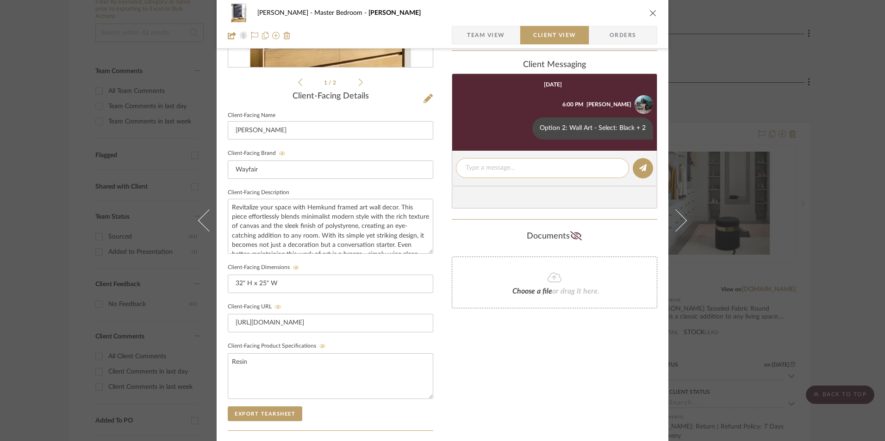
click at [493, 169] on textarea at bounding box center [542, 168] width 154 height 10
paste textarea "ETA: [DATE] SKU: YA83997 148 Reviews - 4.8 Stars Return | Refund Policy: 30 Day…"
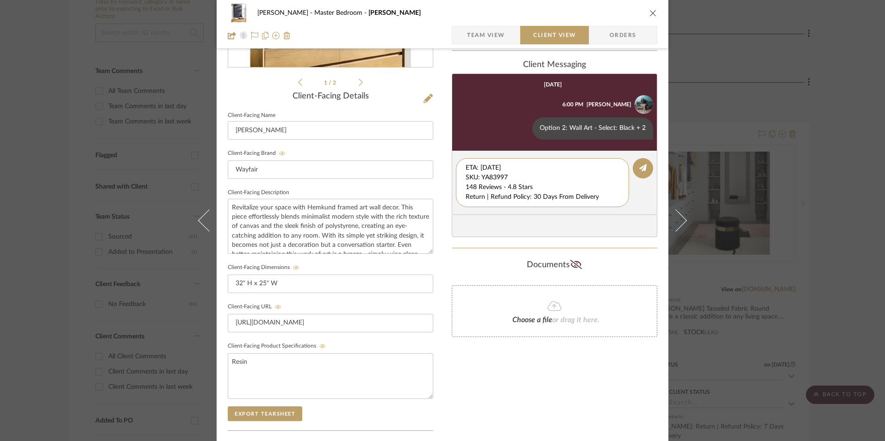
drag, startPoint x: 510, startPoint y: 178, endPoint x: 429, endPoint y: 152, distance: 84.4
click at [424, 159] on div "[PERSON_NAME] Master Bedroom Adriana Team View Client View Orders 1 / 2 Client-…" at bounding box center [443, 195] width 452 height 770
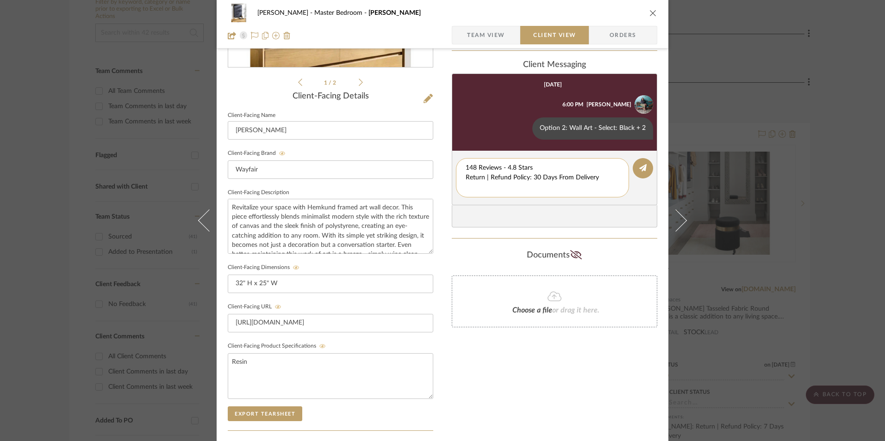
click at [465, 177] on textarea "148 Reviews - 4.8 Stars Return | Refund Policy: 30 Days From Delivery" at bounding box center [542, 177] width 154 height 29
drag, startPoint x: 590, startPoint y: 178, endPoint x: 458, endPoint y: 178, distance: 132.3
click at [456, 179] on div "148 Reviews - 4.8 Stars Return | Refund Policy: 30 Days From Delivery" at bounding box center [542, 173] width 173 height 30
type textarea "148 Reviews - 4.8 Stars"
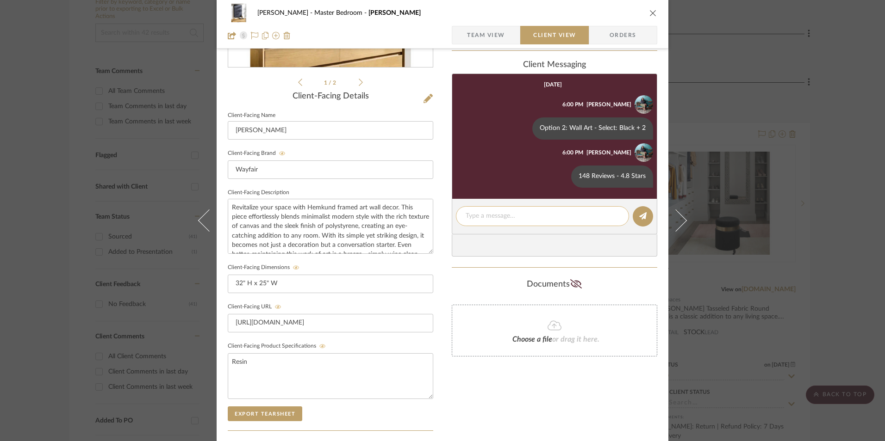
click at [498, 216] on textarea at bounding box center [542, 216] width 154 height 10
paste textarea "Return | Refund Policy: 30 Days From Delivery"
type textarea "Return | Refund Policy: 30 Days From Delivery"
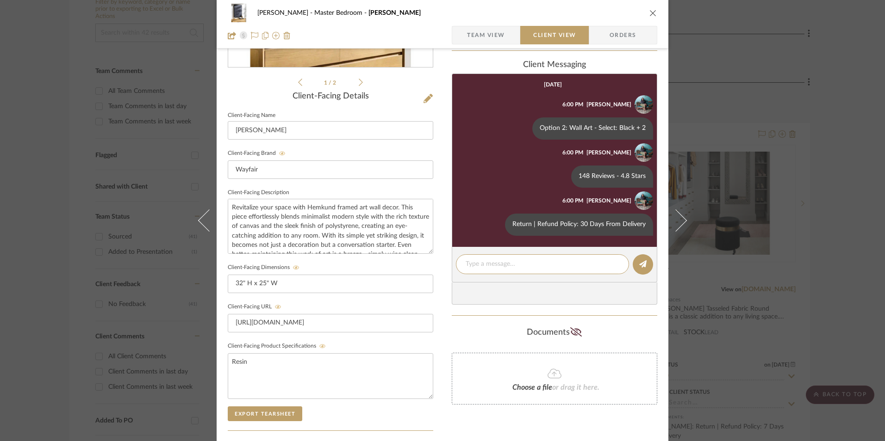
click at [650, 14] on icon "close" at bounding box center [652, 12] width 7 height 7
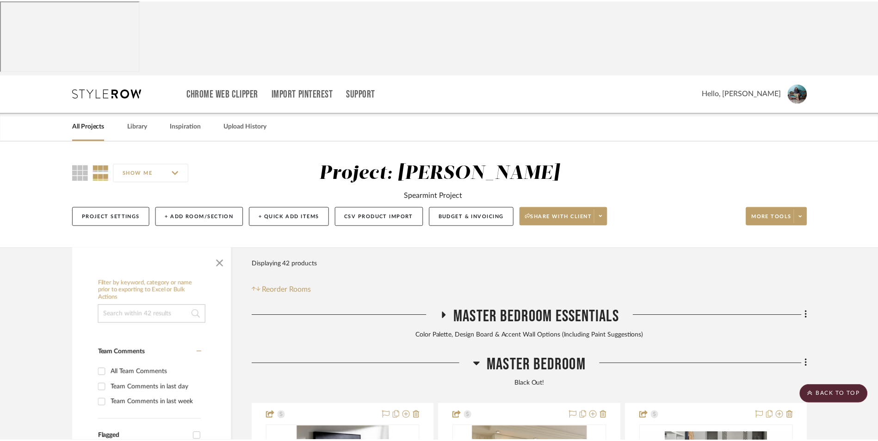
scroll to position [282, 0]
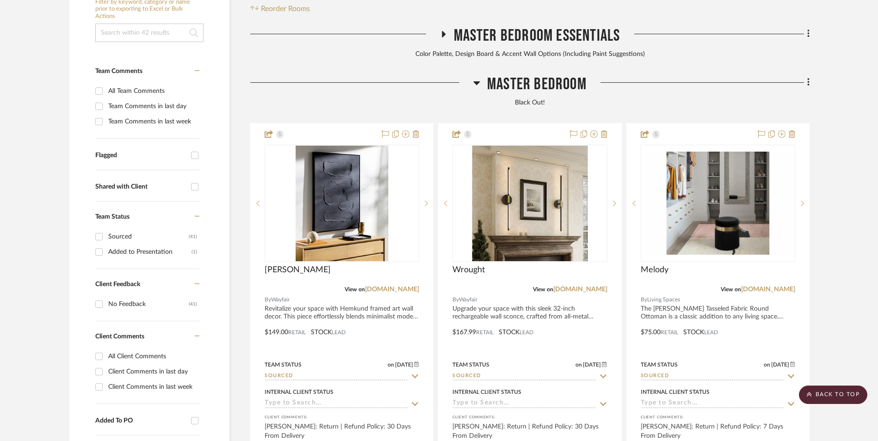
click at [807, 77] on icon at bounding box center [808, 82] width 3 height 10
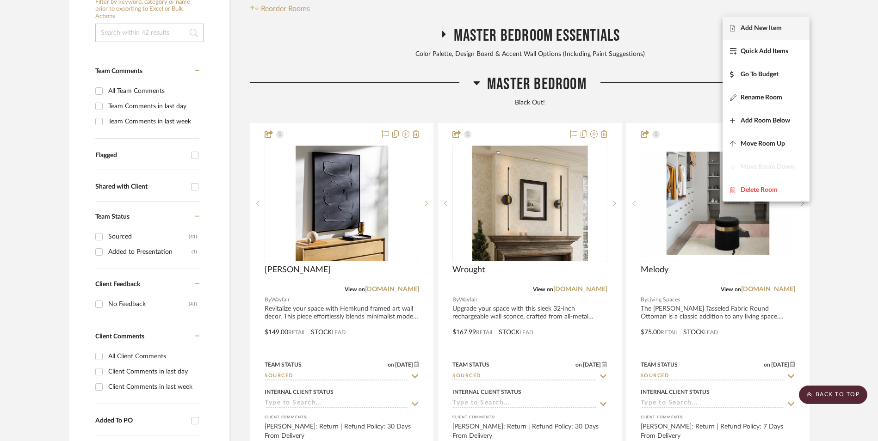
click at [757, 29] on span "Add New Item" at bounding box center [761, 29] width 41 height 8
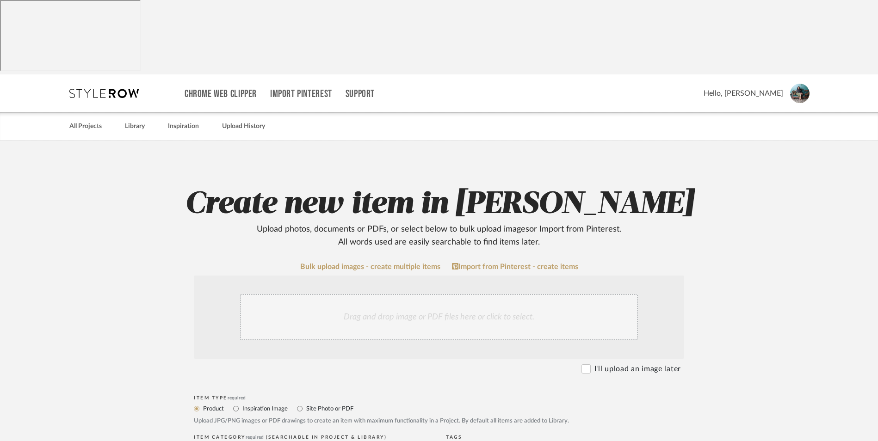
drag, startPoint x: 745, startPoint y: 271, endPoint x: 721, endPoint y: 299, distance: 37.4
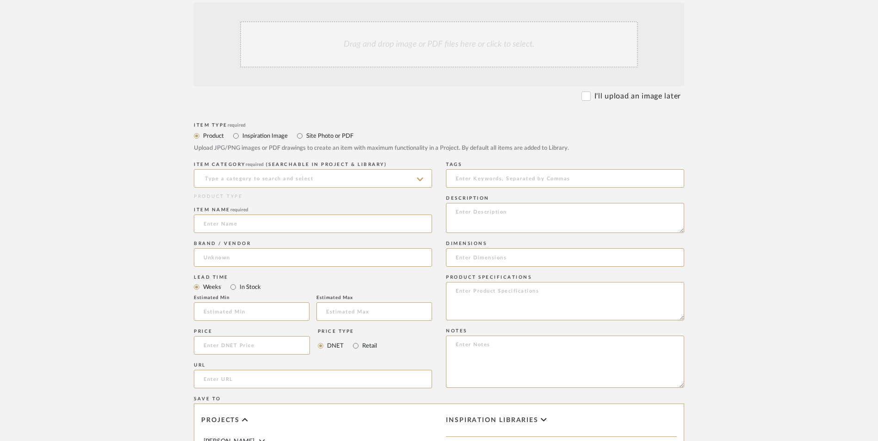
scroll to position [278, 0]
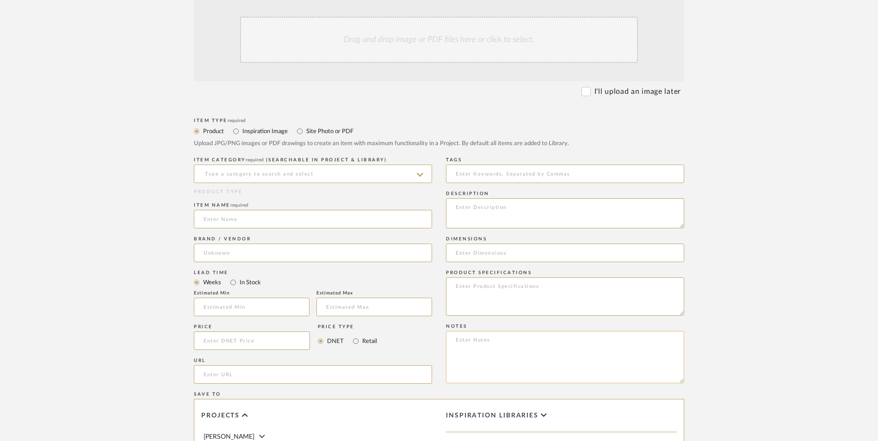
click at [479, 331] on textarea at bounding box center [565, 357] width 238 height 52
paste textarea "Option 1: ETA: SKU: Reviews - Stars Return | Refund Policy:"
click at [492, 331] on textarea "Option 1: ETA: SKU: Reviews - Stars Return | Refund Policy: 30 Days From Receipt" at bounding box center [565, 357] width 238 height 52
click at [513, 331] on textarea "Option 1: Wall Art - Select 2 ETA: SKU: Reviews - Stars Return | Refund Policy:…" at bounding box center [565, 357] width 238 height 52
type textarea "Option 1: Wall Art - Select 2 ETA: SKU: Reviews - Stars Only 2 Available Return…"
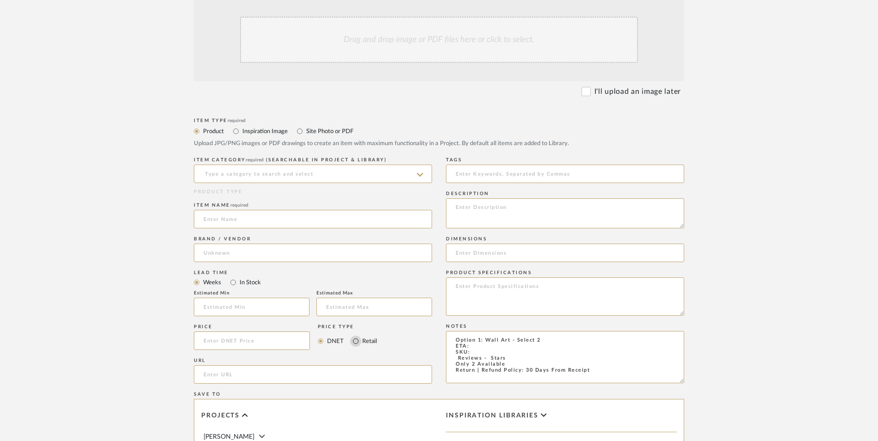
click at [353, 336] on input "Retail" at bounding box center [355, 341] width 11 height 11
radio input "true"
click at [231, 277] on input "In Stock" at bounding box center [233, 282] width 11 height 11
radio input "true"
click at [240, 244] on input at bounding box center [313, 253] width 238 height 19
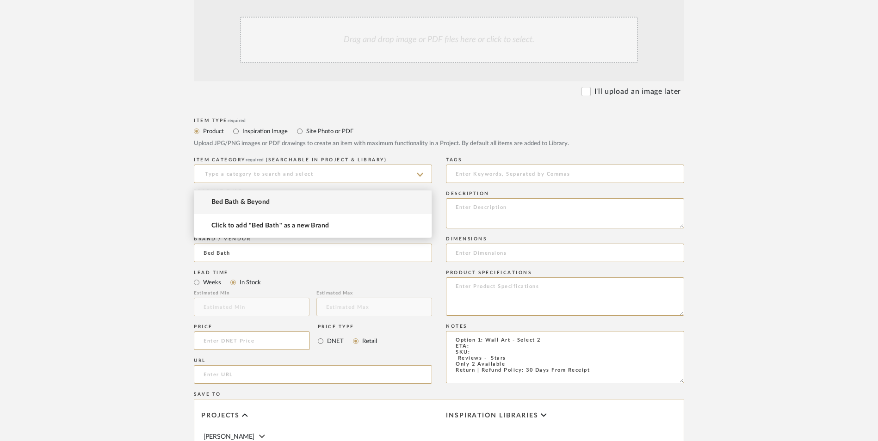
click at [240, 202] on span "Bed Bath & Beyond" at bounding box center [240, 202] width 58 height 8
type input "Bed Bath & Beyond"
click at [244, 210] on input at bounding box center [313, 219] width 238 height 19
type input "Safavieh"
click at [248, 165] on input at bounding box center [313, 174] width 238 height 19
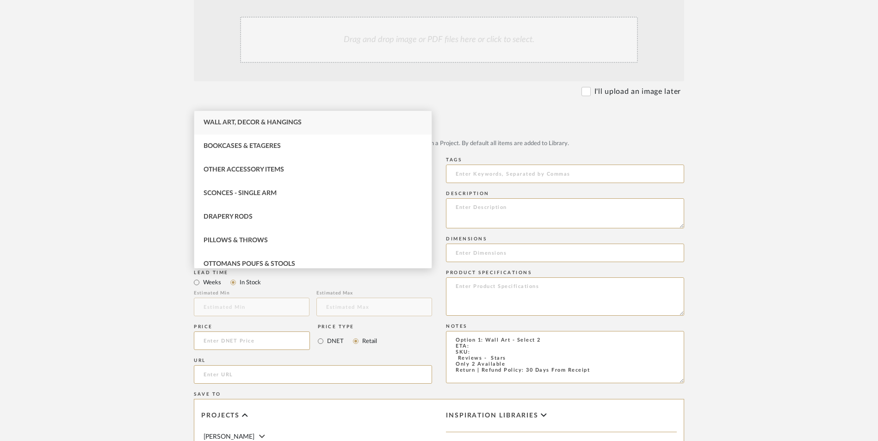
click at [240, 129] on div "Wall Art, Decor & Hangings" at bounding box center [312, 123] width 237 height 24
type input "Wall Art, Decor & Hangings"
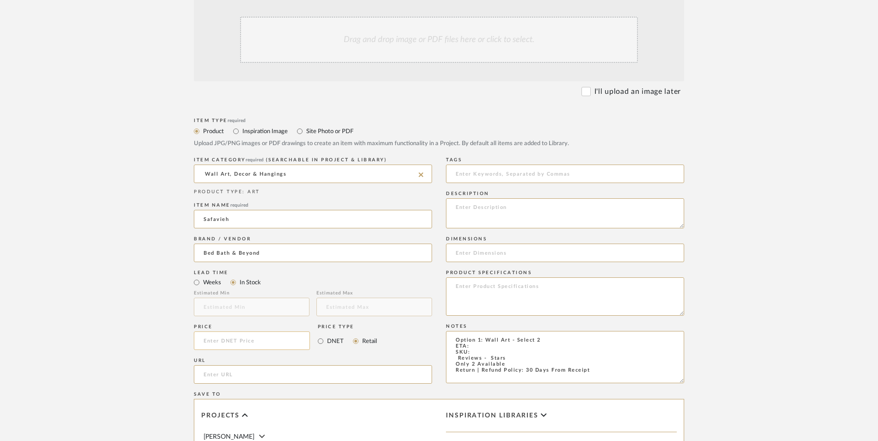
click at [279, 332] on input at bounding box center [252, 341] width 116 height 19
type input "$85.49"
click at [201, 358] on div "URL" at bounding box center [313, 361] width 238 height 6
click at [248, 366] on input "url" at bounding box center [313, 375] width 238 height 19
paste input "[URL][DOMAIN_NAME]"
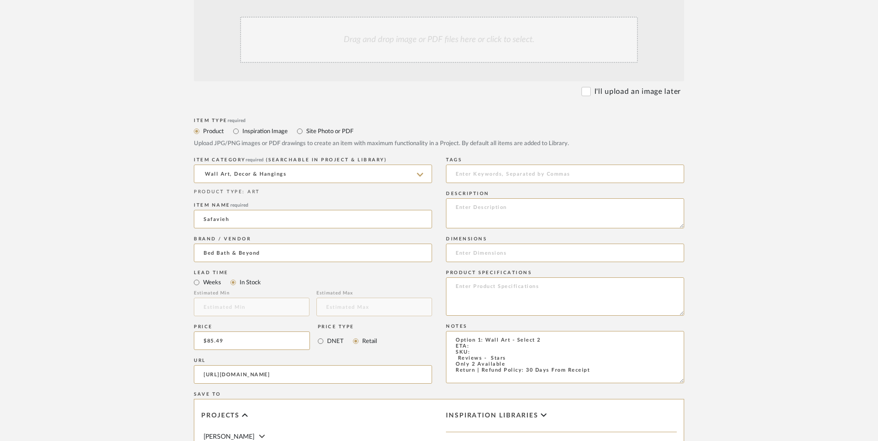
scroll to position [0, 296]
type input "[URL][DOMAIN_NAME]"
drag, startPoint x: 114, startPoint y: 245, endPoint x: 166, endPoint y: 251, distance: 51.7
click at [115, 245] on upload-items "Create new item in [PERSON_NAME] Upload photos, documents or PDFs, or select be…" at bounding box center [439, 272] width 878 height 816
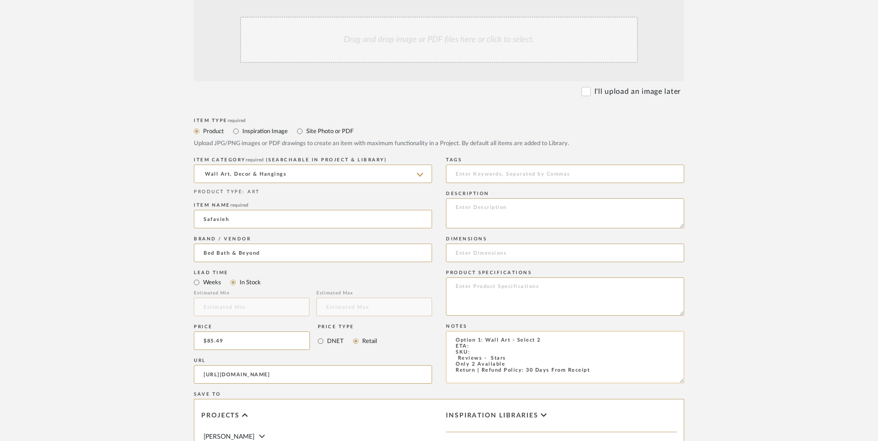
click at [512, 331] on textarea "Option 1: Wall Art - Select 2 ETA: SKU: Reviews - Stars Only 2 Available Return…" at bounding box center [565, 357] width 238 height 52
drag, startPoint x: 441, startPoint y: 285, endPoint x: 433, endPoint y: 285, distance: 8.3
click at [433, 285] on div "Item Type required Product Inspiration Image Site Photo or PDF Upload JPG/PNG i…" at bounding box center [439, 386] width 490 height 540
click at [475, 331] on textarea "Option 1: Wall Art - Select 2 ETA: SKU: Only 2 Available Return | Refund Policy…" at bounding box center [565, 357] width 238 height 52
type textarea "Option 1: Wall Art - Select 2 ETA: [DATE] SKU: Only 2 Available Return | Refund…"
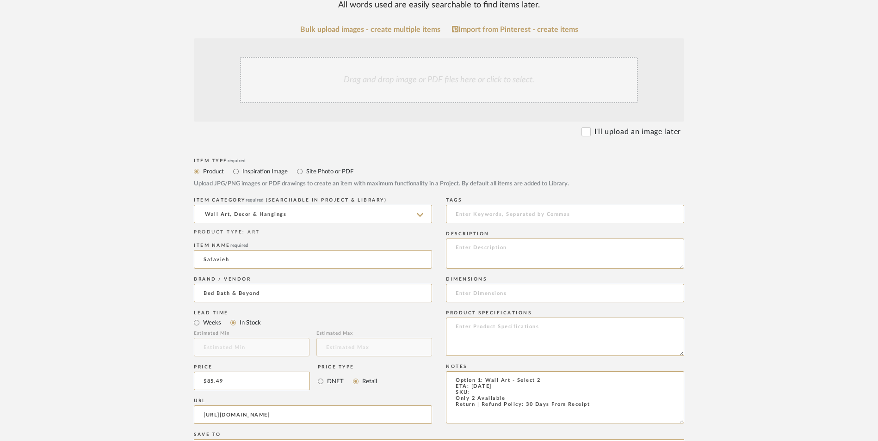
scroll to position [185, 0]
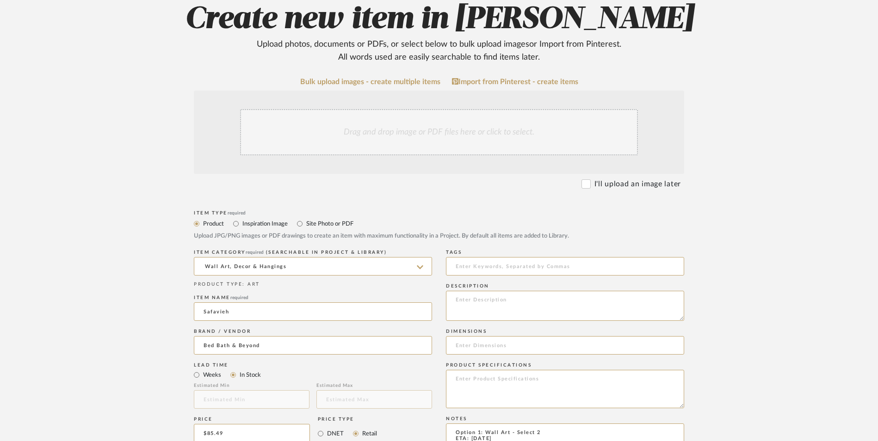
click at [403, 109] on div "Drag and drop image or PDF files here or click to select." at bounding box center [439, 132] width 398 height 46
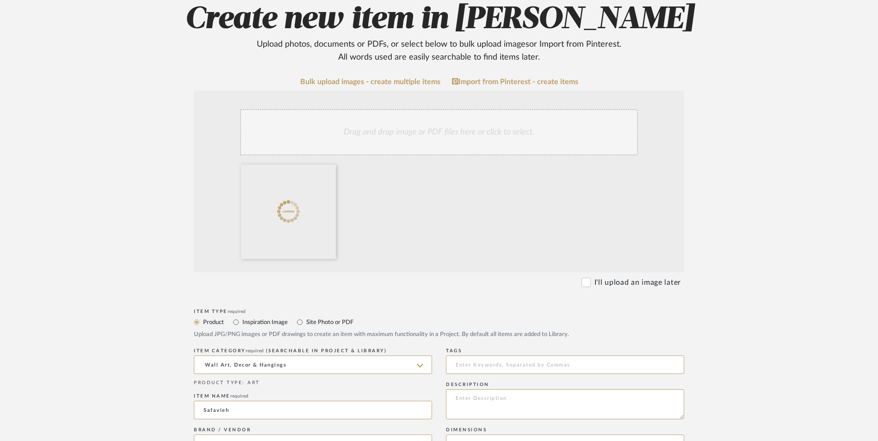
scroll to position [324, 0]
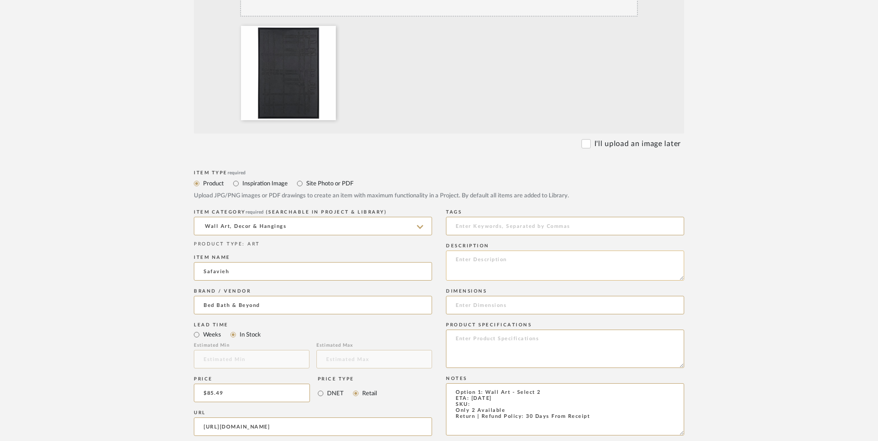
click at [498, 251] on textarea at bounding box center [565, 266] width 238 height 30
paste textarea "Elevate your space with the SOHO Streets wall art, a striking 24x36 masterpiece…"
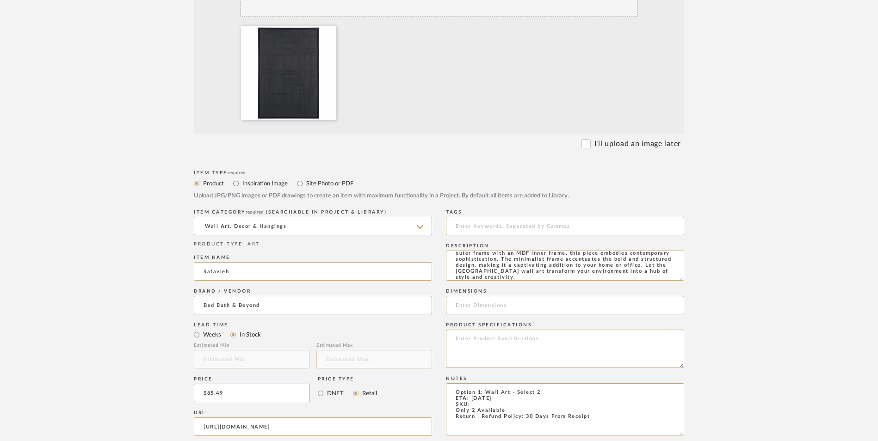
type textarea "Elevate your space with the SOHO Streets wall art, a striking 24x36 masterpiece…"
click at [478, 384] on textarea "Option 1: Wall Art - Select 2 ETA: [DATE] SKU: Only 2 Available Return | Refund…" at bounding box center [565, 410] width 238 height 52
paste textarea "45791690"
type textarea "Option 1: Wall Art - Select 2 ETA: [DATE] SKU: 45791690 Only 2 Available Return…"
click at [491, 330] on textarea at bounding box center [565, 349] width 238 height 38
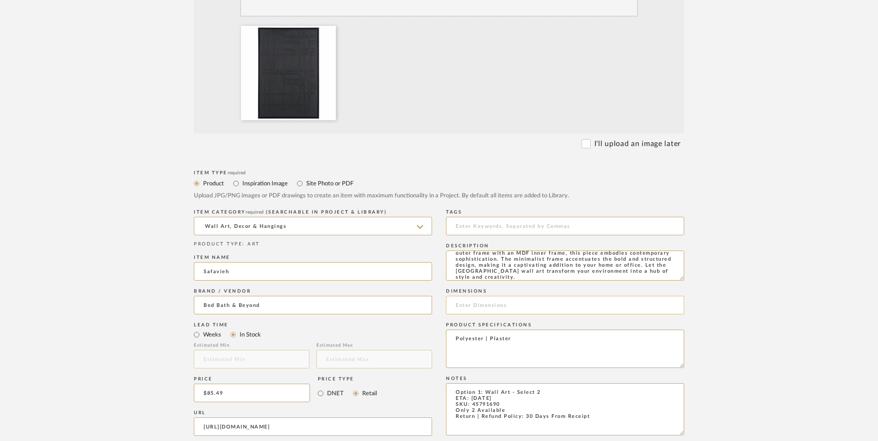
type textarea "Polyester | Plaster"
click at [481, 296] on input at bounding box center [565, 305] width 238 height 19
paste input "24 in. W X 1.5 in. D X 36 in. H"
drag, startPoint x: 473, startPoint y: 231, endPoint x: 462, endPoint y: 230, distance: 11.6
click at [462, 296] on input "24 in. W X 1.5 in. D X 36 in. H" at bounding box center [565, 305] width 238 height 19
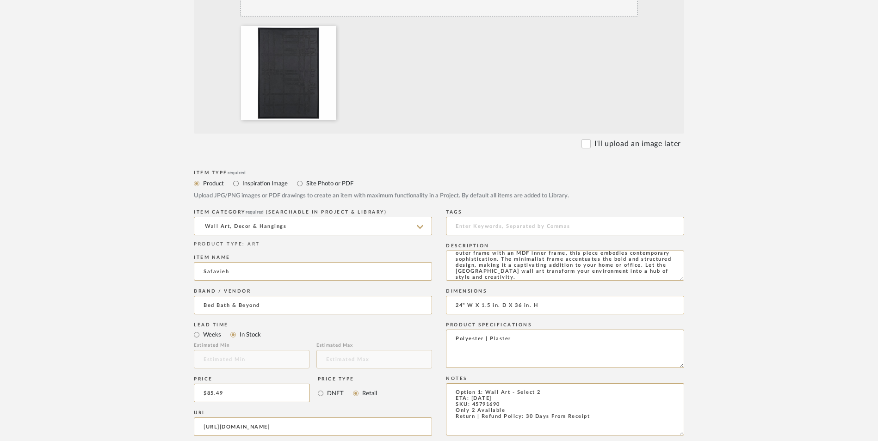
drag, startPoint x: 503, startPoint y: 231, endPoint x: 490, endPoint y: 232, distance: 13.5
click at [490, 296] on input "24" W X 1.5 in. D X 36 in. H" at bounding box center [565, 305] width 238 height 19
drag, startPoint x: 527, startPoint y: 232, endPoint x: 515, endPoint y: 232, distance: 12.0
click at [515, 296] on input "24" W X 1.5" D X 36 in. H" at bounding box center [565, 305] width 238 height 19
type input "24" W X 1.5" D X 36" H"
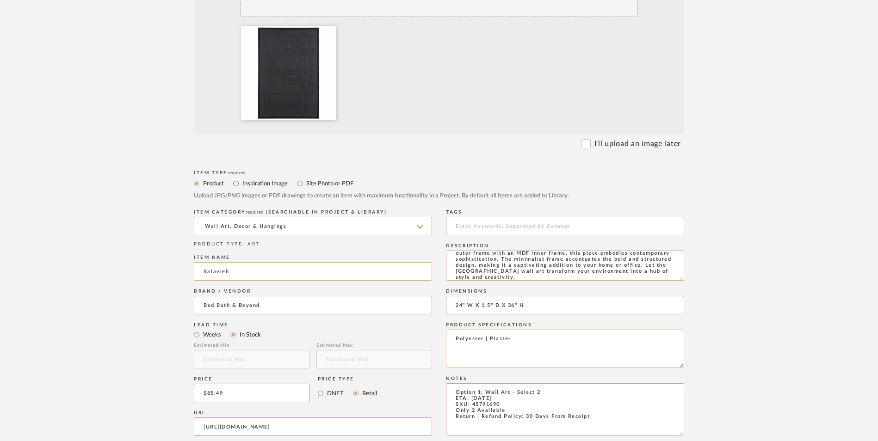
click at [547, 330] on textarea "Polyester | Plaster" at bounding box center [565, 349] width 238 height 38
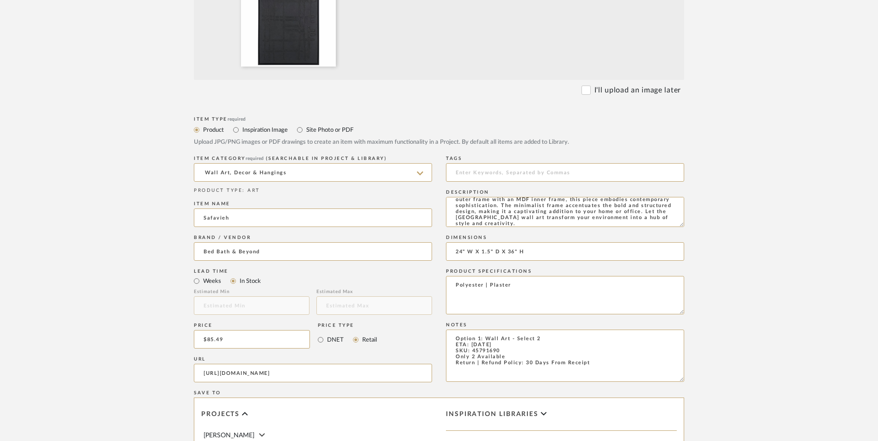
scroll to position [582, 0]
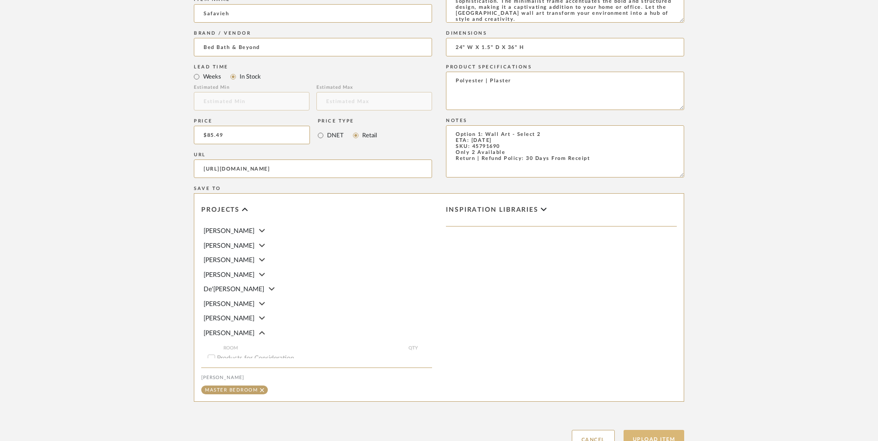
click at [639, 430] on button "Upload Item" at bounding box center [654, 439] width 61 height 19
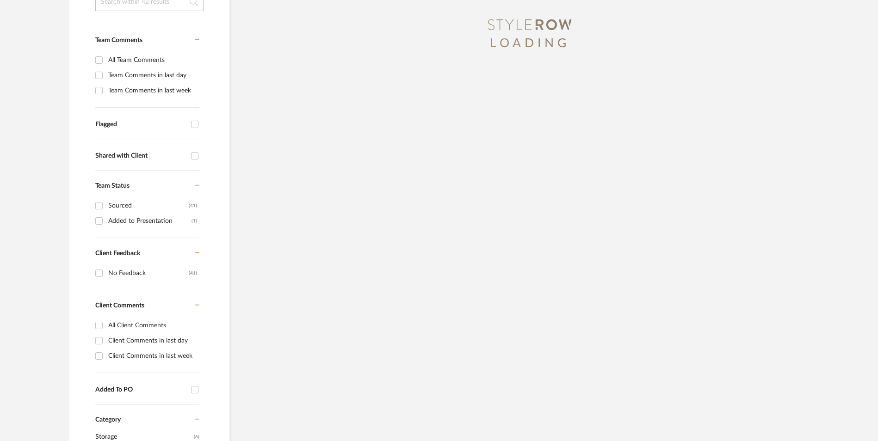
scroll to position [54, 0]
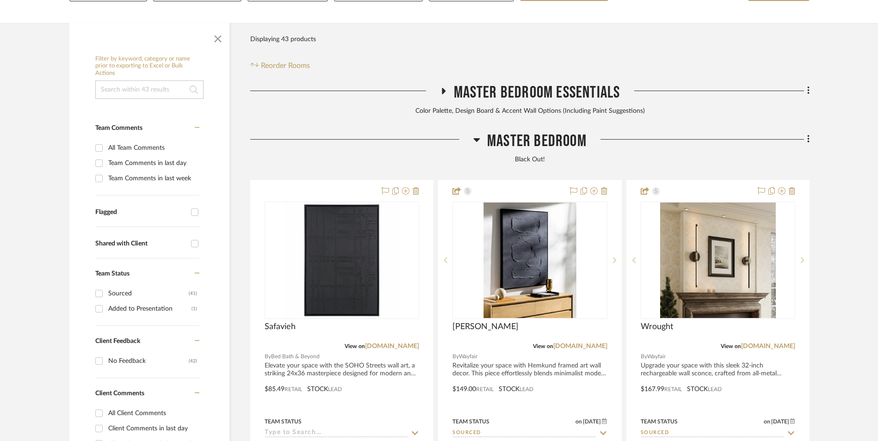
scroll to position [282, 0]
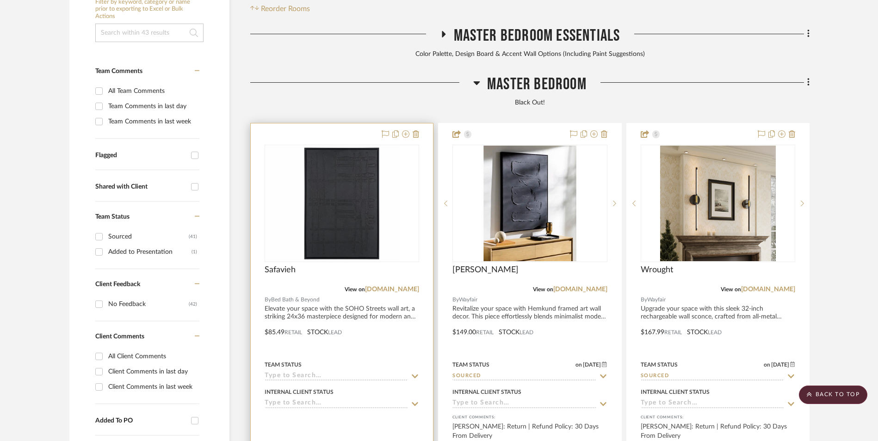
click at [356, 150] on img at bounding box center [342, 204] width 116 height 116
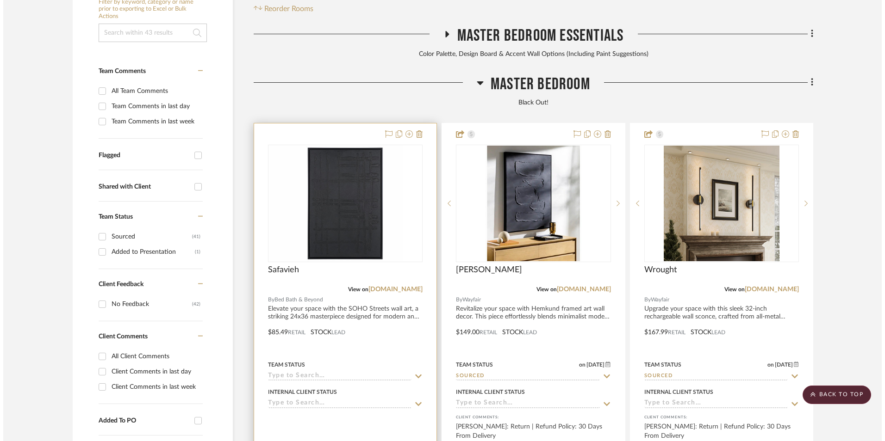
scroll to position [0, 0]
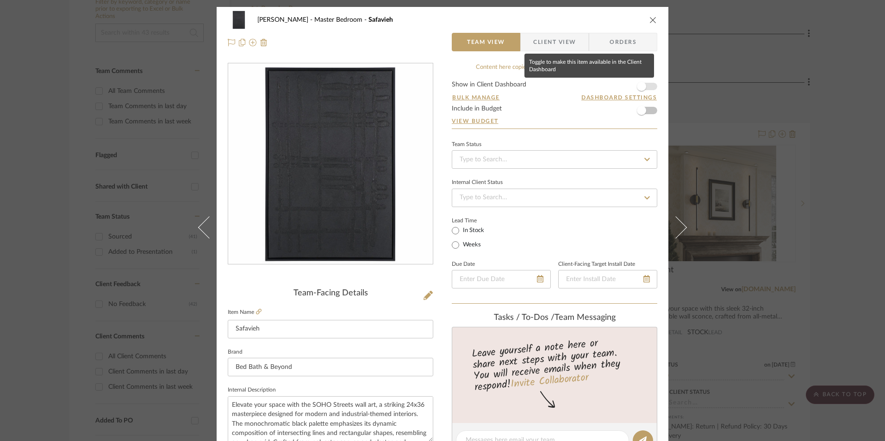
click at [644, 87] on span "button" at bounding box center [641, 86] width 20 height 20
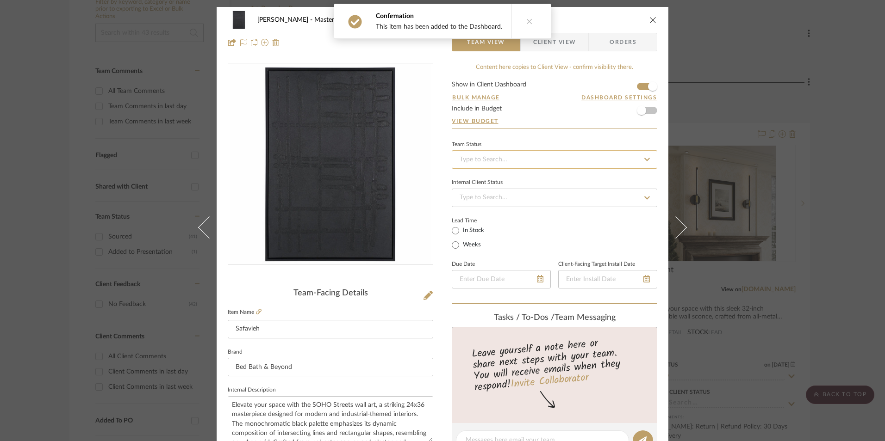
click at [584, 158] on input at bounding box center [554, 159] width 205 height 19
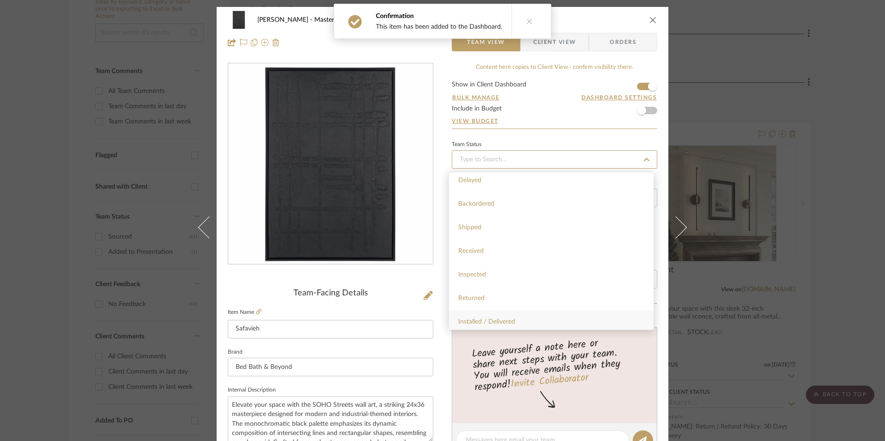
scroll to position [231, 0]
click at [492, 260] on div "Sourced" at bounding box center [551, 260] width 205 height 24
type input "[DATE]"
type input "Sourced"
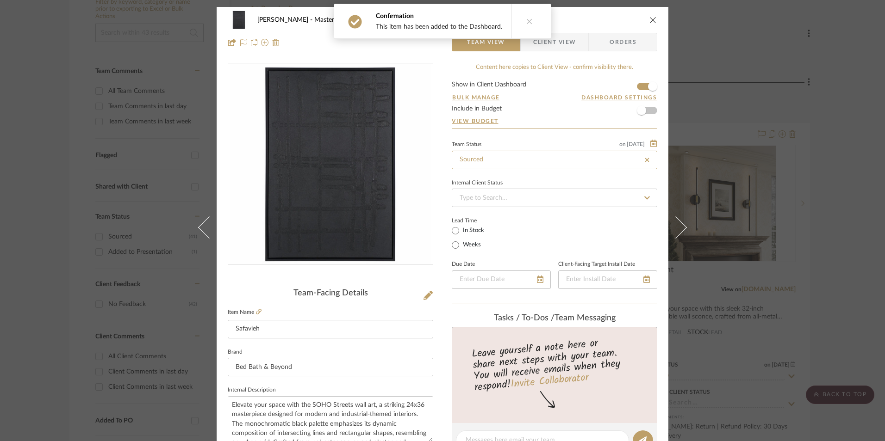
type input "[DATE]"
type input "Sourced"
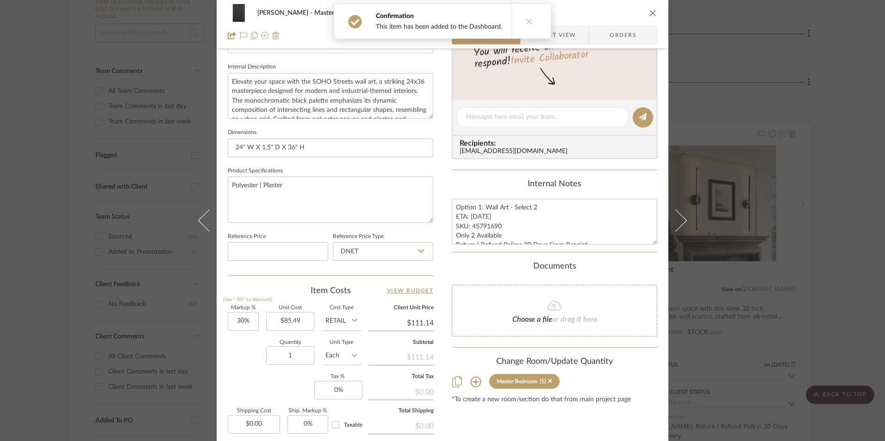
scroll to position [324, 0]
click at [497, 236] on textarea "Option 1: Wall Art - Select 2 ETA: [DATE] SKU: 45791690 Only 2 Available Return…" at bounding box center [554, 221] width 205 height 46
drag, startPoint x: 498, startPoint y: 227, endPoint x: 469, endPoint y: 227, distance: 29.1
click at [469, 227] on textarea "Option 1: Wall Art - Select 2 ETA: [DATE] SKU: 45791690 Only 2 Available Return…" at bounding box center [554, 221] width 205 height 46
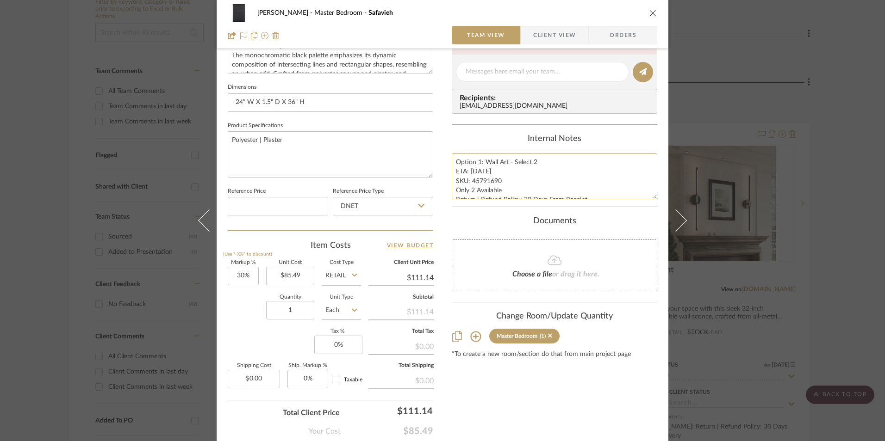
scroll to position [420, 0]
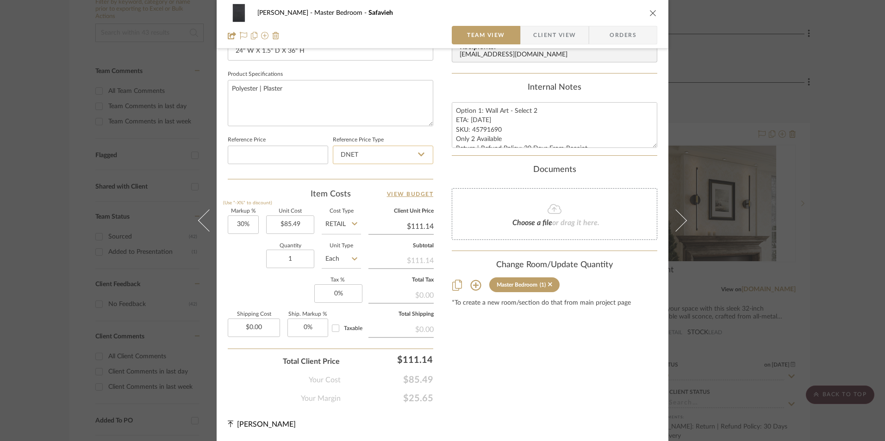
click at [360, 159] on input "DNET" at bounding box center [383, 155] width 100 height 19
click at [358, 198] on div "Retail" at bounding box center [387, 202] width 114 height 24
type input "Retail"
type input "30"
click at [238, 230] on input "30" at bounding box center [243, 225] width 31 height 19
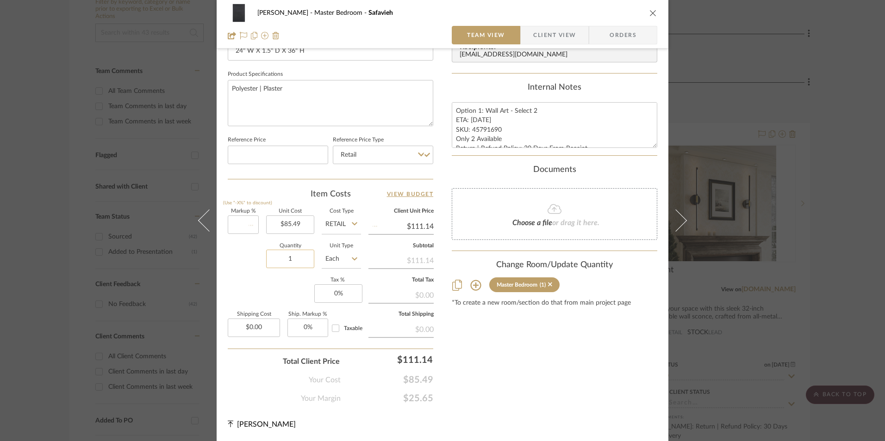
drag, startPoint x: 248, startPoint y: 278, endPoint x: 289, endPoint y: 262, distance: 43.5
click at [249, 278] on div "Markup % (Use "-X%" to discount) Unit Cost $85.49 Cost Type Retail Client Unit …" at bounding box center [330, 276] width 205 height 135
type input "0%"
type input "$85.49"
click at [290, 262] on input "1" at bounding box center [290, 259] width 48 height 19
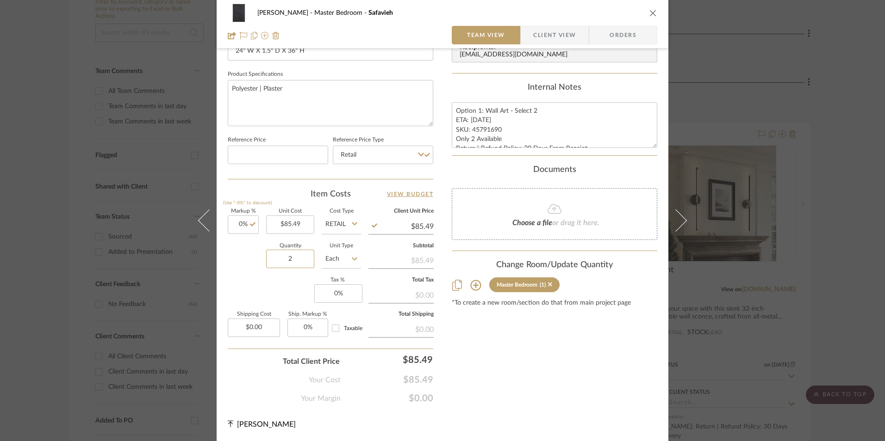
type input "2"
click at [267, 297] on div "Markup % (Use "-X%" to discount) 0% Unit Cost $85.49 Cost Type Retail Client Un…" at bounding box center [330, 276] width 205 height 135
click at [329, 294] on input "0" at bounding box center [338, 294] width 48 height 19
type input "8.25%"
click at [492, 331] on div "Content here copies to Client View - confirm visibility there. Show in Client D…" at bounding box center [554, 24] width 205 height 762
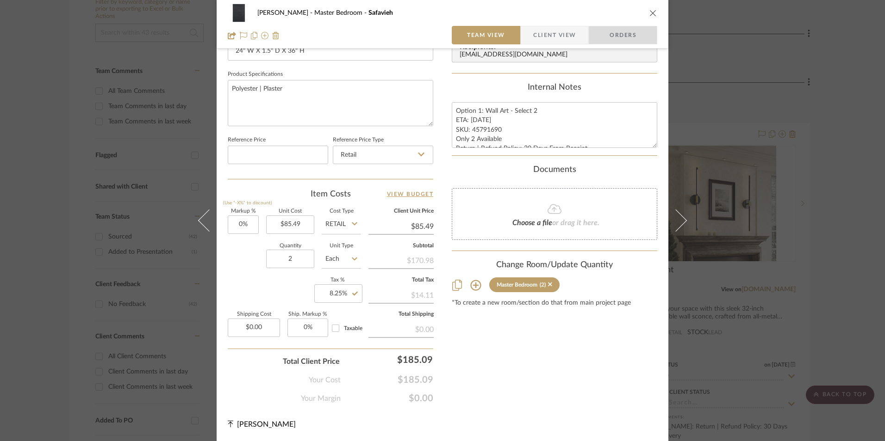
click at [623, 37] on span "Orders" at bounding box center [622, 35] width 47 height 19
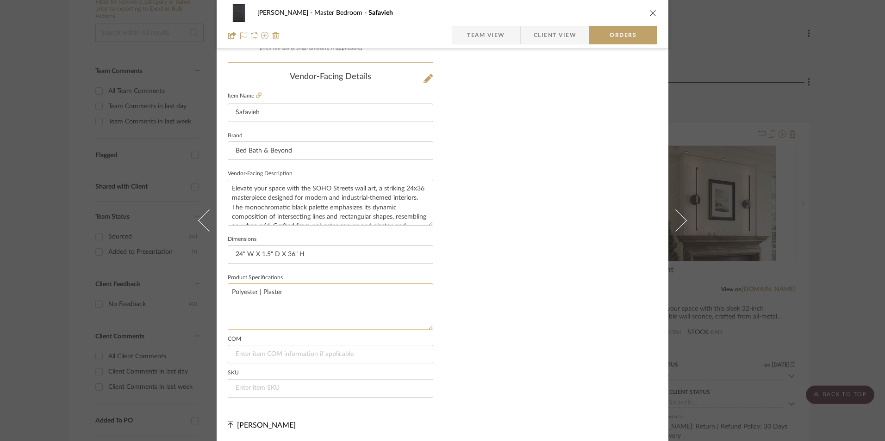
scroll to position [543, 0]
click at [304, 385] on input at bounding box center [330, 387] width 205 height 19
paste input "45791690"
type input "45791690"
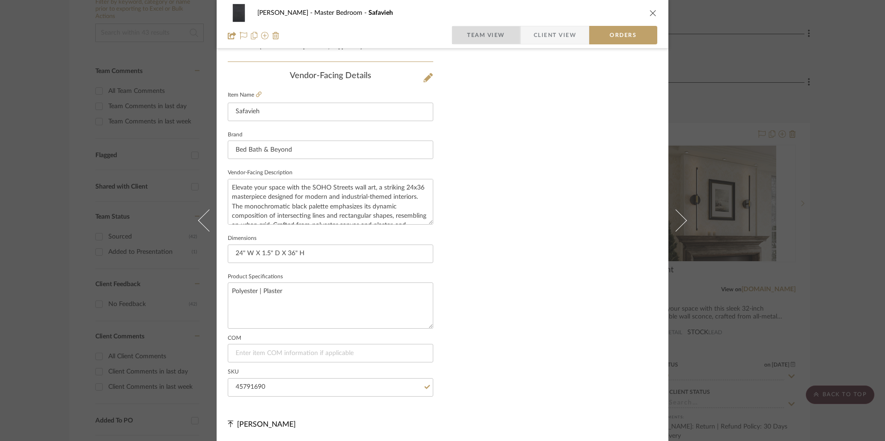
click at [497, 43] on span "Team View" at bounding box center [486, 35] width 38 height 19
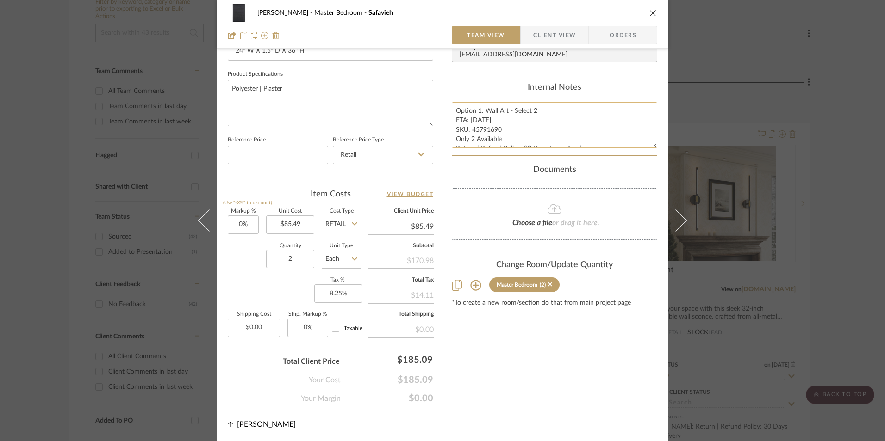
scroll to position [420, 0]
click at [460, 109] on textarea "Option 1: Wall Art - Select 2 ETA: [DATE] SKU: 45791690 Only 2 Available Return…" at bounding box center [554, 125] width 205 height 46
drag, startPoint x: 451, startPoint y: 110, endPoint x: 495, endPoint y: 139, distance: 52.1
click at [589, 144] on textarea "Option 1: Wall Art - Select 2 ETA: [DATE] SKU: 45791690 Only 2 Available Return…" at bounding box center [554, 125] width 205 height 46
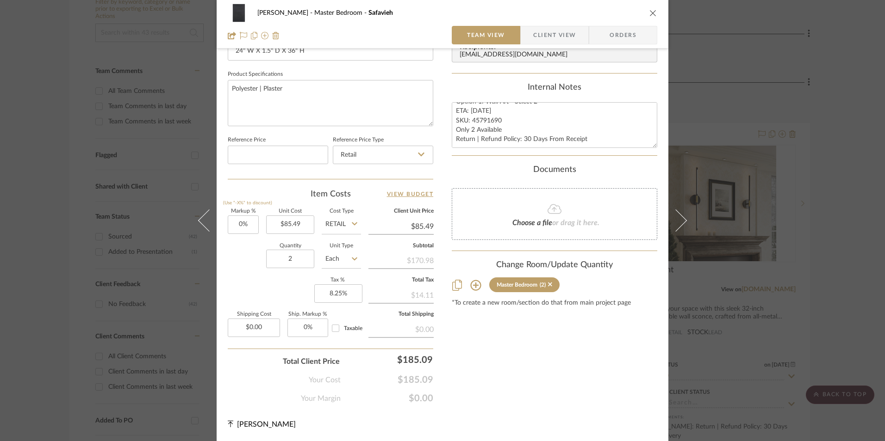
click at [561, 33] on span "Client View" at bounding box center [554, 35] width 43 height 19
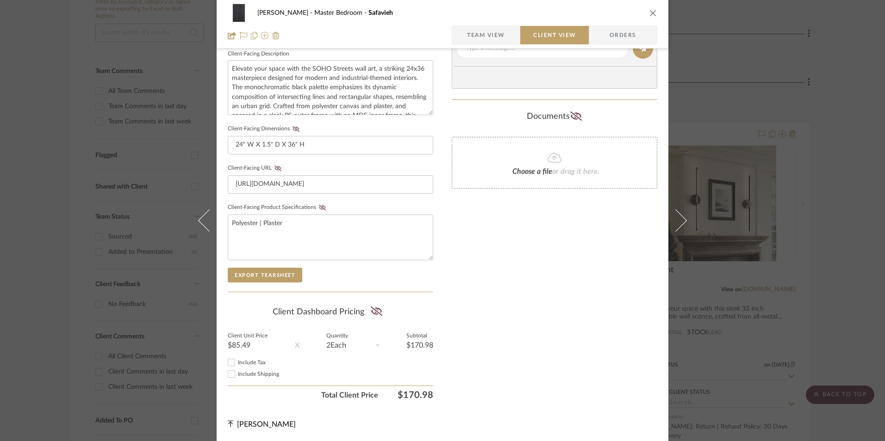
scroll to position [336, 0]
click at [233, 361] on input "Include Tax" at bounding box center [231, 362] width 11 height 11
checkbox input "true"
click at [371, 310] on icon at bounding box center [377, 311] width 12 height 9
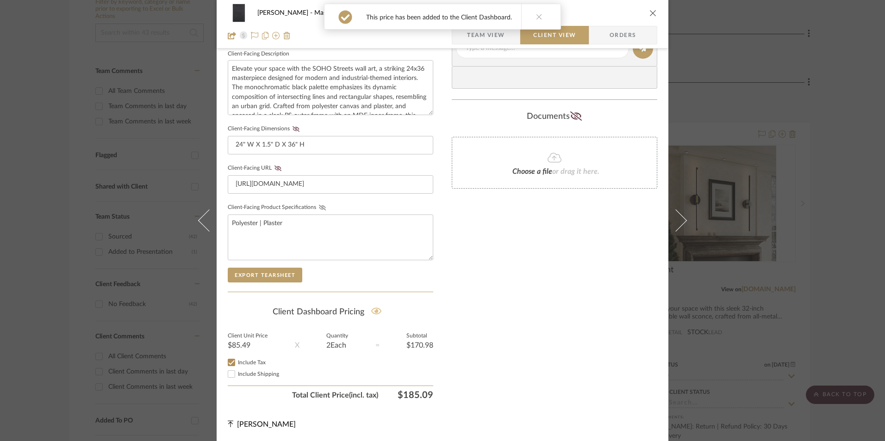
click at [320, 207] on icon at bounding box center [322, 208] width 7 height 6
click at [274, 167] on icon at bounding box center [277, 169] width 7 height 6
click at [292, 129] on icon at bounding box center [295, 129] width 7 height 6
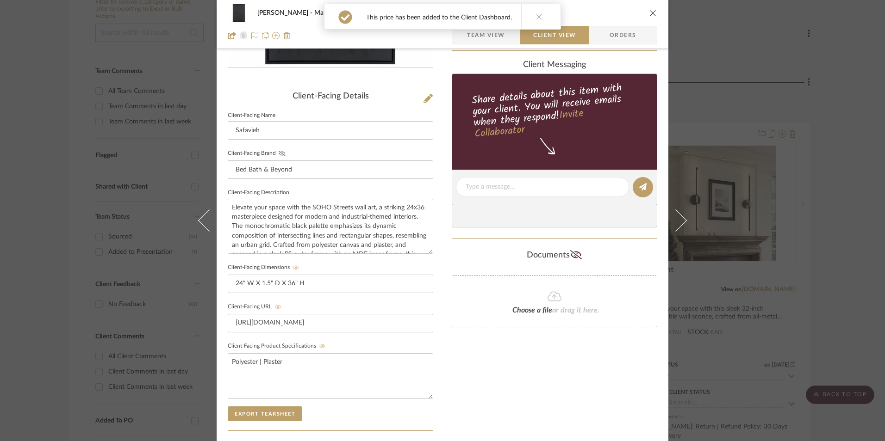
click at [279, 151] on icon at bounding box center [282, 154] width 7 height 6
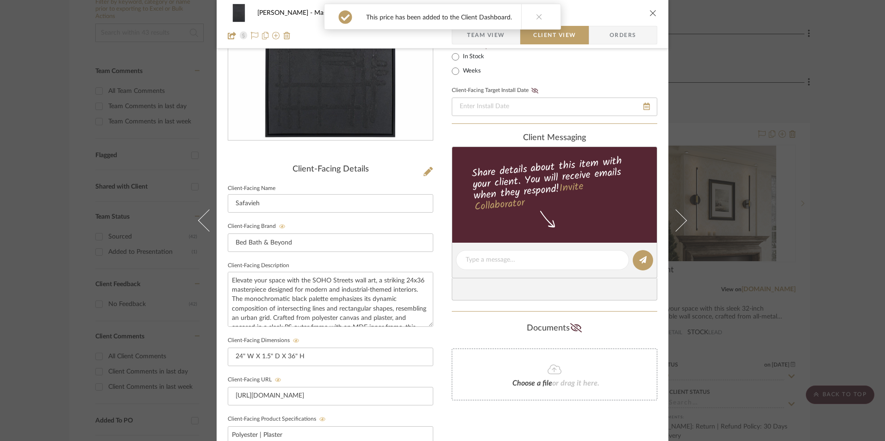
scroll to position [58, 0]
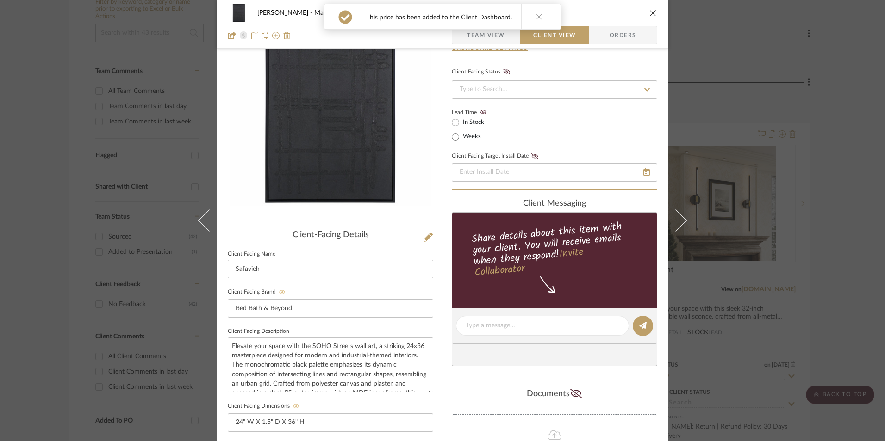
click at [480, 114] on icon at bounding box center [482, 112] width 7 height 6
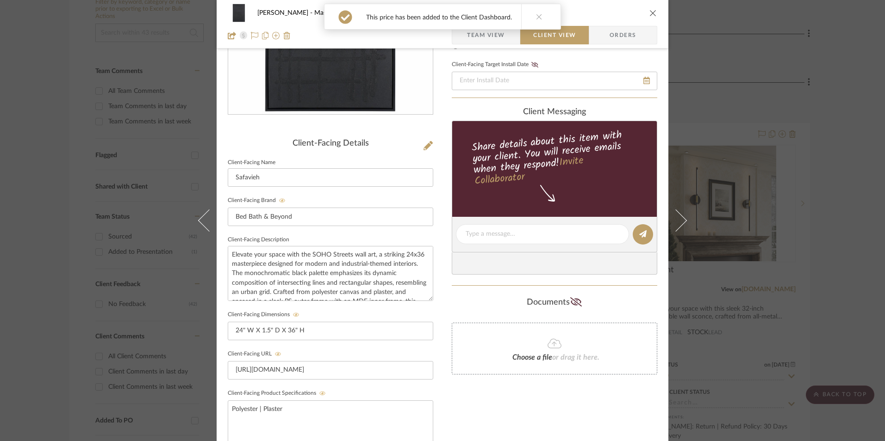
scroll to position [151, 0]
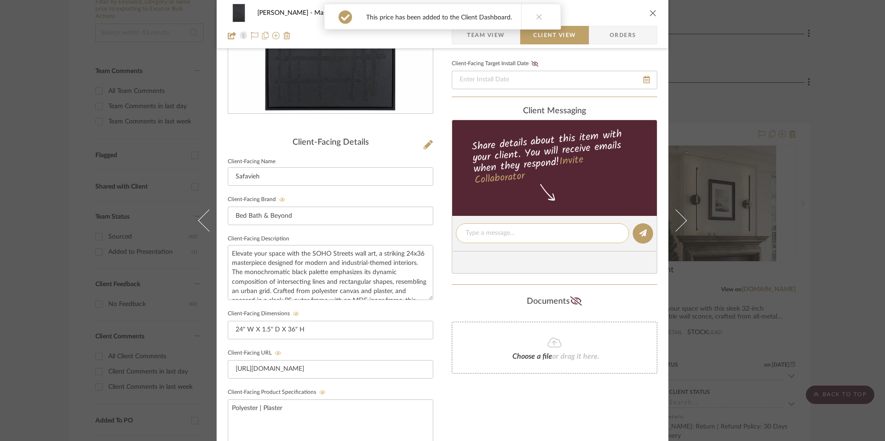
click at [493, 226] on div at bounding box center [542, 233] width 173 height 20
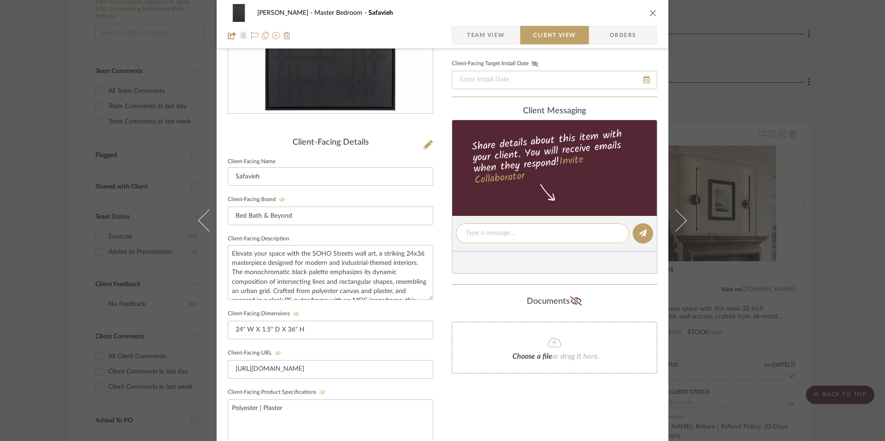
click at [492, 234] on textarea at bounding box center [542, 234] width 154 height 10
paste textarea "Option 1: Wall Art - Select 2 ETA: [DATE] SKU: 45791690 Only 2 Available Return…"
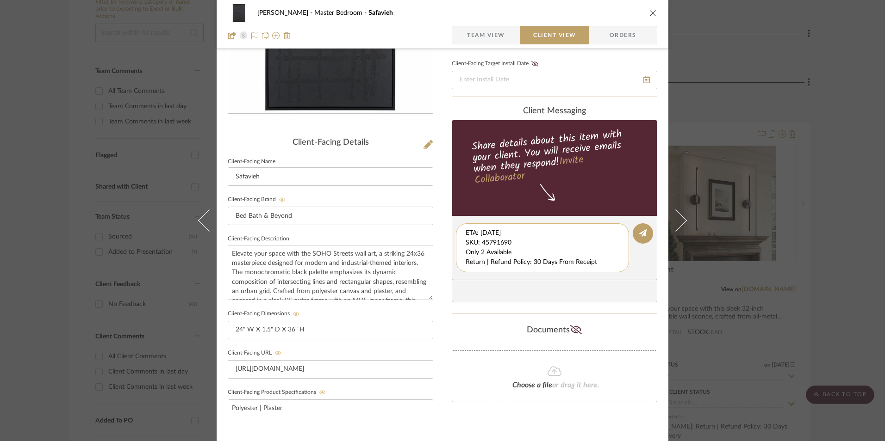
scroll to position [10, 0]
drag, startPoint x: 462, startPoint y: 233, endPoint x: 610, endPoint y: 273, distance: 153.2
click at [610, 273] on div "Option 1: Wall Art - Select 2 ETA: [DATE] SKU: 45791690 Only 2 Available Return…" at bounding box center [542, 247] width 173 height 49
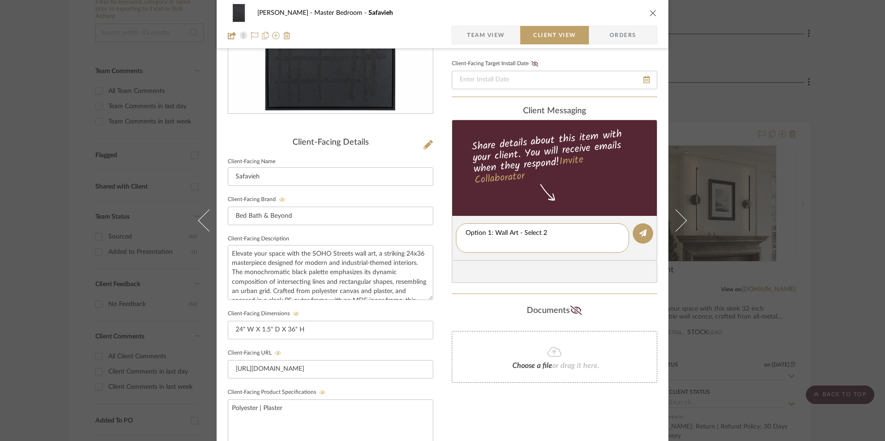
type textarea "Option 1: Wall Art - Select 2"
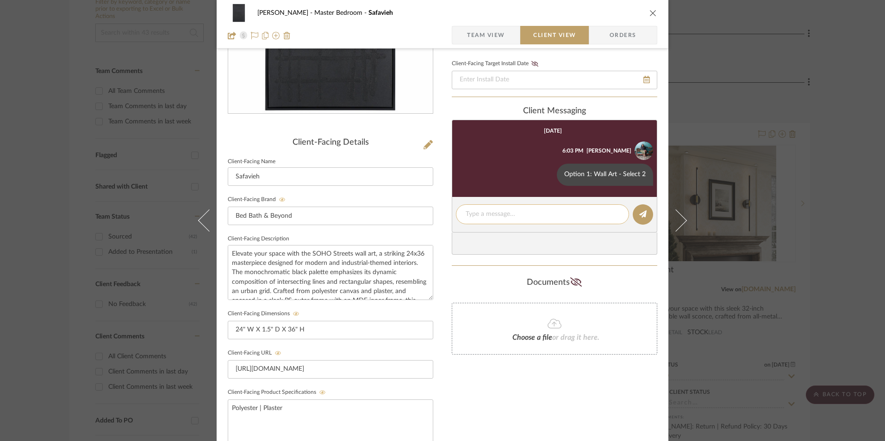
click at [479, 213] on textarea at bounding box center [542, 215] width 154 height 10
paste textarea "ETA: [DATE] SKU: 45791690 Only 2 Available Return | Refund Policy: 30 Days From…"
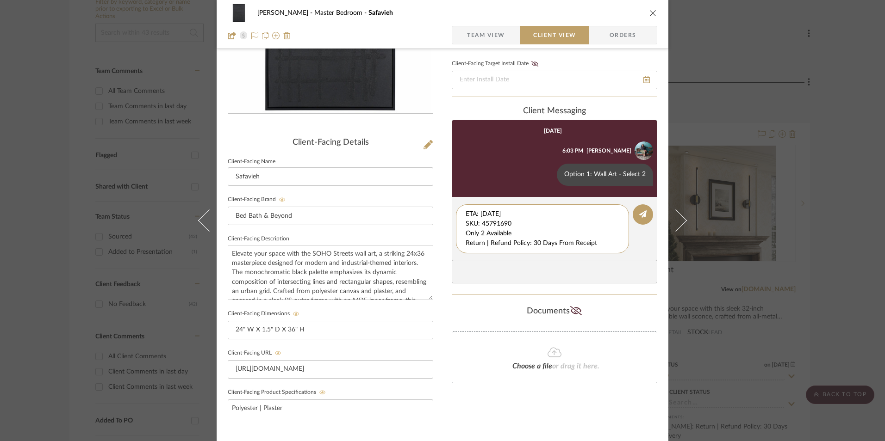
drag, startPoint x: 508, startPoint y: 222, endPoint x: 445, endPoint y: 200, distance: 66.1
click at [445, 201] on div "[PERSON_NAME] Master Bedroom Safavieh Team View Client View Orders Client-Facin…" at bounding box center [443, 241] width 452 height 770
click at [465, 223] on textarea "Only 2 Available Return | Refund Policy: 30 Days From Receipt" at bounding box center [542, 224] width 154 height 29
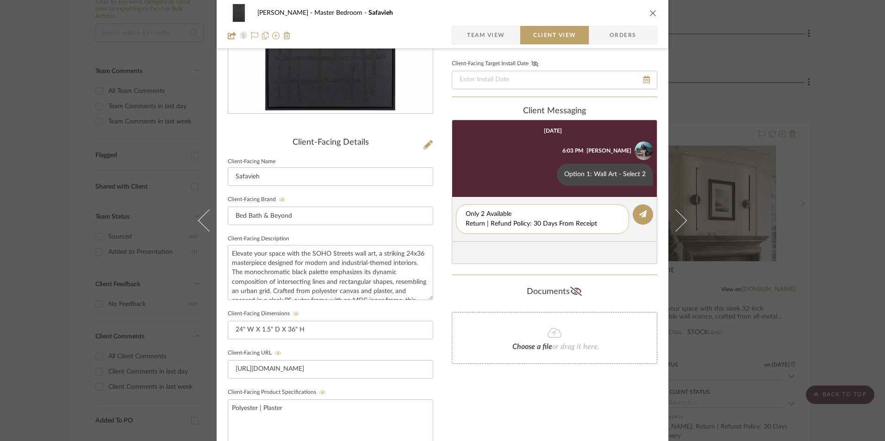
drag, startPoint x: 567, startPoint y: 226, endPoint x: 485, endPoint y: 225, distance: 81.9
click at [459, 223] on div "Only 2 Available Return | Refund Policy: 30 Days From Receipt" at bounding box center [542, 220] width 173 height 30
type textarea "Only 2 Available"
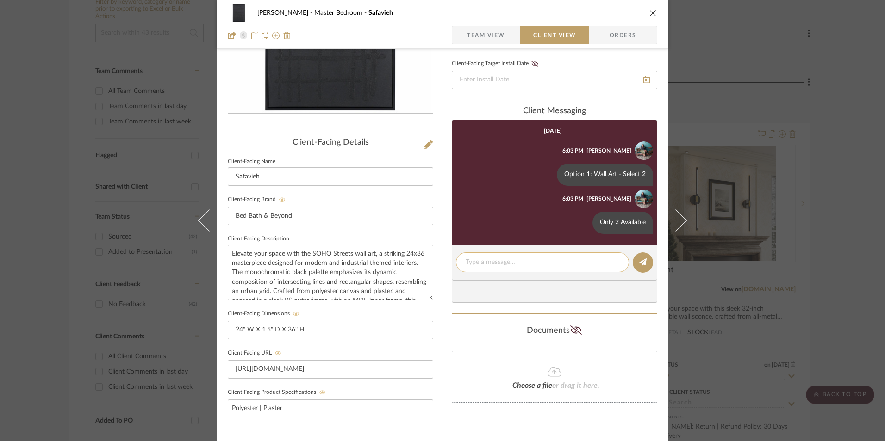
click at [521, 266] on textarea at bounding box center [542, 263] width 154 height 10
paste textarea "Return | Refund Policy: 30 Days From Receipt"
type textarea "Return | Refund Policy: 30 Days From Receipt"
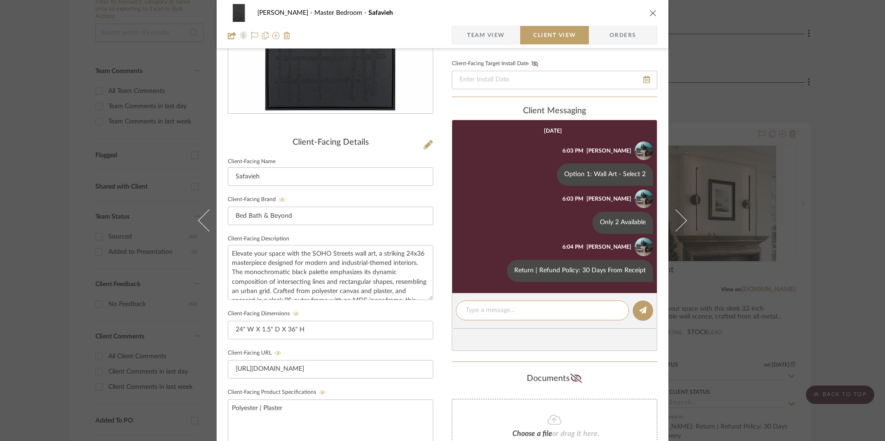
click at [649, 10] on icon "close" at bounding box center [652, 12] width 7 height 7
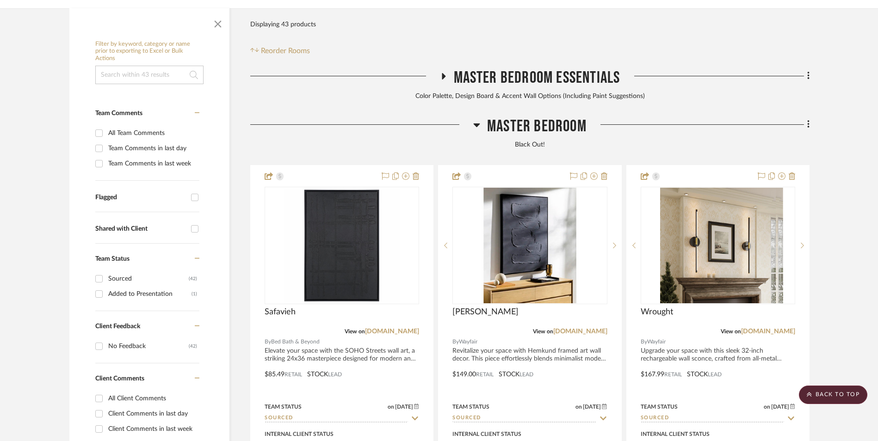
scroll to position [189, 0]
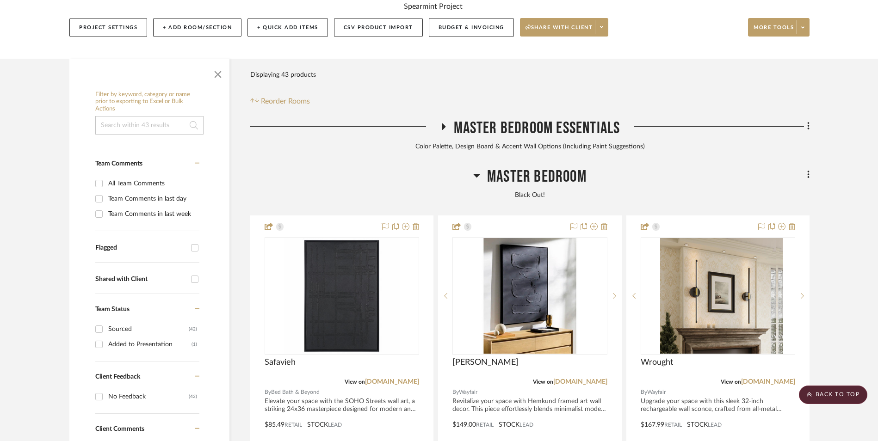
click at [807, 170] on icon at bounding box center [808, 175] width 3 height 10
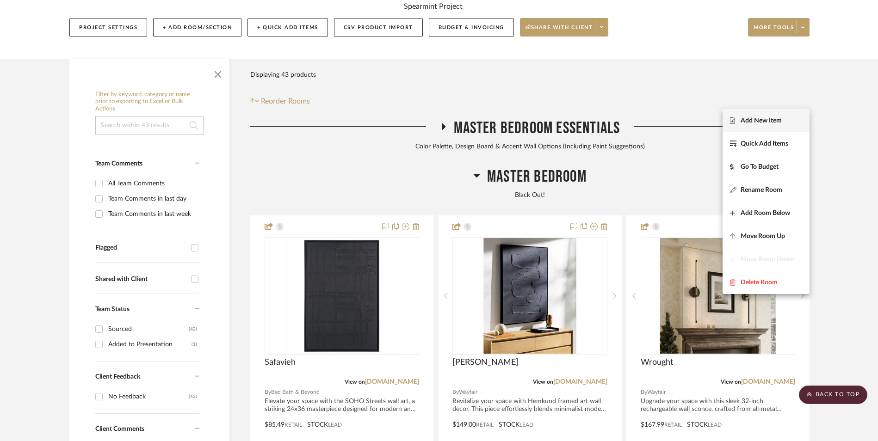
click at [775, 119] on span "Add New Item" at bounding box center [761, 121] width 41 height 8
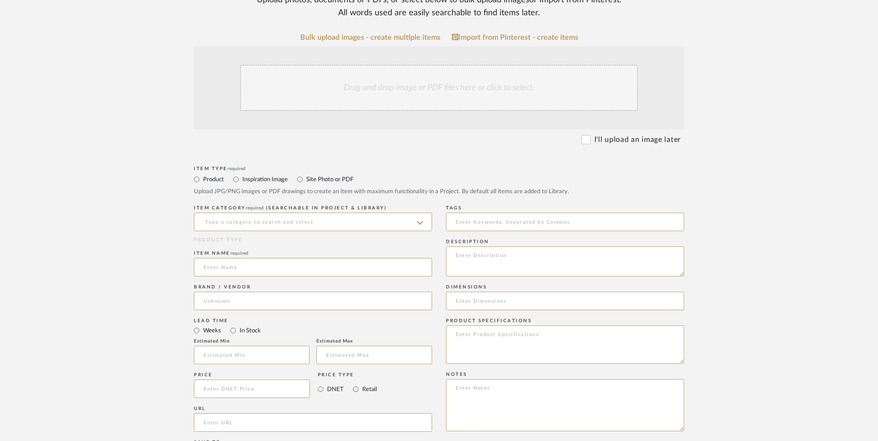
scroll to position [231, 0]
click at [296, 211] on input at bounding box center [313, 220] width 238 height 19
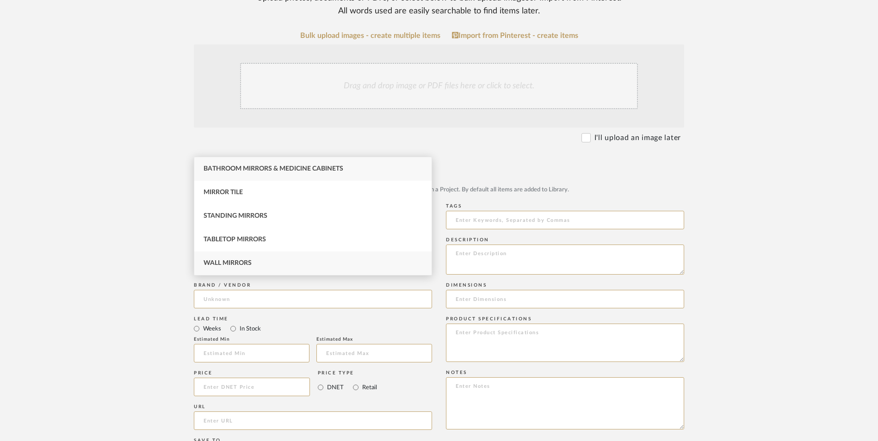
click at [274, 258] on div "Wall Mirrors" at bounding box center [312, 264] width 237 height 24
type input "Wall Mirrors"
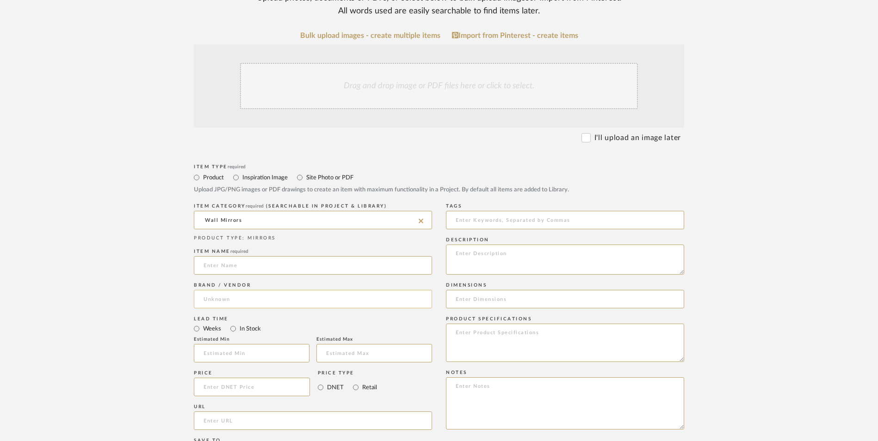
click at [223, 290] on input at bounding box center [313, 299] width 238 height 19
click at [230, 253] on span "Walmart" at bounding box center [224, 249] width 26 height 8
type input "Walmart"
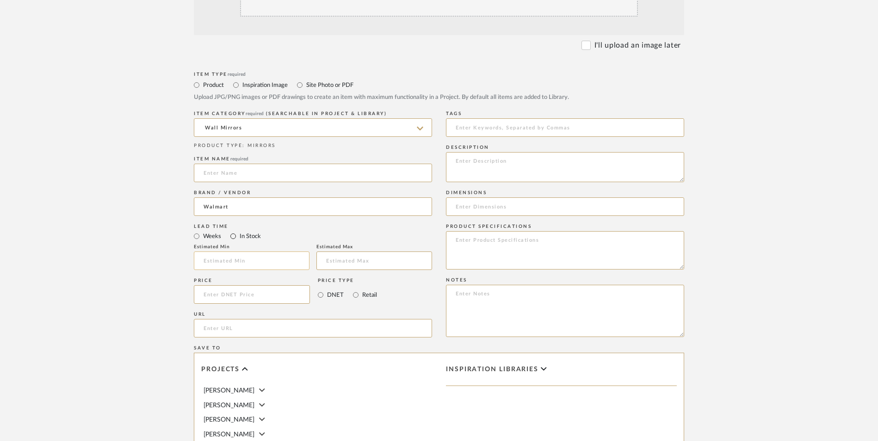
drag, startPoint x: 232, startPoint y: 161, endPoint x: 299, endPoint y: 185, distance: 71.0
click at [233, 231] on input "In Stock" at bounding box center [233, 236] width 11 height 11
radio input "true"
click at [357, 290] on input "Retail" at bounding box center [355, 295] width 11 height 11
radio input "true"
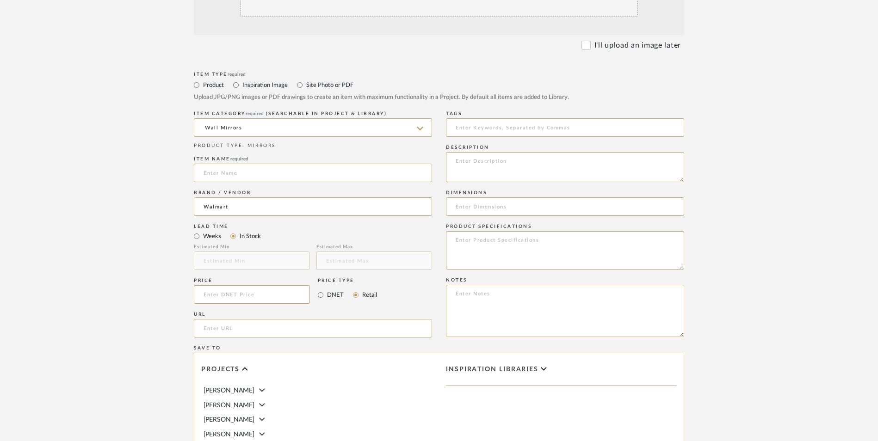
click at [491, 285] on textarea at bounding box center [565, 311] width 238 height 52
paste textarea "Option 1: ETA: SKU: Reviews - Stars Return | Refund Policy:"
drag, startPoint x: 483, startPoint y: 216, endPoint x: 399, endPoint y: 216, distance: 83.3
click at [427, 219] on div "Item Type required Product Inspiration Image Site Photo or PDF Upload JPG/PNG i…" at bounding box center [439, 339] width 490 height 540
type textarea "Mirror - Select: Black ETA: SKU: Reviews - Stars Return | Refund Policy:"
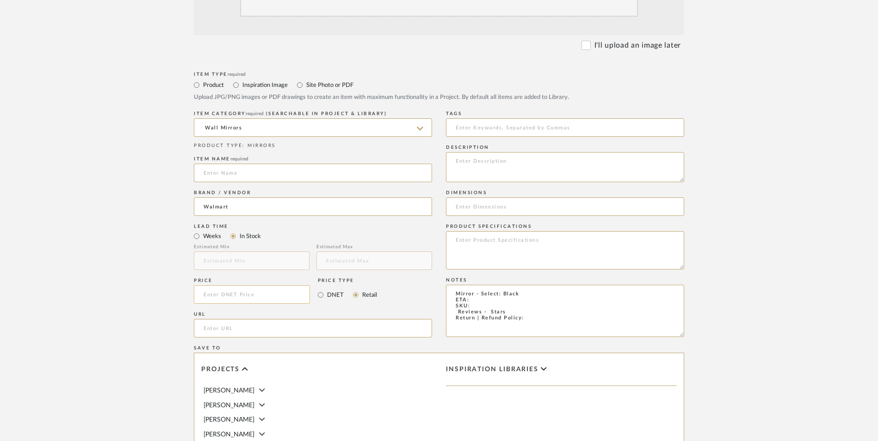
click at [260, 285] on input at bounding box center [252, 294] width 116 height 19
type input "$49.99"
click at [136, 244] on upload-items "Create new item in [PERSON_NAME] Upload photos, documents or PDFs, or select be…" at bounding box center [439, 225] width 878 height 816
click at [222, 319] on input "url" at bounding box center [313, 328] width 238 height 19
paste input "[URL][DOMAIN_NAME]"
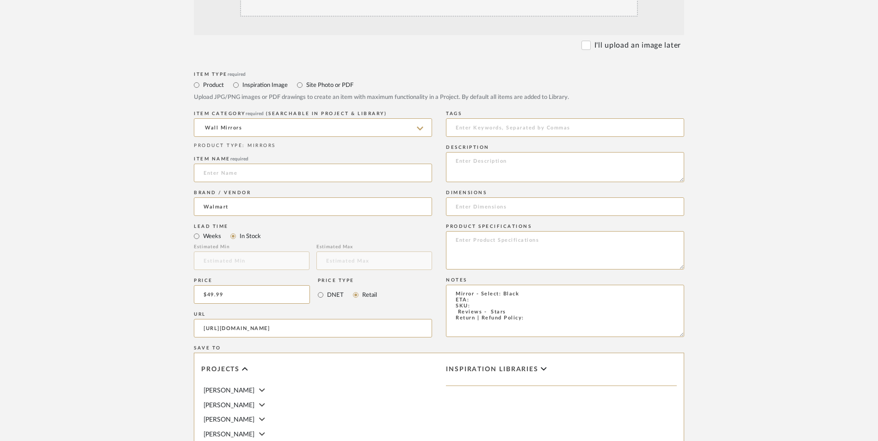
type input "[URL][DOMAIN_NAME]"
click at [148, 306] on form "Bulk upload images - create multiple items Import from Pinterest - create items…" at bounding box center [438, 274] width 589 height 671
click at [451, 285] on textarea "Mirror - Select: Black ETA: SKU: Reviews - Stars Return | Refund Policy:" at bounding box center [565, 311] width 238 height 52
click at [478, 285] on textarea "Mirror - Select: Black ETA: SKU: 200 Reviews - 4.6 Stars Return | Refund Policy:" at bounding box center [565, 311] width 238 height 52
click at [539, 285] on textarea "Mirror - Select: Black ETA: [DATE] SKU: 200 Reviews - 4.6 Stars Return | Refund…" at bounding box center [565, 311] width 238 height 52
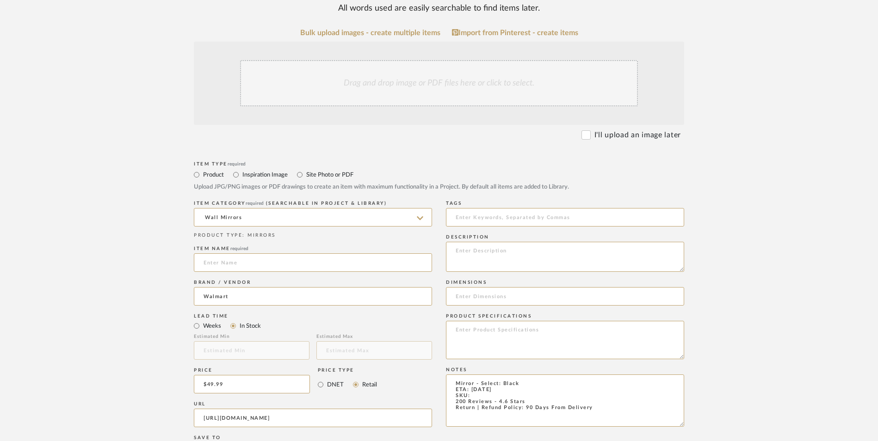
scroll to position [231, 0]
type textarea "Mirror - Select: Black ETA: [DATE] SKU: 200 Reviews - 4.6 Stars Return | Refund…"
click at [254, 256] on input at bounding box center [313, 265] width 238 height 19
type input "[PERSON_NAME]"
click at [443, 172] on mat-radio-group "Product Inspiration Image Site Photo or PDF" at bounding box center [439, 178] width 490 height 12
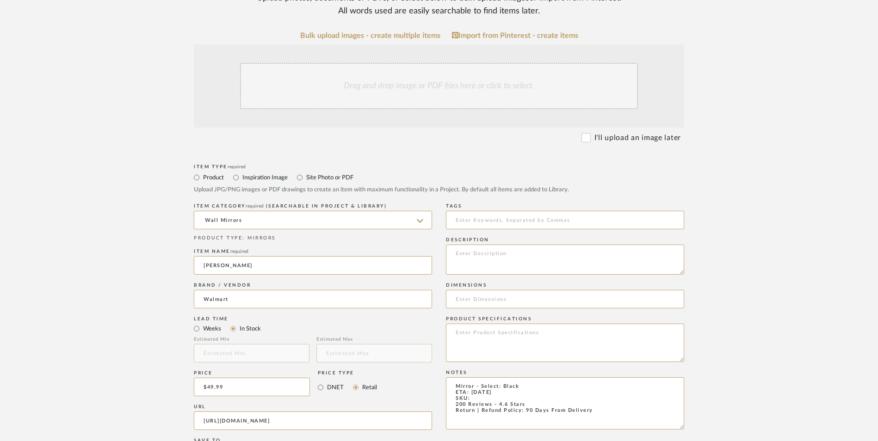
click at [435, 63] on div "Drag and drop image or PDF files here or click to select." at bounding box center [439, 86] width 398 height 46
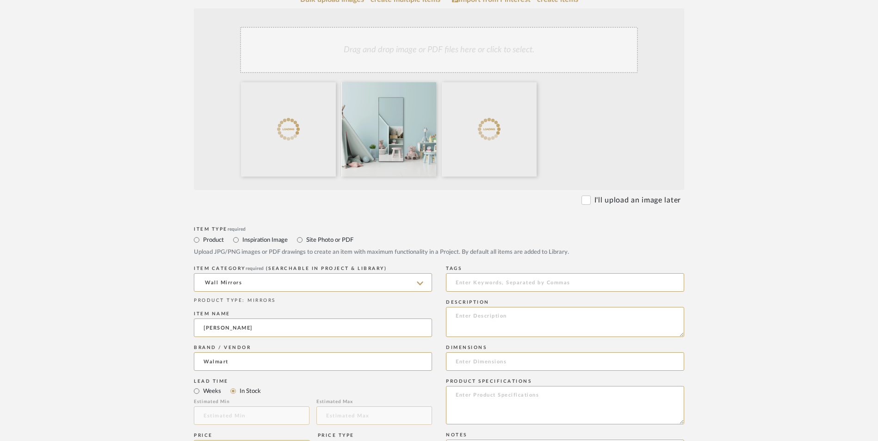
scroll to position [324, 0]
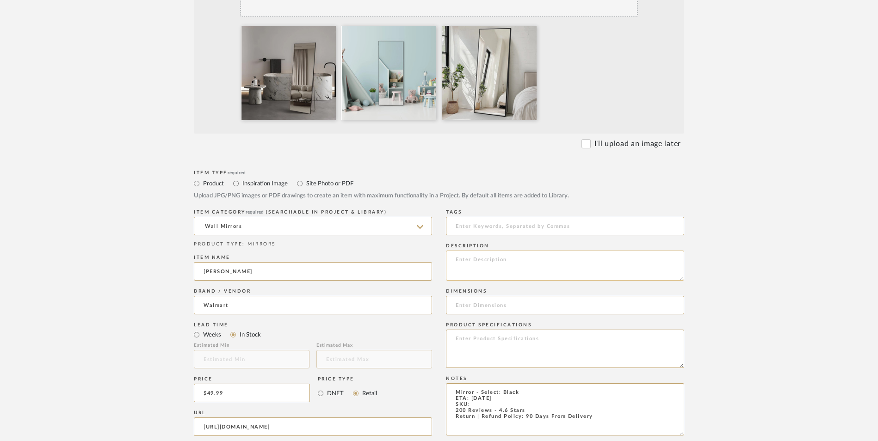
click at [536, 251] on textarea at bounding box center [565, 266] width 238 height 30
paste textarea "This mirror is a flexible and functional piece that can seamlessly enhance any …"
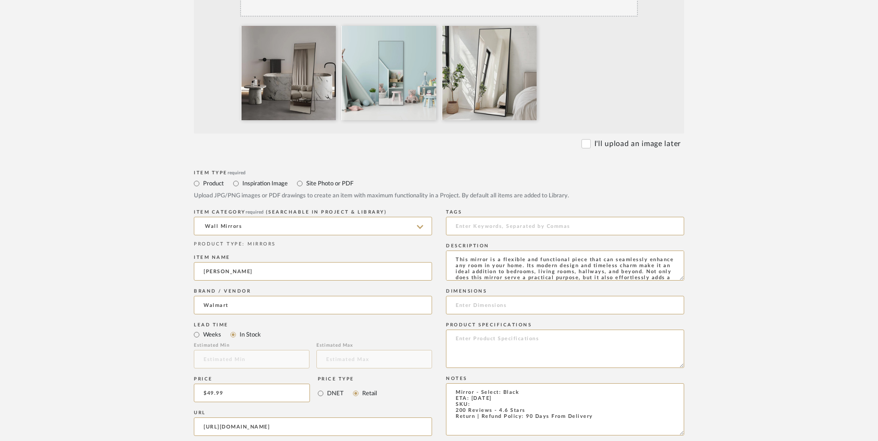
scroll to position [6, 0]
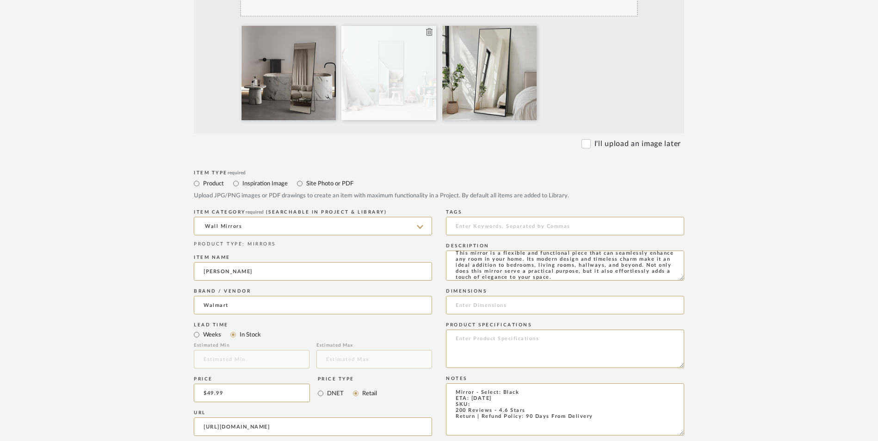
type textarea "This mirror is a flexible and functional piece that can seamlessly enhance any …"
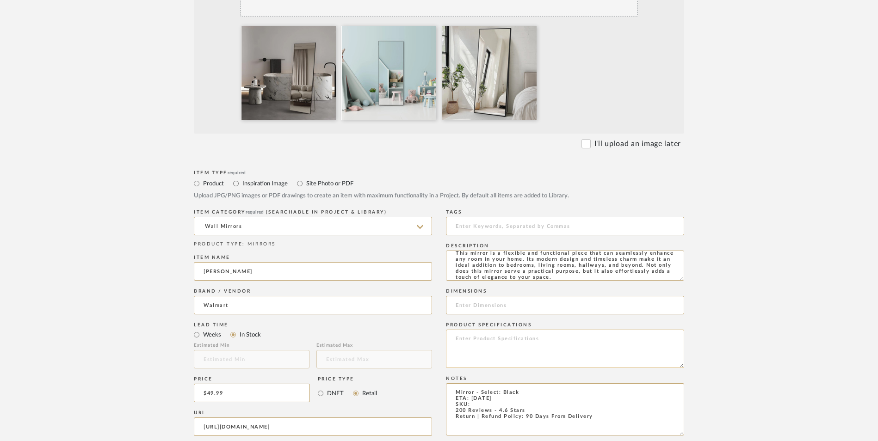
click at [520, 330] on textarea at bounding box center [565, 349] width 238 height 38
type textarea "Aluminum Alloy"
click at [500, 296] on input at bounding box center [565, 305] width 238 height 19
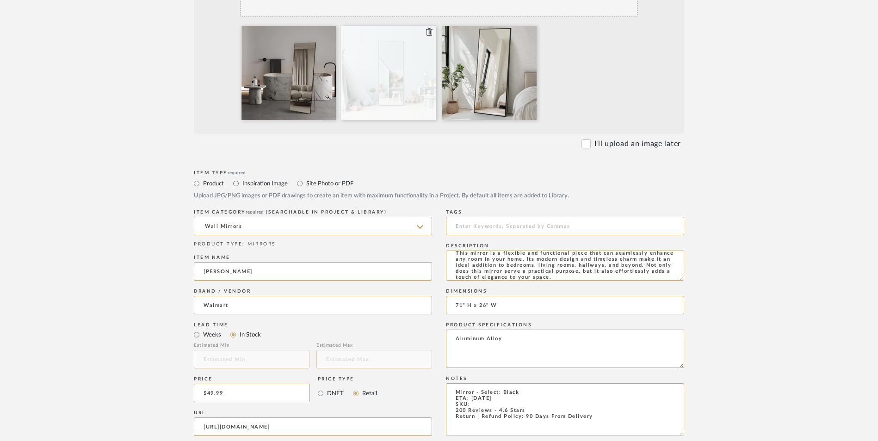
type input "71" H x 26" W"
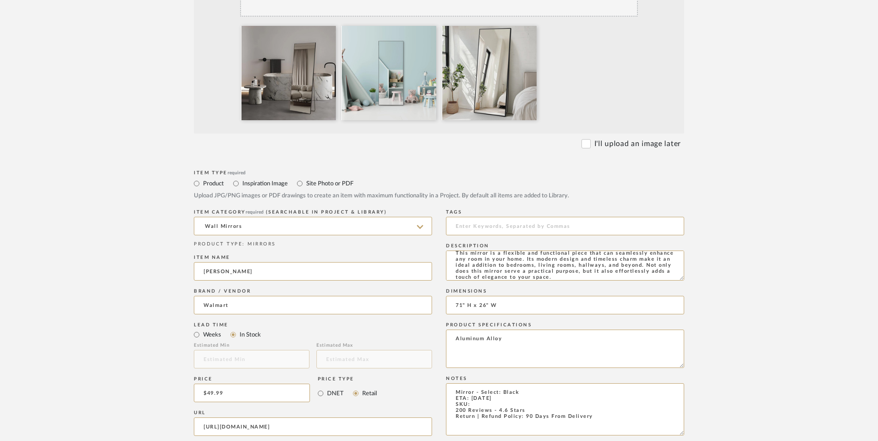
drag, startPoint x: 456, startPoint y: 331, endPoint x: 422, endPoint y: 328, distance: 33.5
click at [422, 329] on div "Item Type required Product Inspiration Image Site Photo or PDF Upload JPG/PNG i…" at bounding box center [439, 438] width 490 height 540
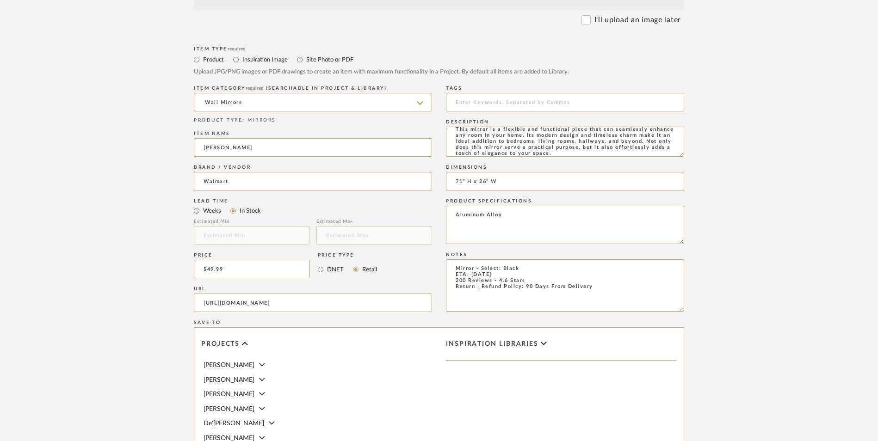
scroll to position [582, 0]
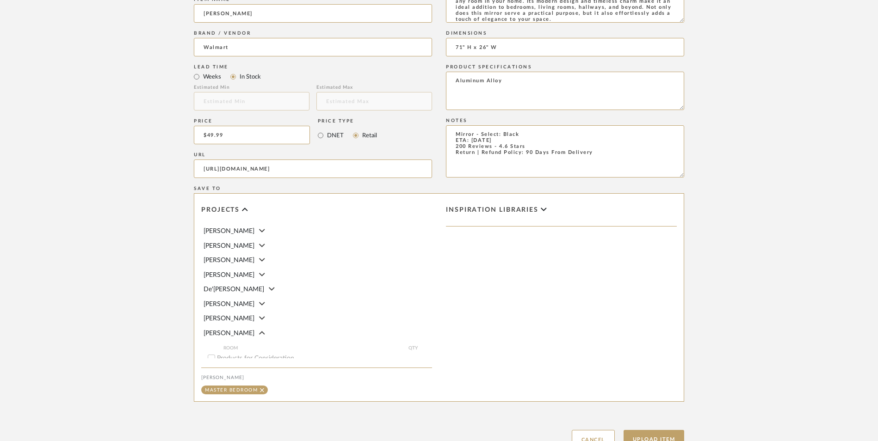
type textarea "Mirror - Select: Black ETA: [DATE] 200 Reviews - 4.6 Stars Return | Refund Poli…"
click at [649, 408] on div "Upload Item Cancel" at bounding box center [439, 429] width 490 height 43
drag, startPoint x: 653, startPoint y: 363, endPoint x: 337, endPoint y: 165, distance: 373.2
click at [651, 430] on button "Upload Item" at bounding box center [654, 439] width 61 height 19
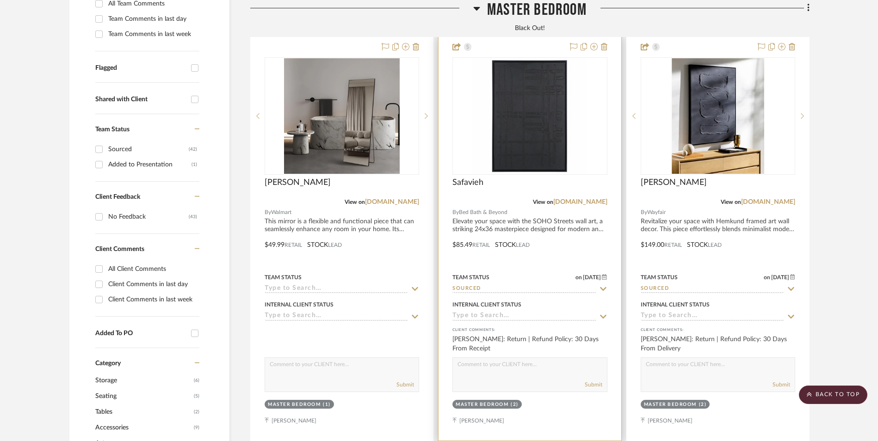
scroll to position [282, 0]
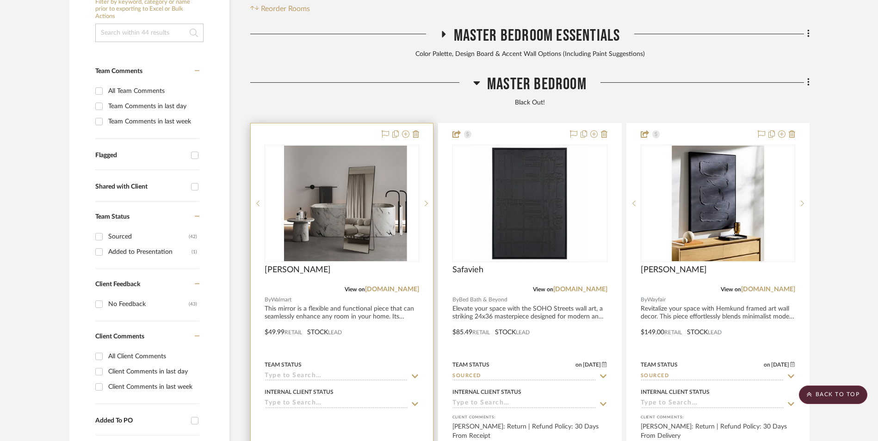
click at [335, 146] on img at bounding box center [342, 204] width 116 height 116
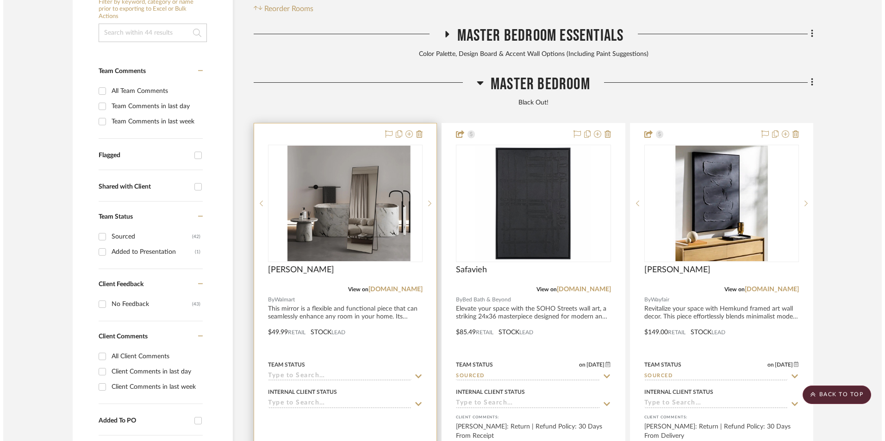
scroll to position [0, 0]
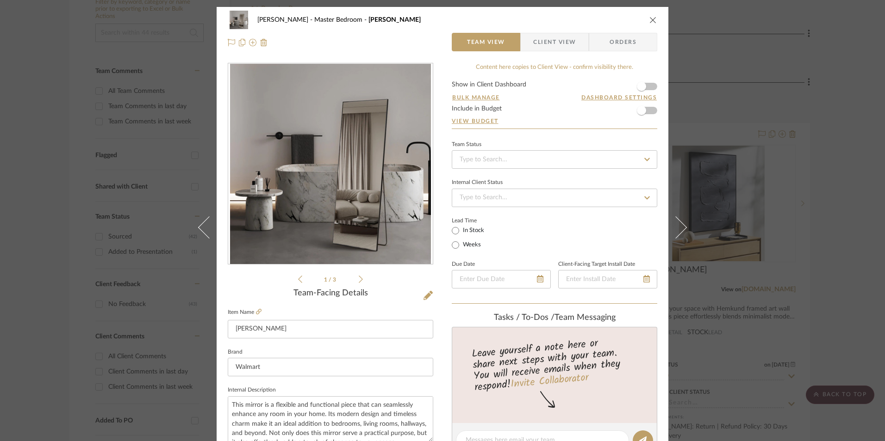
click at [649, 22] on icon "close" at bounding box center [652, 19] width 7 height 7
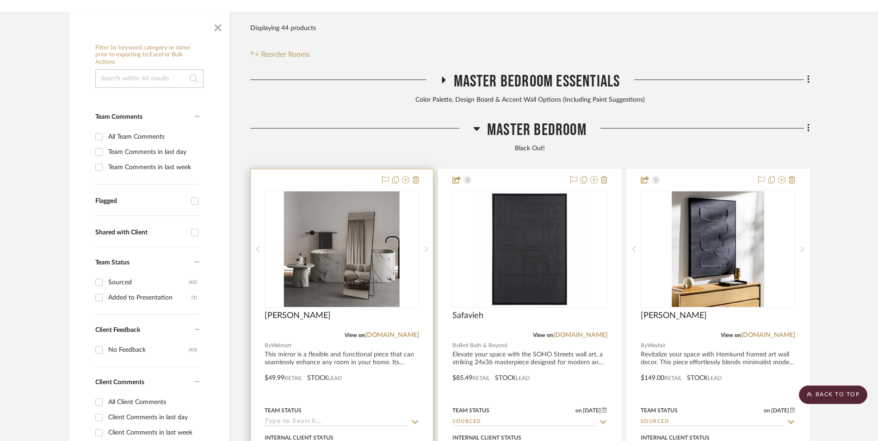
scroll to position [236, 0]
click at [369, 196] on img "0" at bounding box center [342, 250] width 116 height 116
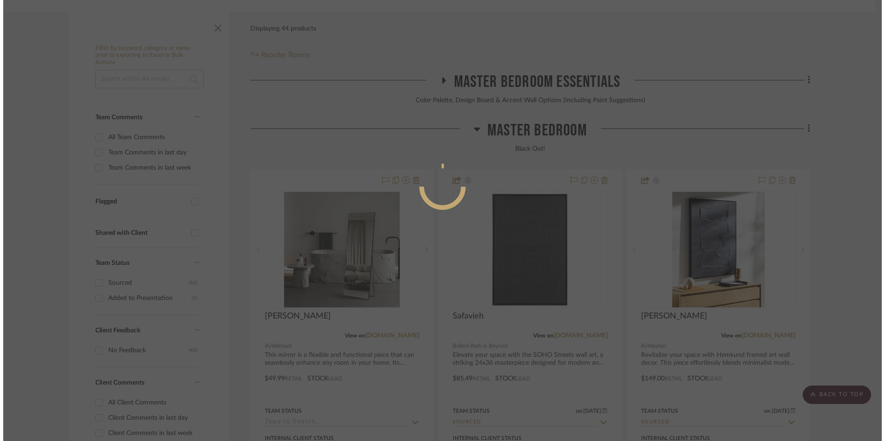
scroll to position [0, 0]
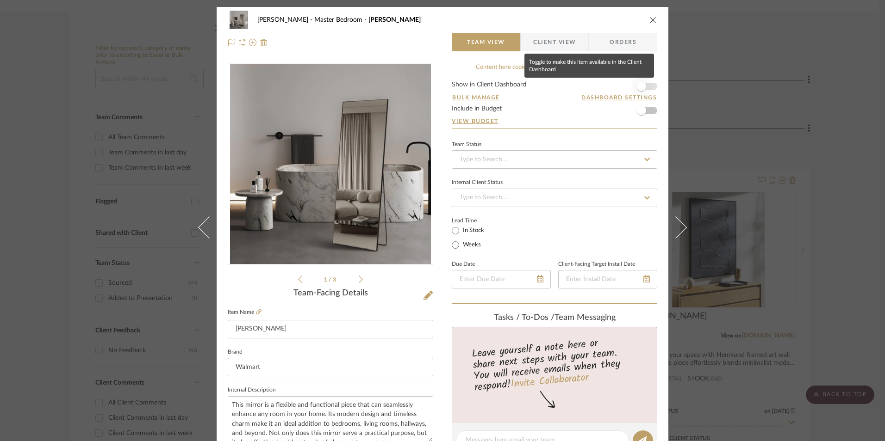
click at [639, 87] on span "button" at bounding box center [641, 86] width 9 height 9
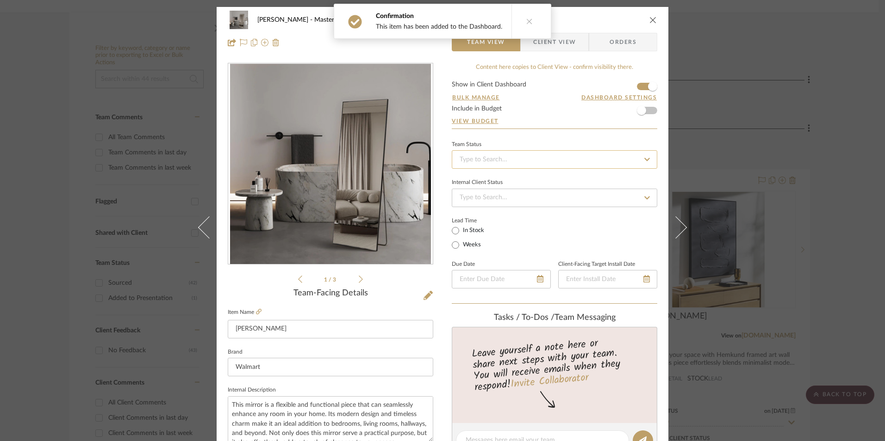
click at [545, 162] on input at bounding box center [554, 159] width 205 height 19
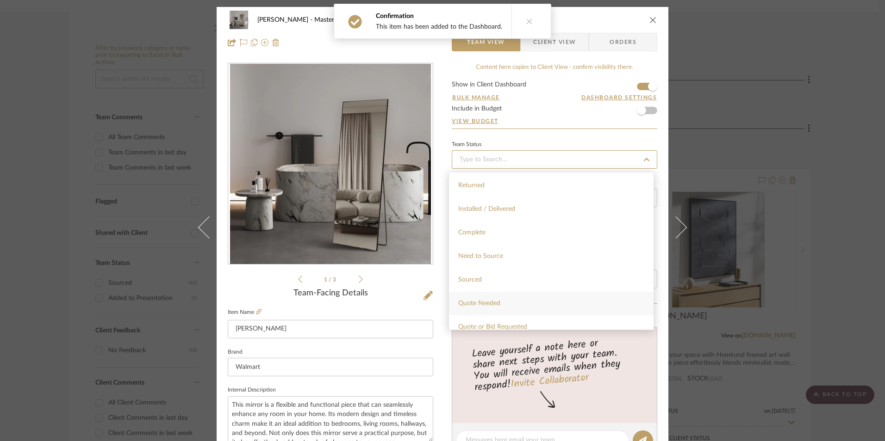
scroll to position [231, 0]
click at [484, 260] on div "Sourced" at bounding box center [551, 260] width 205 height 24
type input "[DATE]"
type input "Sourced"
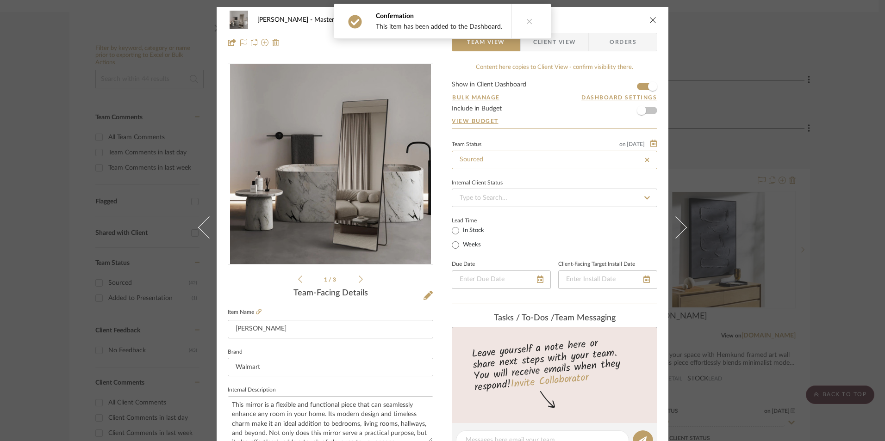
type input "[DATE]"
type input "Sourced"
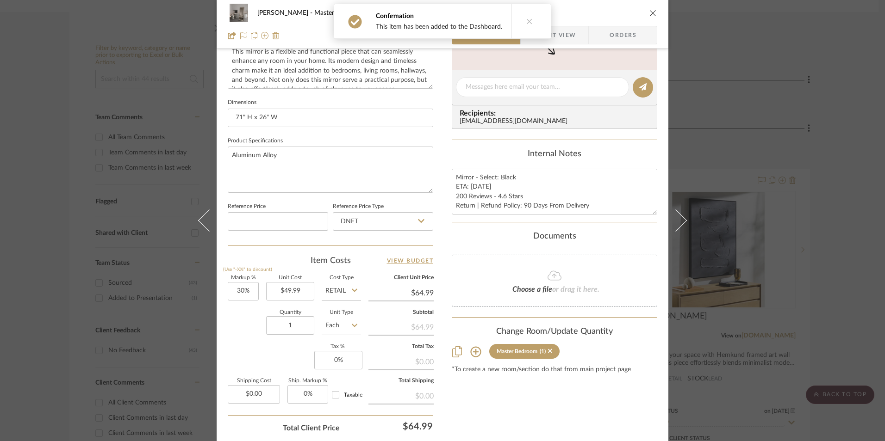
scroll to position [370, 0]
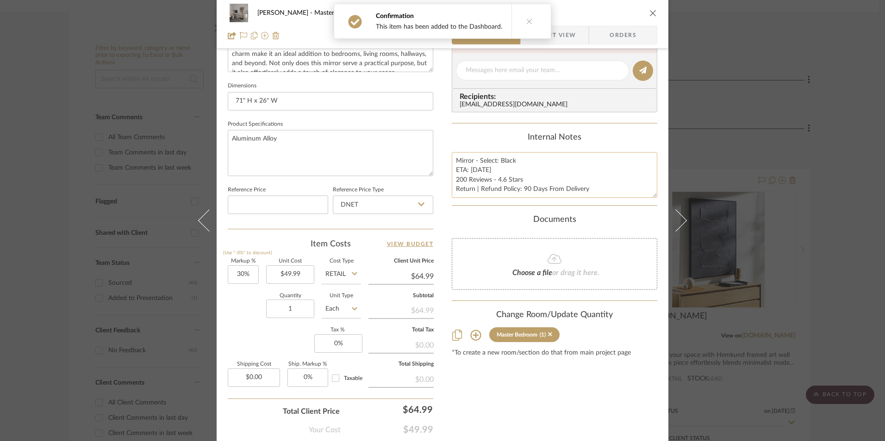
click at [491, 177] on textarea "Mirror - Select: Black ETA: [DATE] 200 Reviews - 4.6 Stars Return | Refund Poli…" at bounding box center [554, 175] width 205 height 46
click at [392, 205] on input "DNET" at bounding box center [383, 205] width 100 height 19
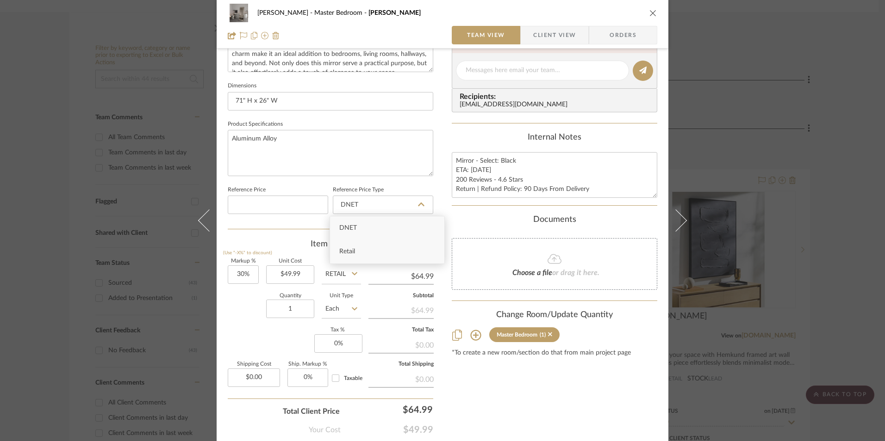
click at [364, 251] on div "Retail" at bounding box center [387, 252] width 114 height 24
type input "Retail"
drag, startPoint x: 453, startPoint y: 158, endPoint x: 480, endPoint y: 179, distance: 34.7
click at [627, 191] on textarea "Mirror - Select: Black ETA: [DATE] 200 Reviews - 4.6 Stars Return | Refund Poli…" at bounding box center [554, 175] width 205 height 46
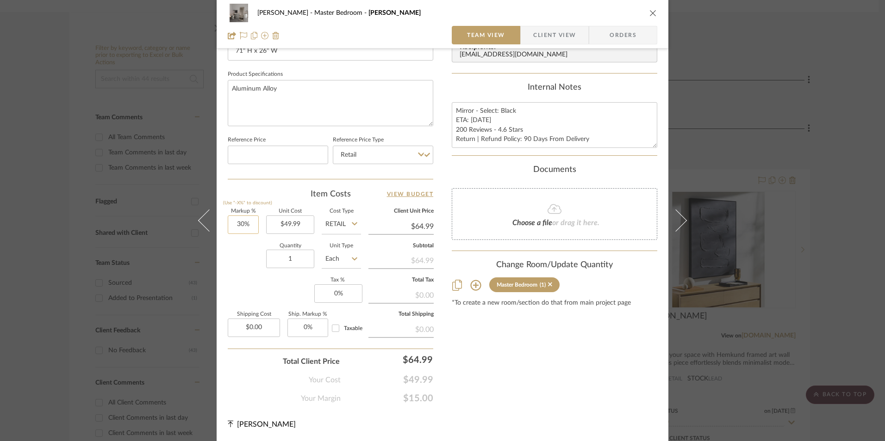
type input "30"
click at [241, 220] on input "30" at bounding box center [243, 225] width 31 height 19
click at [253, 259] on div "Quantity 1 Unit Type Each" at bounding box center [294, 260] width 133 height 33
type input "0%"
type input "$49.99"
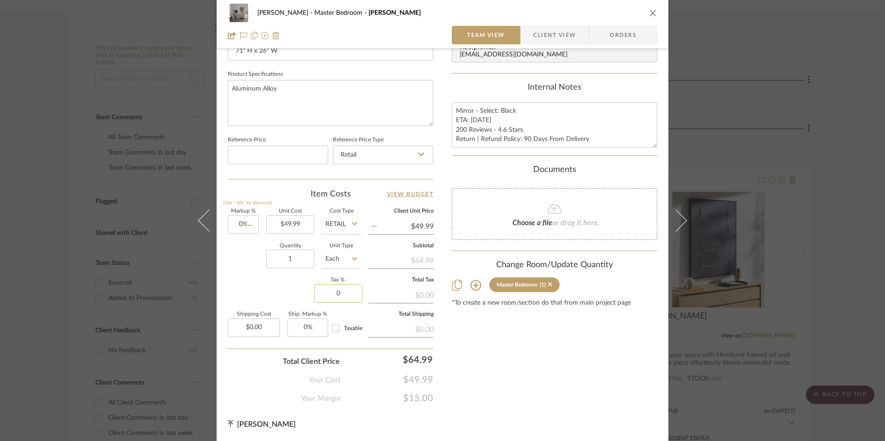
click at [341, 294] on input "0" at bounding box center [338, 294] width 48 height 19
click at [562, 372] on div "Content here copies to Client View - confirm visibility there. Show in Client D…" at bounding box center [554, 24] width 205 height 762
type input "8.25%"
click at [604, 34] on span "Orders" at bounding box center [622, 35] width 47 height 19
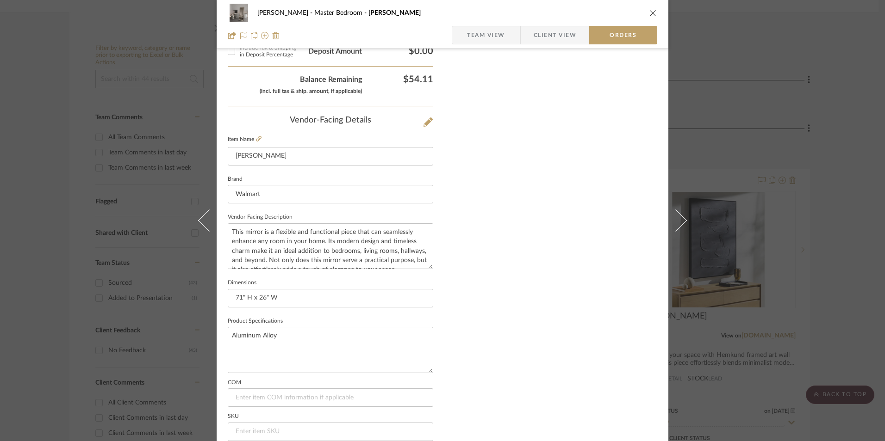
scroll to position [543, 0]
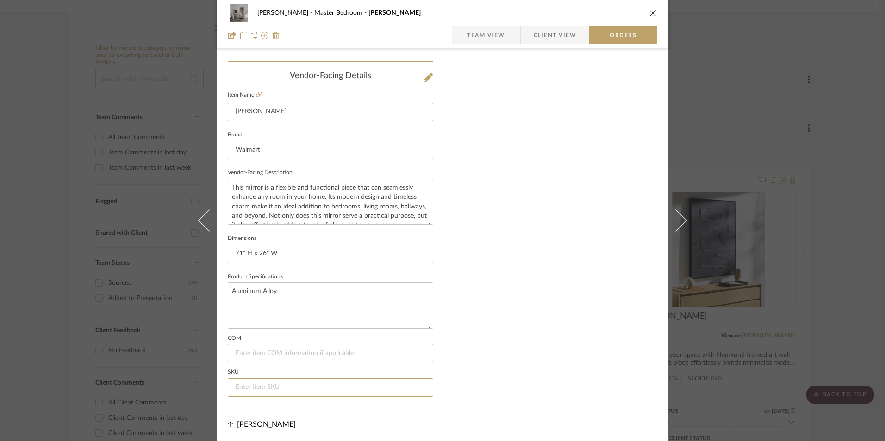
click at [298, 391] on input at bounding box center [330, 387] width 205 height 19
type input "NA"
click at [556, 36] on span "Client View" at bounding box center [554, 35] width 43 height 19
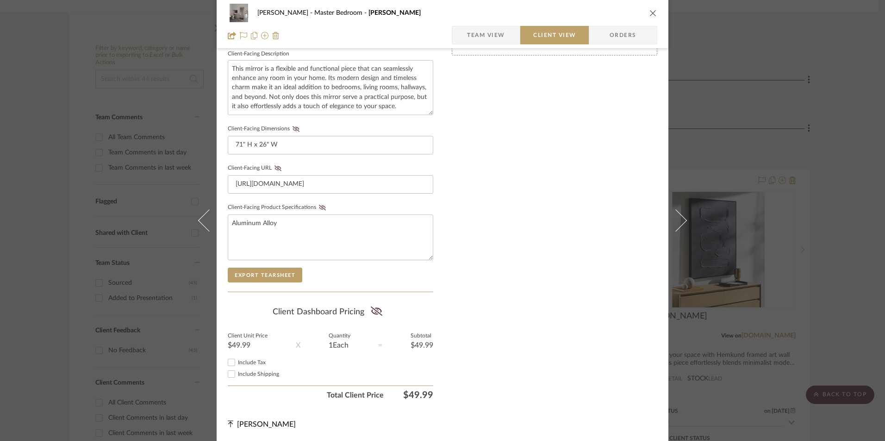
scroll to position [336, 0]
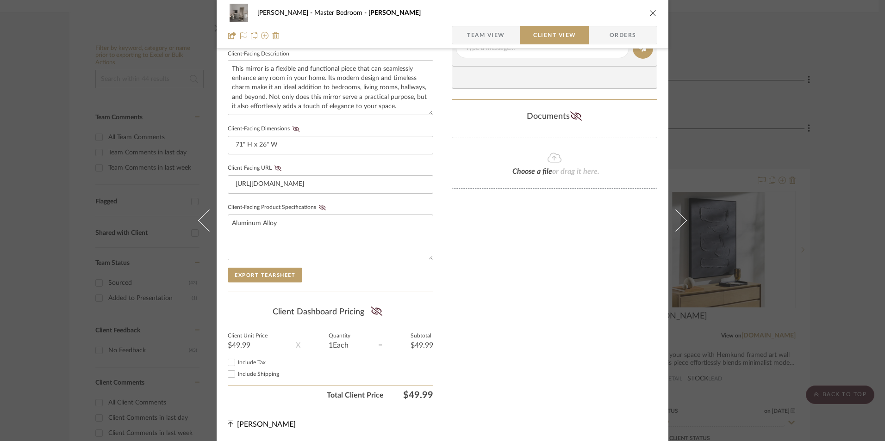
click at [231, 362] on input "Include Tax" at bounding box center [231, 362] width 11 height 11
checkbox input "true"
click at [374, 313] on icon at bounding box center [377, 311] width 12 height 9
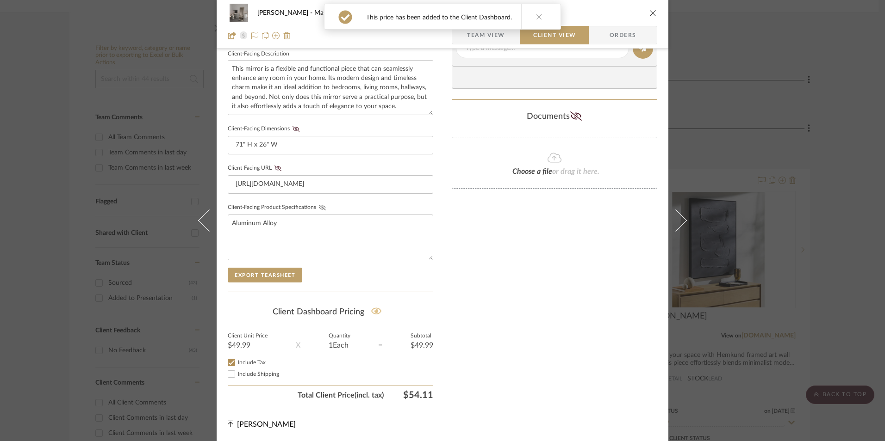
click at [321, 208] on icon at bounding box center [322, 208] width 7 height 6
click at [274, 166] on icon at bounding box center [277, 169] width 7 height 6
click at [293, 128] on icon at bounding box center [295, 129] width 7 height 6
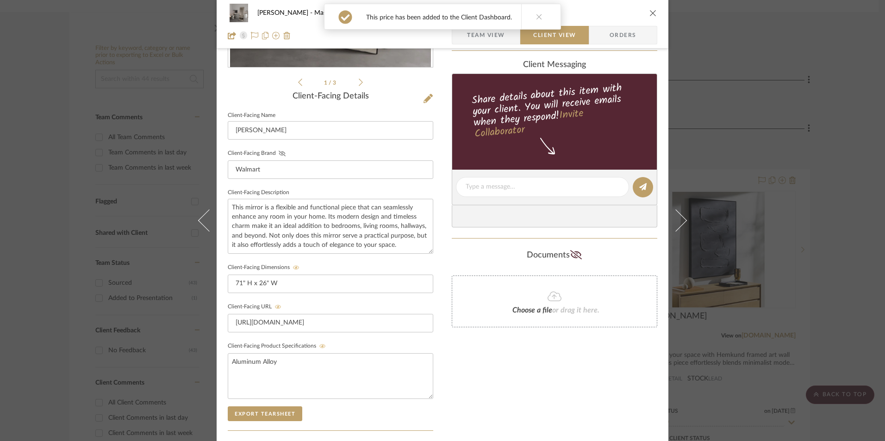
click at [279, 151] on icon at bounding box center [282, 154] width 7 height 6
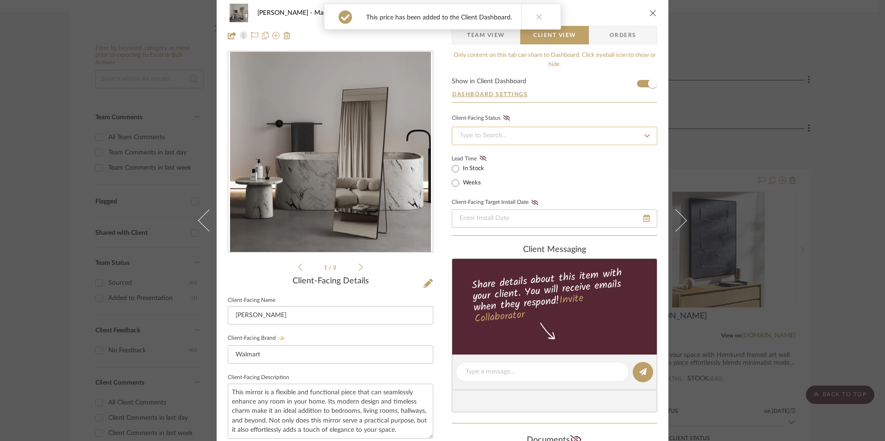
scroll to position [0, 0]
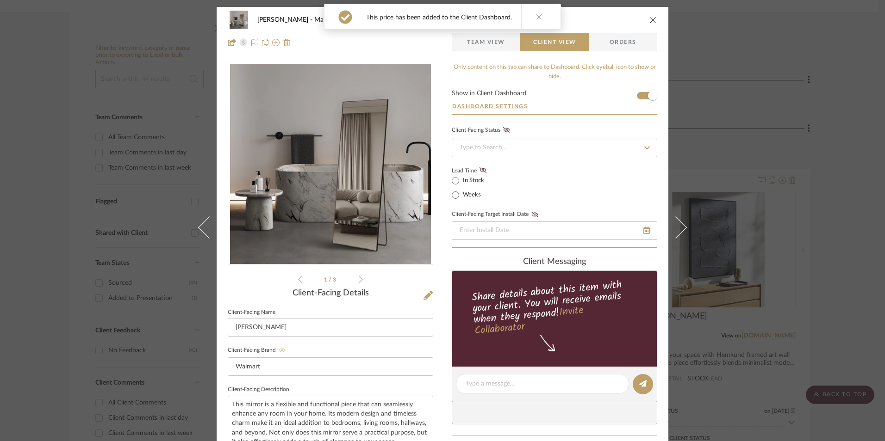
click at [482, 171] on icon at bounding box center [482, 170] width 7 height 6
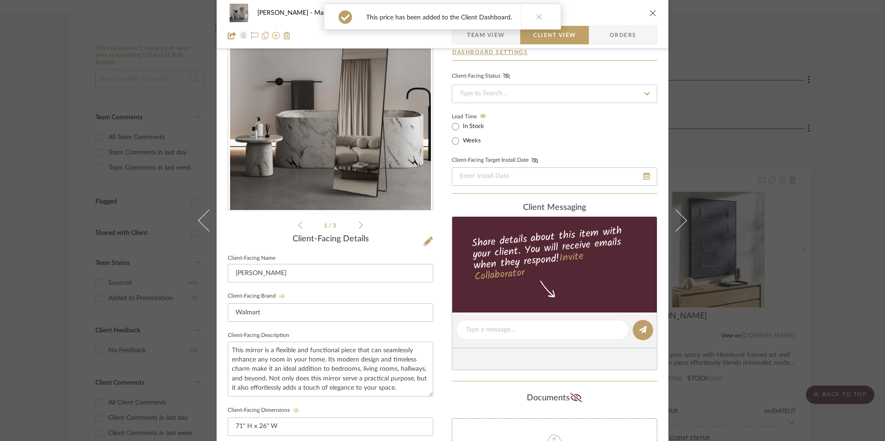
scroll to position [139, 0]
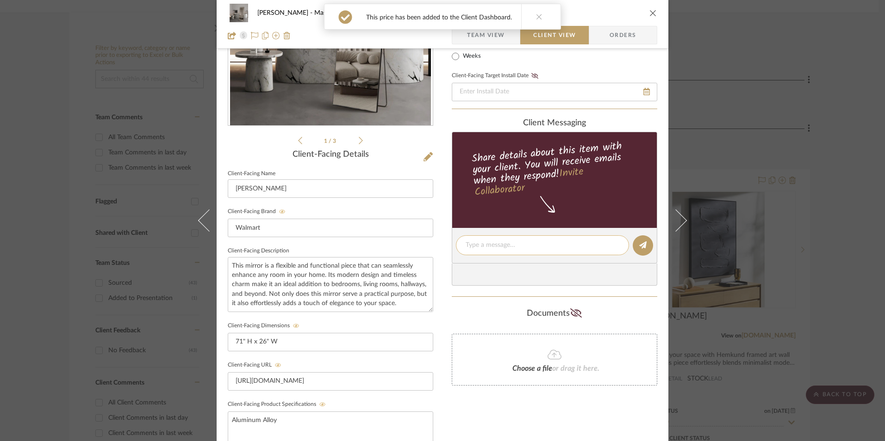
click at [496, 248] on textarea at bounding box center [542, 246] width 154 height 10
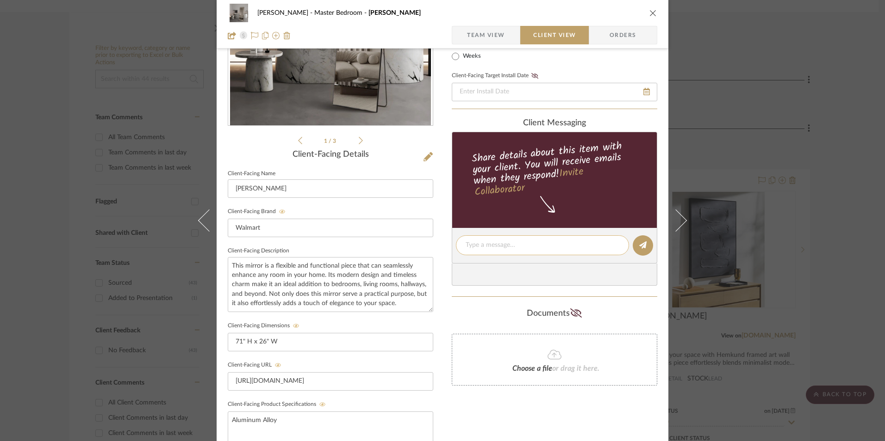
paste textarea "Mirror - Select: Black ETA: [DATE] 200 Reviews - 4.6 Stars Return | Refund Poli…"
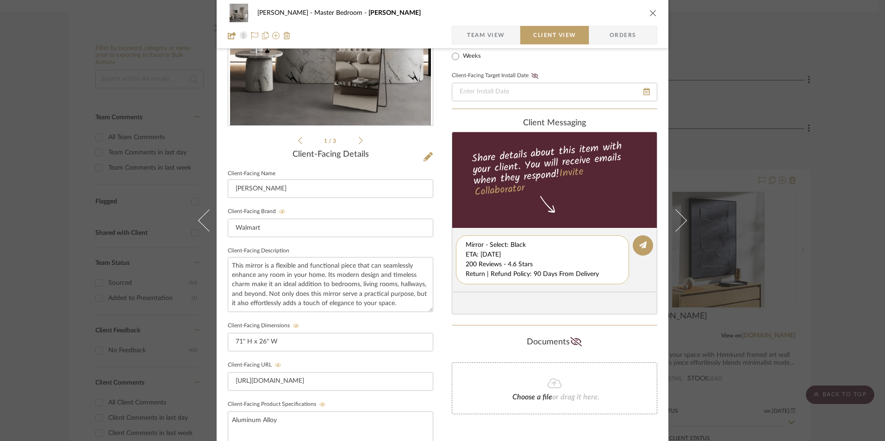
scroll to position [0, 0]
drag, startPoint x: 464, startPoint y: 255, endPoint x: 530, endPoint y: 270, distance: 68.3
click at [597, 282] on div "Mirror - Select: Black ETA: [DATE] 200 Reviews - 4.6 Stars Return | Refund Poli…" at bounding box center [542, 260] width 173 height 49
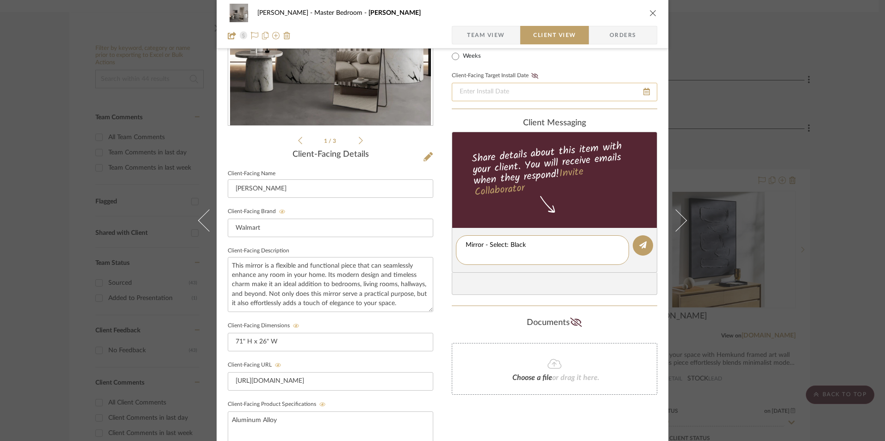
type textarea "Mirror - Select: Black"
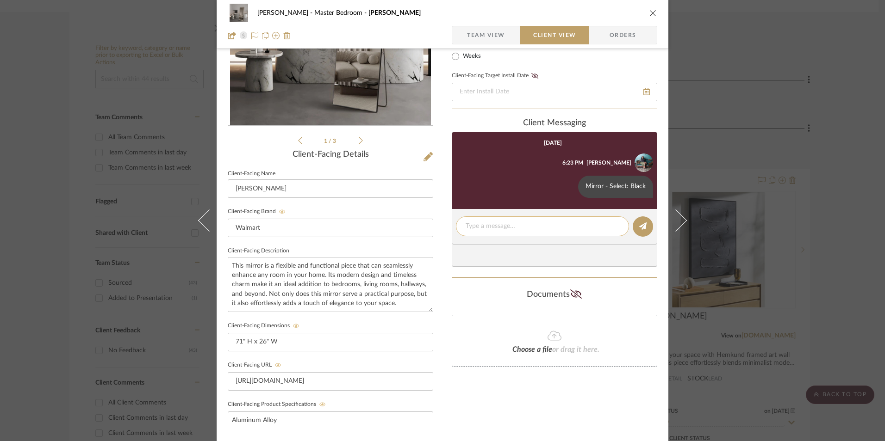
click at [479, 229] on textarea at bounding box center [542, 227] width 154 height 10
paste textarea "ETA: [DATE] 200 Reviews - 4.6 Stars Return | Refund Policy: 90 Days From Delive…"
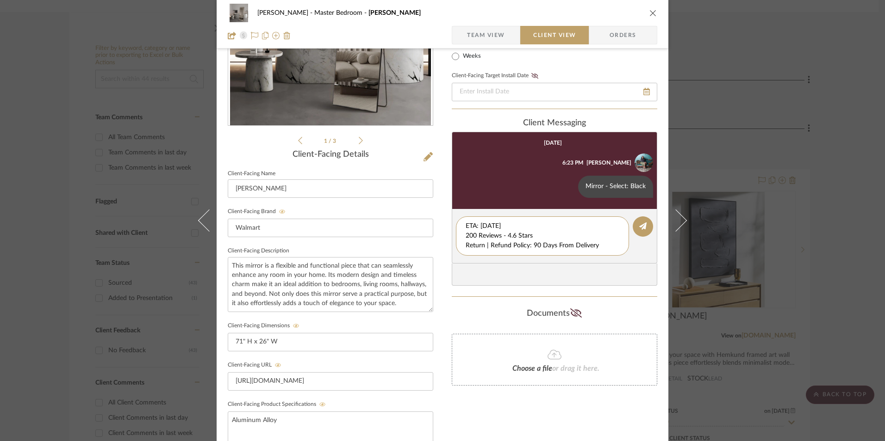
drag, startPoint x: 477, startPoint y: 224, endPoint x: 442, endPoint y: 223, distance: 34.7
click at [430, 223] on div "[PERSON_NAME] Master Bedroom [PERSON_NAME] Team View Client View Orders 1 / 3 C…" at bounding box center [443, 253] width 452 height 770
click at [465, 236] on textarea "200 Reviews - 4.6 Stars Return | Refund Policy: 90 Days From Delivery" at bounding box center [542, 236] width 154 height 29
drag, startPoint x: 548, startPoint y: 236, endPoint x: 449, endPoint y: 236, distance: 99.5
click at [434, 237] on div "[PERSON_NAME] Master Bedroom [PERSON_NAME] Team View Client View Orders 1 / 3 C…" at bounding box center [443, 253] width 452 height 770
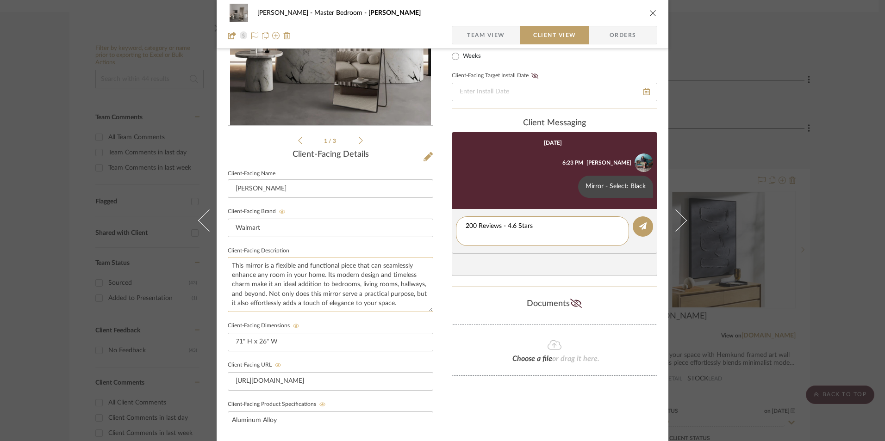
type textarea "200 Reviews - 4.6 Stars"
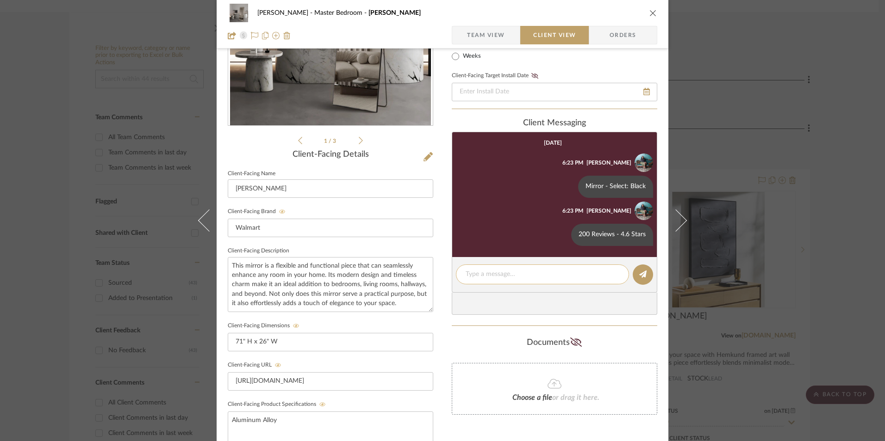
click at [496, 276] on textarea at bounding box center [542, 275] width 154 height 10
paste textarea "Return | Refund Policy: 90 Days From Delivery"
type textarea "Return | Refund Policy: 90 Days From Delivery"
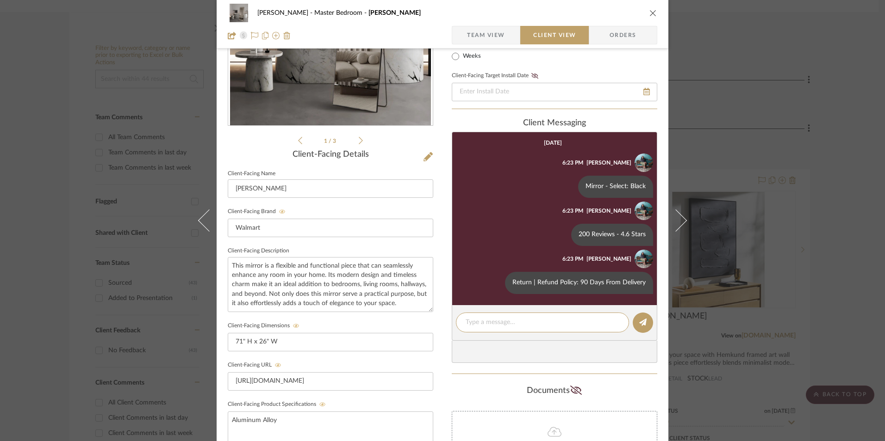
click at [649, 13] on icon "close" at bounding box center [652, 12] width 7 height 7
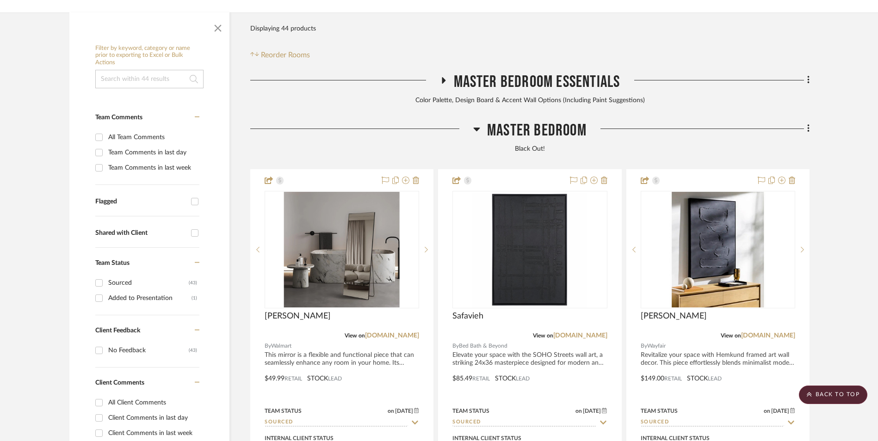
scroll to position [189, 0]
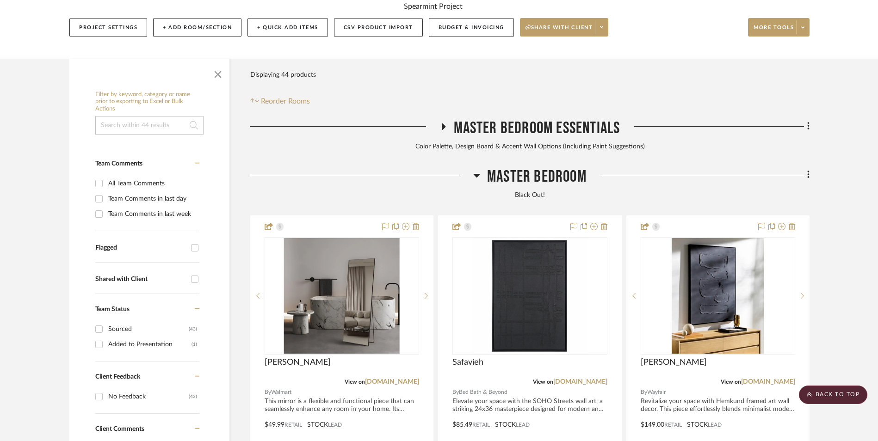
click at [807, 170] on icon at bounding box center [808, 175] width 3 height 10
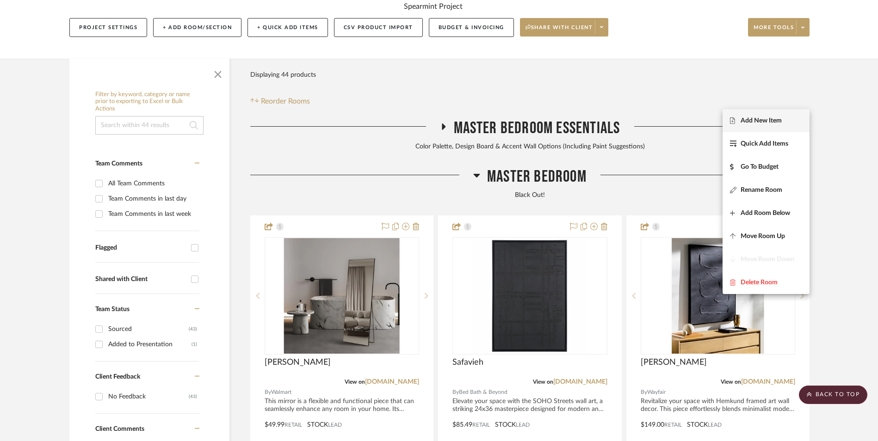
click at [770, 124] on span "Add New Item" at bounding box center [761, 121] width 41 height 8
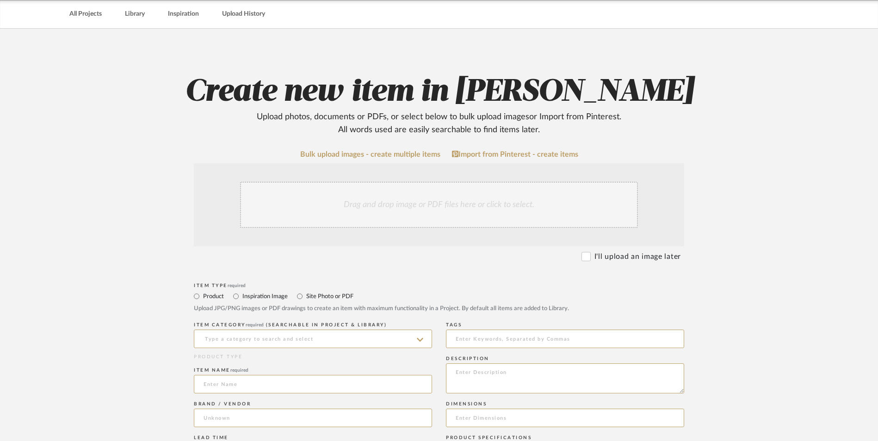
scroll to position [185, 0]
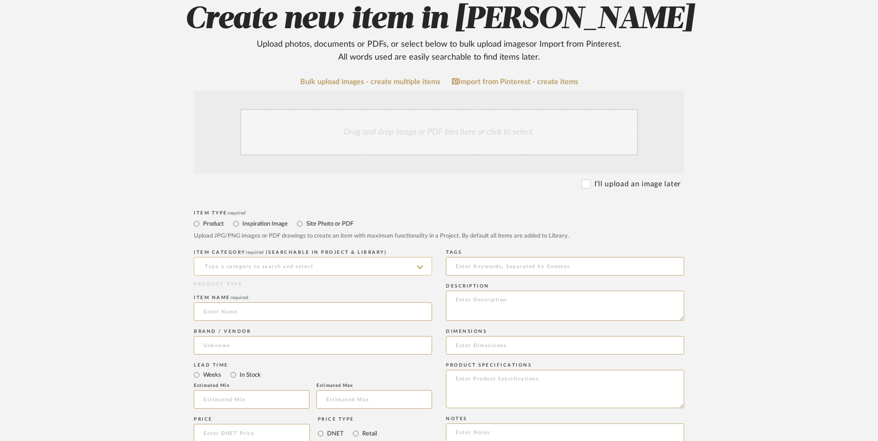
click at [276, 257] on input at bounding box center [313, 266] width 238 height 19
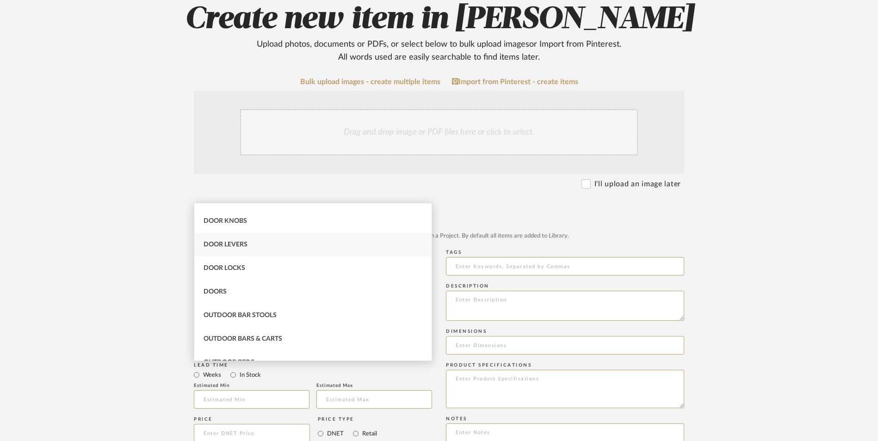
scroll to position [0, 0]
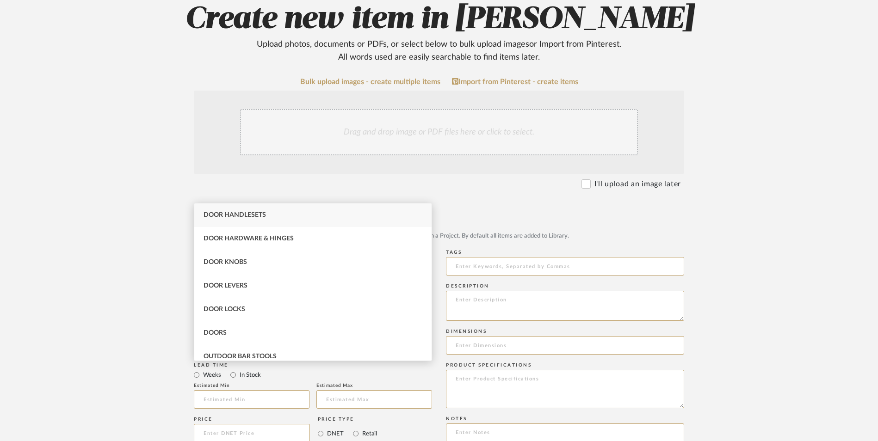
click at [273, 217] on div "Door Handlesets" at bounding box center [312, 216] width 237 height 24
type input "Door Handlesets"
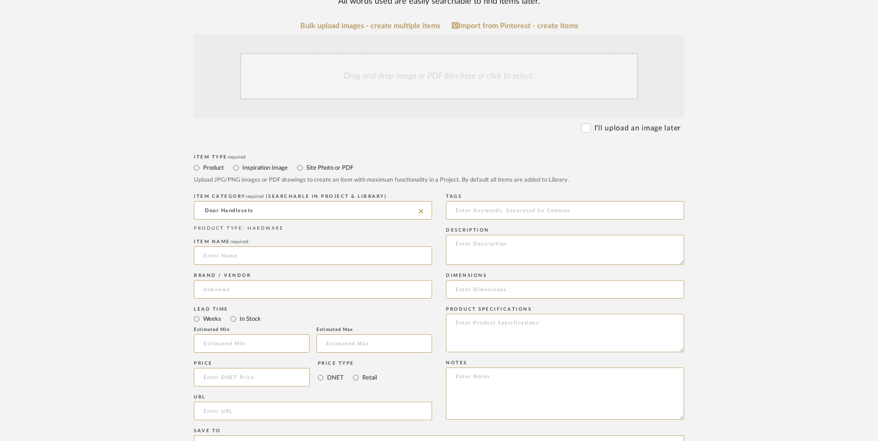
scroll to position [278, 0]
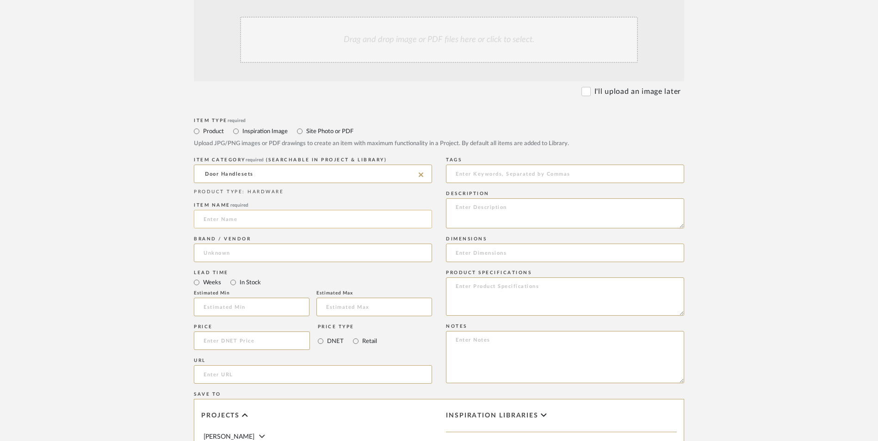
click at [229, 210] on input at bounding box center [313, 219] width 238 height 19
type input "[PERSON_NAME]"
click at [217, 244] on input at bounding box center [313, 253] width 238 height 19
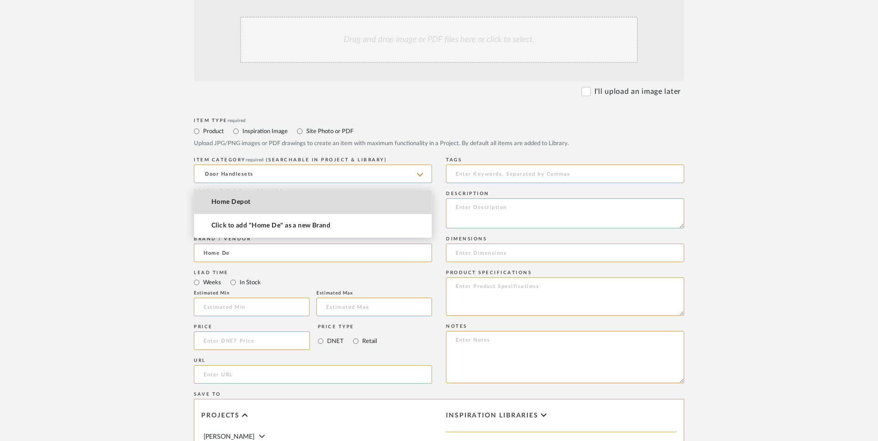
click at [236, 199] on span "Home Depot" at bounding box center [230, 202] width 39 height 8
type input "Home Depot"
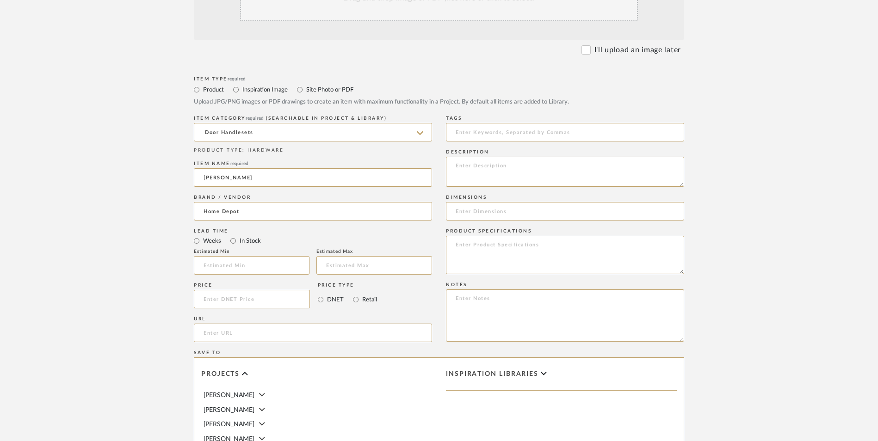
scroll to position [324, 0]
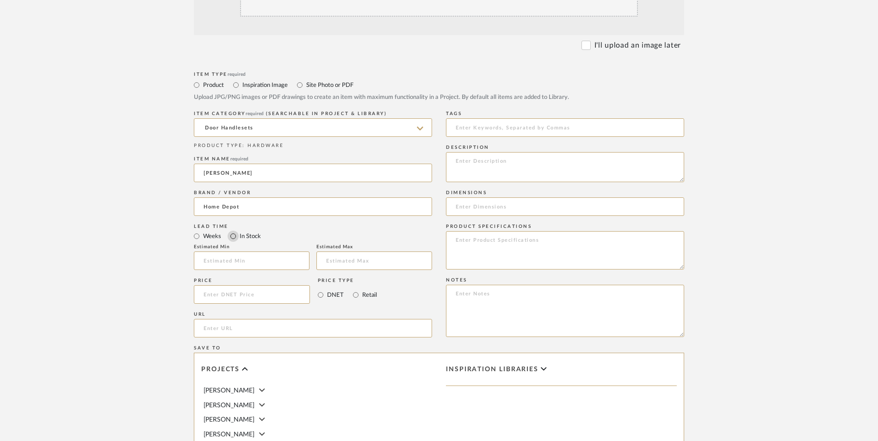
click at [236, 231] on input "In Stock" at bounding box center [233, 236] width 11 height 11
radio input "true"
click at [356, 290] on input "Retail" at bounding box center [355, 295] width 11 height 11
radio input "true"
click at [255, 285] on input at bounding box center [252, 294] width 116 height 19
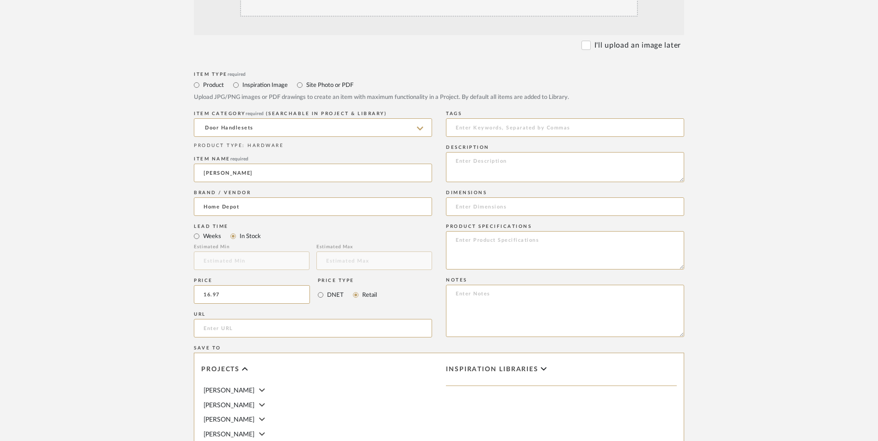
type input "$16.97"
drag, startPoint x: 80, startPoint y: 225, endPoint x: 108, endPoint y: 224, distance: 28.2
click at [82, 225] on upload-items "Create new item in [PERSON_NAME] Upload photos, documents or PDFs, or select be…" at bounding box center [439, 225] width 878 height 816
click at [220, 319] on input "url" at bounding box center [313, 328] width 238 height 19
paste input "[URL][DOMAIN_NAME]"
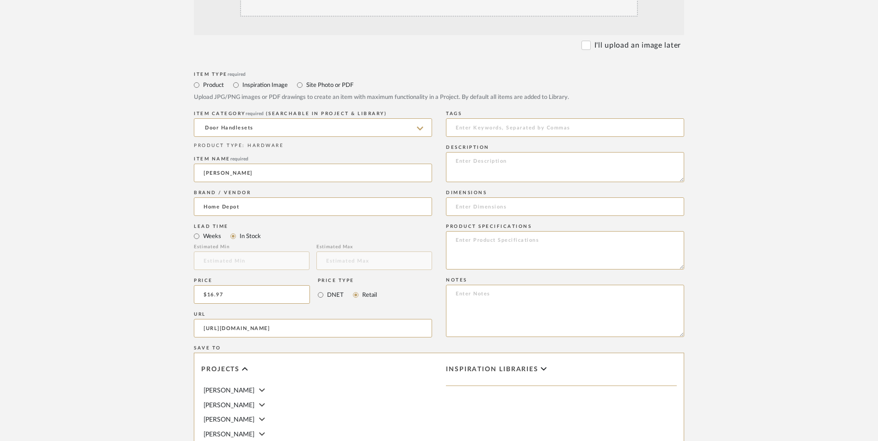
scroll to position [0, 237]
type input "[URL][DOMAIN_NAME]"
click at [116, 287] on upload-items "Create new item in [PERSON_NAME] Upload photos, documents or PDFs, or select be…" at bounding box center [439, 225] width 878 height 816
click at [505, 285] on textarea at bounding box center [565, 311] width 238 height 52
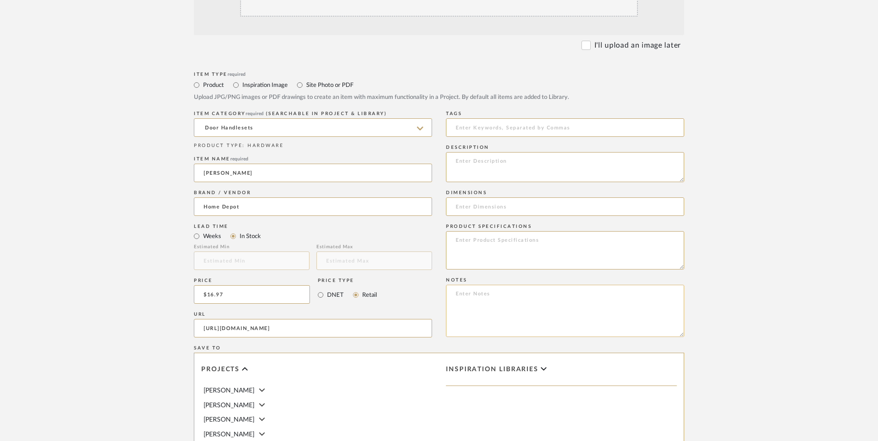
paste textarea "Option 1: ETA: SKU: Reviews - Stars Return | Refund Policy:"
click at [363, 219] on div "Item Type required Product Inspiration Image Site Photo or PDF Upload JPG/PNG i…" at bounding box center [439, 339] width 490 height 540
click at [489, 285] on textarea "Door Handles - Select: Black + 2 ETA: SKU: Reviews - Stars Return | Refund Poli…" at bounding box center [565, 311] width 238 height 52
click at [541, 285] on textarea "Door Handles - Select: Black + 2 ETA: [DATE] SKU: Reviews - Stars Return | Refu…" at bounding box center [565, 311] width 238 height 52
click at [485, 285] on textarea "Door Handles - Select: Black + Bed | Bath + 2 ETA: [DATE] SKU: Reviews - Stars …" at bounding box center [565, 311] width 238 height 52
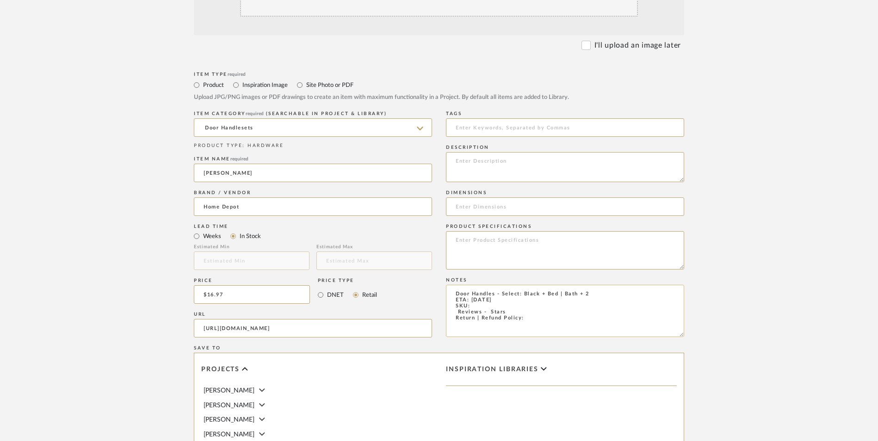
paste textarea "316513760"
click at [454, 285] on textarea "Door Handles - Select: Black + Bed | Bath + 2 ETA: [DATE] SKU: 316513760 Review…" at bounding box center [565, 311] width 238 height 52
click at [538, 285] on textarea "Door Handles - Select: Black + Bed | Bath + 2 ETA: [DATE] SKU: 316513760 117 Re…" at bounding box center [565, 311] width 238 height 52
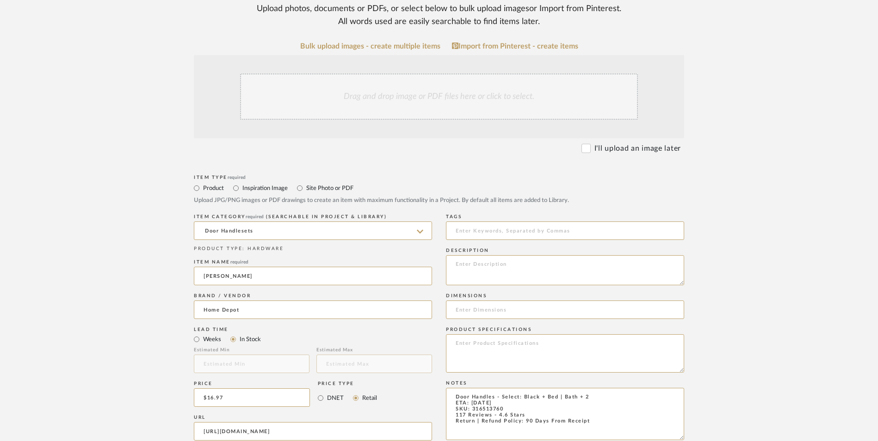
scroll to position [185, 0]
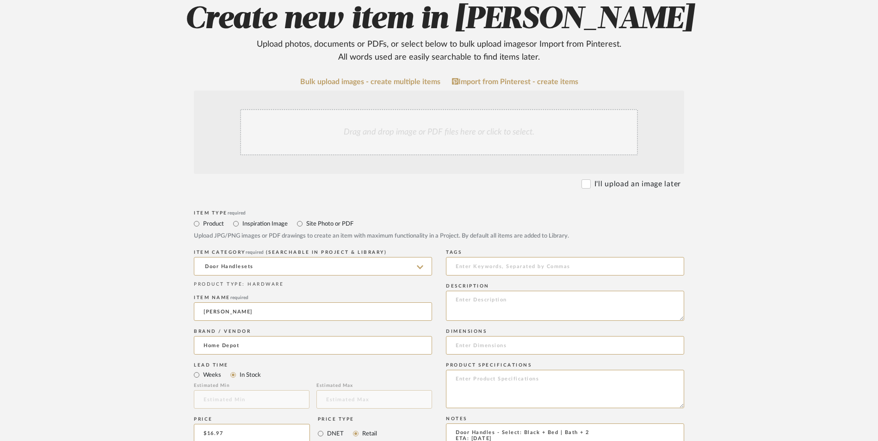
type textarea "Door Handles - Select: Black + Bed | Bath + 2 ETA: [DATE] SKU: 316513760 117 Re…"
click at [390, 109] on div "Drag and drop image or PDF files here or click to select." at bounding box center [439, 132] width 398 height 46
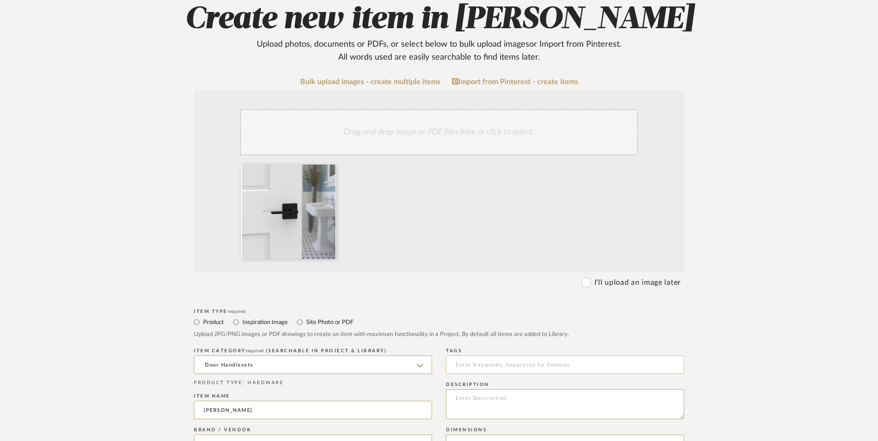
scroll to position [370, 0]
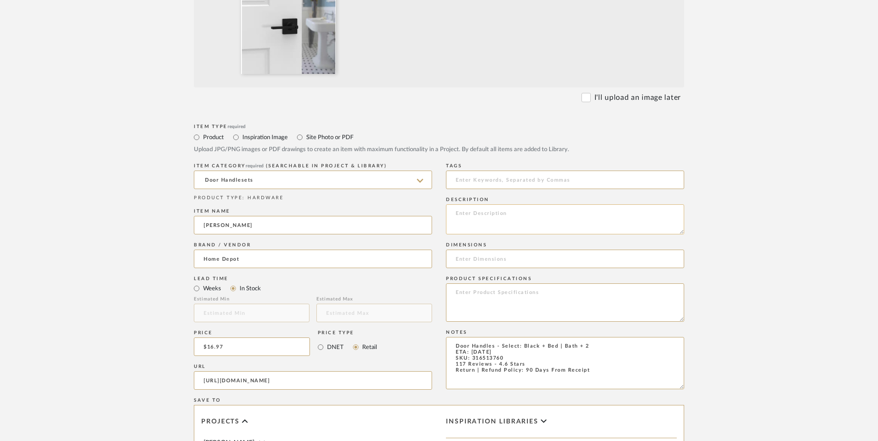
click at [506, 205] on textarea at bounding box center [565, 220] width 238 height 30
paste textarea "As the industry leader, [PERSON_NAME] has provided trusted security for over 70…"
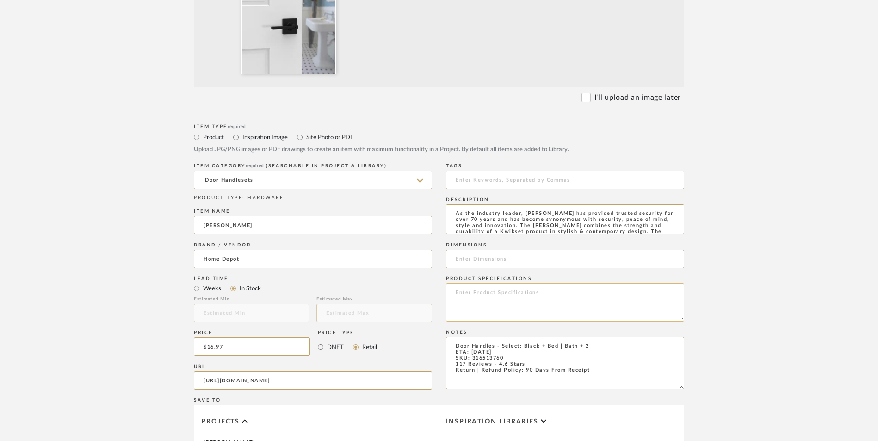
scroll to position [49, 0]
type textarea "As the industry leader, [PERSON_NAME] has provided trusted security for over 70…"
click at [501, 284] on textarea at bounding box center [565, 303] width 238 height 38
type textarea "Metal"
click at [523, 250] on input at bounding box center [565, 259] width 238 height 19
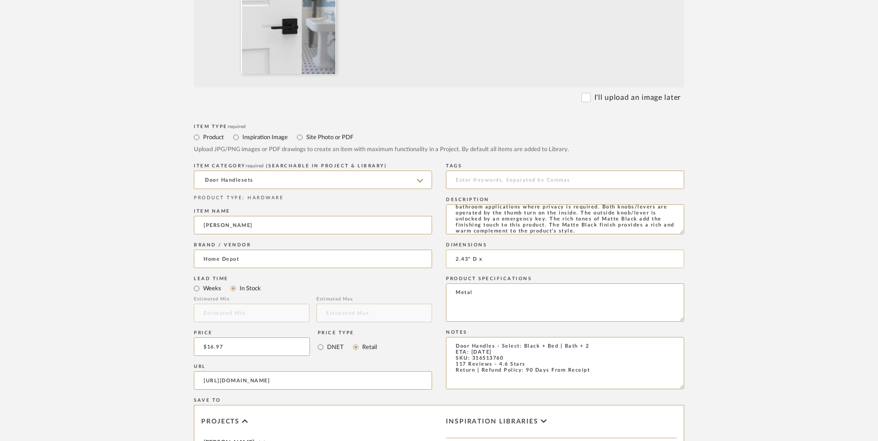
click at [523, 250] on input "2.43" D x" at bounding box center [565, 259] width 238 height 19
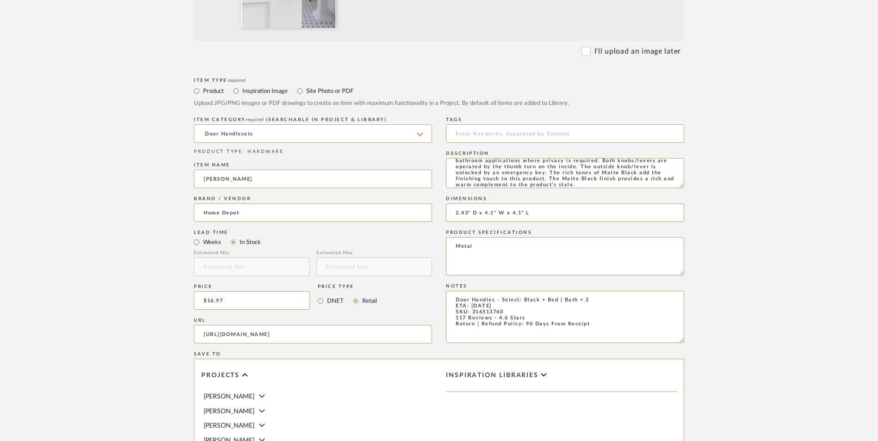
scroll to position [582, 0]
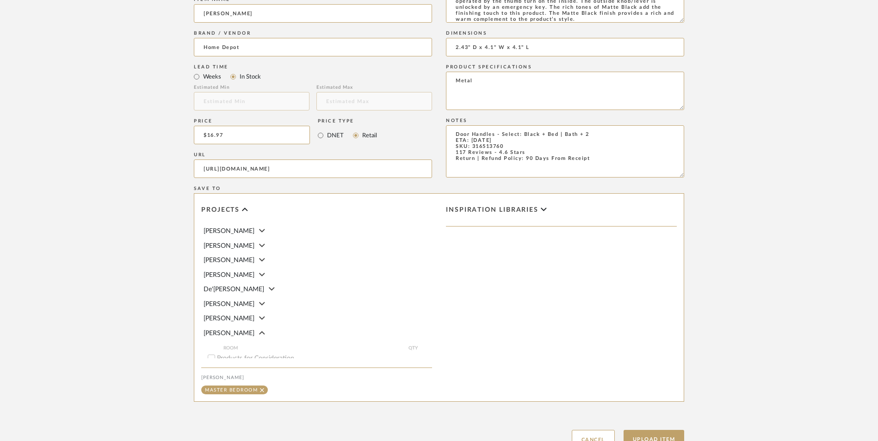
click at [662, 430] on button "Upload Item" at bounding box center [654, 439] width 61 height 19
type input "2.43" D x 4.1" W x 4.1" L"
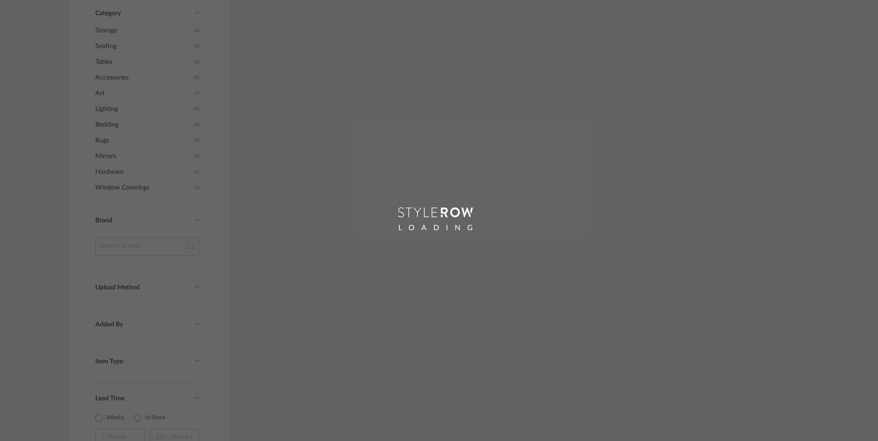
scroll to position [521, 0]
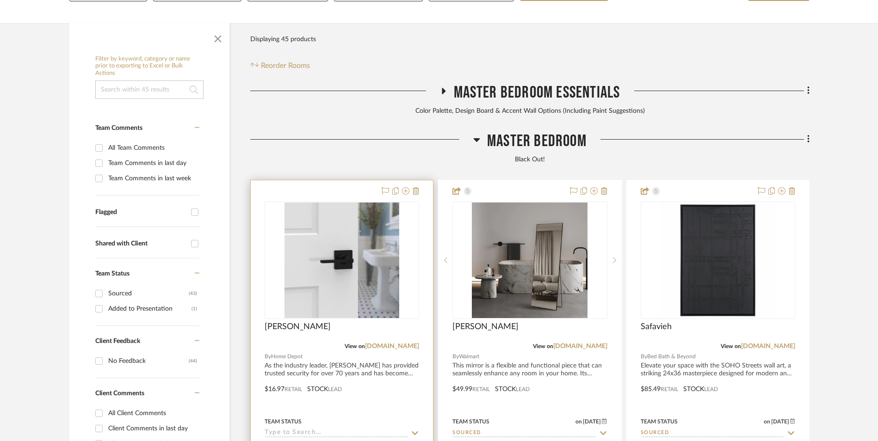
scroll to position [282, 0]
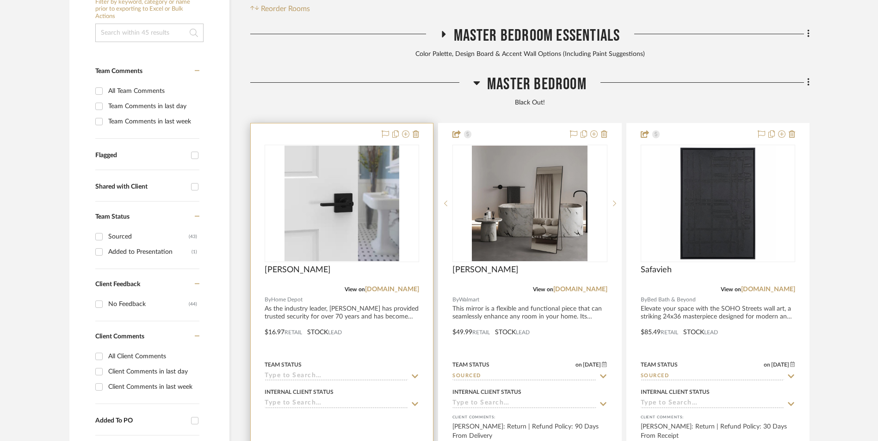
click at [320, 146] on img at bounding box center [342, 204] width 115 height 116
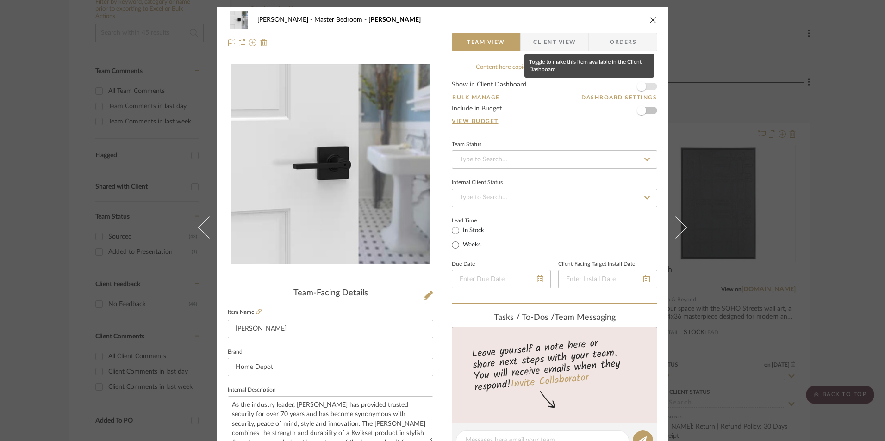
click at [640, 87] on span "button" at bounding box center [641, 86] width 9 height 9
click at [536, 161] on input at bounding box center [554, 159] width 205 height 19
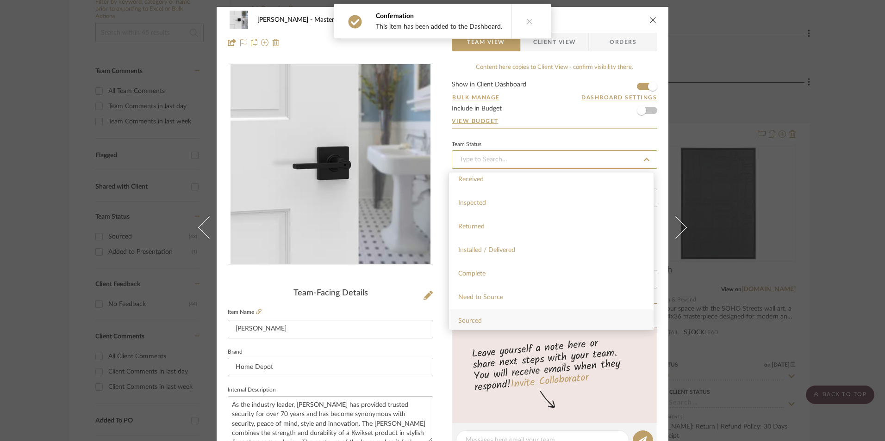
scroll to position [231, 0]
click at [486, 256] on div "Sourced" at bounding box center [551, 260] width 205 height 24
type input "[DATE]"
type input "Sourced"
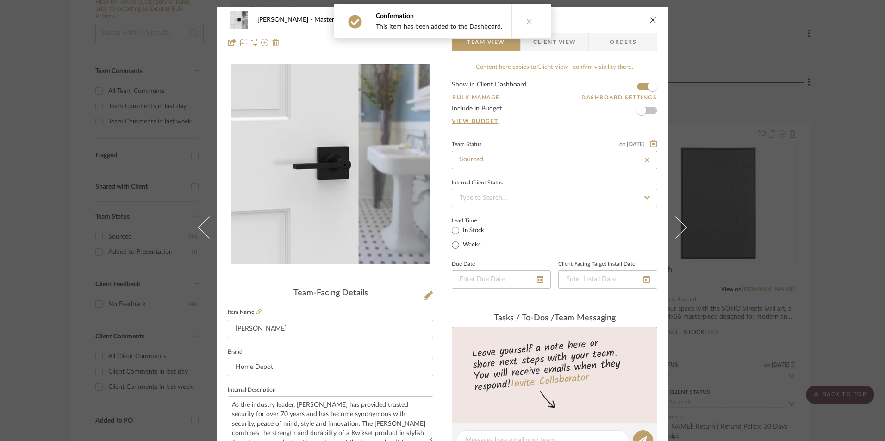
type input "[DATE]"
type input "Sourced"
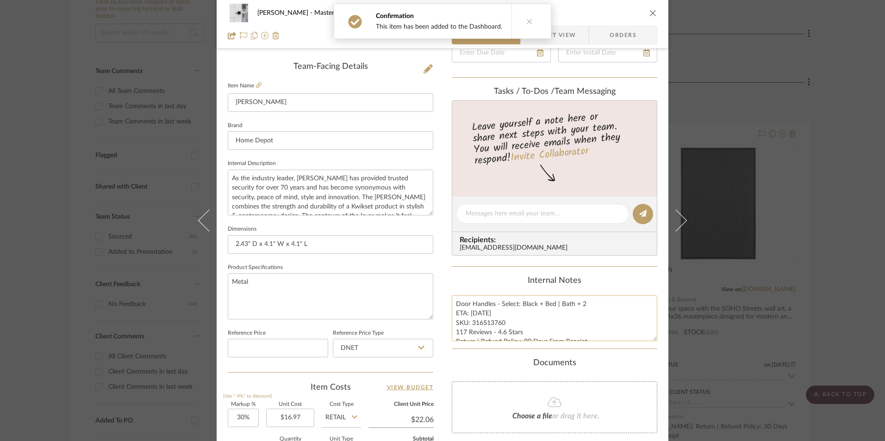
scroll to position [278, 0]
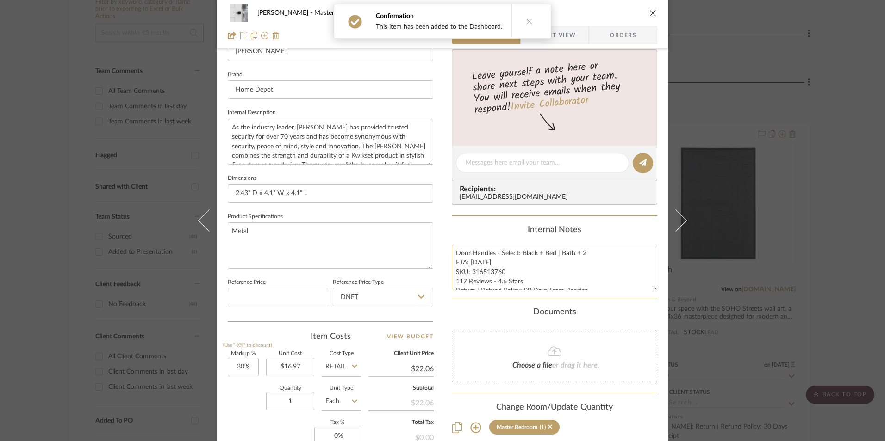
click at [488, 274] on textarea "Door Handles - Select: Black + Bed | Bath + 2 ETA: [DATE] SKU: 316513760 117 Re…" at bounding box center [554, 268] width 205 height 46
drag, startPoint x: 501, startPoint y: 273, endPoint x: 470, endPoint y: 273, distance: 31.5
click at [470, 273] on textarea "Door Handles - Select: Black + Bed | Bath + 2 ETA: [DATE] SKU: 316513760 117 Re…" at bounding box center [554, 268] width 205 height 46
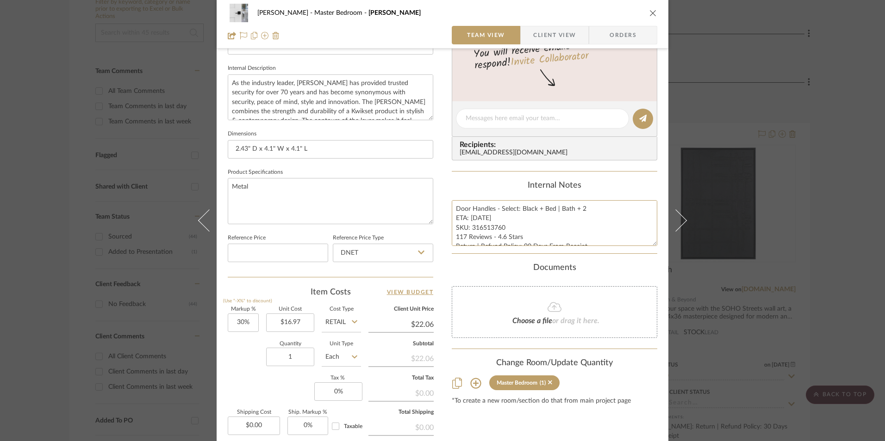
scroll to position [416, 0]
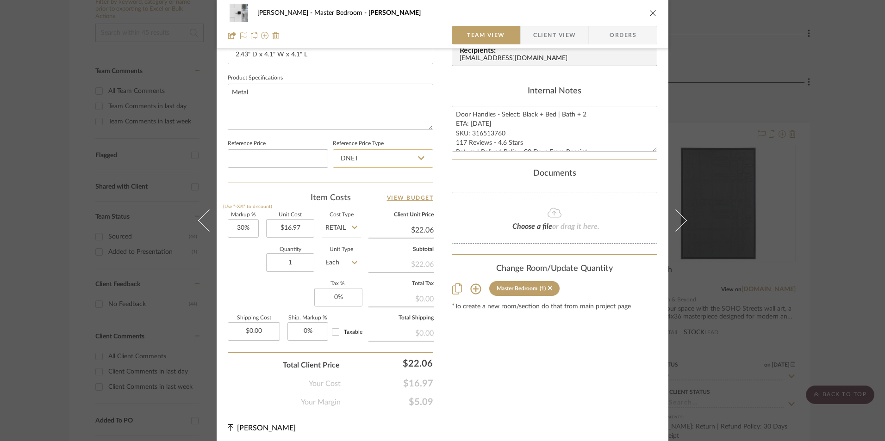
click at [389, 159] on input "DNET" at bounding box center [383, 158] width 100 height 19
drag, startPoint x: 377, startPoint y: 206, endPoint x: 341, endPoint y: 219, distance: 38.3
click at [376, 207] on div "Retail" at bounding box center [387, 206] width 114 height 24
type input "Retail"
type input "30"
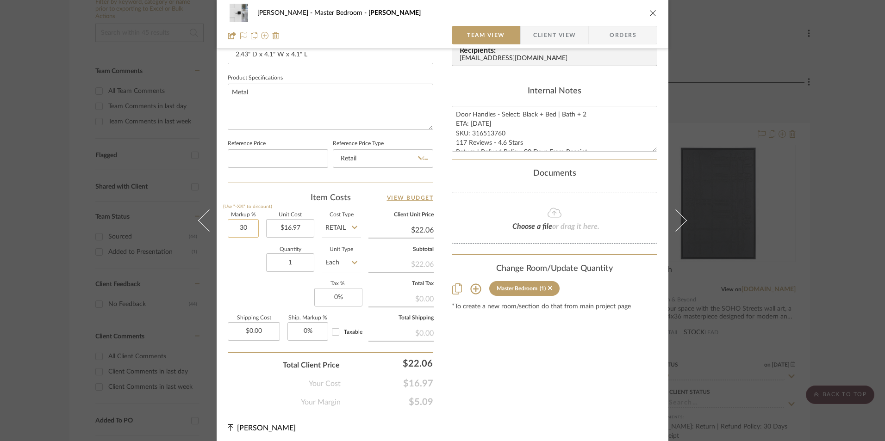
click at [244, 232] on input "30" at bounding box center [243, 228] width 31 height 19
click at [255, 290] on div "Markup % (Use "-X%" to discount) Unit Cost $16.97 Cost Type Retail Client Unit …" at bounding box center [330, 280] width 205 height 135
type input "0%"
type input "$16.97"
click at [292, 262] on input "1" at bounding box center [290, 263] width 48 height 19
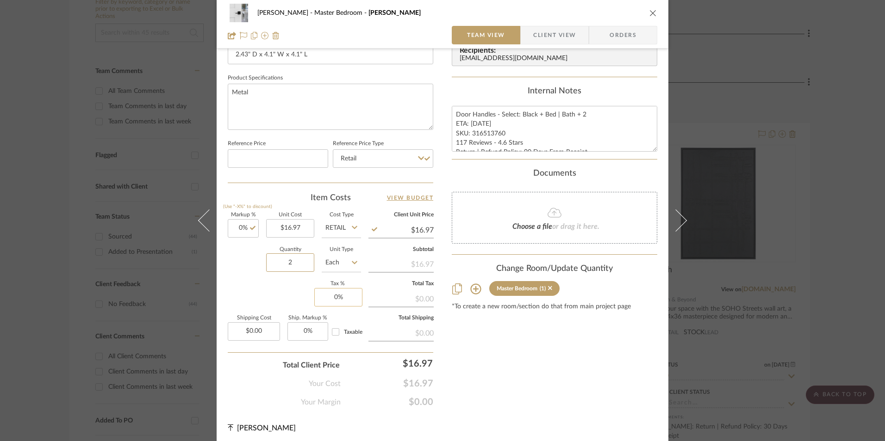
type input "2"
click at [276, 291] on div "Markup % (Use "-X%" to discount) 0% Unit Cost $16.97 Cost Type Retail Client Un…" at bounding box center [330, 280] width 205 height 135
click at [338, 299] on input "0" at bounding box center [338, 297] width 48 height 19
type input "8.25%"
click at [565, 353] on div "Content here copies to Client View - confirm visibility there. Show in Client D…" at bounding box center [554, 28] width 205 height 762
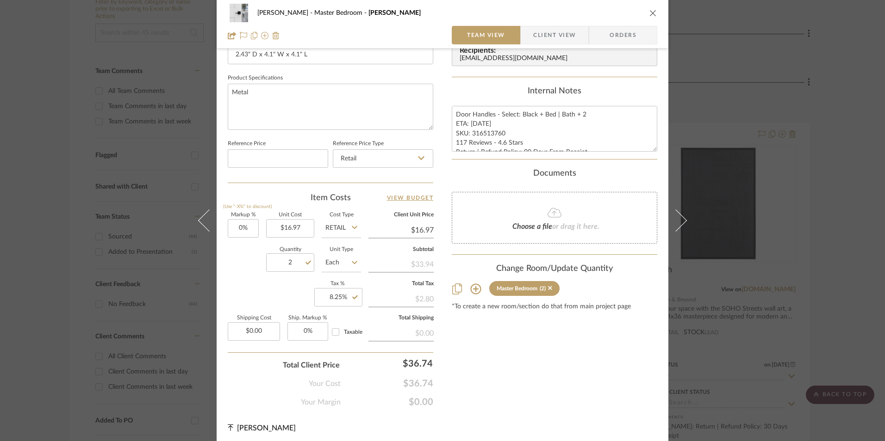
click at [628, 37] on span "Orders" at bounding box center [622, 35] width 47 height 19
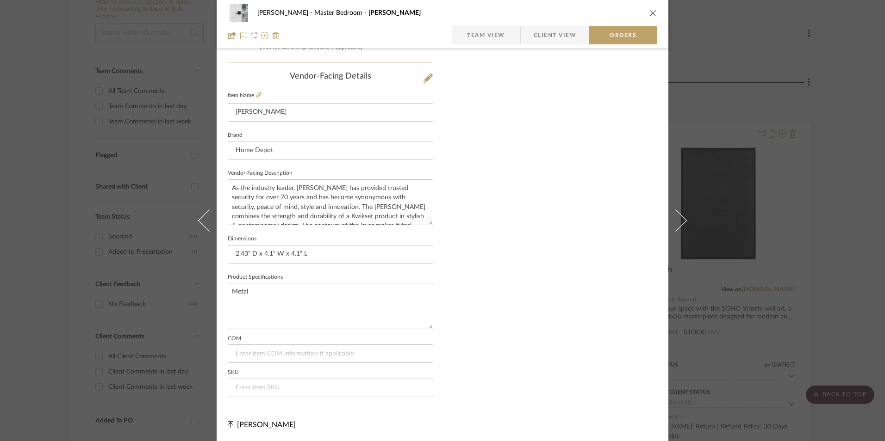
scroll to position [543, 0]
drag, startPoint x: 268, startPoint y: 399, endPoint x: 274, endPoint y: 390, distance: 10.8
click at [269, 395] on summary-project-vendor-details "COM SKU" at bounding box center [330, 370] width 205 height 68
click at [274, 389] on input at bounding box center [330, 387] width 205 height 19
paste input "316513760"
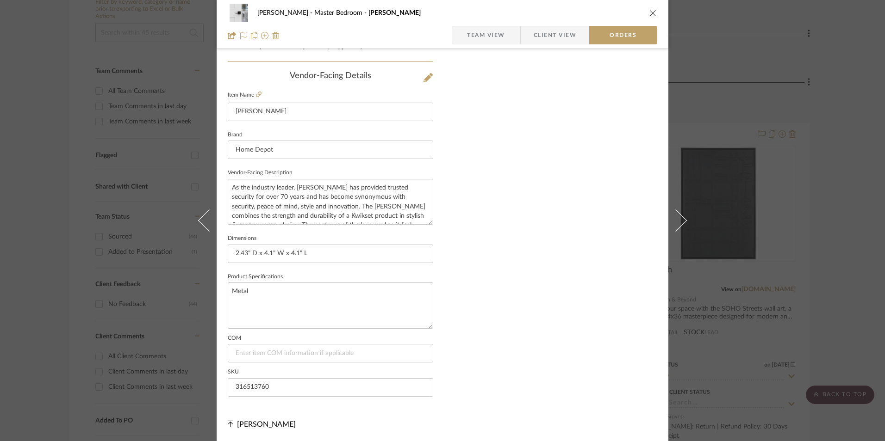
type input "316513760"
click at [485, 29] on span "Team View" at bounding box center [486, 35] width 38 height 19
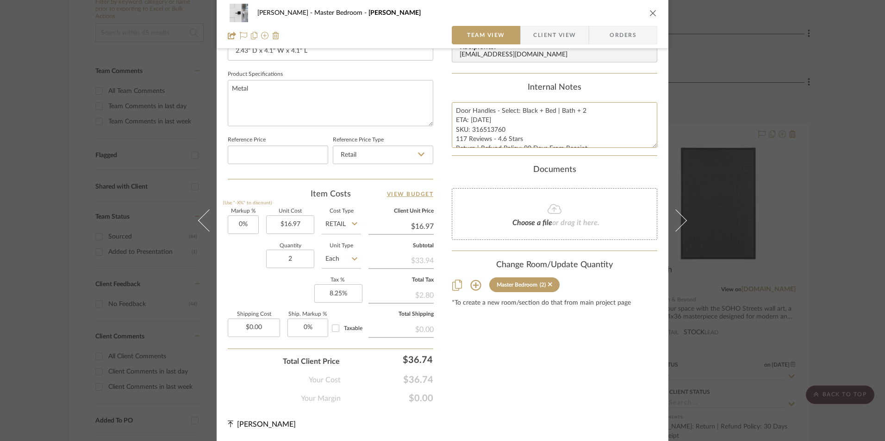
scroll to position [9, 0]
drag, startPoint x: 453, startPoint y: 110, endPoint x: 572, endPoint y: 152, distance: 126.4
click at [631, 169] on div "Content here copies to Client View - confirm visibility there. Show in Client D…" at bounding box center [554, 24] width 205 height 762
click at [552, 19] on div "[PERSON_NAME] Master Bedroom [PERSON_NAME]" at bounding box center [442, 13] width 429 height 19
click at [550, 34] on span "Client View" at bounding box center [554, 35] width 43 height 19
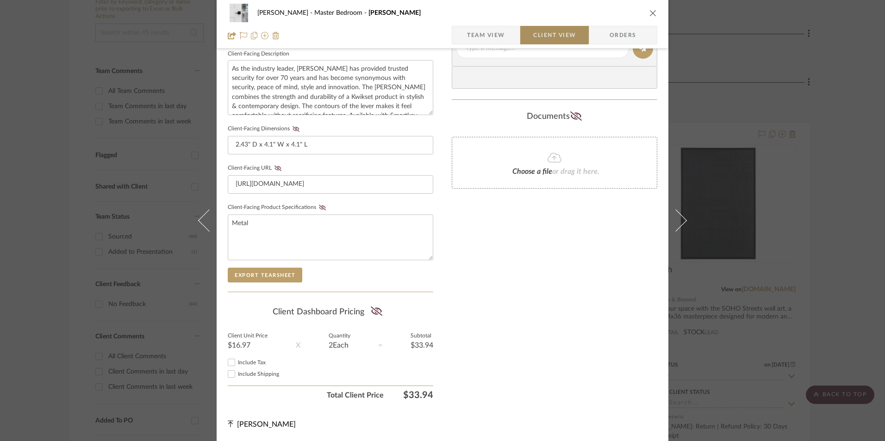
scroll to position [336, 0]
click at [231, 361] on input "Include Tax" at bounding box center [231, 362] width 11 height 11
checkbox input "true"
click at [377, 312] on icon at bounding box center [377, 311] width 12 height 9
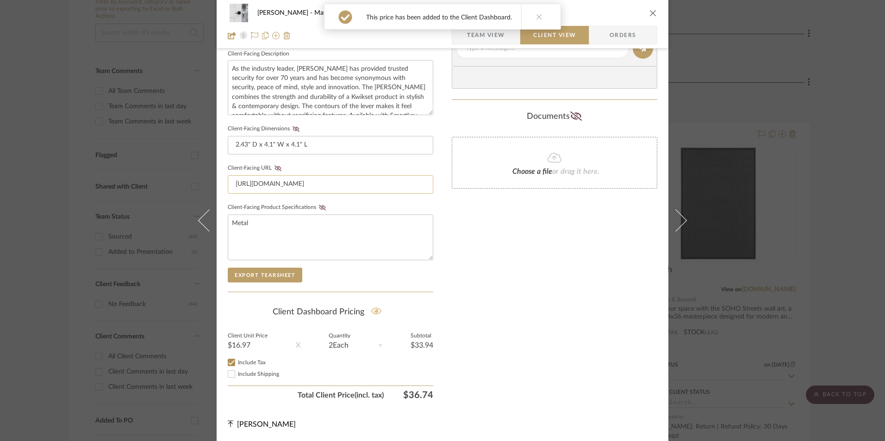
click at [319, 208] on icon at bounding box center [322, 208] width 7 height 6
click at [274, 167] on icon at bounding box center [277, 169] width 7 height 6
click at [294, 127] on icon at bounding box center [295, 129] width 7 height 6
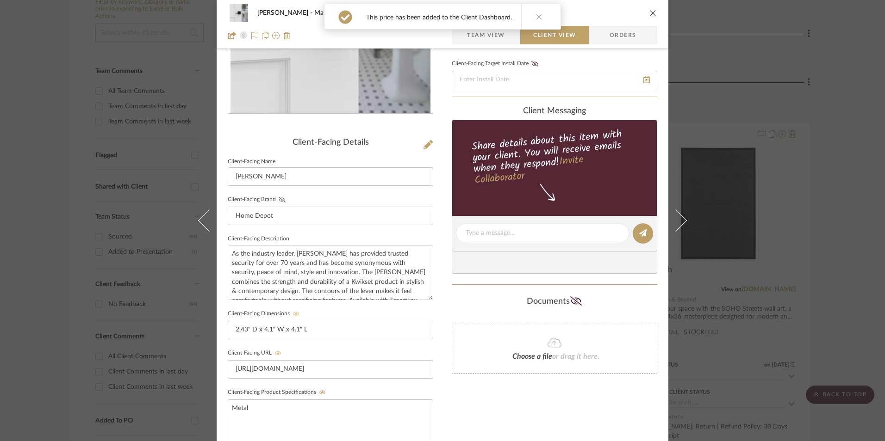
click at [279, 200] on icon at bounding box center [282, 200] width 7 height 6
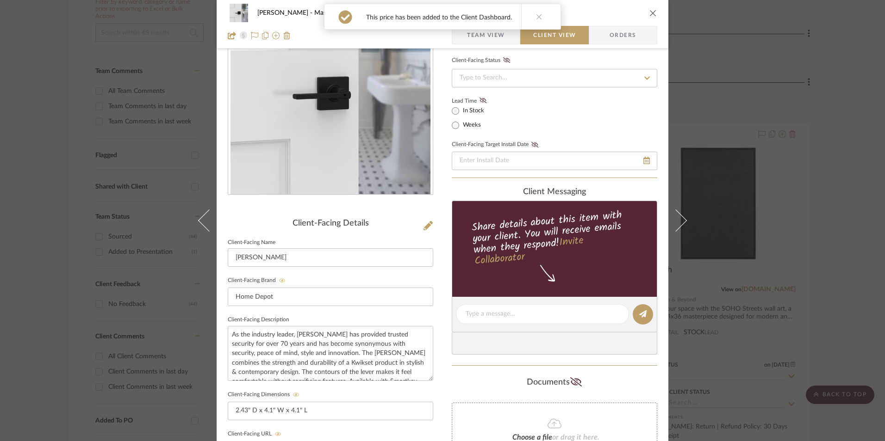
scroll to position [0, 0]
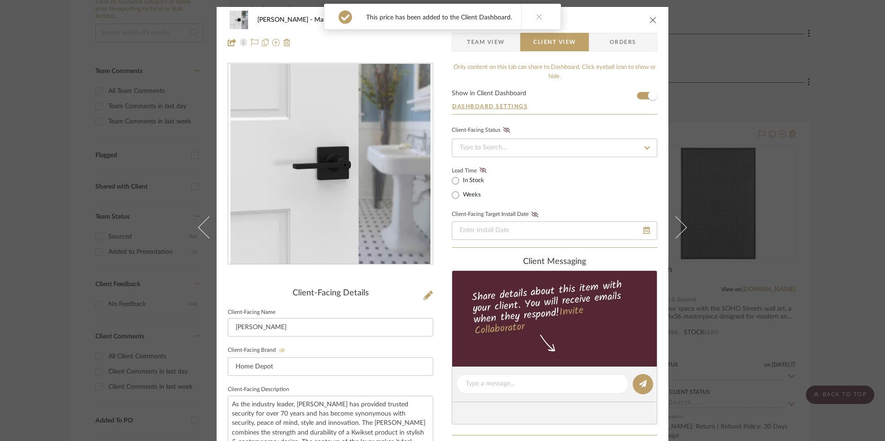
click at [479, 168] on icon at bounding box center [482, 170] width 7 height 6
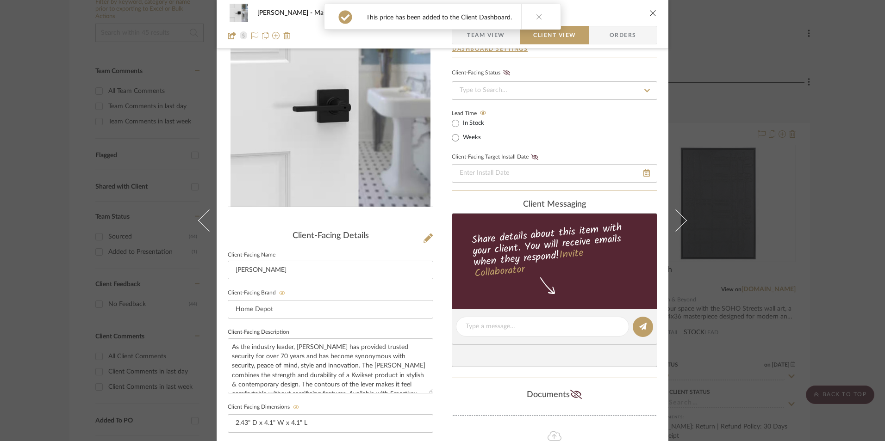
scroll to position [139, 0]
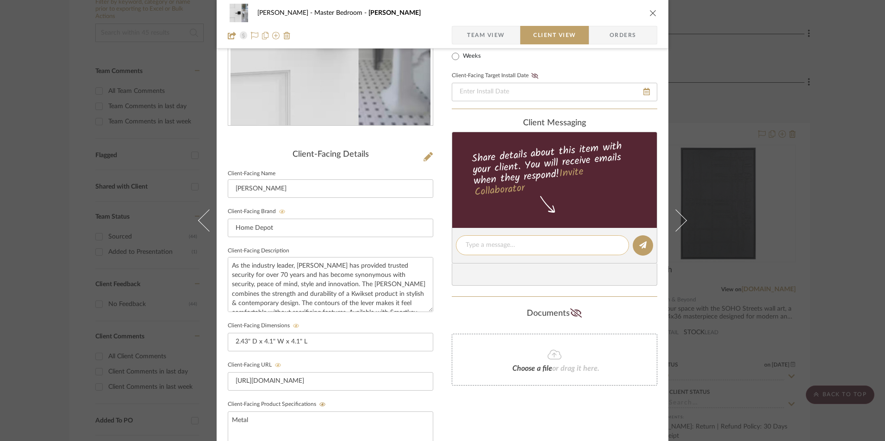
click at [488, 248] on textarea at bounding box center [542, 246] width 154 height 10
paste textarea "Door Handles - Select: Black + Bed | Bath + 2 ETA: [DATE] SKU: 316513760 117 Re…"
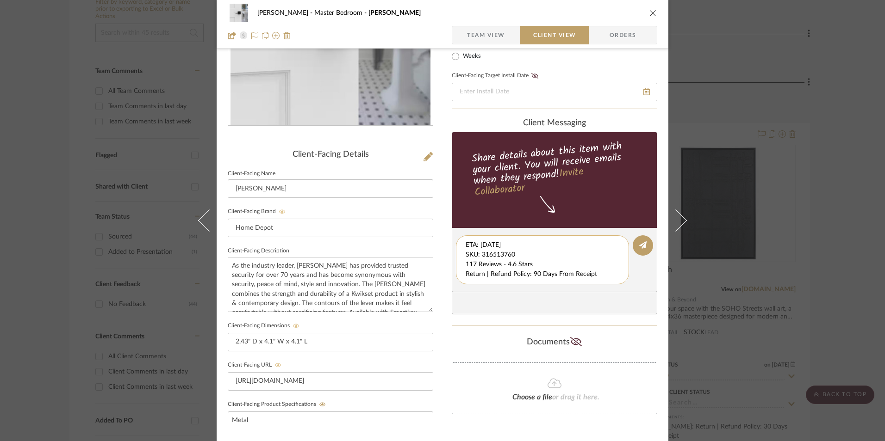
scroll to position [10, 0]
drag, startPoint x: 558, startPoint y: 274, endPoint x: 520, endPoint y: 267, distance: 39.4
click at [596, 279] on textarea "Door Handles - Select: Black + Bed | Bath + 2 ETA: [DATE] SKU: 316513760 117 Re…" at bounding box center [545, 260] width 161 height 39
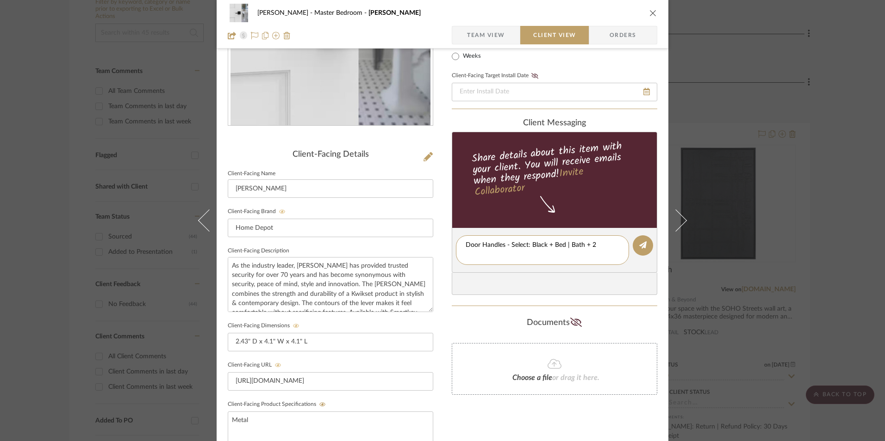
type textarea "Door Handles - Select: Black + Bed | Bath + 2"
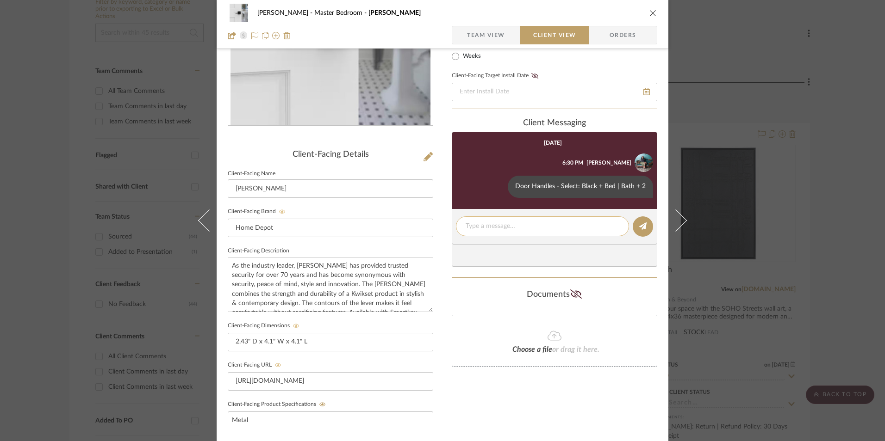
click at [492, 228] on textarea at bounding box center [542, 227] width 154 height 10
paste textarea "ETA: [DATE] SKU: 316513760 117 Reviews - 4.6 Stars Return | Refund Policy: 90 D…"
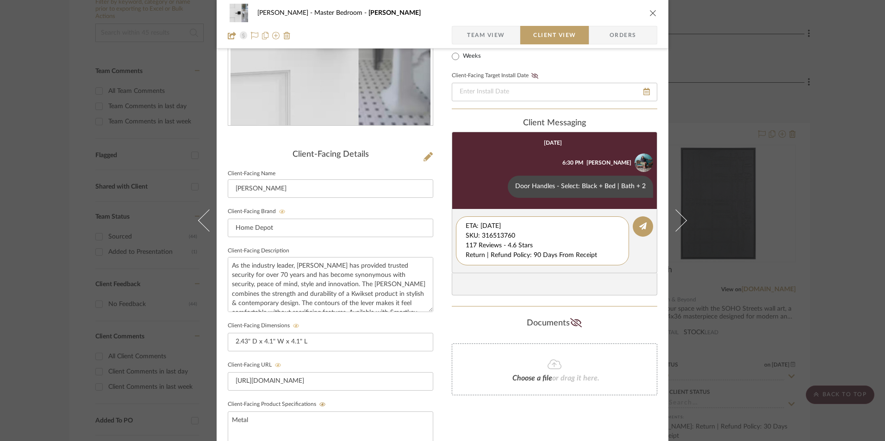
drag, startPoint x: 425, startPoint y: 224, endPoint x: 436, endPoint y: 205, distance: 22.0
click at [434, 206] on div "[PERSON_NAME] Master Bedroom [PERSON_NAME] Team View Client View Orders Client-…" at bounding box center [443, 253] width 452 height 770
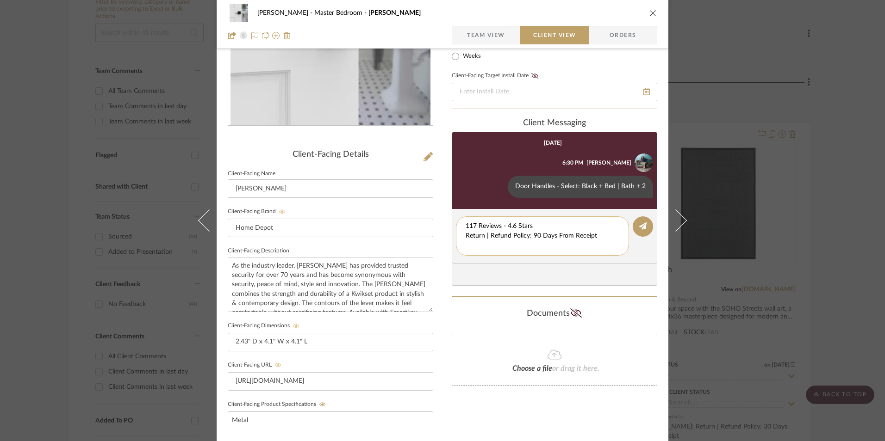
click at [465, 234] on textarea "117 Reviews - 4.6 Stars Return | Refund Policy: 90 Days From Receipt" at bounding box center [542, 236] width 154 height 29
drag, startPoint x: 597, startPoint y: 232, endPoint x: 466, endPoint y: 231, distance: 130.9
click at [447, 231] on div "[PERSON_NAME] Master Bedroom [PERSON_NAME] Team View Client View Orders Client-…" at bounding box center [443, 253] width 452 height 770
drag, startPoint x: 498, startPoint y: 239, endPoint x: 522, endPoint y: 242, distance: 24.2
click at [471, 238] on textarea "117 Reviews - 4.6 Stars Return | Refund Policy: 90 Days From Receipt" at bounding box center [542, 231] width 154 height 19
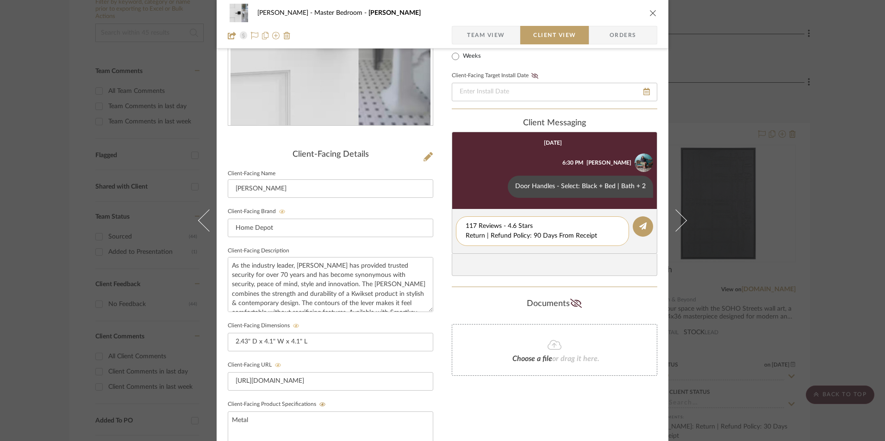
drag, startPoint x: 595, startPoint y: 236, endPoint x: 479, endPoint y: 239, distance: 116.6
click at [441, 237] on div "[PERSON_NAME] Master Bedroom [PERSON_NAME] Team View Client View Orders Client-…" at bounding box center [443, 253] width 452 height 770
type textarea "117 Reviews - 4.6 Stars"
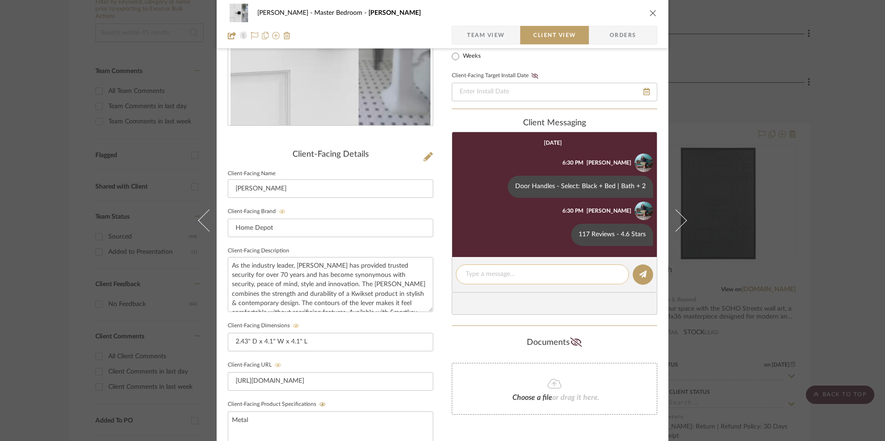
click at [502, 273] on textarea at bounding box center [542, 275] width 154 height 10
paste textarea "Return | Refund Policy: 90 Days From Receipt"
type textarea "Return | Refund Policy: 90 Days From Receipt"
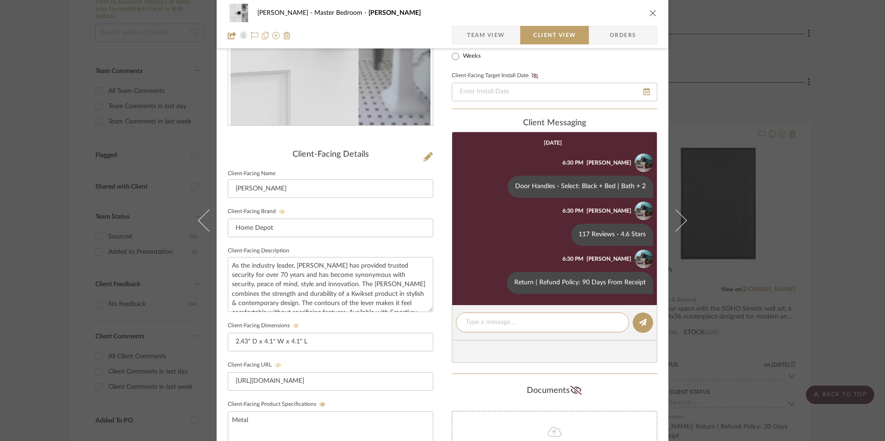
click at [649, 13] on icon "close" at bounding box center [652, 12] width 7 height 7
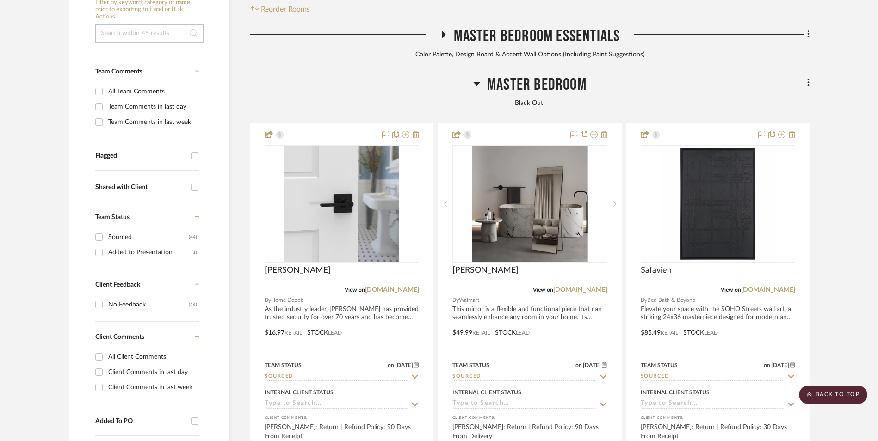
scroll to position [97, 0]
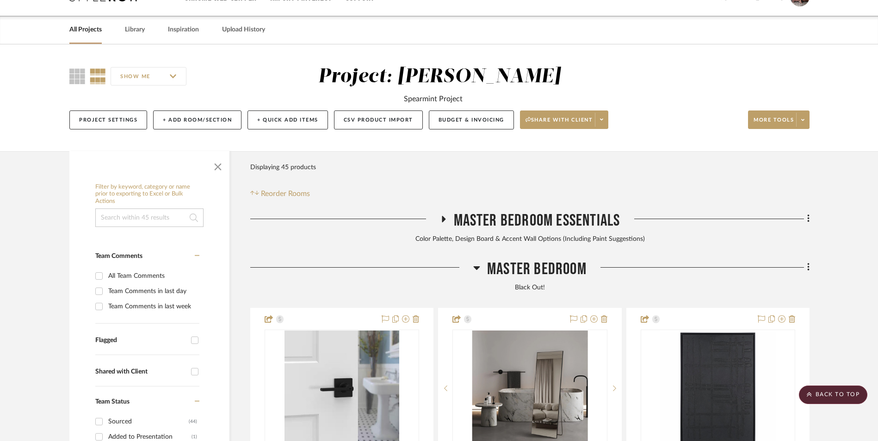
click at [475, 267] on icon at bounding box center [477, 269] width 6 height 4
click at [442, 216] on icon at bounding box center [444, 219] width 4 height 6
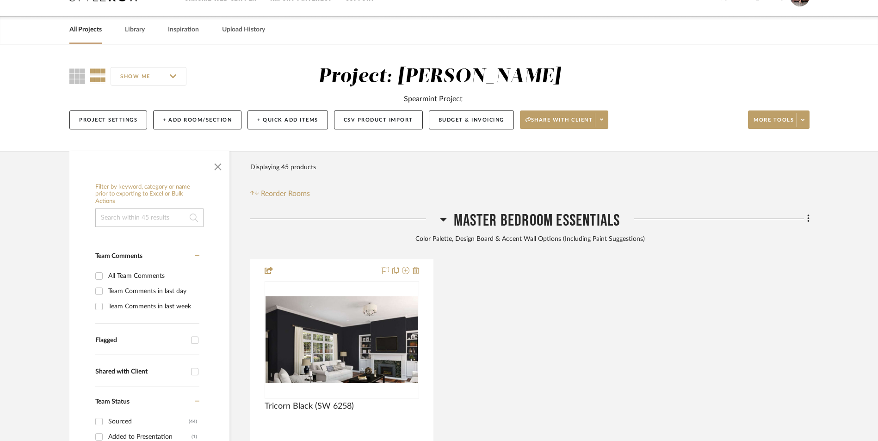
scroll to position [189, 0]
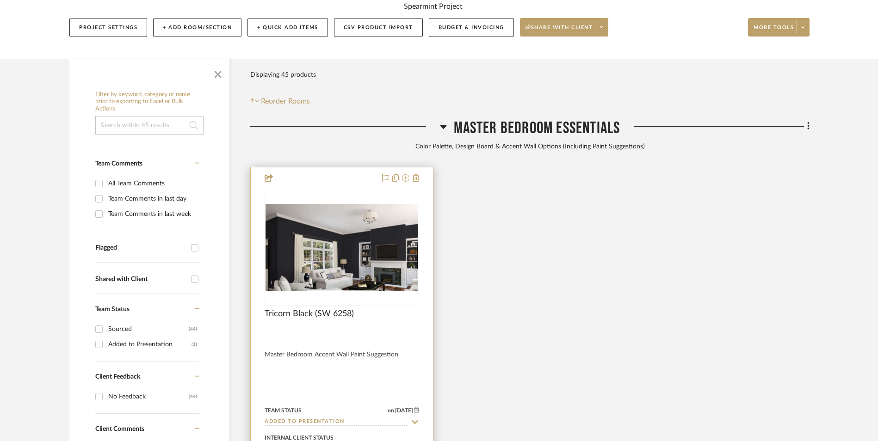
click at [337, 209] on img at bounding box center [342, 247] width 153 height 87
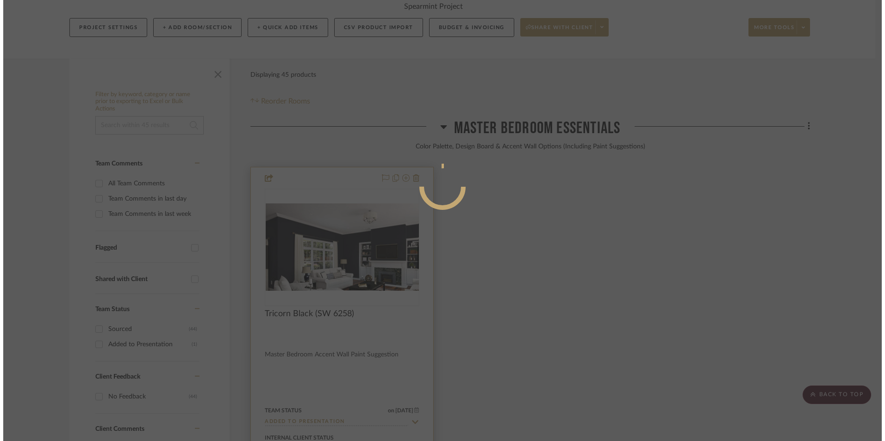
scroll to position [0, 0]
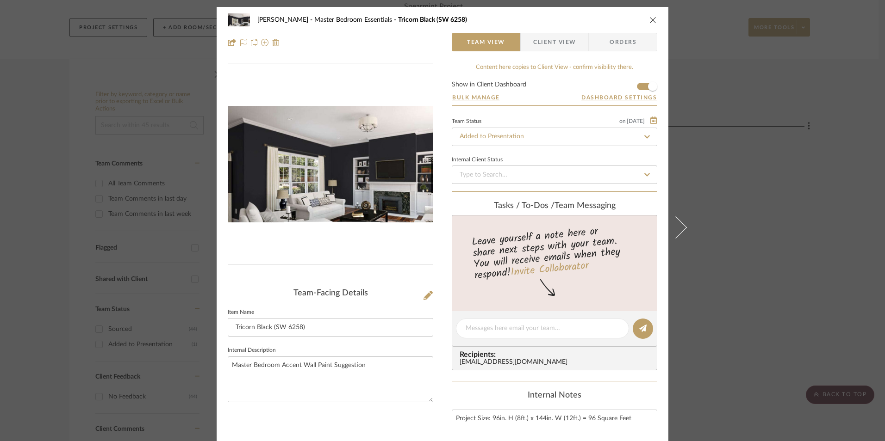
click at [544, 47] on span "Client View" at bounding box center [554, 42] width 43 height 19
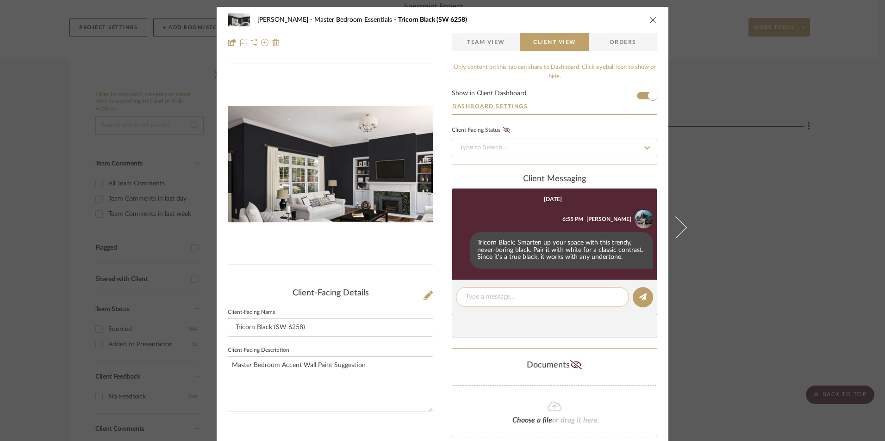
scroll to position [44, 0]
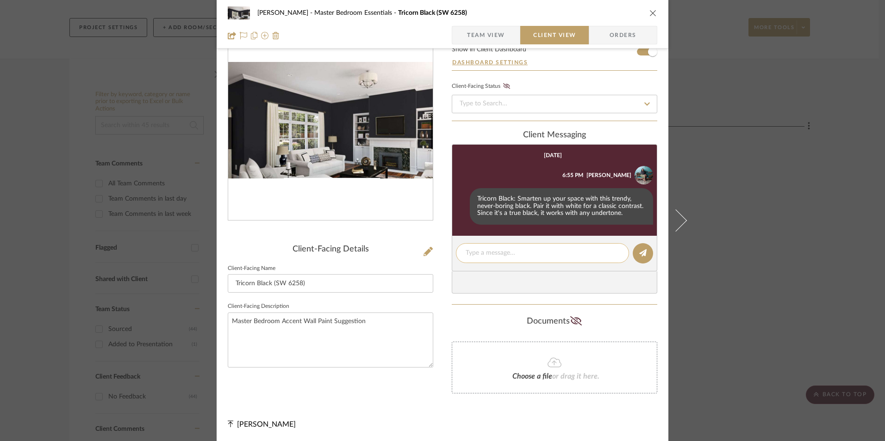
click at [513, 252] on textarea at bounding box center [542, 253] width 154 height 10
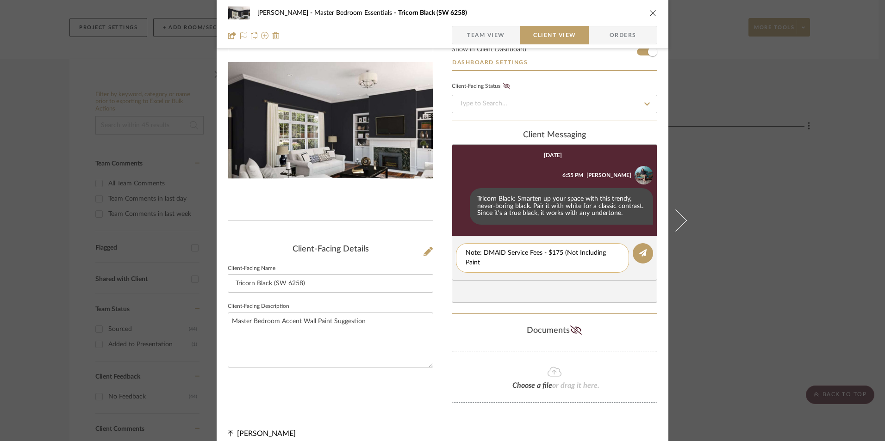
scroll to position [0, 0]
type textarea "Note: DMAID Service Fees - $175 (Not Including Paint Purchase)"
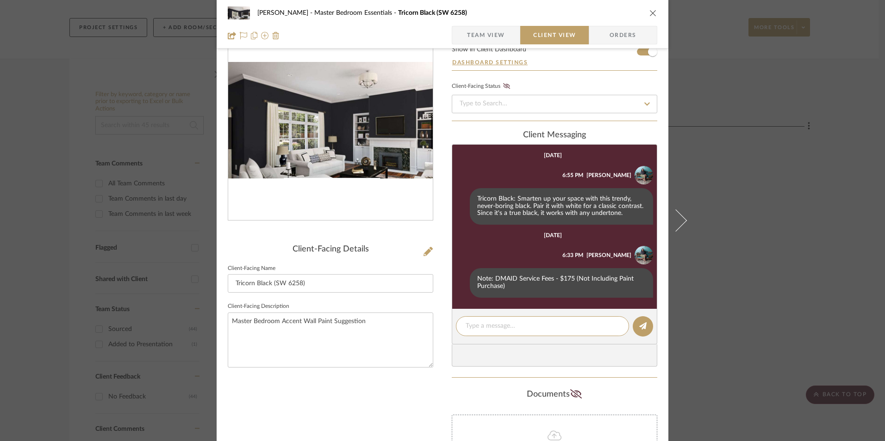
click at [649, 15] on icon "close" at bounding box center [652, 12] width 7 height 7
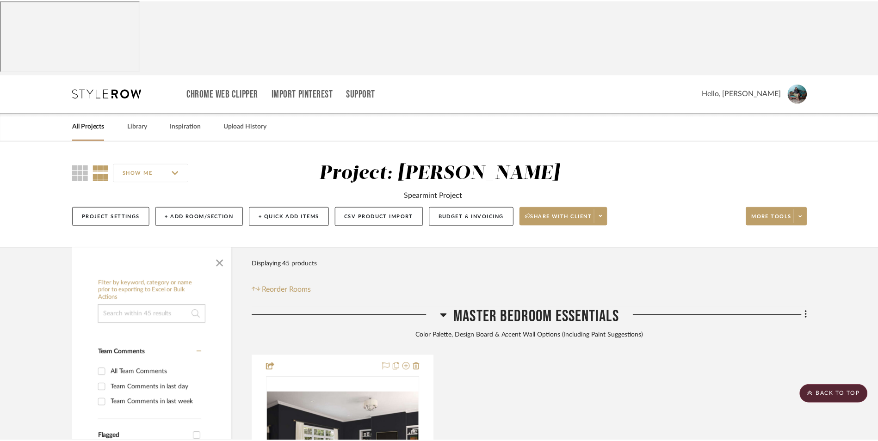
scroll to position [189, 0]
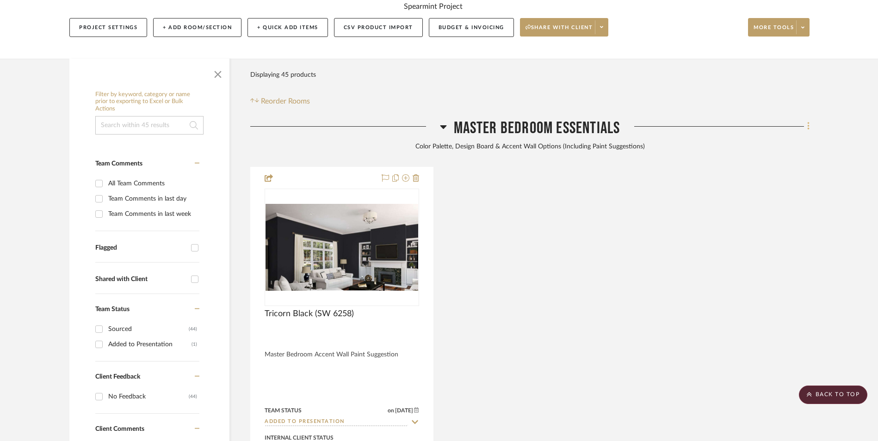
click at [808, 121] on icon at bounding box center [808, 126] width 3 height 10
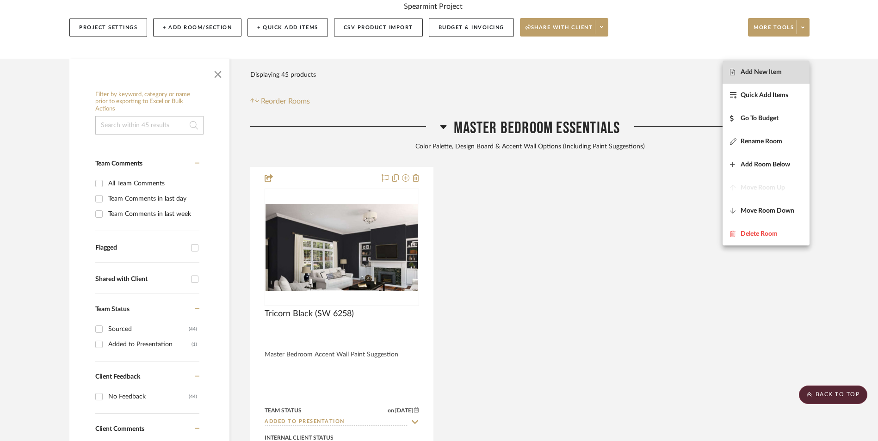
click at [775, 74] on span "Add New Item" at bounding box center [761, 72] width 41 height 8
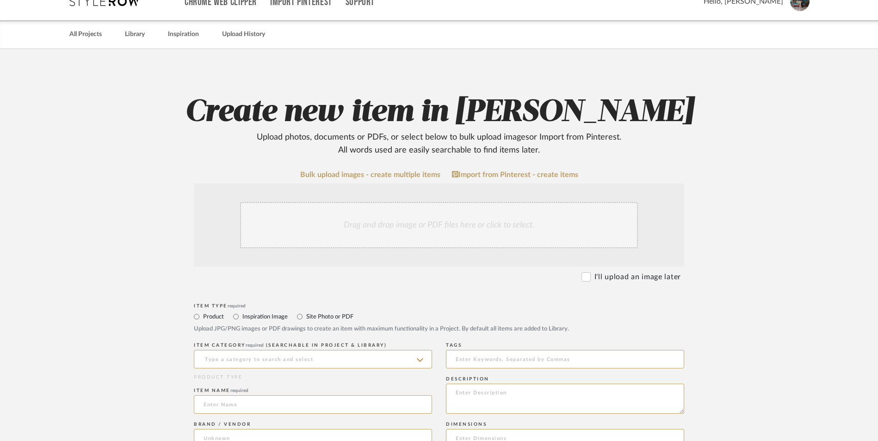
scroll to position [93, 0]
click at [231, 311] on input "Inspiration Image" at bounding box center [235, 316] width 11 height 11
radio input "true"
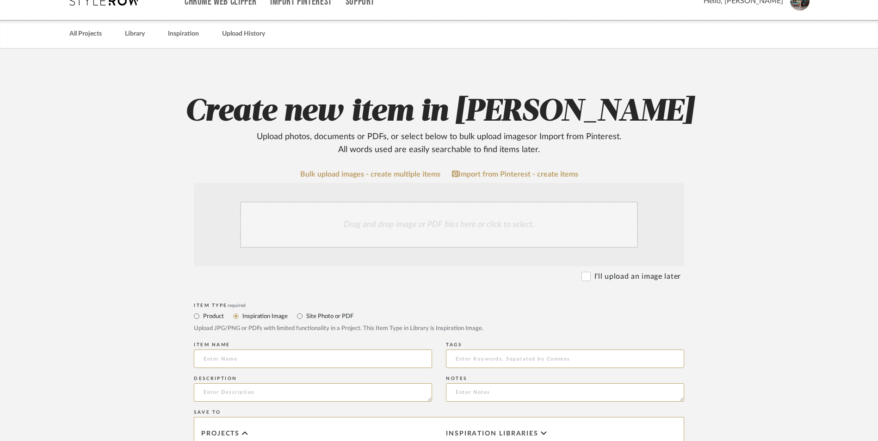
click at [364, 202] on div "Drag and drop image or PDF files here or click to select." at bounding box center [439, 225] width 398 height 46
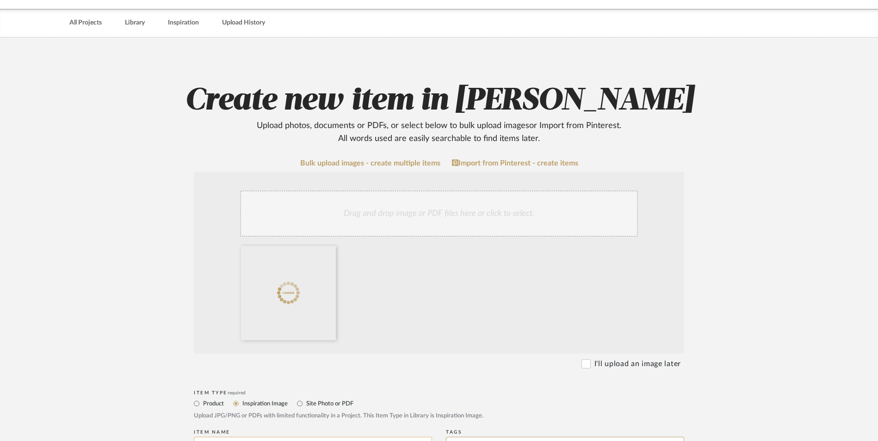
scroll to position [185, 0]
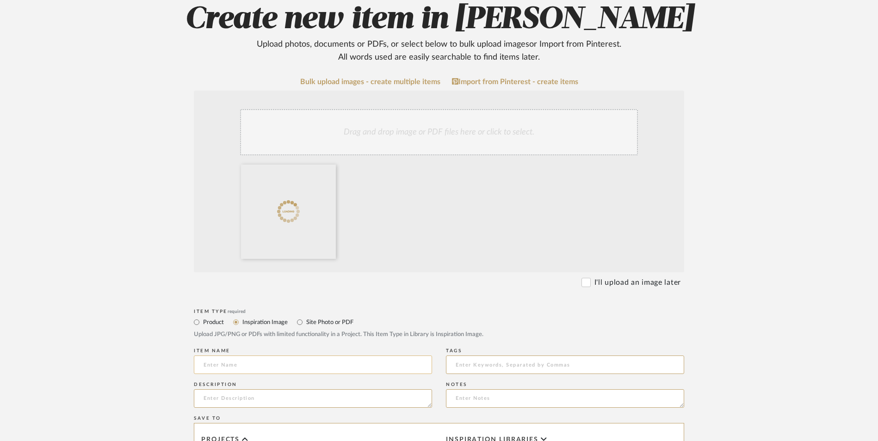
click at [241, 356] on input at bounding box center [313, 365] width 238 height 19
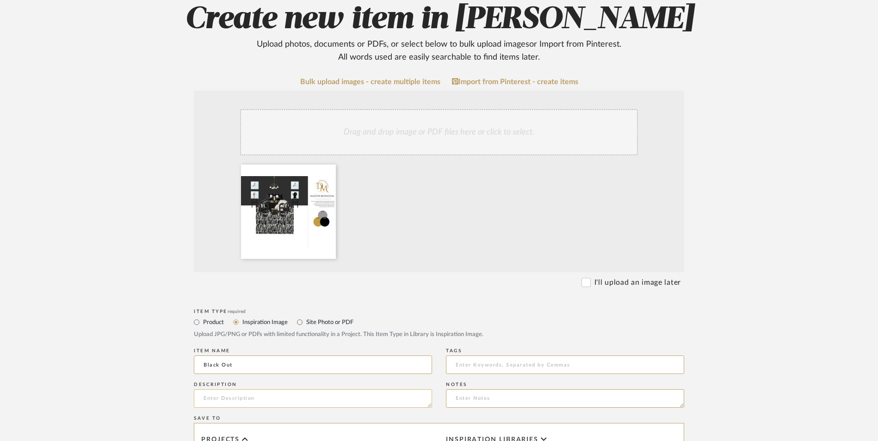
type input "Black Out"
click at [225, 390] on textarea at bounding box center [313, 399] width 238 height 19
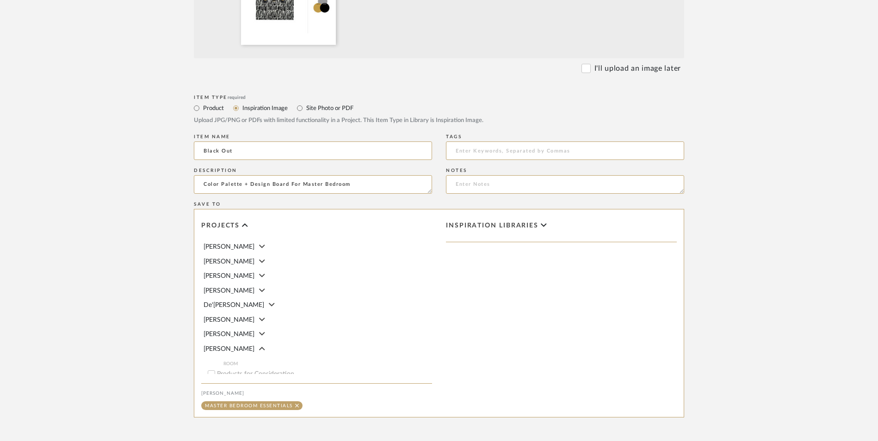
scroll to position [415, 0]
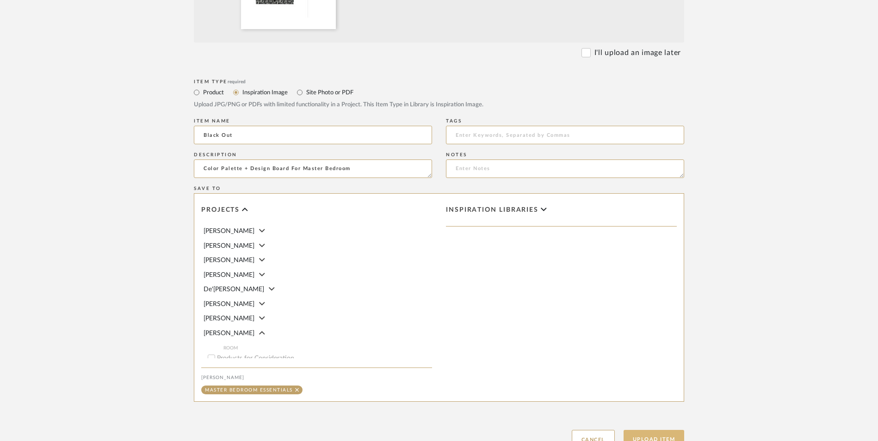
type textarea "Color Palette + Design Board For Master Bedroom"
click at [654, 430] on button "Upload Item" at bounding box center [654, 439] width 61 height 19
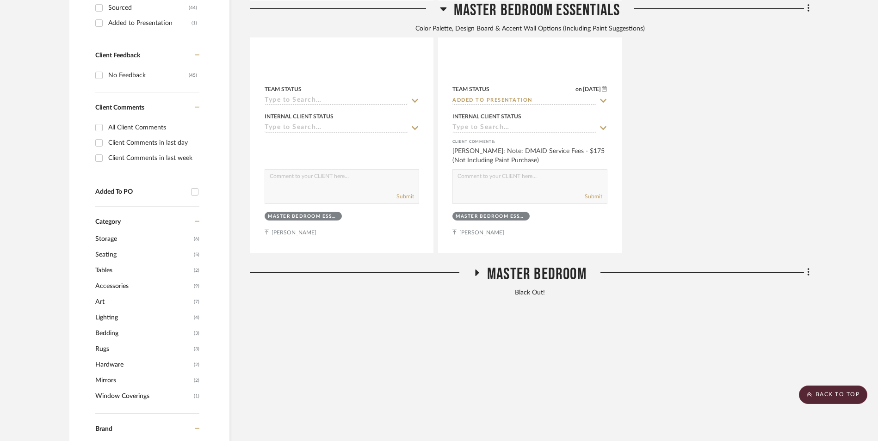
scroll to position [233, 0]
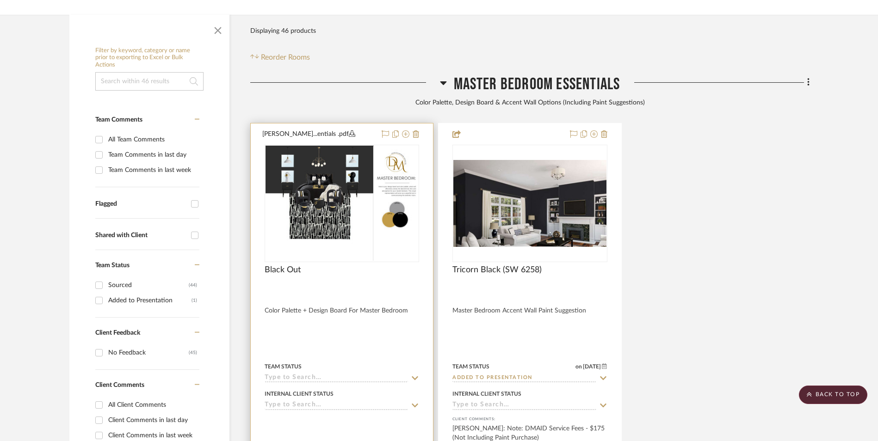
click at [314, 146] on img at bounding box center [342, 203] width 153 height 115
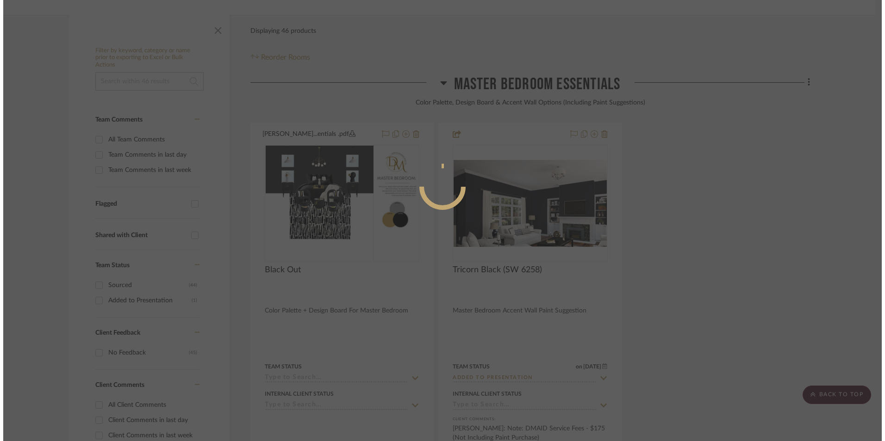
scroll to position [0, 0]
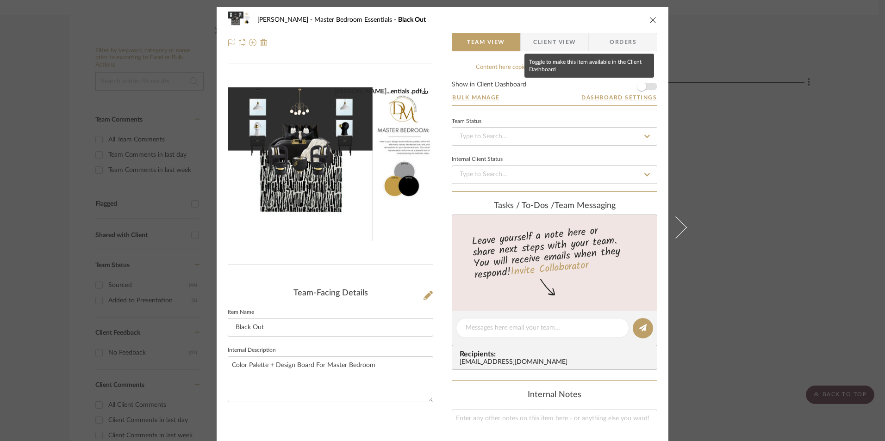
click at [639, 87] on span "button" at bounding box center [641, 86] width 9 height 9
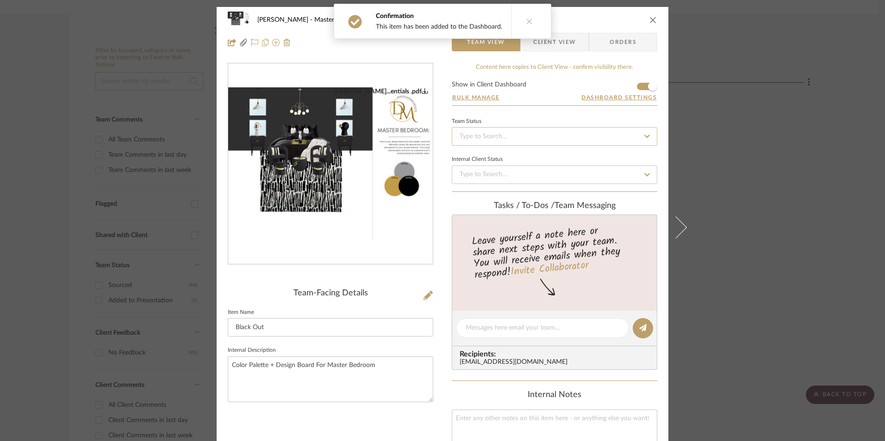
click at [540, 137] on input at bounding box center [554, 136] width 205 height 19
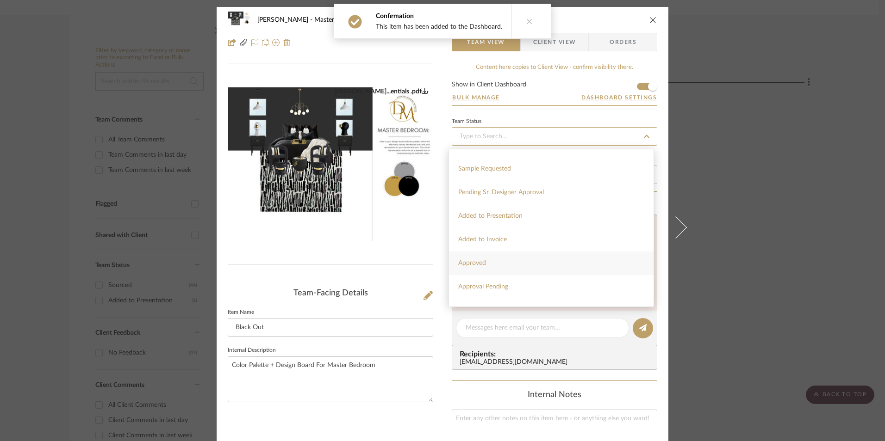
scroll to position [370, 0]
click at [505, 215] on span "Added to Presentation" at bounding box center [490, 215] width 64 height 6
type input "[DATE]"
type input "Added to Presentation"
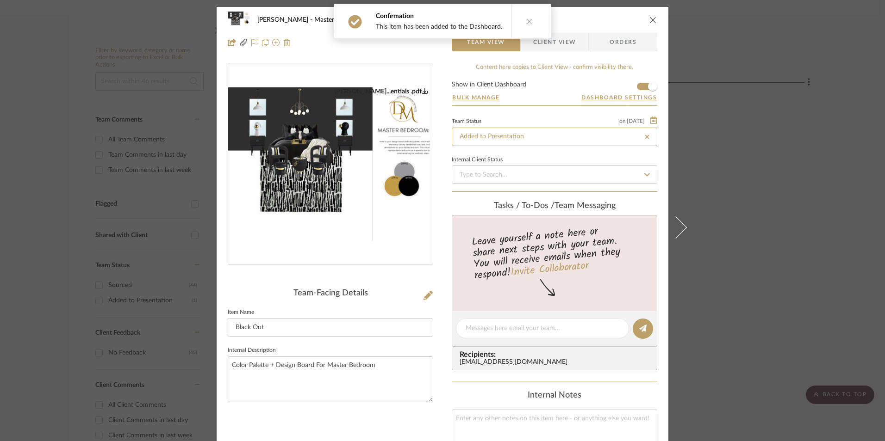
type input "[DATE]"
type input "Added to Presentation"
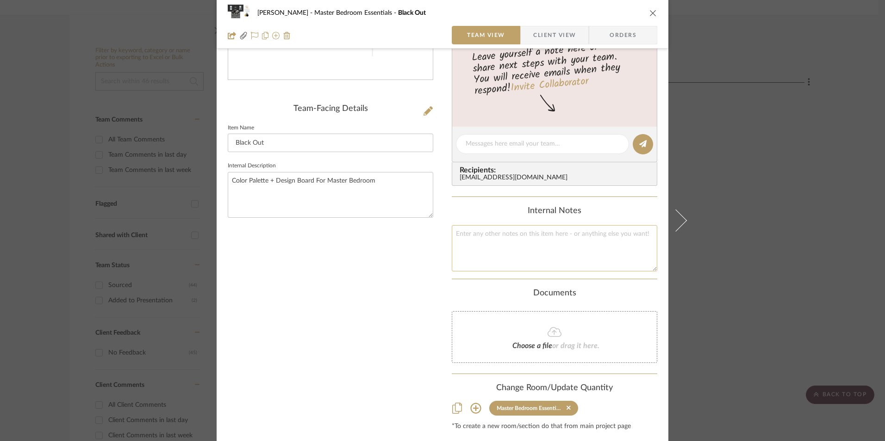
scroll to position [185, 0]
click at [495, 254] on textarea at bounding box center [554, 248] width 205 height 46
click at [495, 250] on textarea at bounding box center [554, 248] width 205 height 46
click at [463, 220] on div "Internal Notes Project Size: 171.5in L (14.29ft. - Round to 15ft.) x 144in. W (…" at bounding box center [554, 238] width 205 height 65
type textarea "Project Size: 171.5in L (14.29ft. - Round to 15ft.) x 144in. W (12ft.) = 180 Sq…"
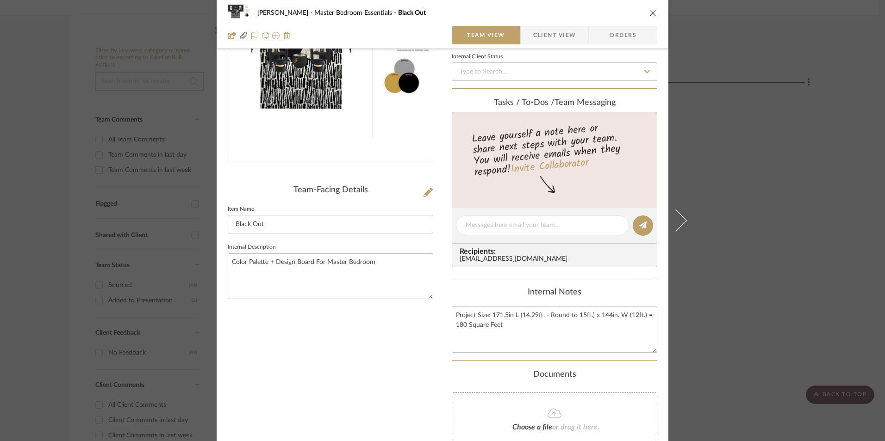
scroll to position [0, 0]
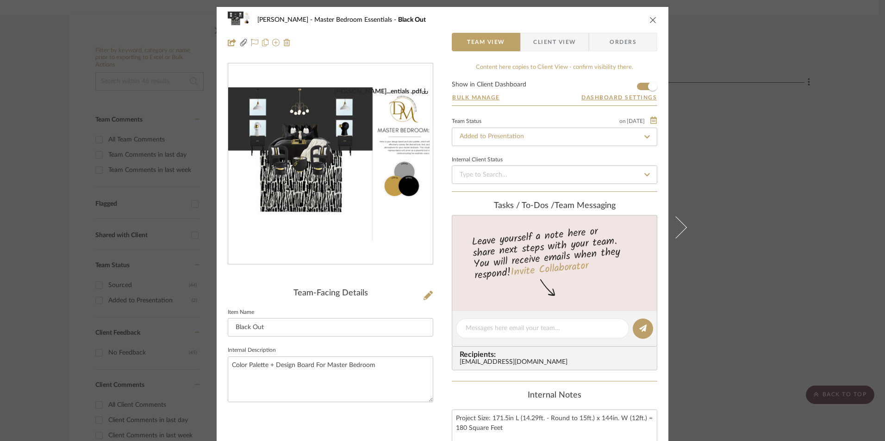
click at [649, 23] on icon "close" at bounding box center [652, 19] width 7 height 7
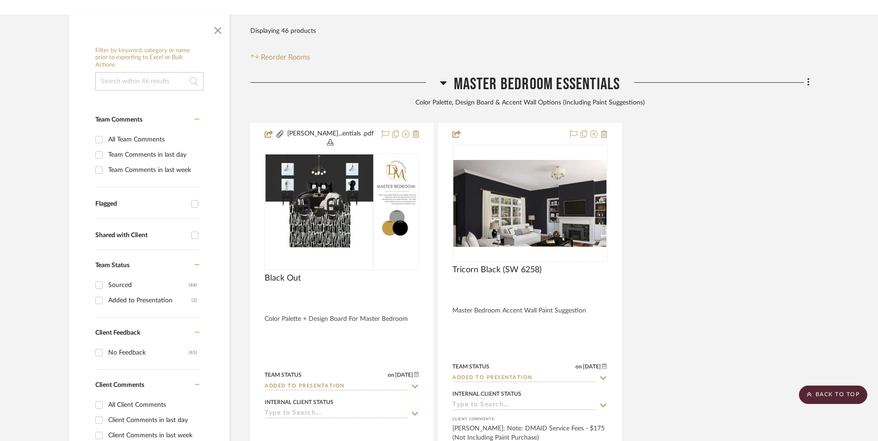
scroll to position [187, 0]
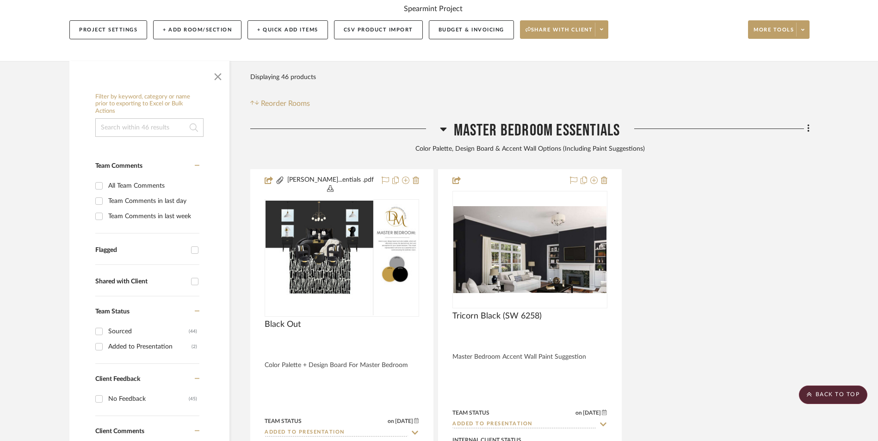
click at [443, 128] on icon at bounding box center [443, 130] width 6 height 4
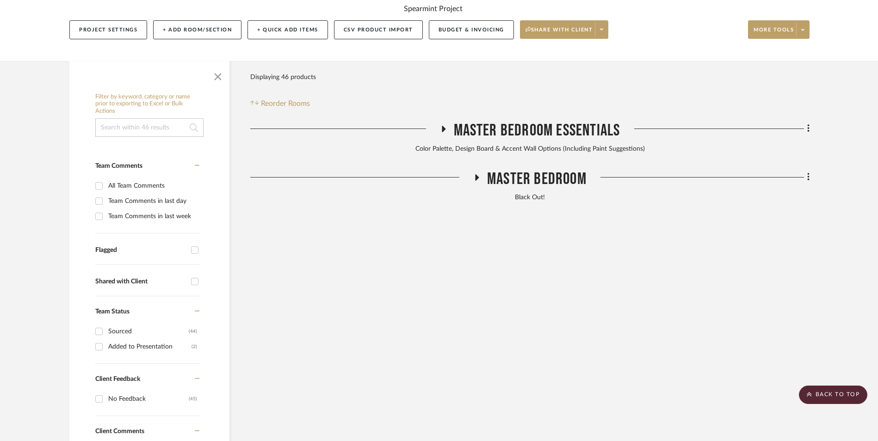
click at [477, 174] on icon at bounding box center [476, 177] width 11 height 7
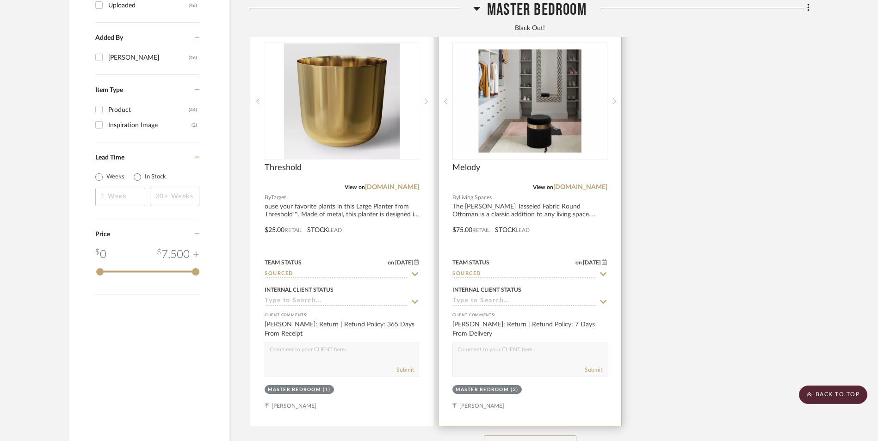
scroll to position [1214, 0]
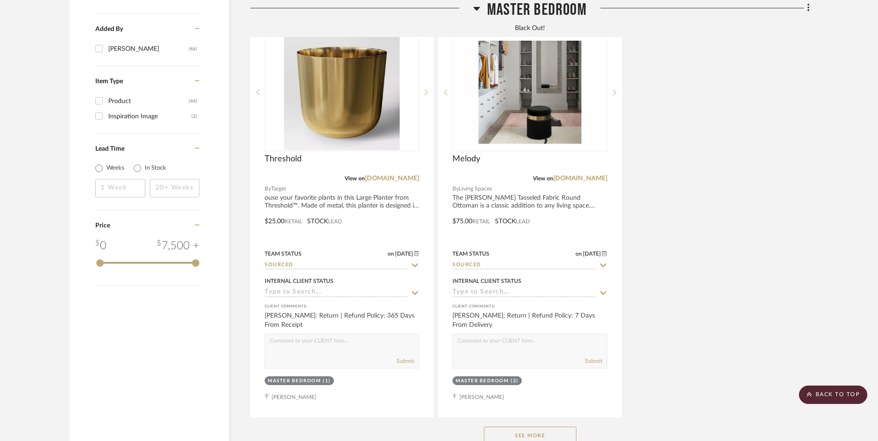
click at [549, 427] on button "See More" at bounding box center [530, 436] width 93 height 19
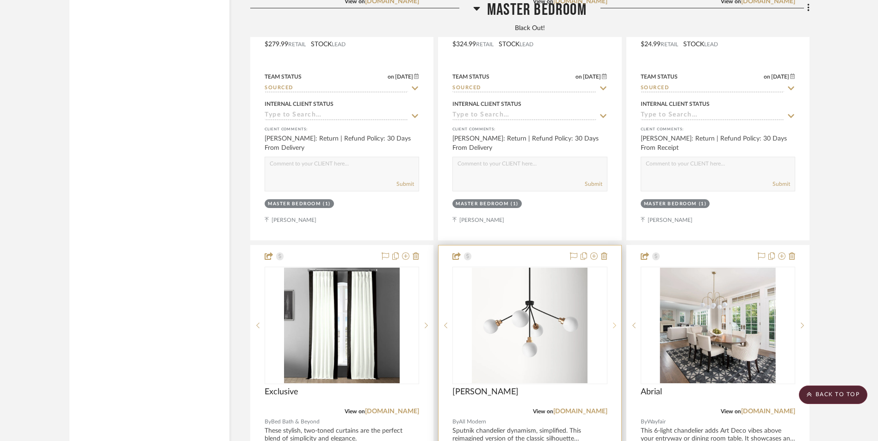
scroll to position [2668, 0]
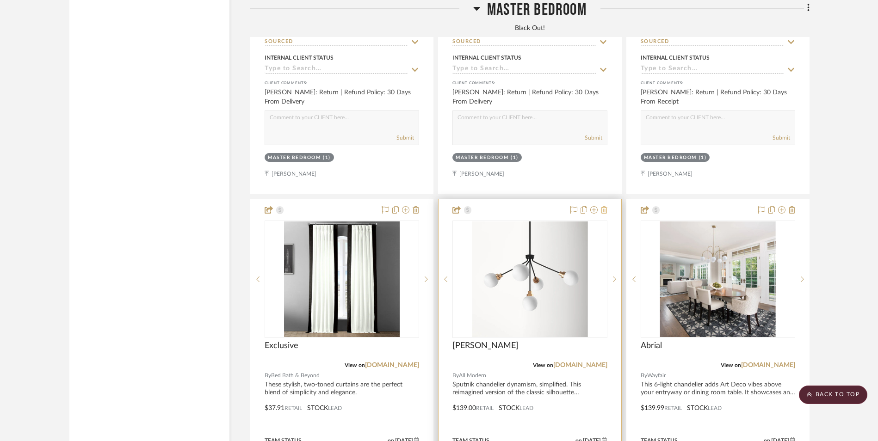
click at [604, 206] on icon at bounding box center [604, 209] width 6 height 7
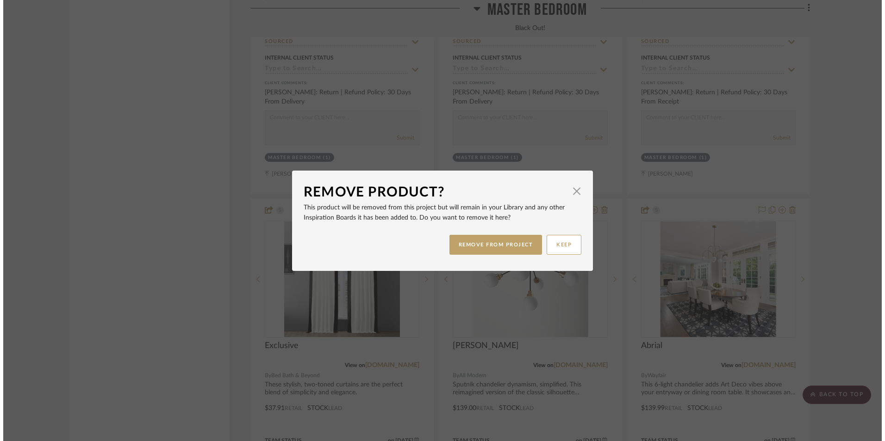
scroll to position [0, 0]
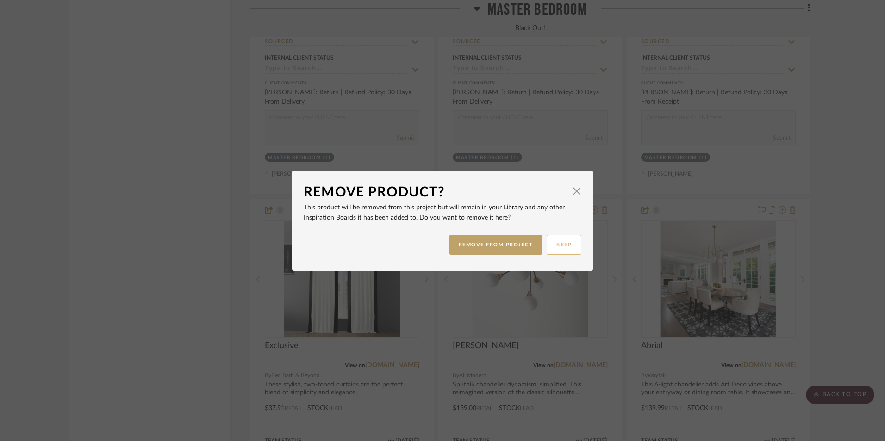
click at [518, 249] on button "REMOVE FROM PROJECT" at bounding box center [495, 245] width 93 height 20
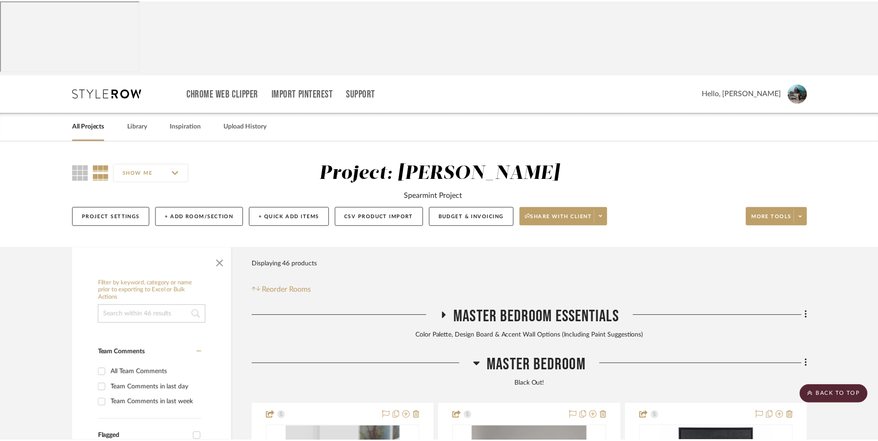
scroll to position [2668, 0]
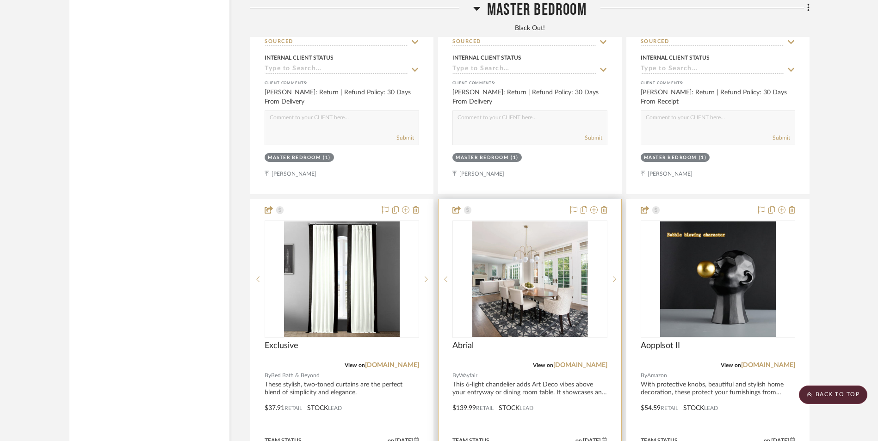
click at [535, 222] on img "0" at bounding box center [530, 280] width 116 height 116
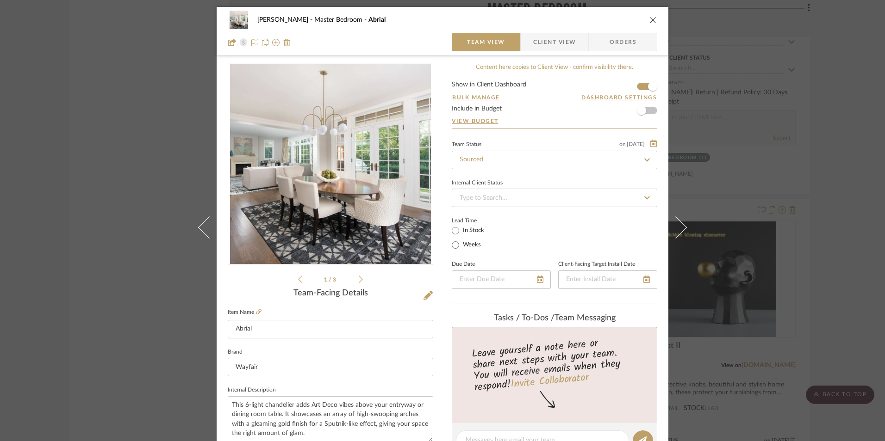
scroll to position [231, 0]
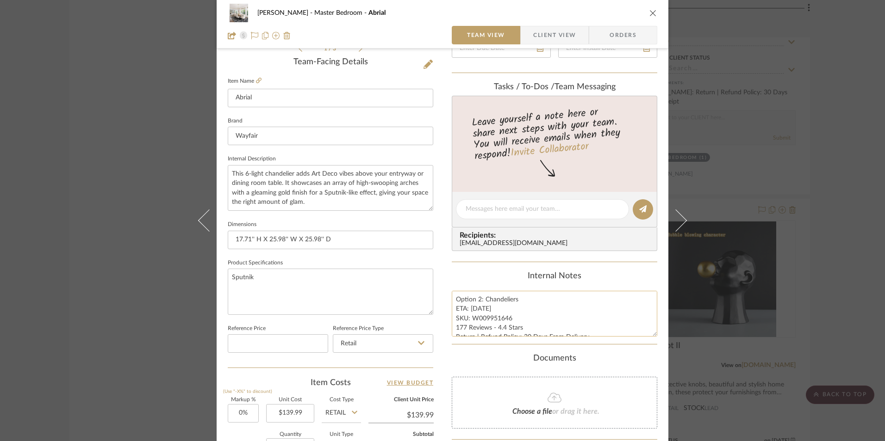
click at [474, 315] on textarea "Option 2: Chandeliers ETA: [DATE] SKU: W009951646 177 Reviews - 4.4 Stars Retur…" at bounding box center [554, 314] width 205 height 46
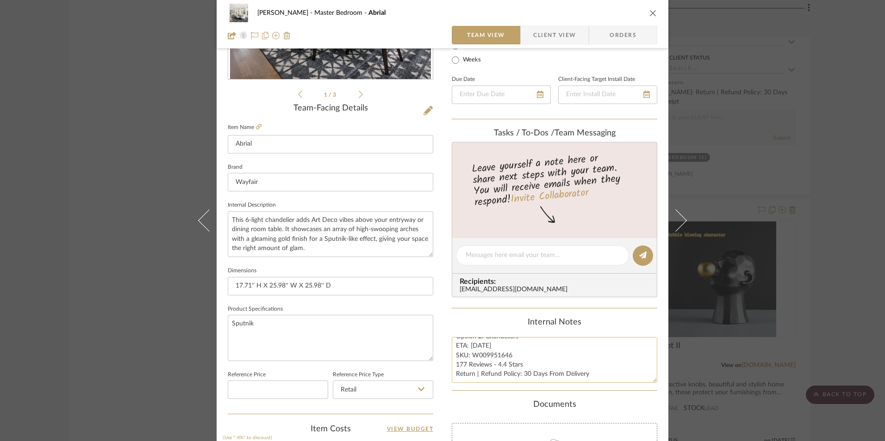
scroll to position [0, 0]
drag, startPoint x: 482, startPoint y: 347, endPoint x: 437, endPoint y: 341, distance: 45.7
click at [436, 343] on div "[PERSON_NAME] Master Bedroom Abrial Team View Client View Orders 1 / 3 Team-Fac…" at bounding box center [443, 249] width 452 height 855
type textarea "Chandeliers ETA: [DATE] SKU: W009951646 177 Reviews - 4.4 Stars Return | Refund…"
click at [481, 320] on div "Internal Notes" at bounding box center [554, 323] width 205 height 10
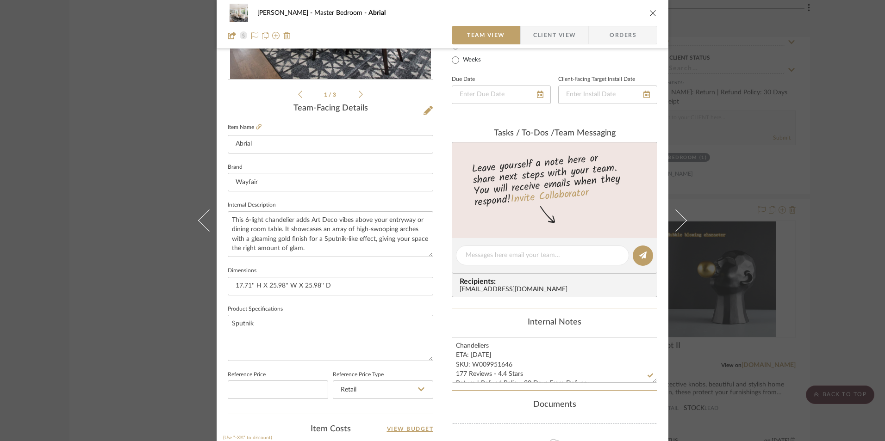
click at [540, 40] on span "Client View" at bounding box center [554, 35] width 43 height 19
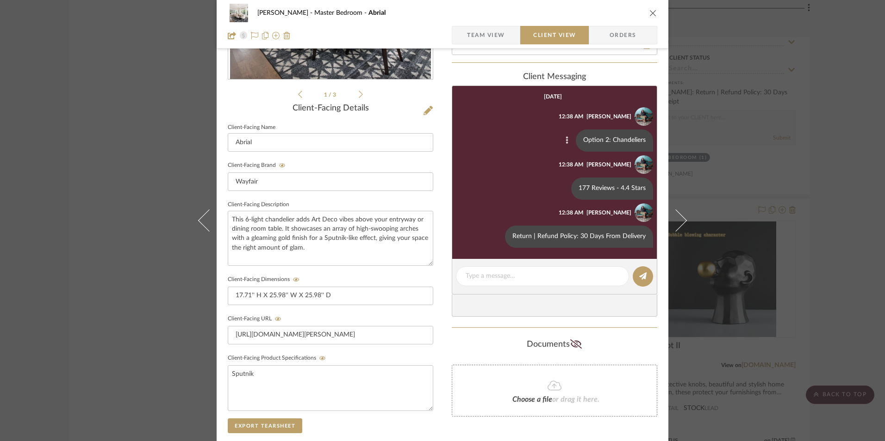
click at [565, 139] on icon at bounding box center [566, 139] width 3 height 7
click at [528, 133] on span "Edit Message" at bounding box center [521, 130] width 38 height 8
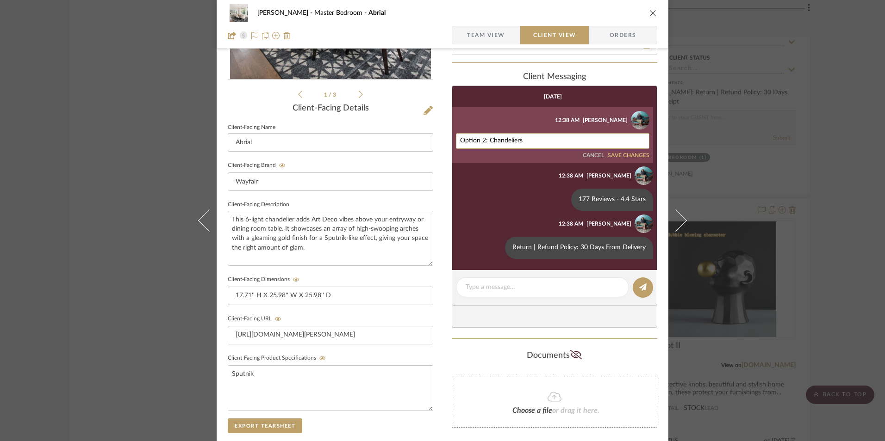
drag, startPoint x: 487, startPoint y: 141, endPoint x: 439, endPoint y: 138, distance: 48.6
click at [435, 139] on div "[PERSON_NAME] Master Bedroom Abrial Team View Client View Orders 1 / 3 Client-F…" at bounding box center [443, 207] width 452 height 770
type textarea "Chandeliers"
click at [628, 153] on div "Chandeliers CANCEL SAVE CHANGES" at bounding box center [552, 146] width 193 height 26
click at [617, 157] on button "SAVE CHANGES" at bounding box center [629, 156] width 42 height 6
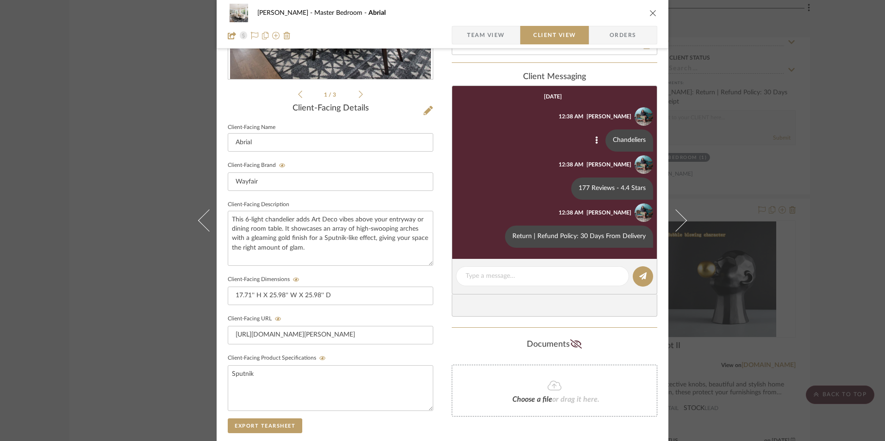
click at [805, 169] on div "[PERSON_NAME] Master Bedroom Abrial Team View Client View Orders 1 / 3 Client-F…" at bounding box center [442, 220] width 885 height 441
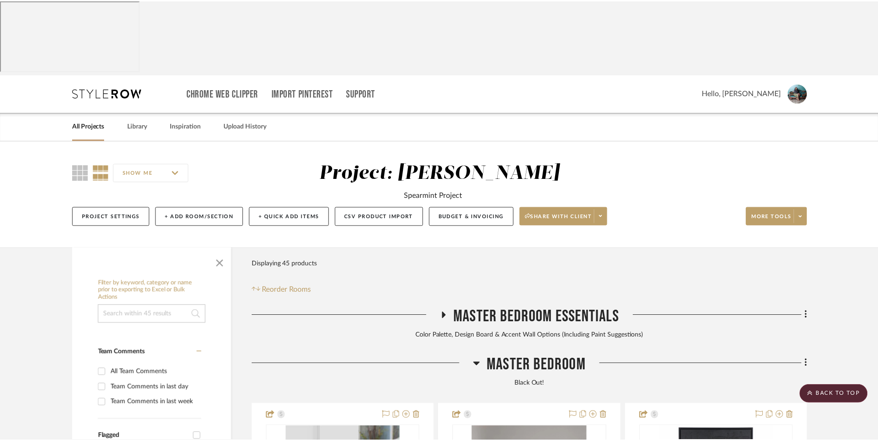
scroll to position [2668, 0]
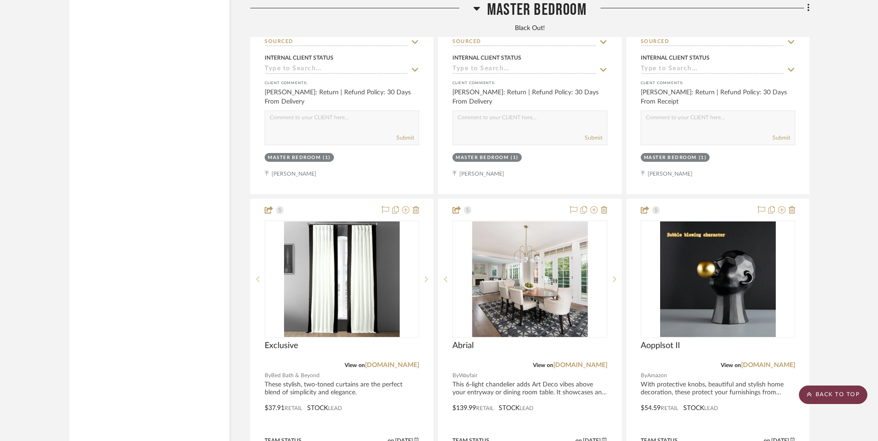
click at [825, 397] on scroll-to-top-button "BACK TO TOP" at bounding box center [833, 395] width 68 height 19
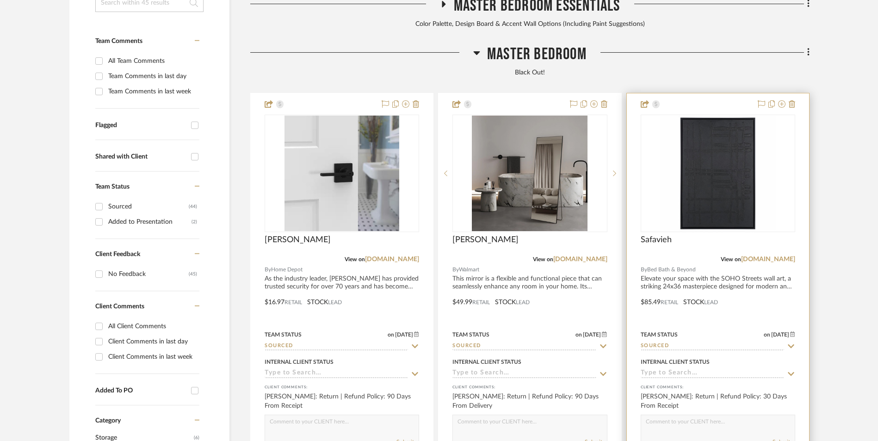
scroll to position [0, 0]
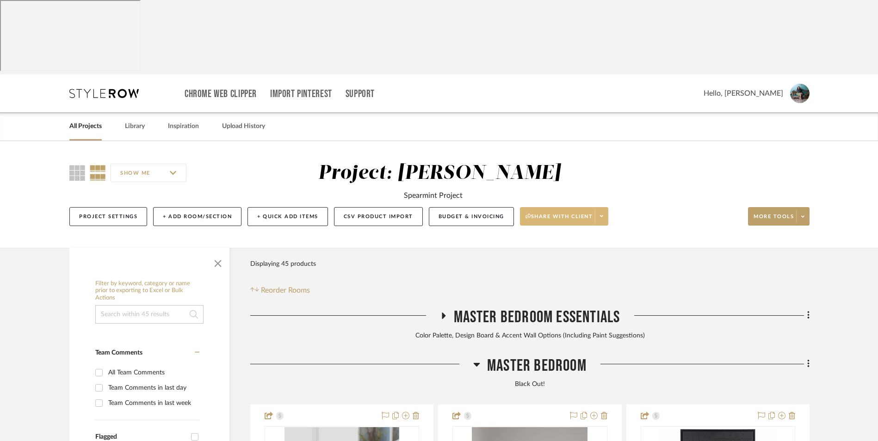
click at [607, 210] on span at bounding box center [601, 217] width 13 height 14
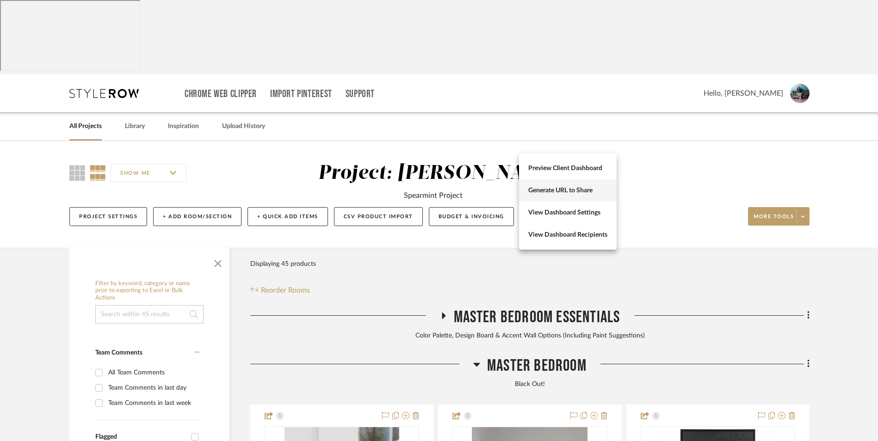
click at [585, 188] on span "Generate URL to Share" at bounding box center [567, 191] width 79 height 8
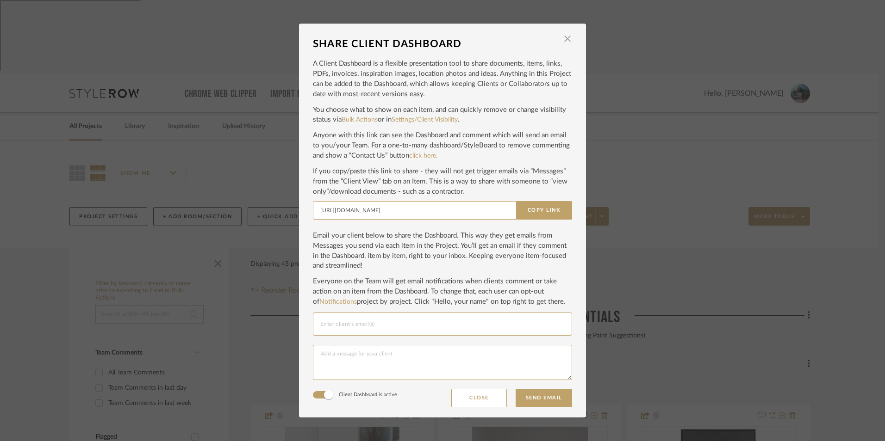
click at [559, 210] on button "Copy Link" at bounding box center [544, 210] width 56 height 19
click at [736, 218] on div "SHARE CLIENT DASHBOARD × A Client Dashboard is a flexible presentation tool to …" at bounding box center [442, 220] width 885 height 441
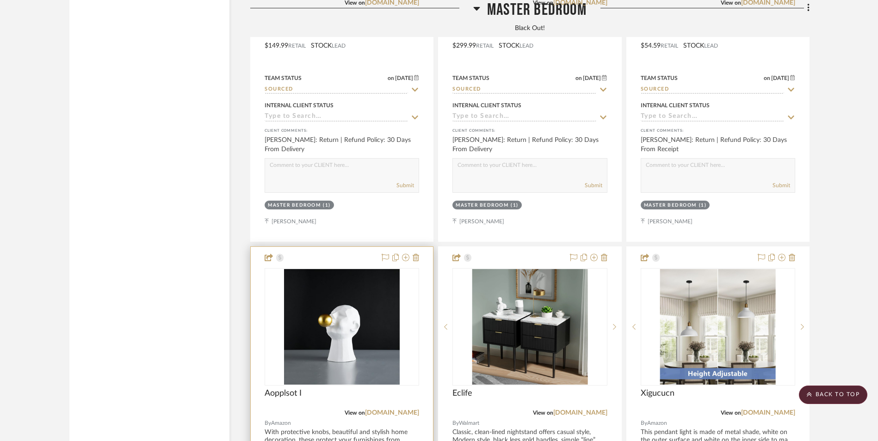
scroll to position [5510, 0]
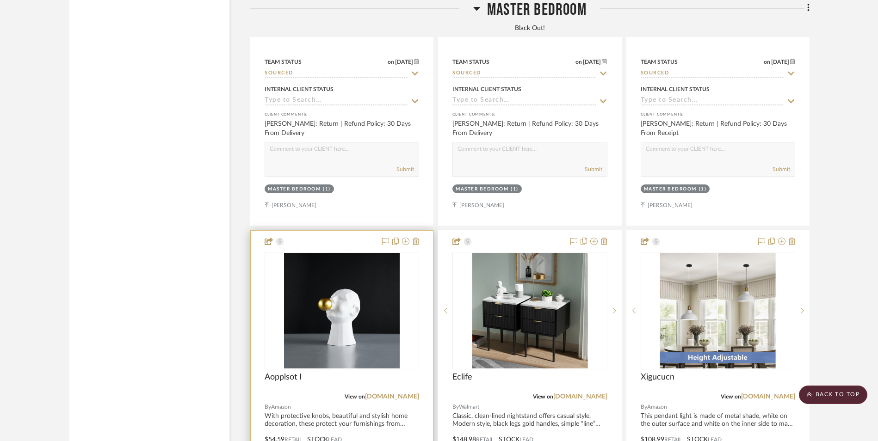
click at [339, 284] on img "0" at bounding box center [342, 311] width 116 height 116
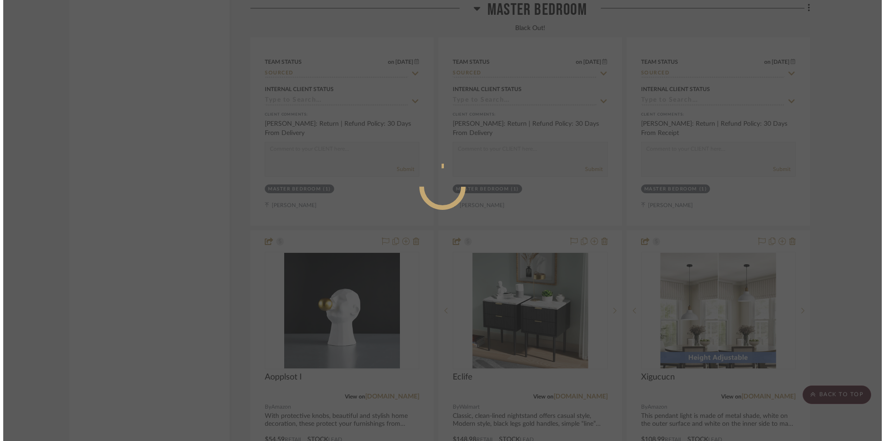
scroll to position [0, 0]
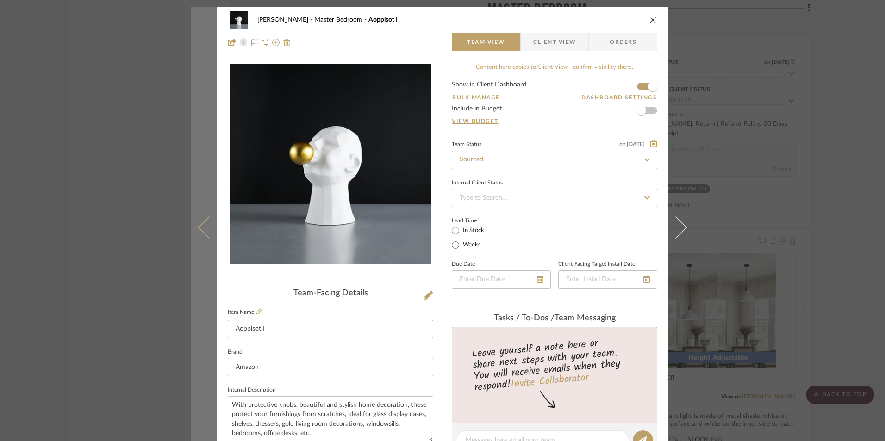
drag, startPoint x: 289, startPoint y: 330, endPoint x: 210, endPoint y: 325, distance: 79.3
click at [210, 325] on mat-dialog-content "[PERSON_NAME] Master Bedroom Aopplsot I Team View Client View Orders Team-Facin…" at bounding box center [442, 434] width 503 height 855
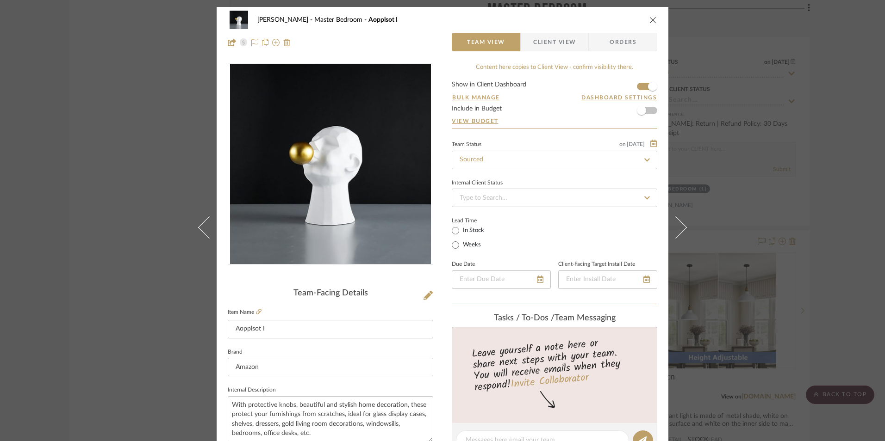
click at [805, 250] on div "[PERSON_NAME] Master Bedroom Aopplsot I Team View Client View Orders Team-Facin…" at bounding box center [442, 220] width 885 height 441
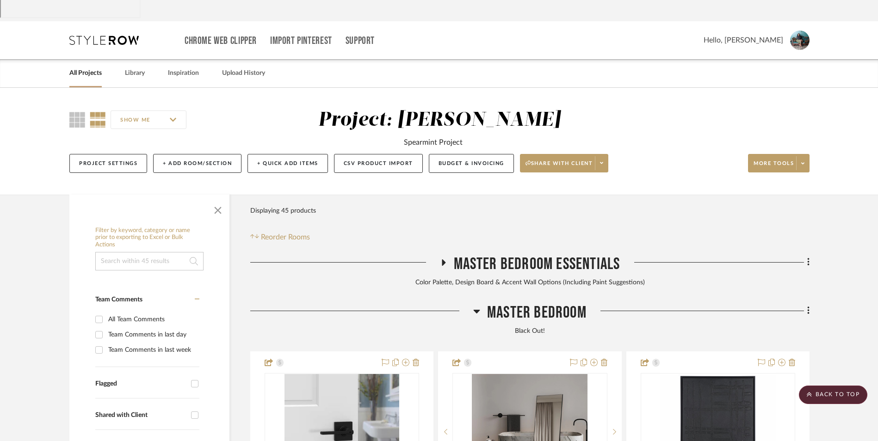
scroll to position [50, 0]
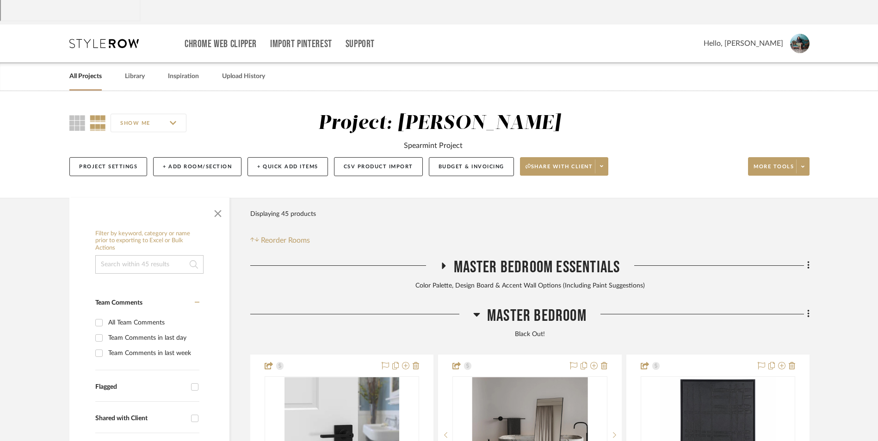
click at [480, 309] on icon at bounding box center [476, 314] width 7 height 11
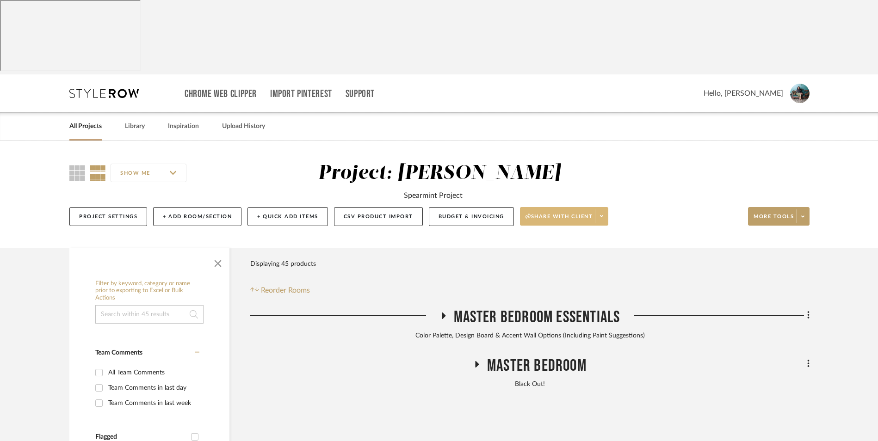
click at [606, 210] on span at bounding box center [601, 217] width 13 height 14
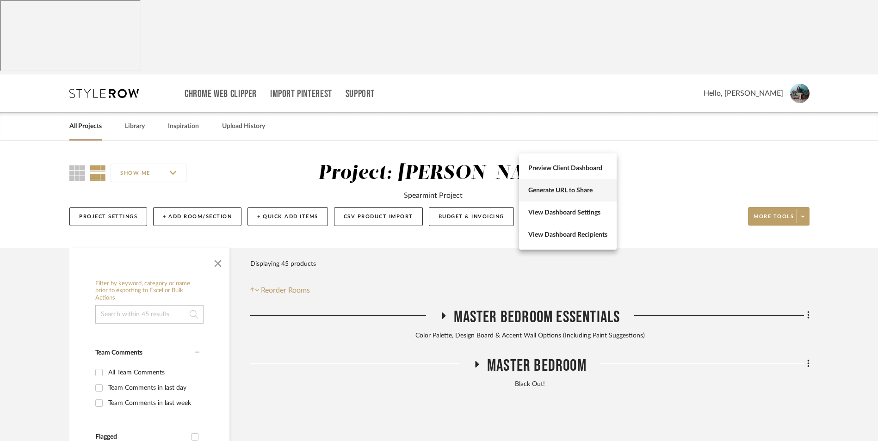
click at [589, 195] on button "Generate URL to Share" at bounding box center [568, 191] width 98 height 22
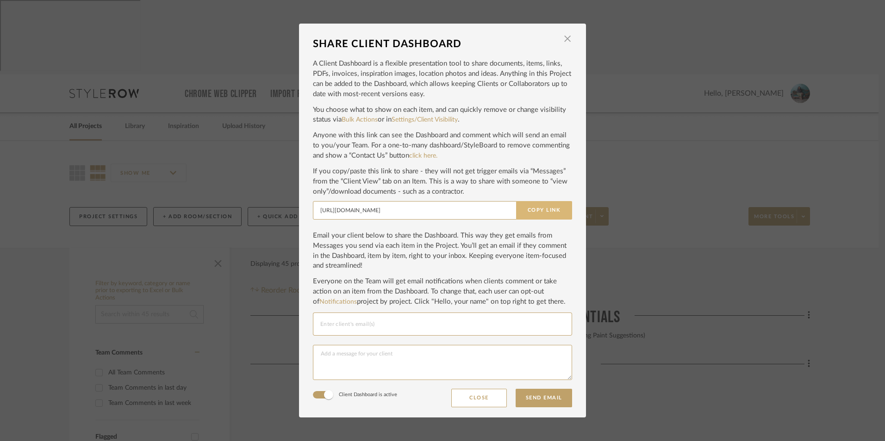
click at [557, 209] on button "Copy Link" at bounding box center [544, 210] width 56 height 19
click at [565, 39] on span "button" at bounding box center [567, 39] width 19 height 19
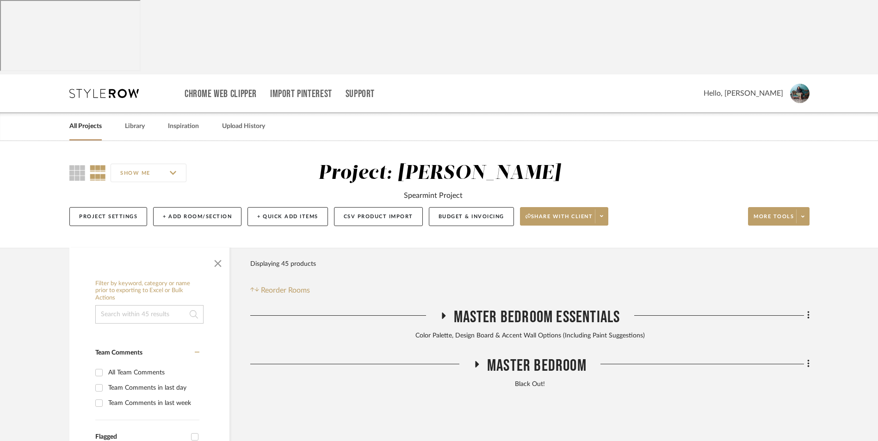
click at [87, 120] on link "All Projects" at bounding box center [85, 126] width 32 height 12
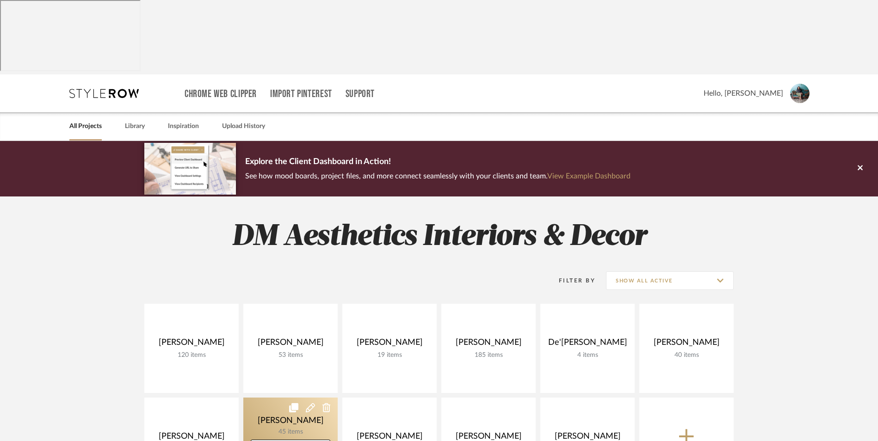
click at [289, 398] on link at bounding box center [290, 442] width 94 height 89
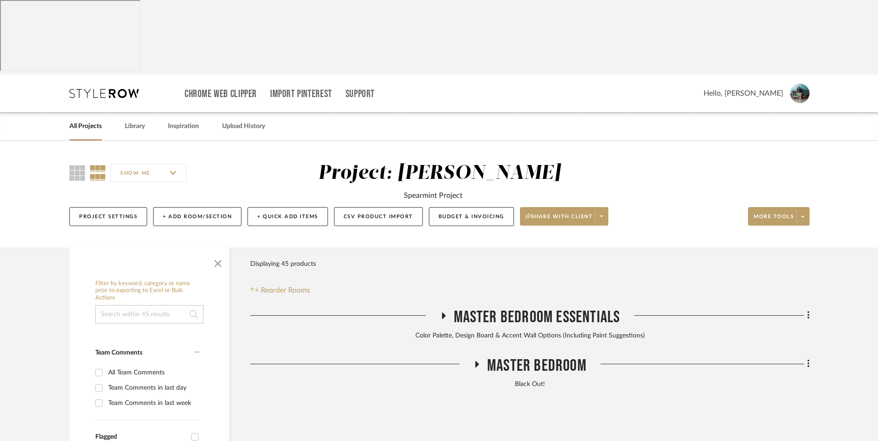
click at [95, 120] on link "All Projects" at bounding box center [85, 126] width 32 height 12
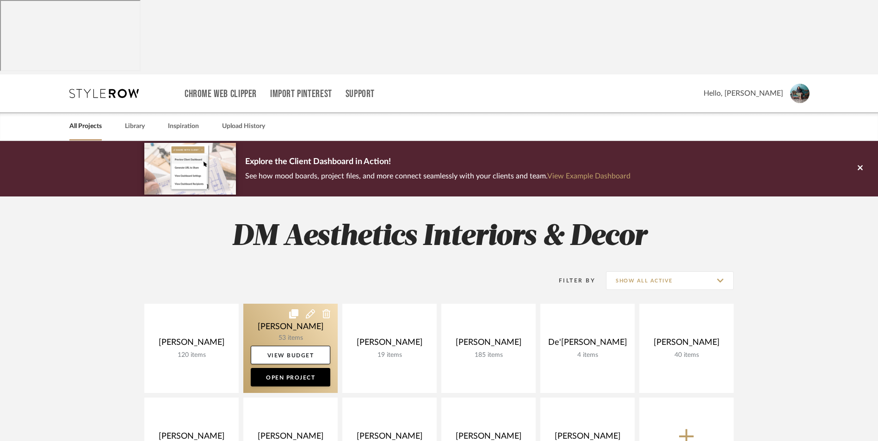
click at [288, 304] on link at bounding box center [290, 348] width 94 height 89
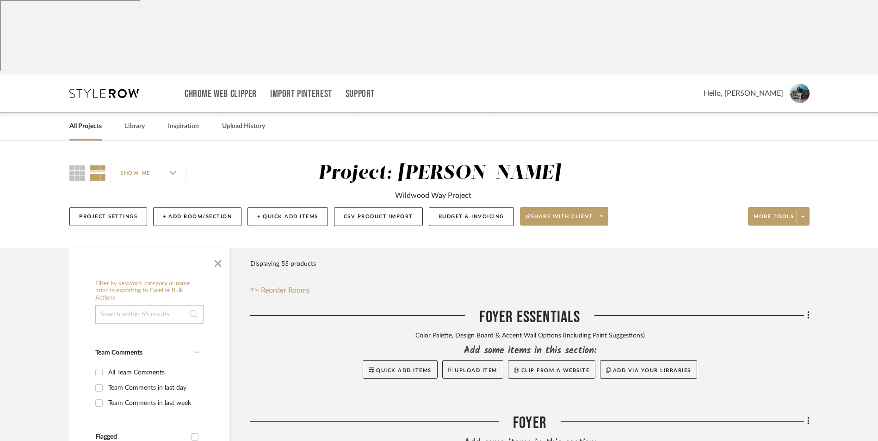
click at [91, 120] on link "All Projects" at bounding box center [85, 126] width 32 height 12
